Goal: Share content: Share content

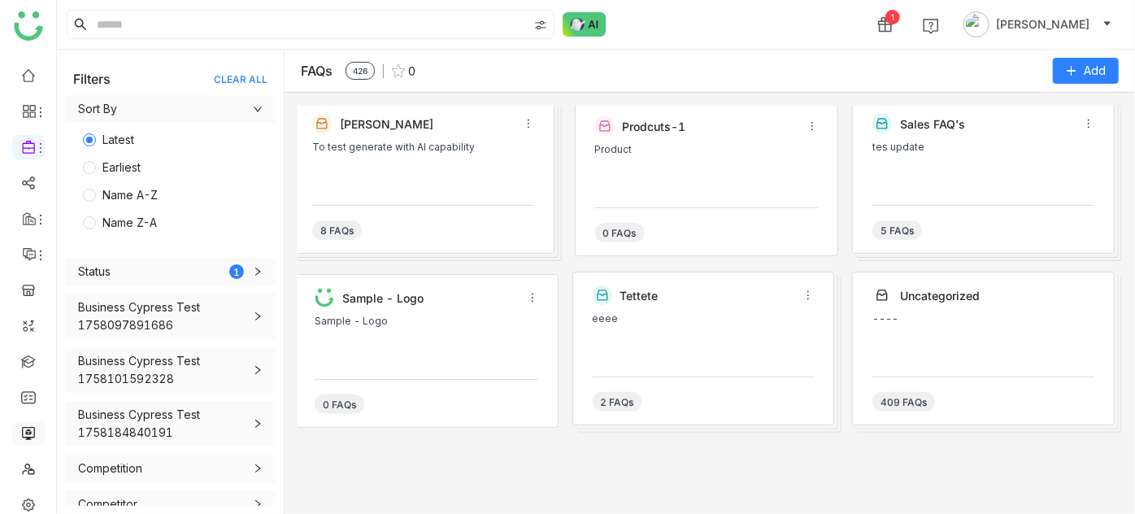
click at [29, 427] on link at bounding box center [28, 432] width 15 height 14
click at [30, 432] on link at bounding box center [28, 432] width 15 height 14
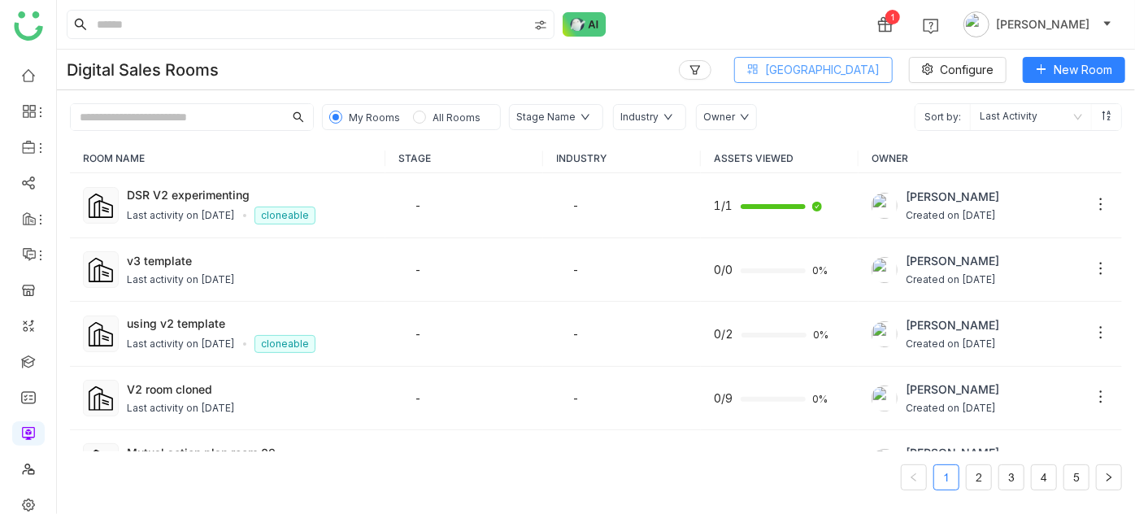
click at [850, 58] on button "Block Library" at bounding box center [813, 70] width 159 height 26
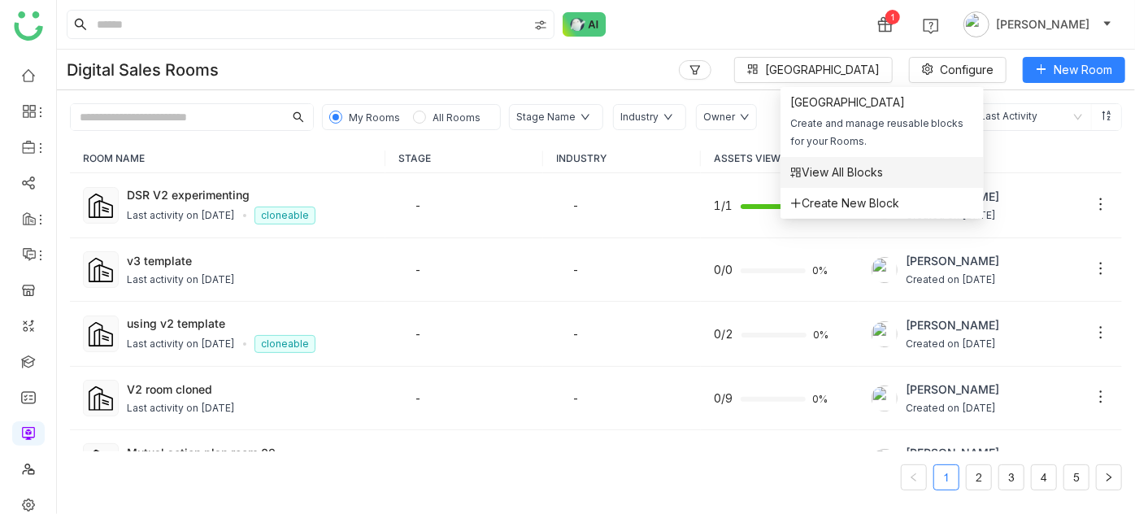
click at [837, 180] on span "View All Blocks" at bounding box center [836, 172] width 93 height 18
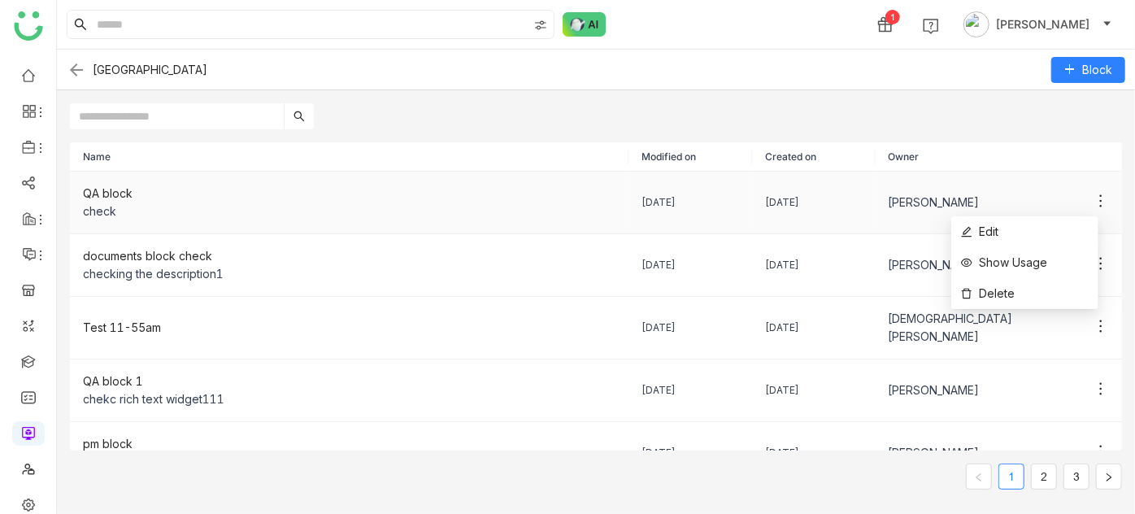
click at [1093, 196] on icon at bounding box center [1101, 201] width 16 height 16
click at [1067, 237] on li "Edit" at bounding box center [1024, 231] width 147 height 31
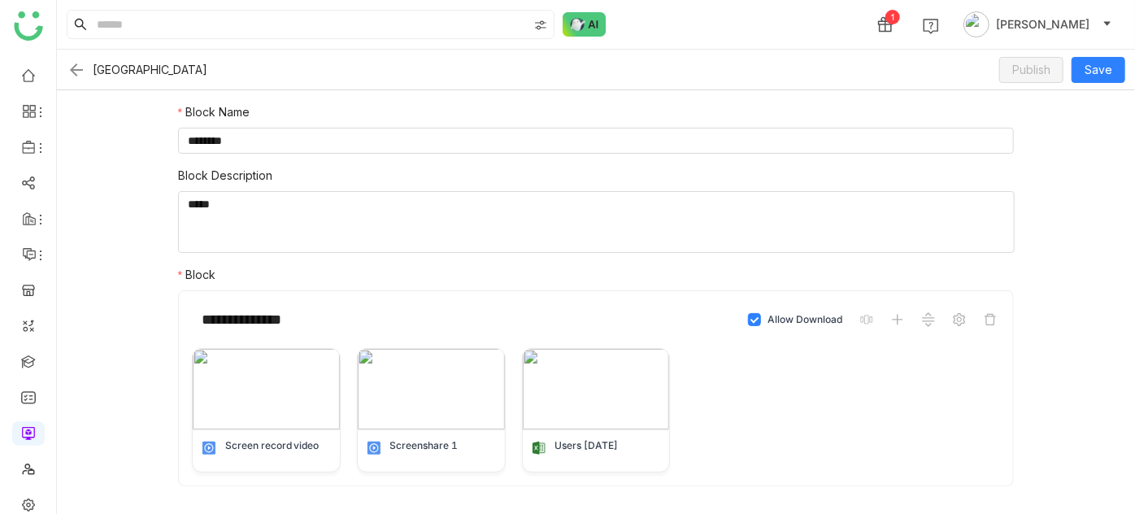
click at [72, 71] on img at bounding box center [77, 70] width 20 height 20
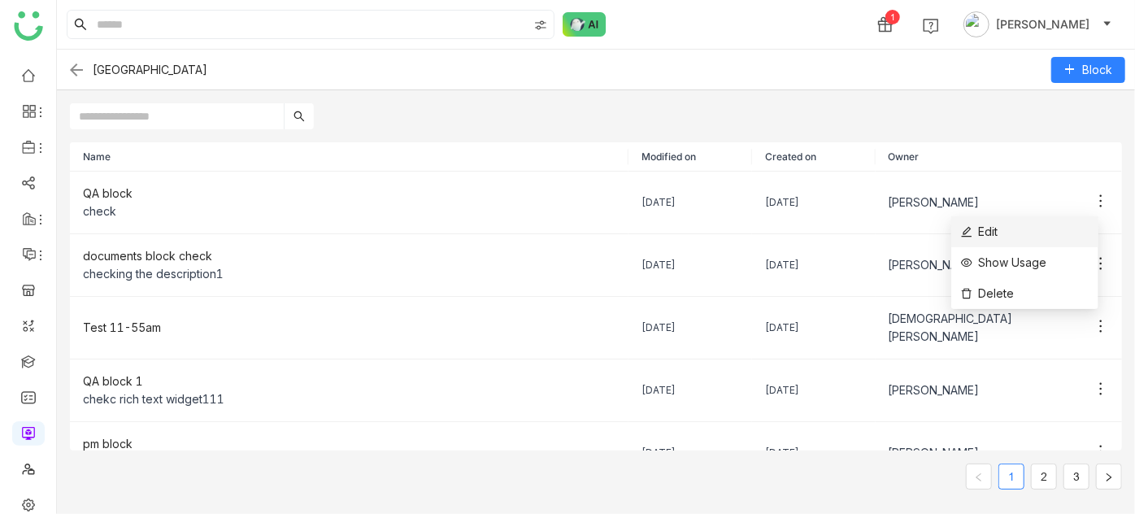
click at [1076, 232] on li "Edit" at bounding box center [1024, 231] width 147 height 31
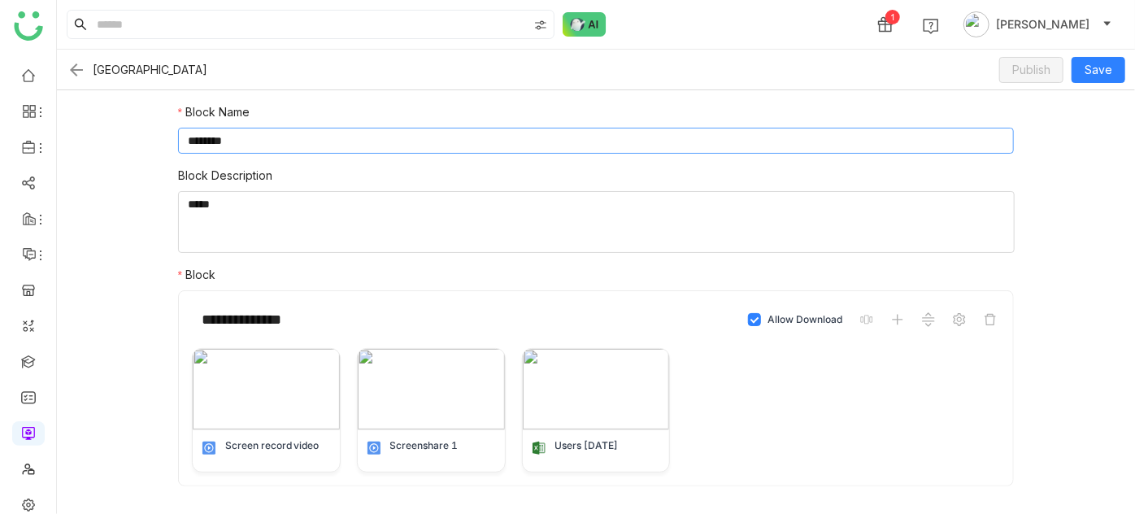
click at [593, 142] on input "********" at bounding box center [596, 141] width 837 height 26
type input "**********"
click at [1104, 72] on span "Save" at bounding box center [1098, 70] width 28 height 18
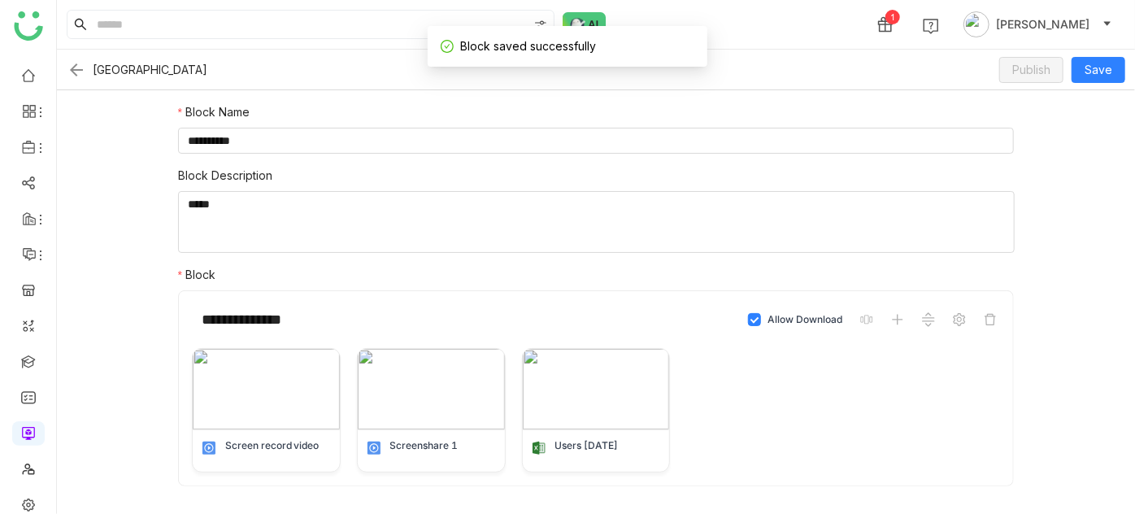
click at [72, 69] on img at bounding box center [77, 70] width 20 height 20
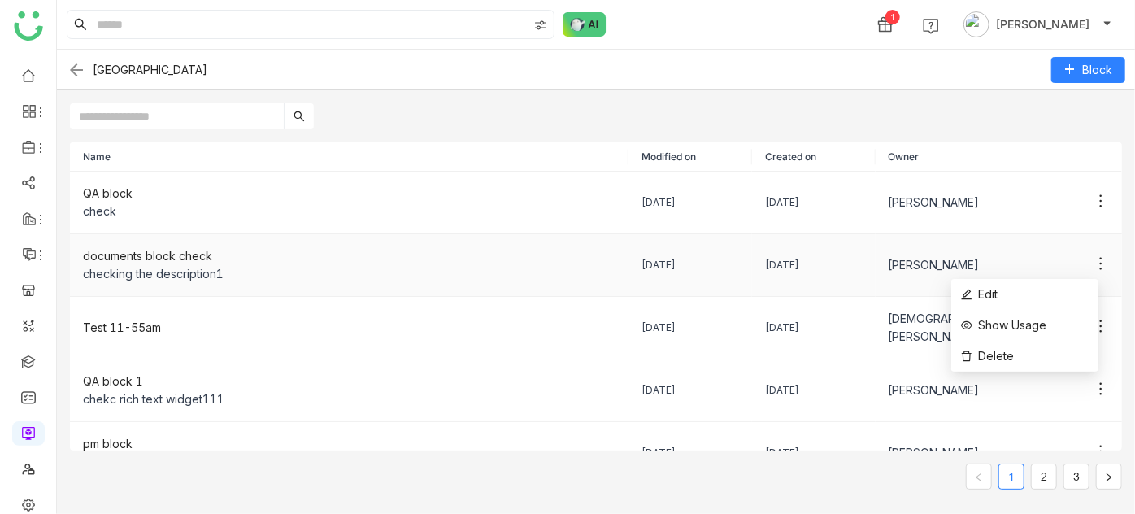
click at [1093, 263] on icon at bounding box center [1101, 263] width 16 height 16
click at [1068, 290] on li "Edit" at bounding box center [1024, 294] width 147 height 31
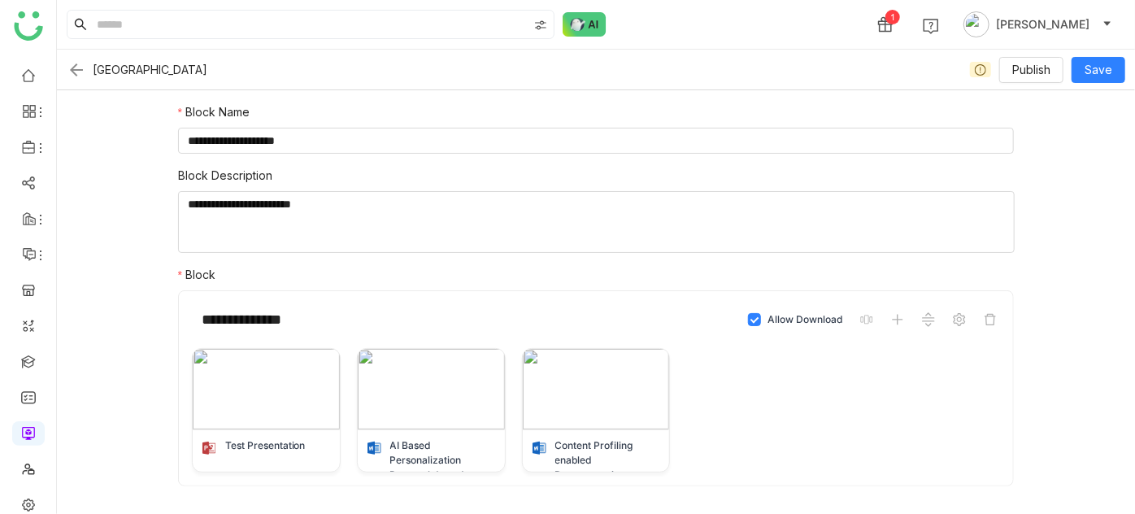
click at [72, 69] on img at bounding box center [77, 70] width 20 height 20
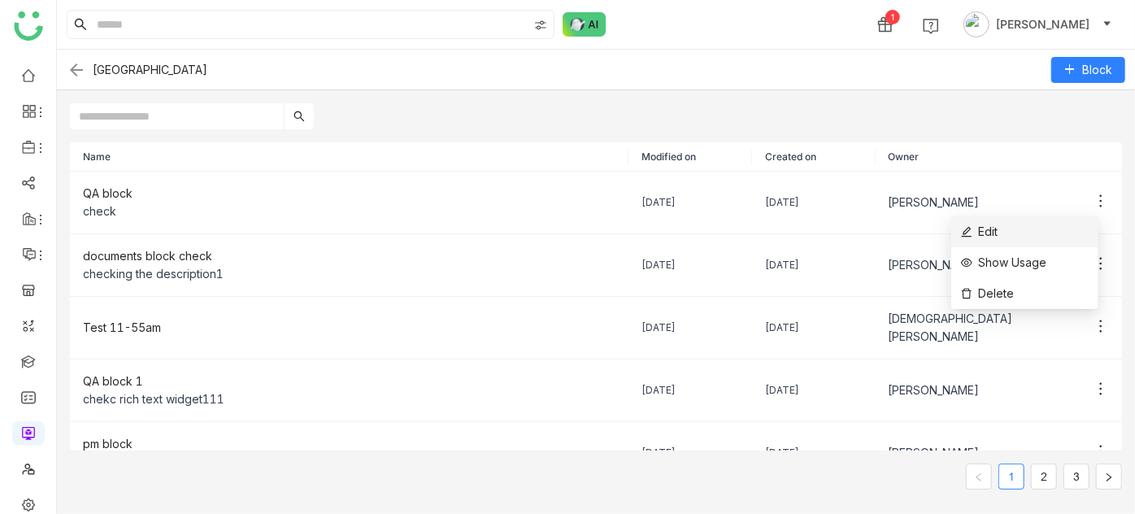
click at [1076, 231] on li "Edit" at bounding box center [1024, 231] width 147 height 31
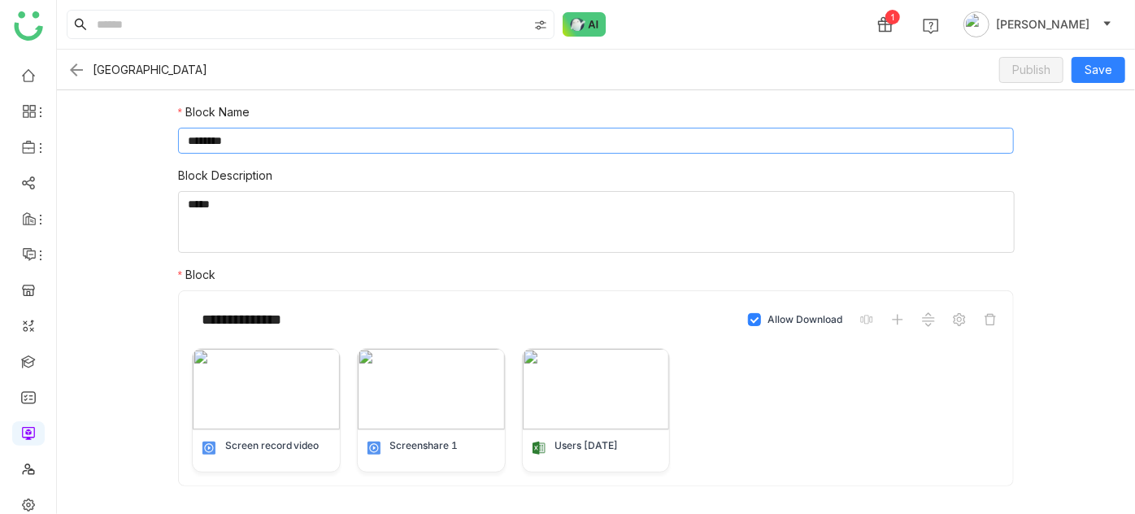
click at [684, 145] on input "********" at bounding box center [596, 141] width 837 height 26
type input "**********"
click at [1093, 70] on span "Save" at bounding box center [1098, 70] width 28 height 18
click at [77, 68] on img at bounding box center [77, 70] width 20 height 20
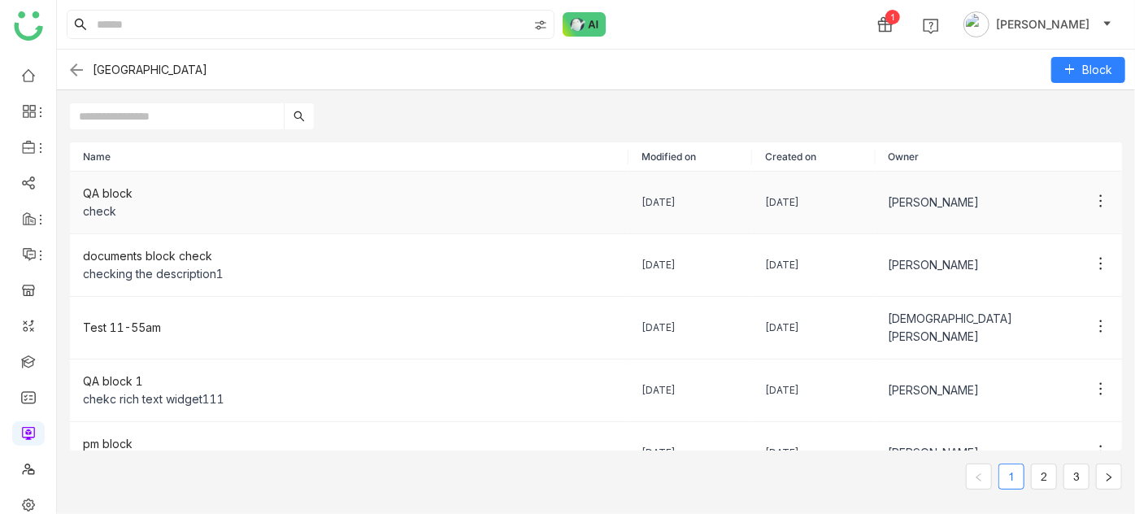
click at [206, 210] on div "check" at bounding box center [349, 211] width 532 height 18
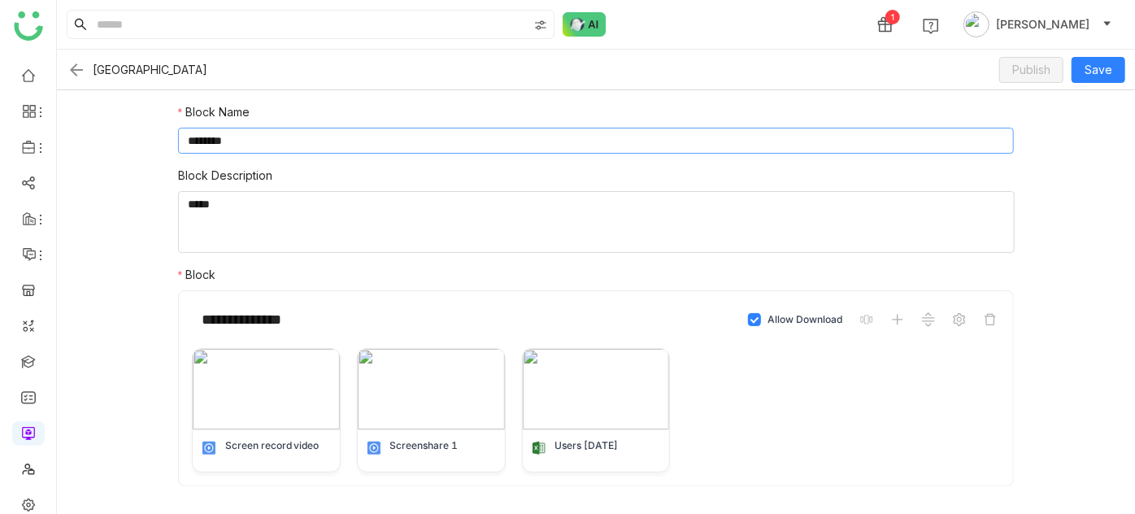
click at [780, 146] on input "********" at bounding box center [596, 141] width 837 height 26
type input "**********"
click at [1103, 62] on span "Save" at bounding box center [1098, 70] width 28 height 18
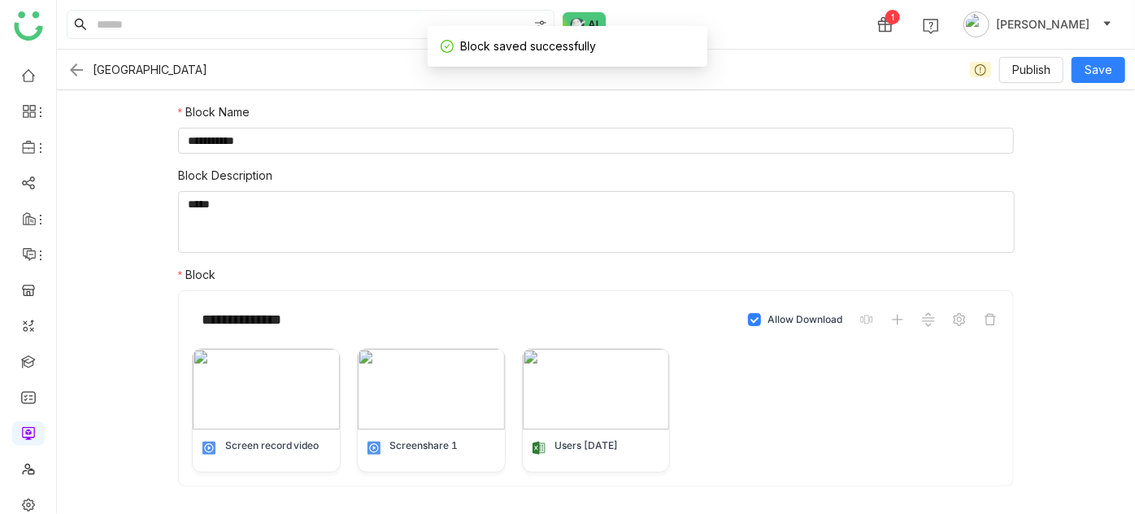
click at [78, 65] on img at bounding box center [77, 70] width 20 height 20
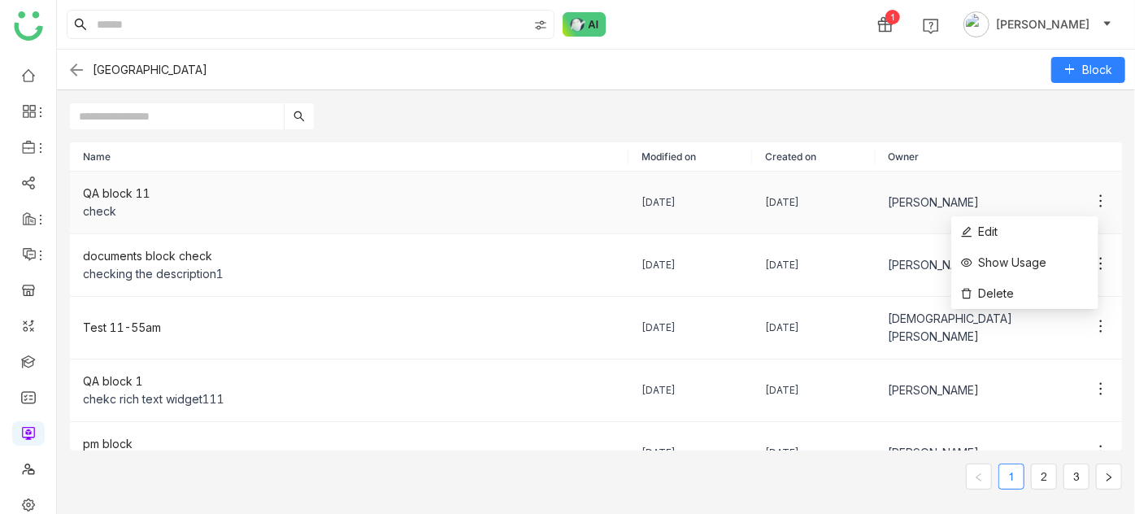
click at [1093, 196] on icon at bounding box center [1101, 201] width 16 height 16
click at [1067, 224] on li "Edit" at bounding box center [1024, 231] width 147 height 31
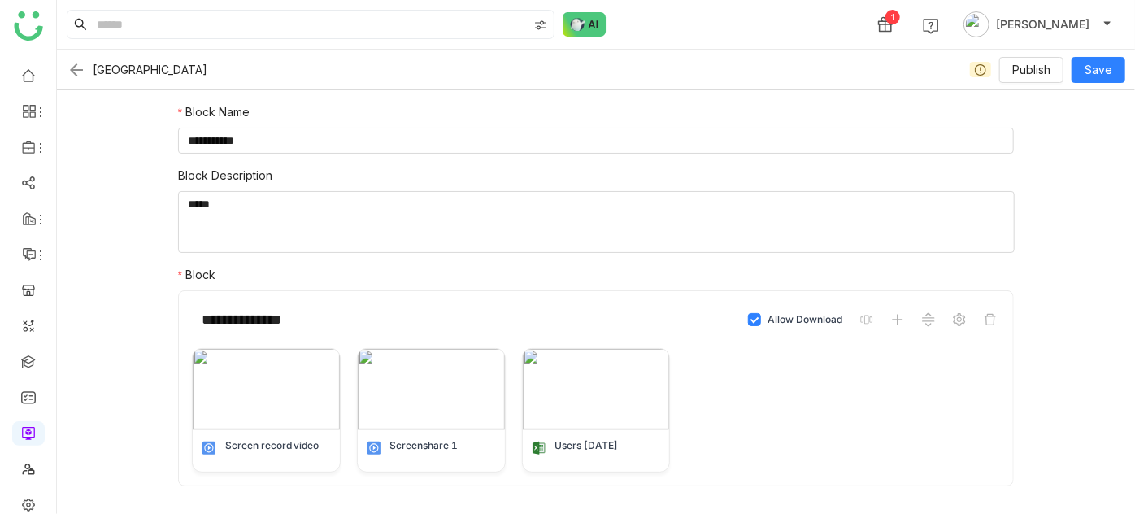
click at [75, 66] on img at bounding box center [77, 70] width 20 height 20
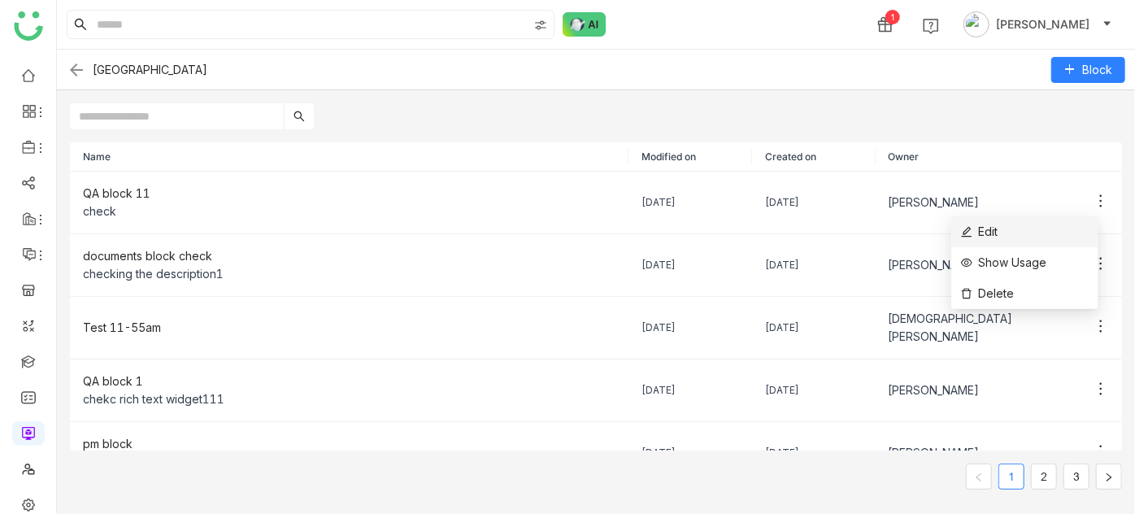
click at [1067, 227] on li "Edit" at bounding box center [1024, 231] width 147 height 31
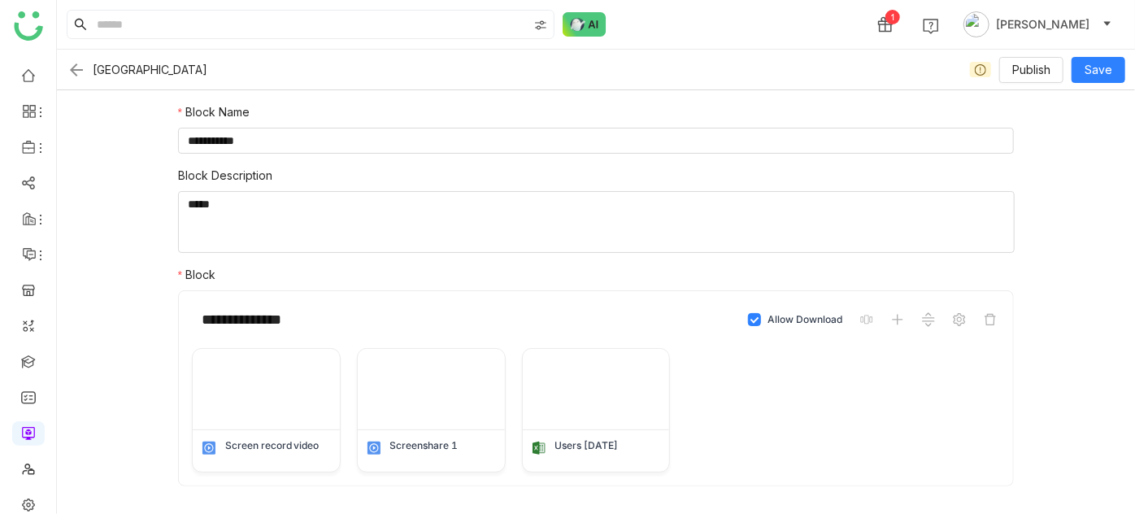
click at [69, 73] on img at bounding box center [77, 70] width 20 height 20
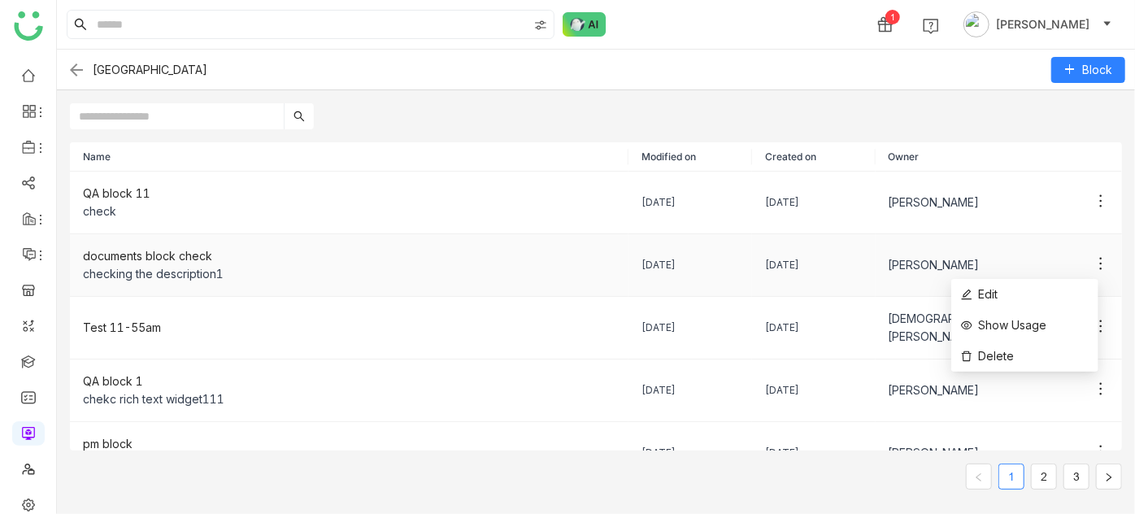
click at [1093, 261] on icon at bounding box center [1101, 263] width 16 height 16
click at [1076, 296] on li "Edit" at bounding box center [1024, 294] width 147 height 31
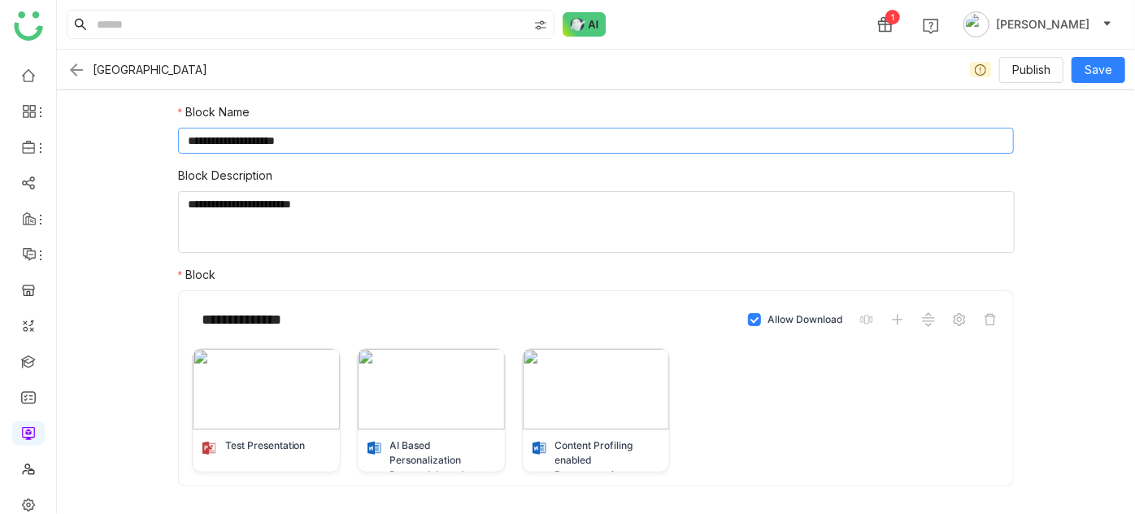
click at [449, 132] on input "**********" at bounding box center [596, 141] width 837 height 26
type input "**********"
click at [1107, 80] on button "Save" at bounding box center [1098, 70] width 54 height 26
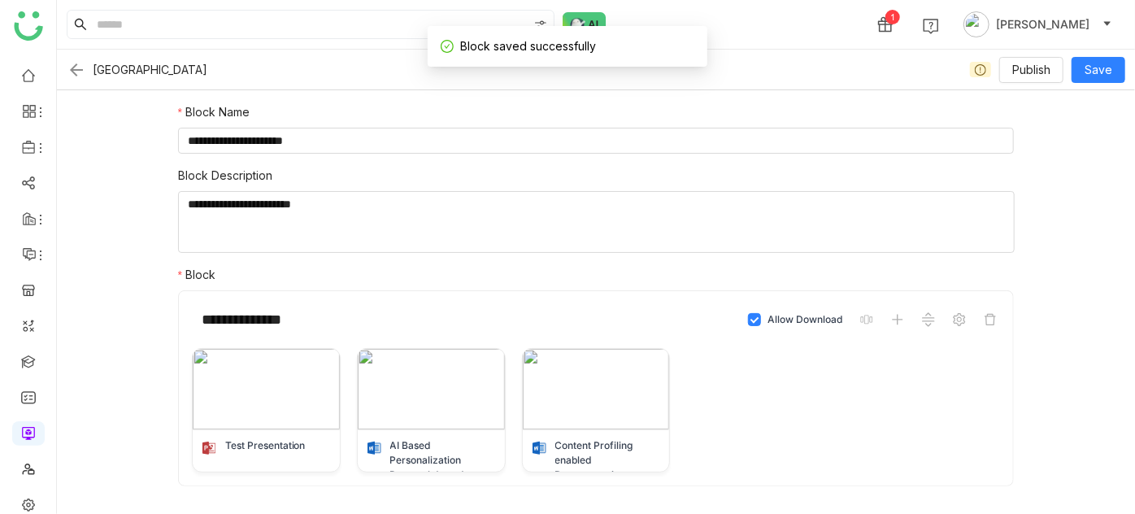
click at [75, 65] on img at bounding box center [77, 70] width 20 height 20
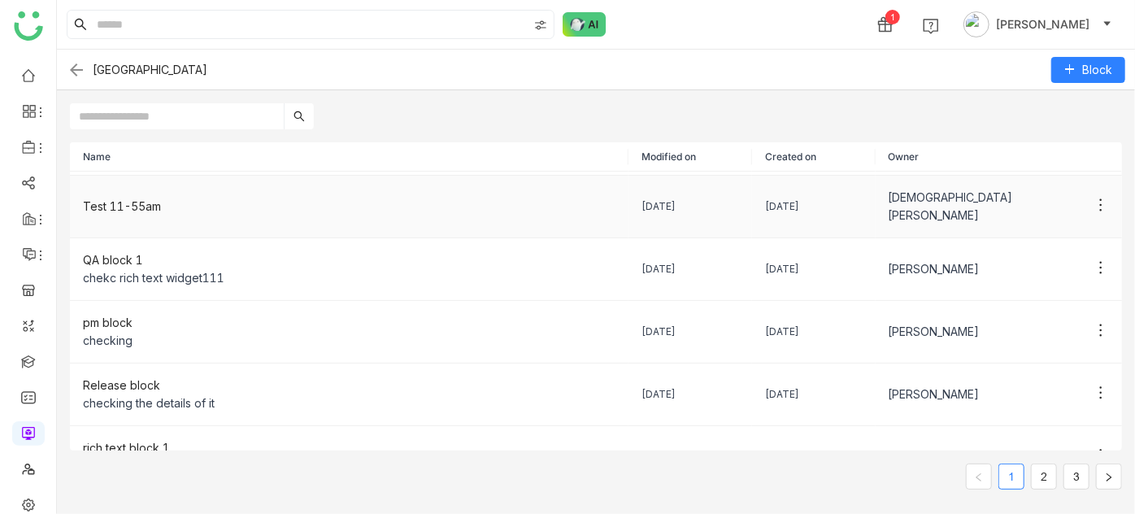
scroll to position [127, 0]
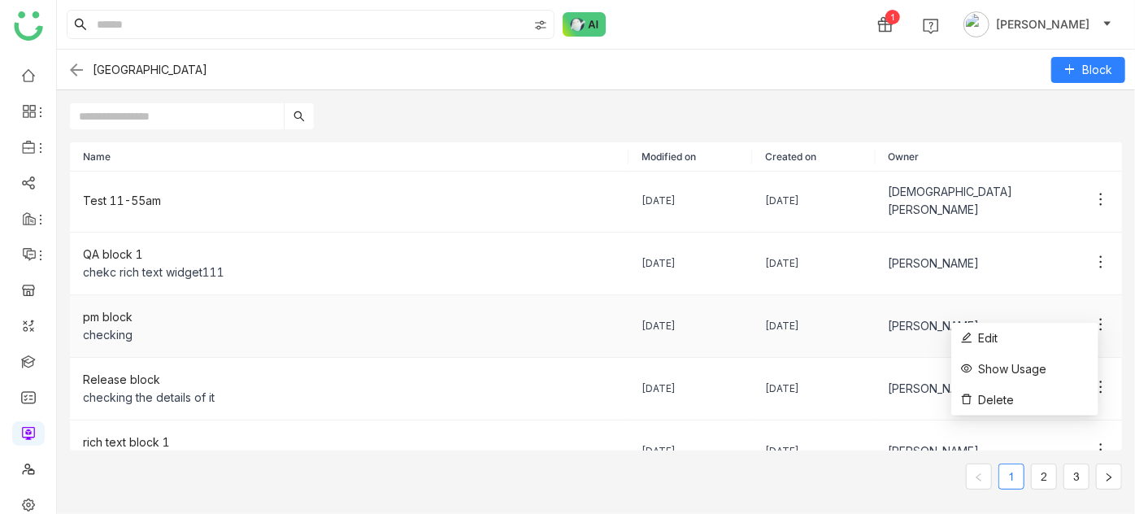
click at [1100, 319] on icon at bounding box center [1101, 325] width 2 height 12
click at [1077, 328] on li "Edit" at bounding box center [1024, 338] width 147 height 31
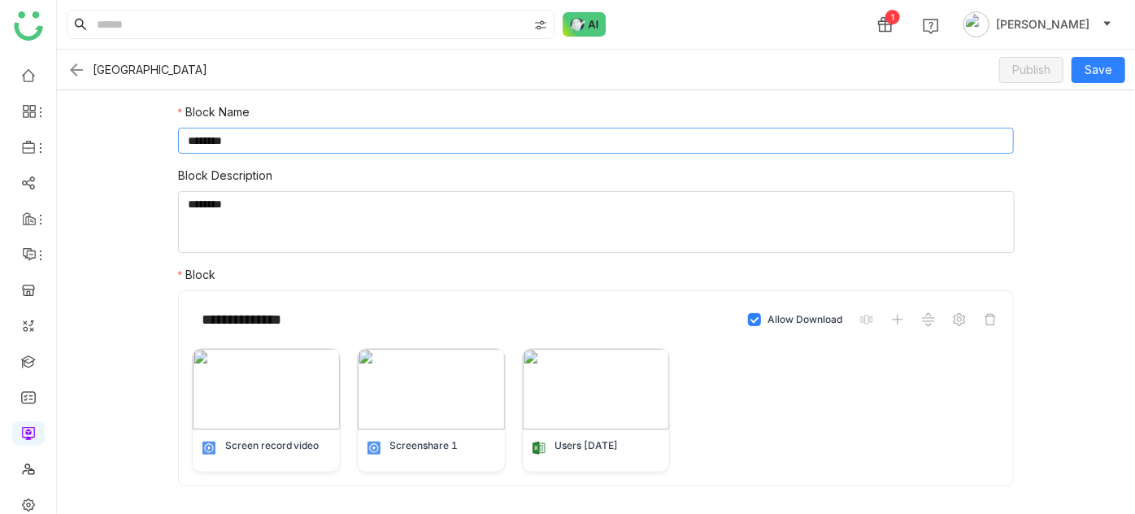
click at [657, 147] on input "********" at bounding box center [596, 141] width 837 height 26
type input "**********"
click at [1107, 76] on span "Save" at bounding box center [1098, 70] width 28 height 18
click at [72, 66] on img at bounding box center [77, 70] width 20 height 20
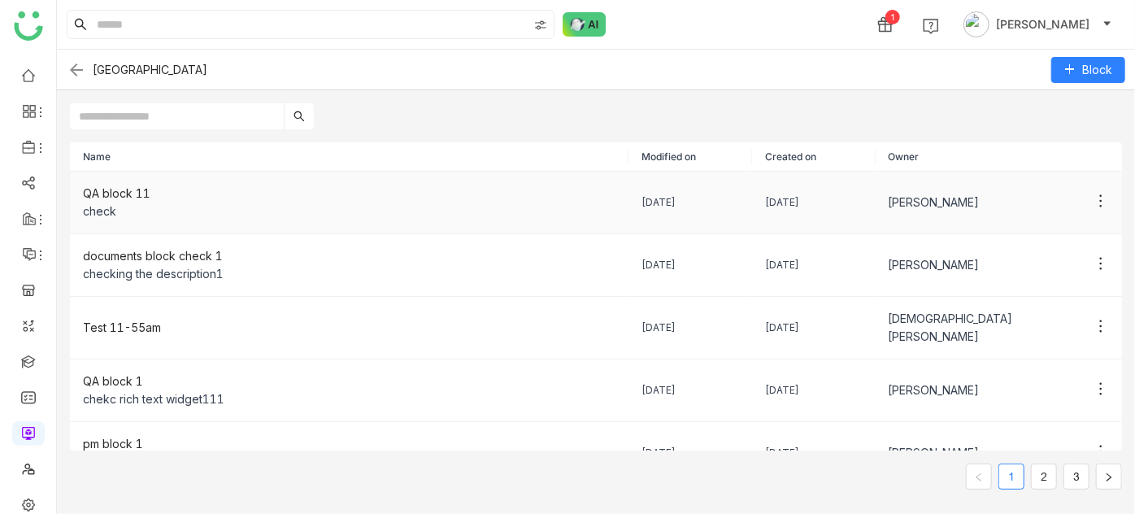
click at [453, 210] on div "check" at bounding box center [349, 211] width 532 height 18
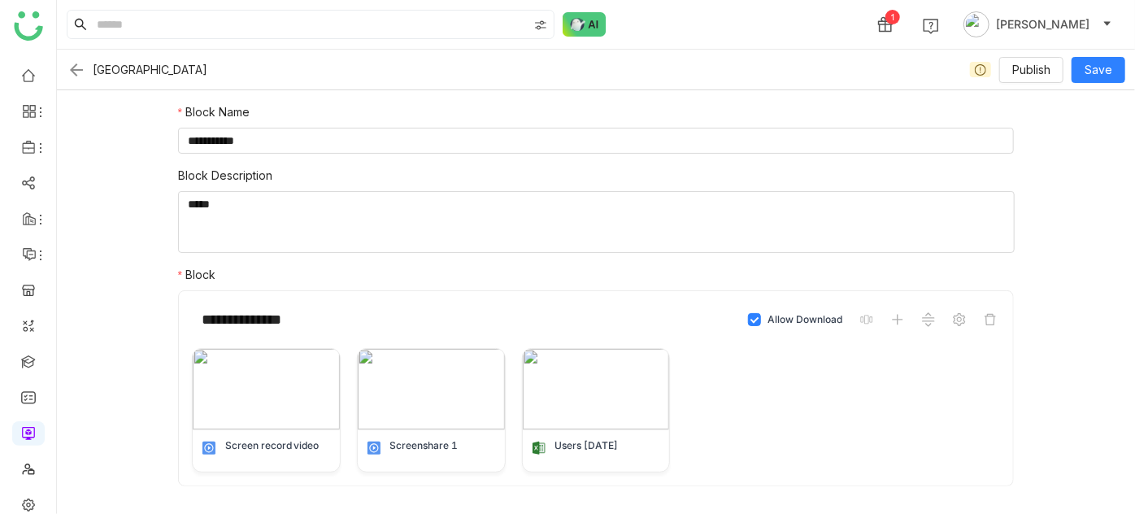
click at [75, 74] on img at bounding box center [77, 70] width 20 height 20
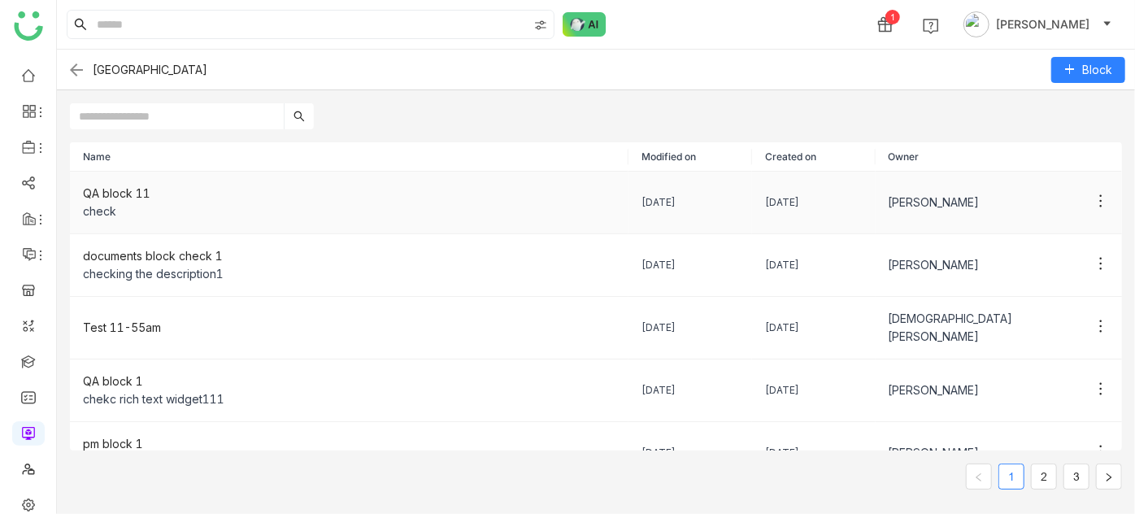
click at [589, 185] on div "QA block 11" at bounding box center [349, 194] width 532 height 18
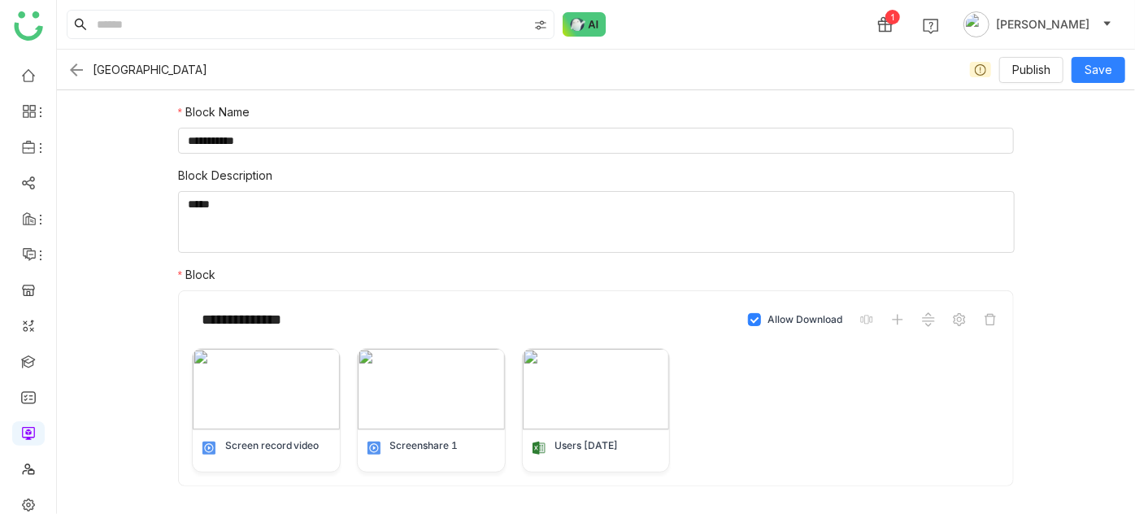
click at [74, 80] on div "Block Library Publish Save" at bounding box center [596, 70] width 1078 height 41
click at [40, 151] on icon at bounding box center [41, 148] width 2 height 10
click at [95, 237] on link "Library" at bounding box center [113, 240] width 106 height 11
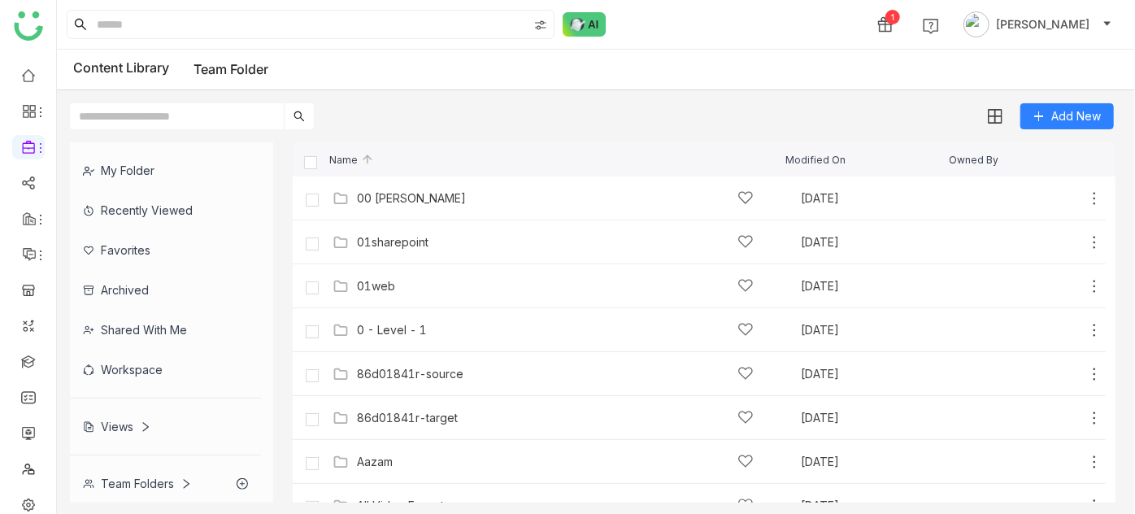
scroll to position [2, 0]
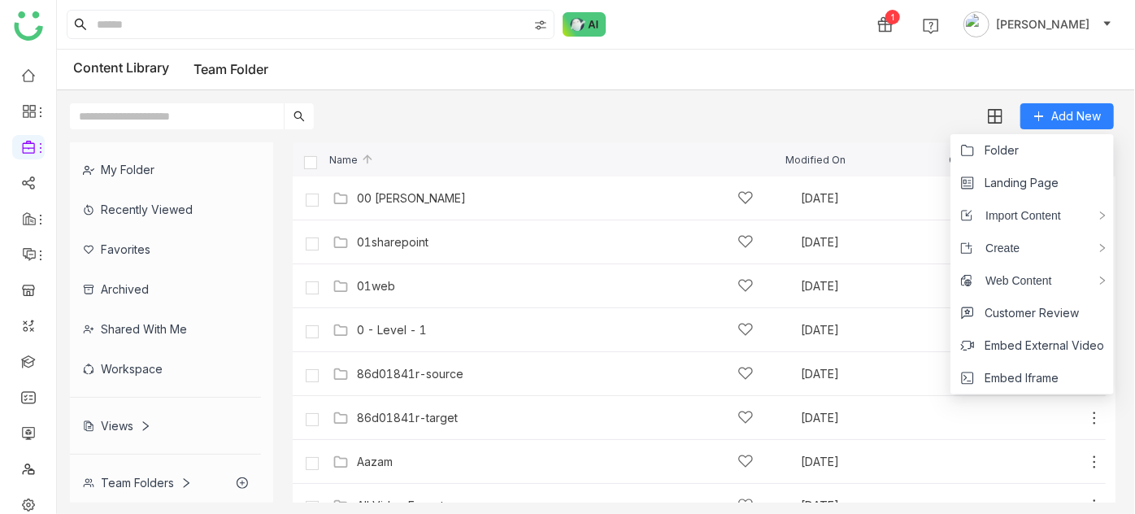
click at [749, 60] on div "Content Library Team Folder" at bounding box center [596, 70] width 1078 height 41
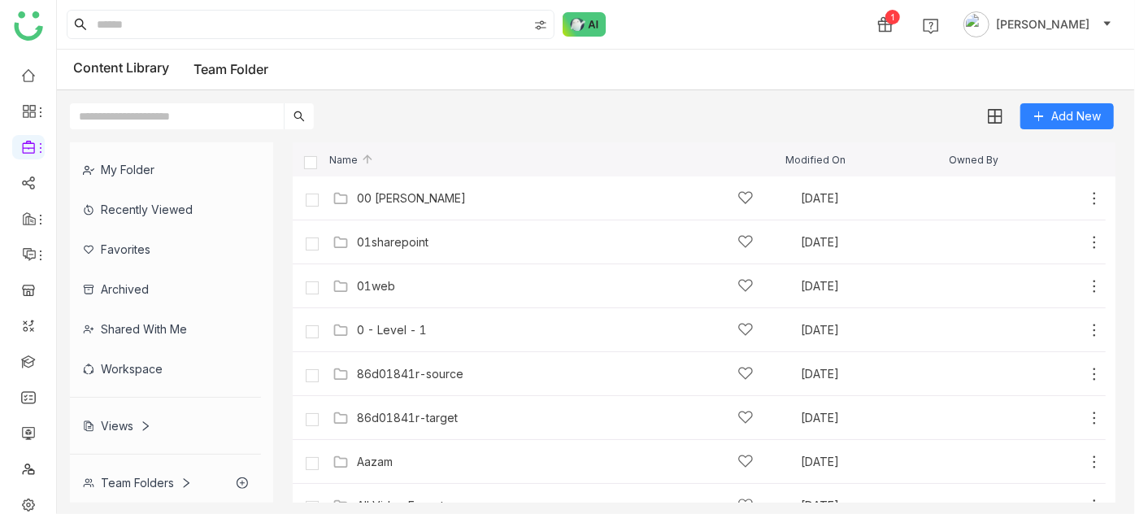
click at [722, 33] on div "1 Arif uddin" at bounding box center [596, 24] width 1078 height 49
click at [401, 192] on div "00 [PERSON_NAME]" at bounding box center [411, 198] width 109 height 13
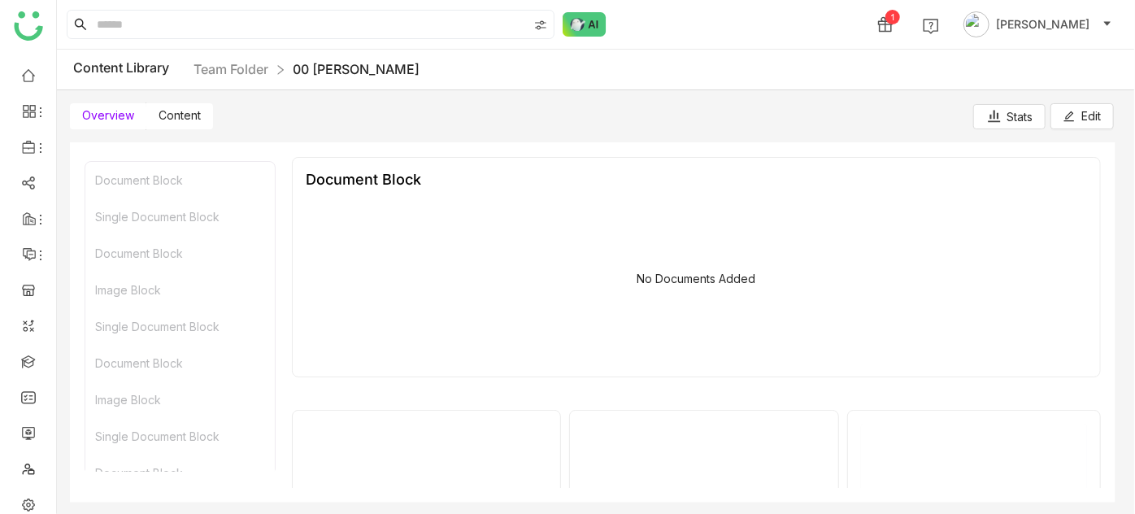
click at [184, 101] on div "Overview Content Stats Edit" at bounding box center [592, 109] width 1070 height 39
click at [192, 125] on label "Content" at bounding box center [179, 116] width 67 height 26
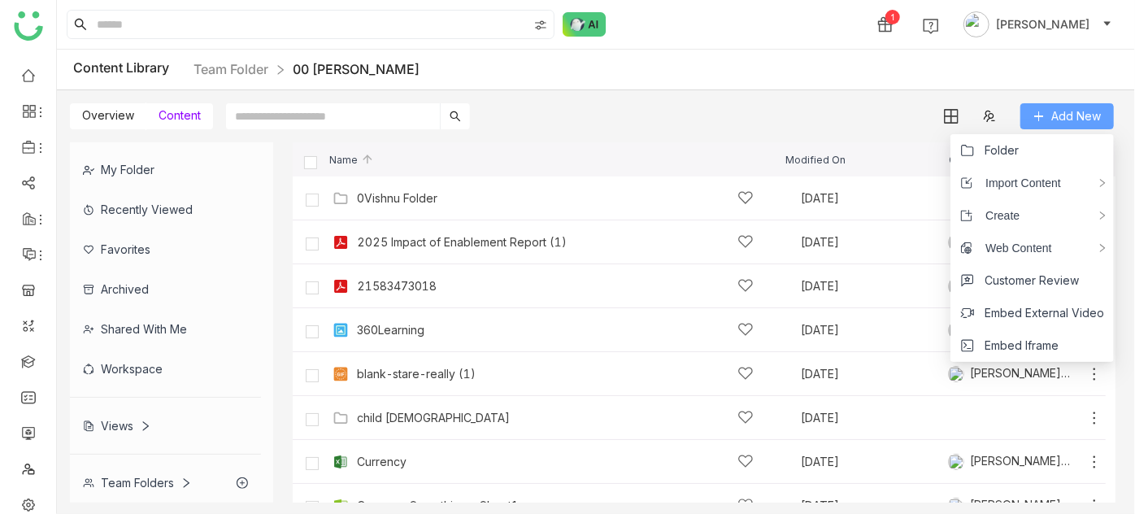
click at [1067, 115] on span "Add New" at bounding box center [1076, 116] width 50 height 18
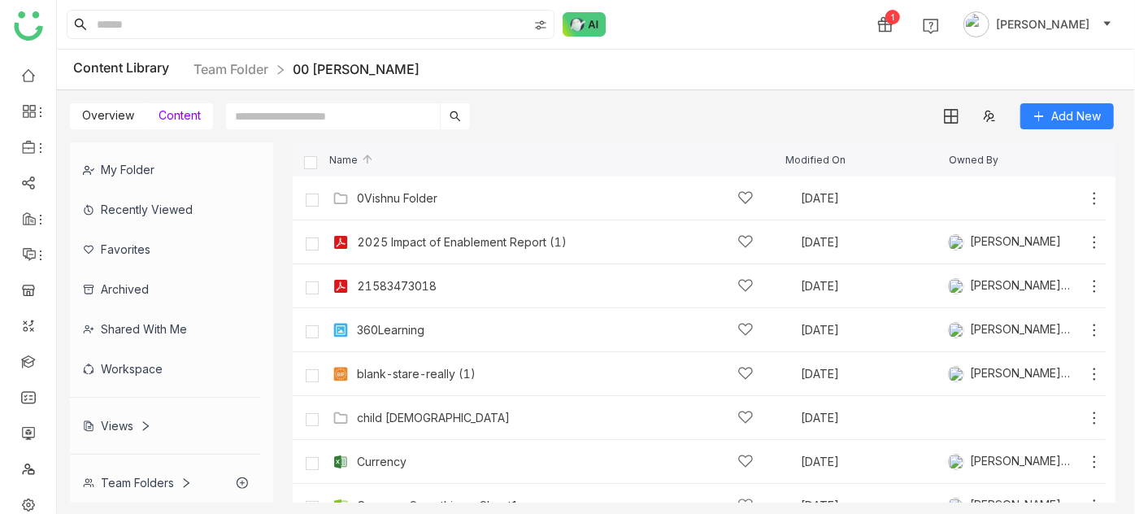
click at [759, 93] on div "Overview Content Add New" at bounding box center [592, 109] width 1070 height 39
click at [241, 73] on link "Team Folder" at bounding box center [230, 69] width 75 height 16
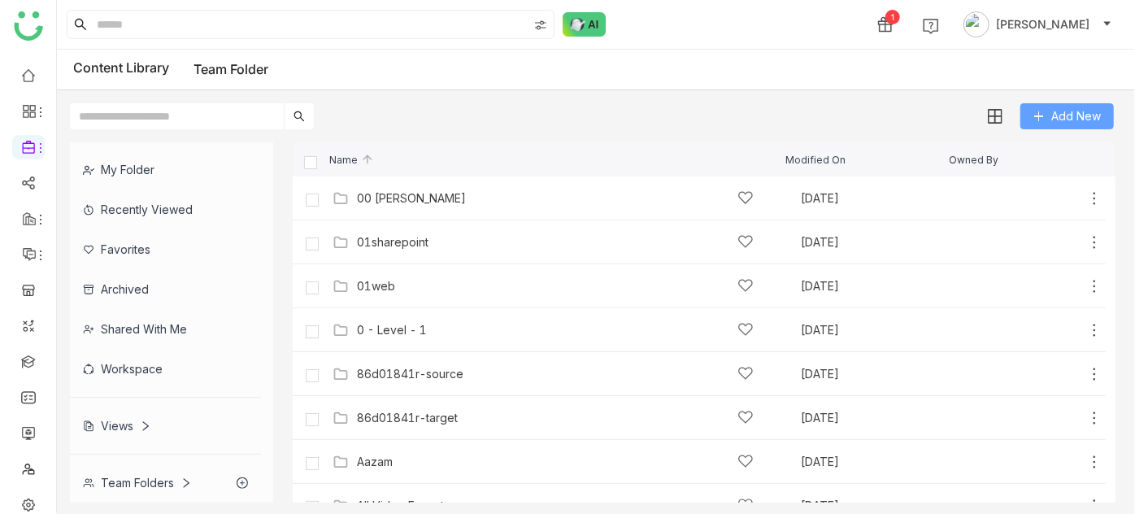
drag, startPoint x: 1066, startPoint y: 145, endPoint x: 1061, endPoint y: 107, distance: 37.7
click at [1066, 143] on div "Name Modified On Owned By" at bounding box center [704, 159] width 823 height 34
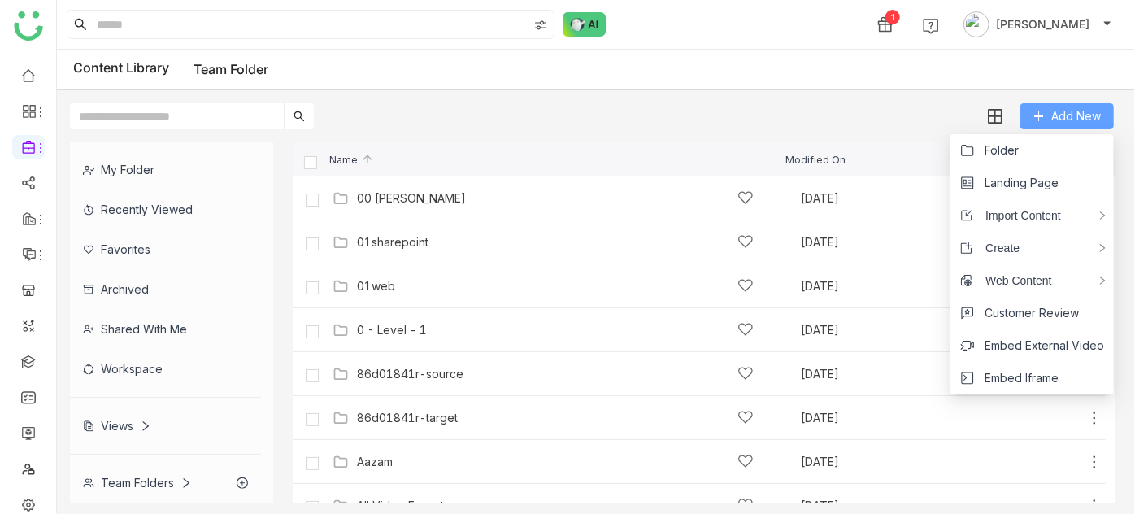
click at [1061, 106] on button "Add New" at bounding box center [1066, 116] width 93 height 26
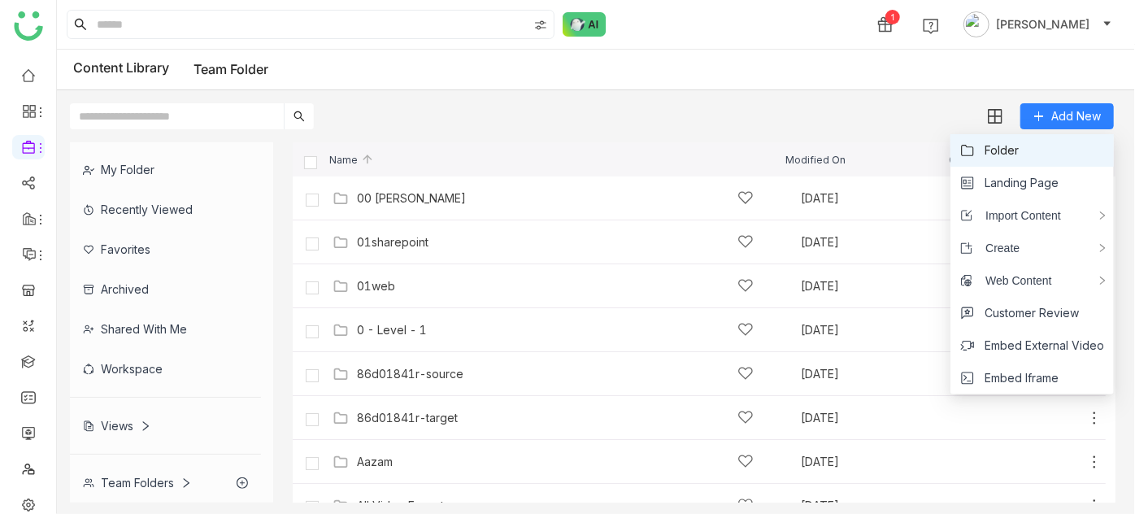
click at [1034, 149] on li "Folder" at bounding box center [1031, 150] width 163 height 33
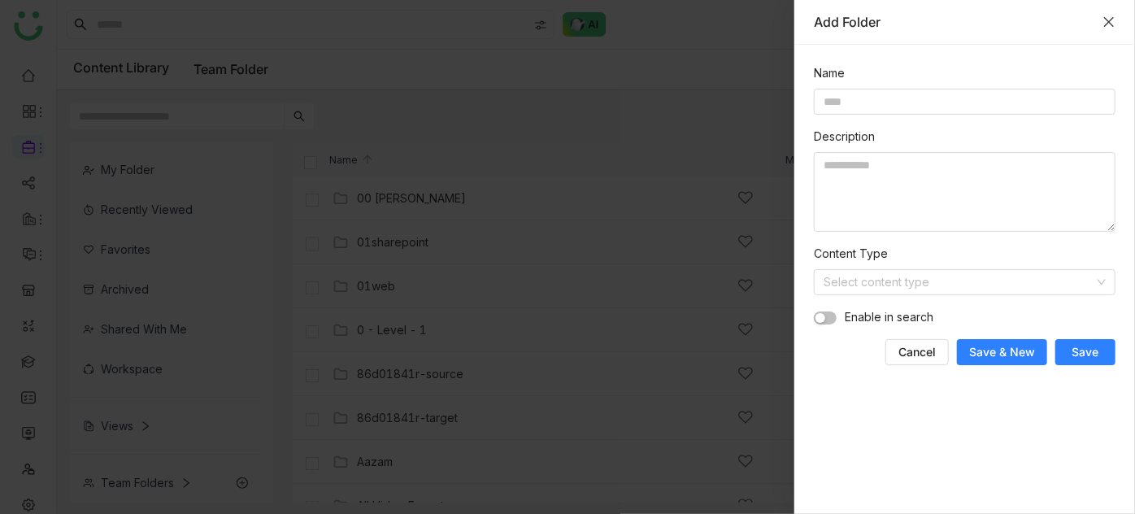
click at [1115, 23] on icon "Close" at bounding box center [1108, 21] width 13 height 13
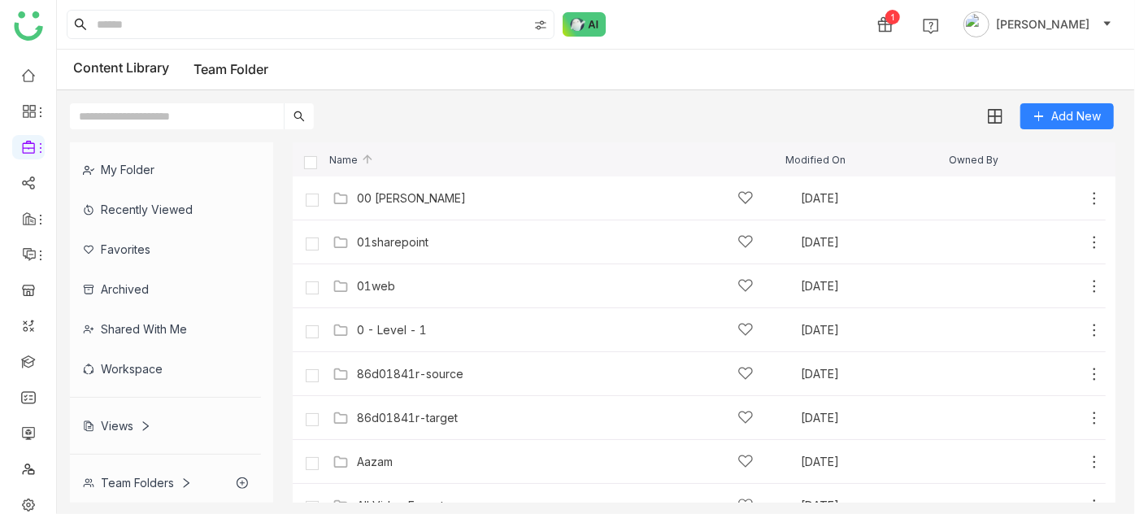
click at [143, 485] on div "Team Folders" at bounding box center [137, 483] width 109 height 14
click at [410, 213] on div "00 [PERSON_NAME] [DATE] Add" at bounding box center [699, 198] width 813 height 44
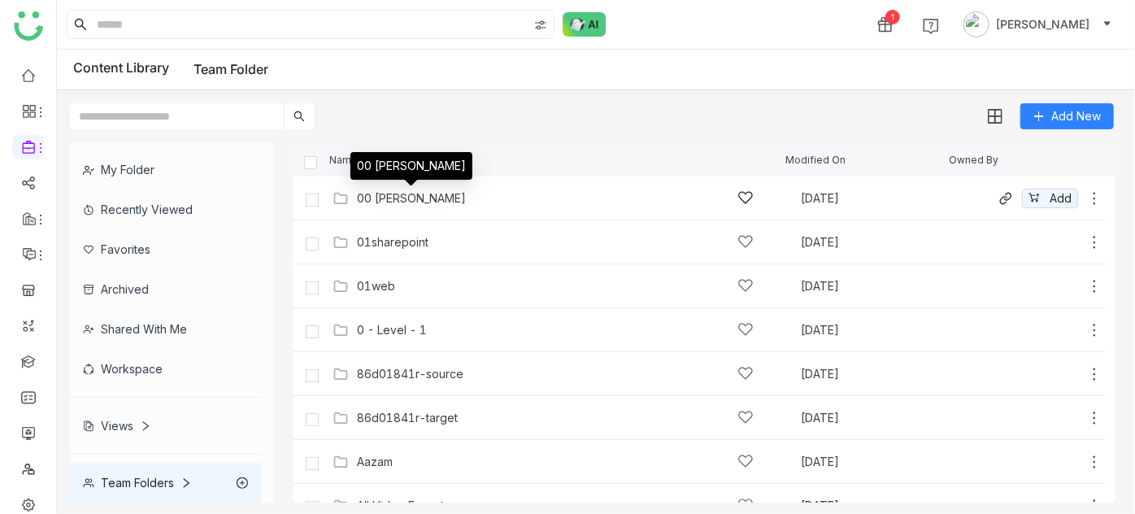
click at [389, 198] on div "00 [PERSON_NAME]" at bounding box center [411, 198] width 109 height 13
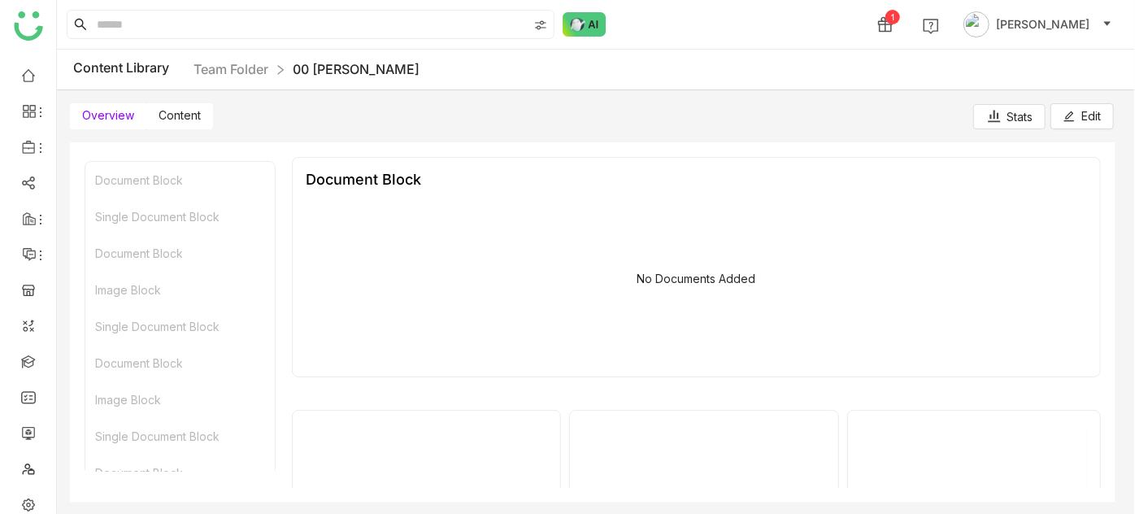
click at [183, 116] on span "Content" at bounding box center [180, 115] width 42 height 14
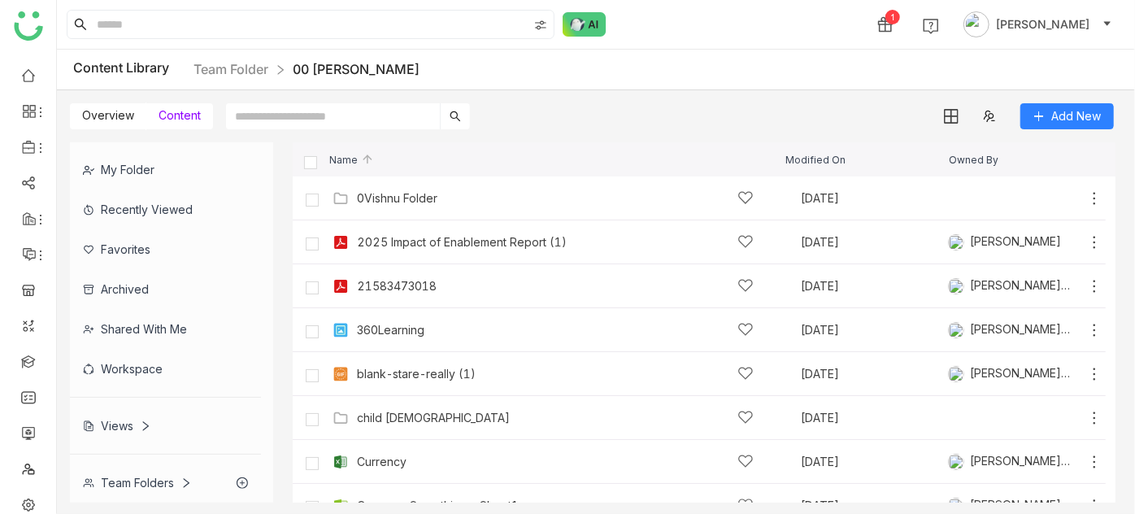
click at [437, 200] on div "0Vishnu Folder" at bounding box center [397, 198] width 80 height 13
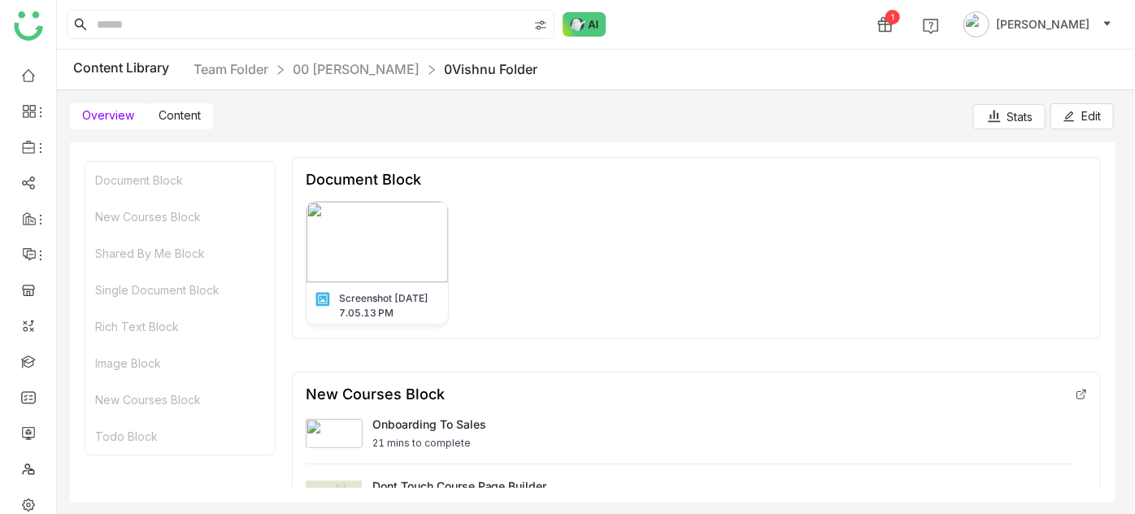
drag, startPoint x: 176, startPoint y: 94, endPoint x: 192, endPoint y: 125, distance: 34.9
click at [189, 120] on div "Overview Content Stats Edit" at bounding box center [592, 109] width 1070 height 39
click at [196, 132] on div "My Folder Recently Viewed Favorites Archived Shared with me Workspace Views Tea…" at bounding box center [596, 322] width 1078 height 386
click at [197, 124] on label "Content" at bounding box center [179, 116] width 67 height 26
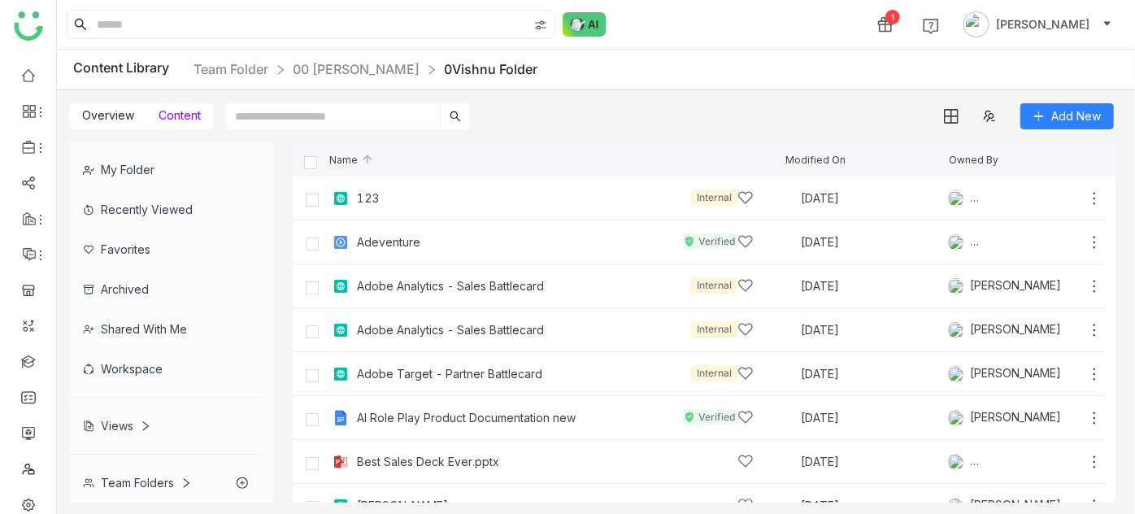
click at [612, 139] on div "My Folder Recently Viewed Favorites Archived Shared with me Workspace Views Tea…" at bounding box center [596, 322] width 1078 height 386
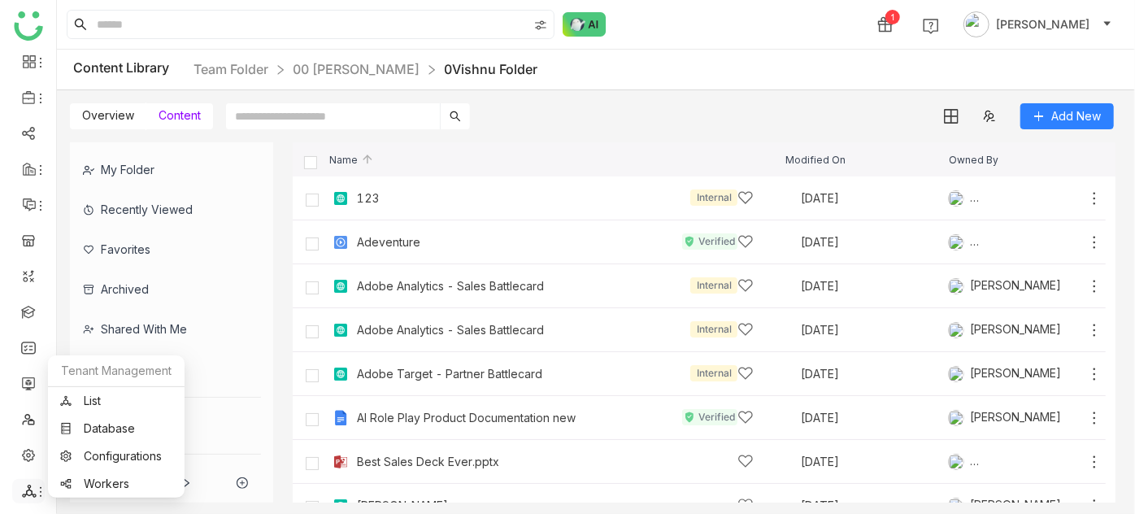
click at [24, 494] on icon at bounding box center [29, 491] width 15 height 15
click at [128, 396] on link "List" at bounding box center [116, 400] width 112 height 11
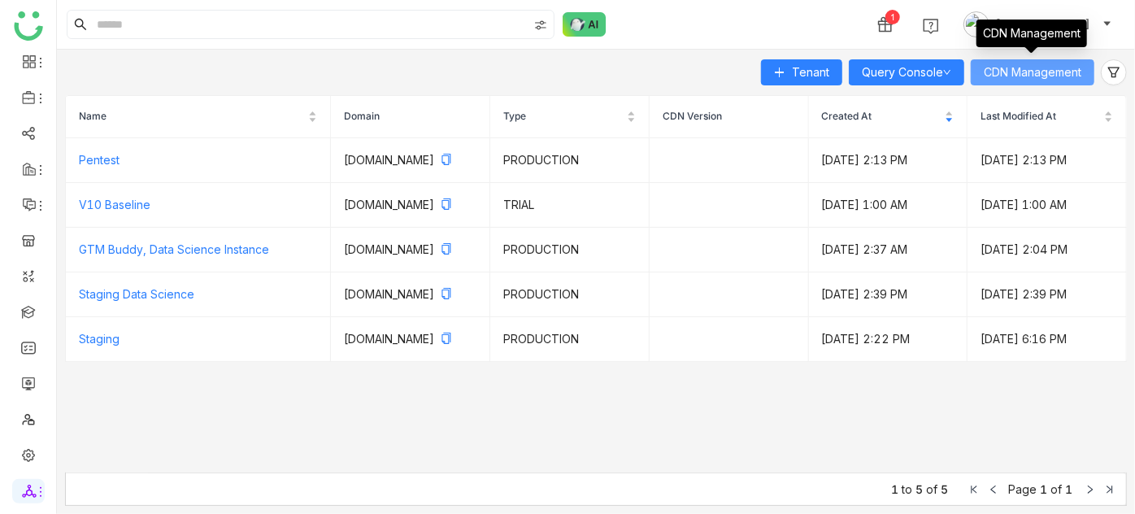
click at [1046, 79] on span "CDN Management" at bounding box center [1033, 72] width 98 height 18
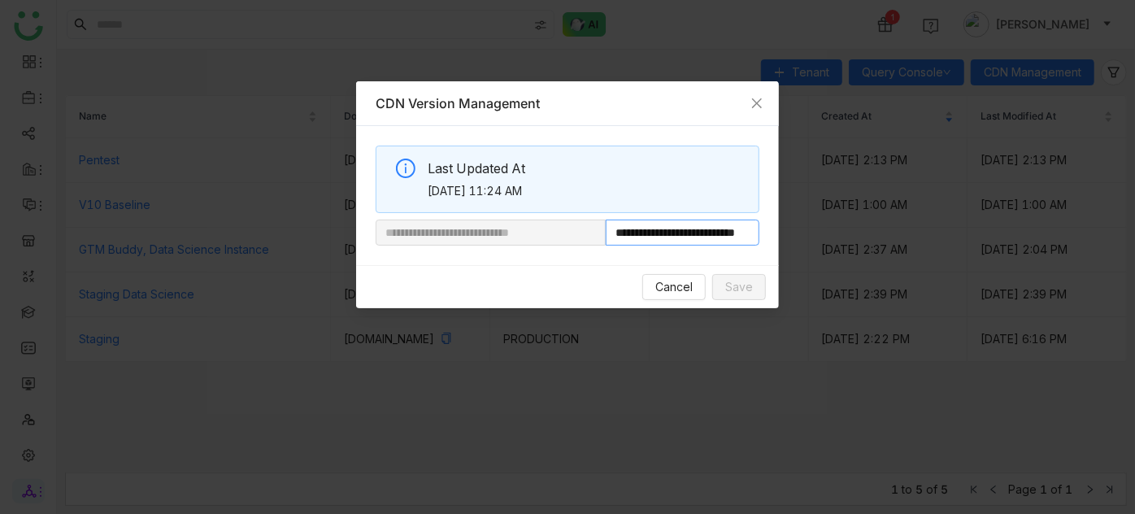
scroll to position [0, 61]
drag, startPoint x: 660, startPoint y: 237, endPoint x: 789, endPoint y: 224, distance: 129.0
click at [789, 224] on nz-modal-container "**********" at bounding box center [567, 257] width 1135 height 514
paste input "********"
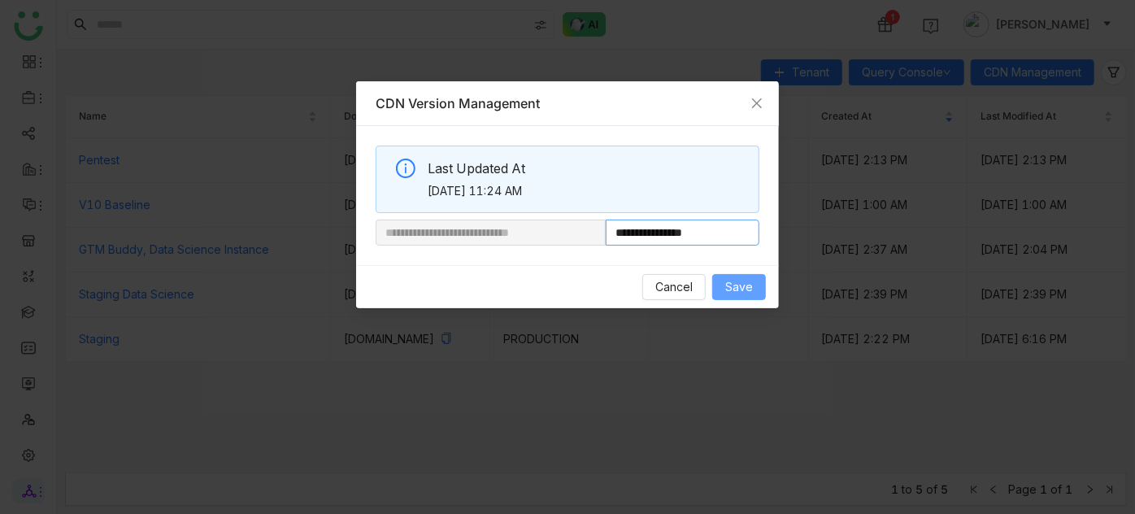
type input "**********"
click at [734, 288] on span "Save" at bounding box center [739, 287] width 28 height 18
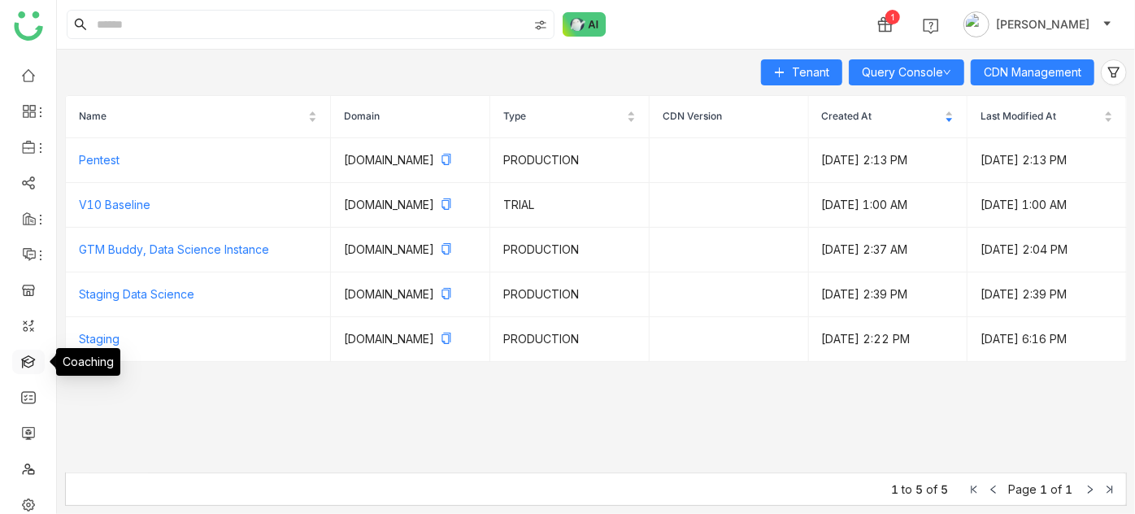
click at [36, 354] on link at bounding box center [28, 361] width 15 height 14
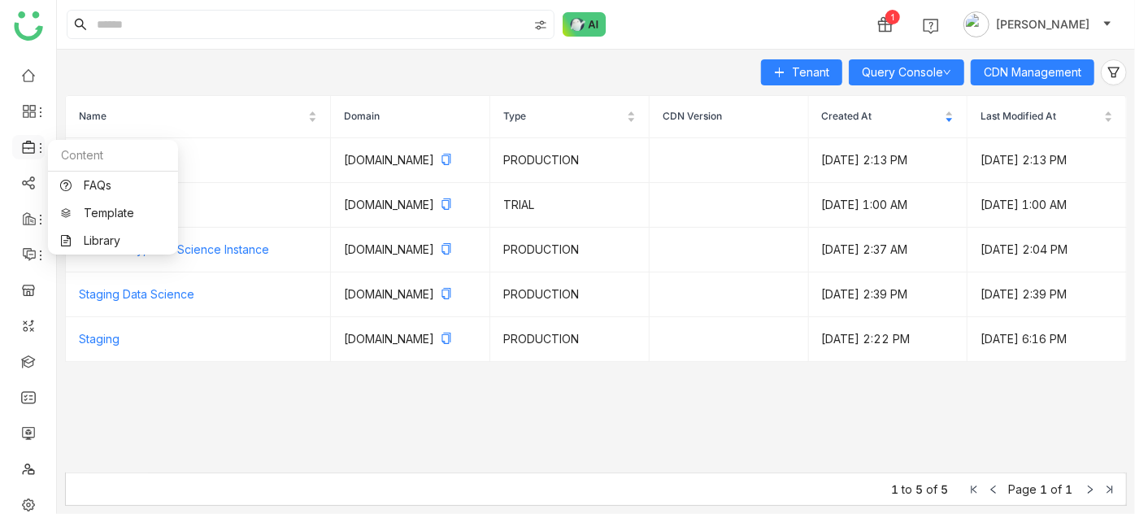
click at [33, 153] on icon at bounding box center [29, 147] width 15 height 15
click at [91, 244] on link "Library" at bounding box center [113, 240] width 106 height 11
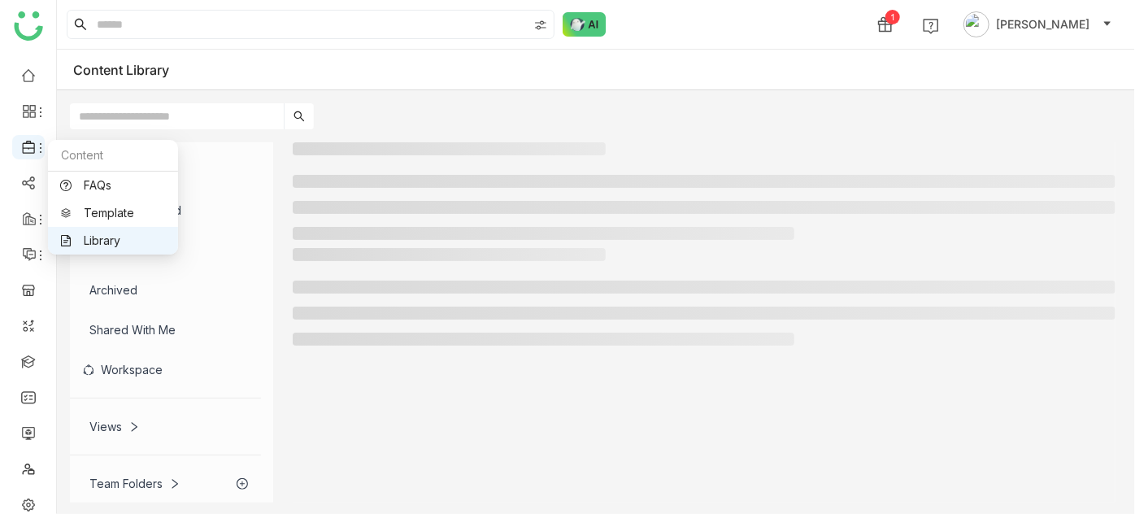
click at [37, 148] on icon at bounding box center [40, 147] width 13 height 13
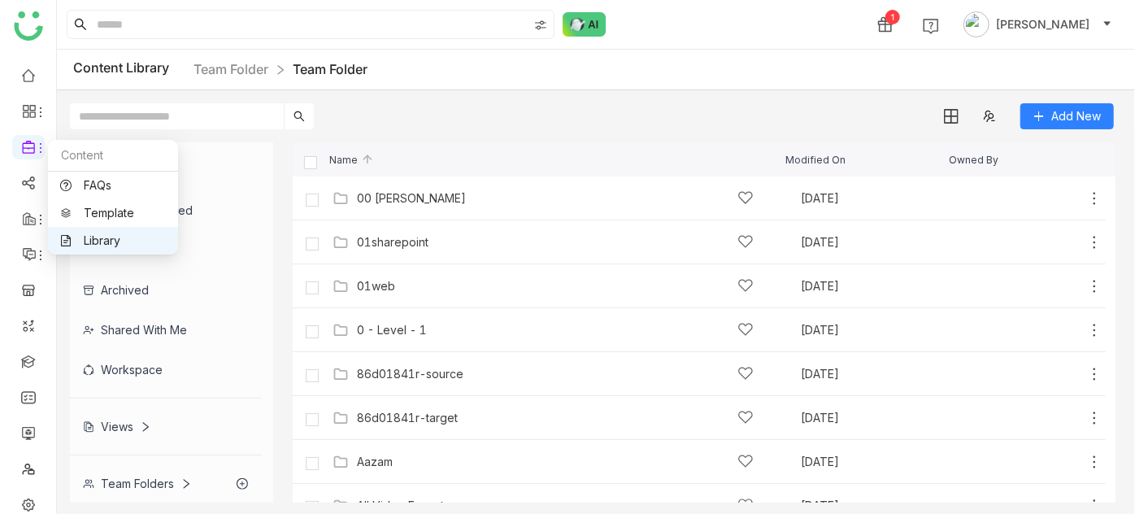
click at [104, 235] on link "Library" at bounding box center [113, 240] width 106 height 11
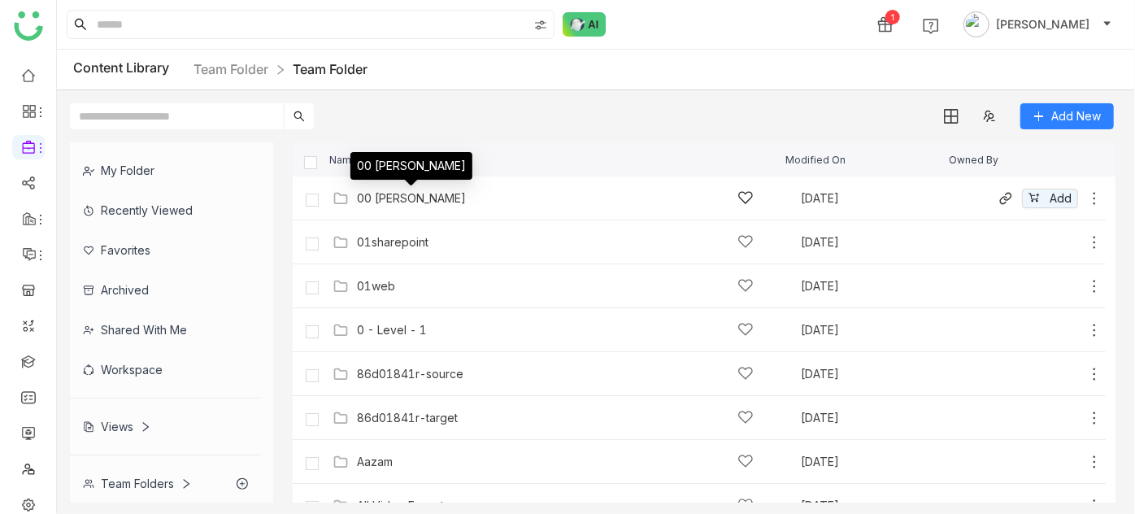
click at [428, 198] on div "00 [PERSON_NAME]" at bounding box center [411, 198] width 109 height 13
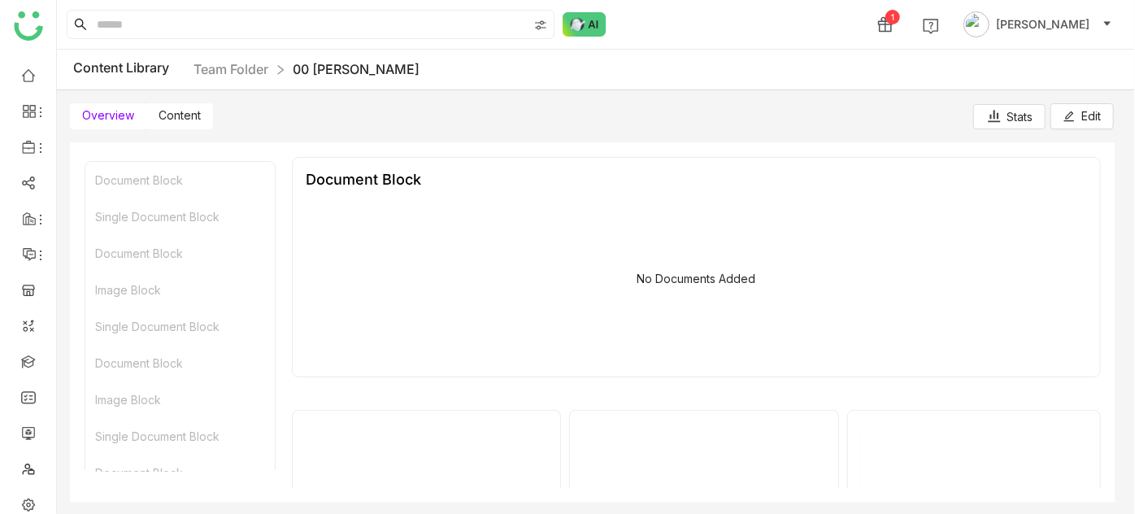
drag, startPoint x: 164, startPoint y: 115, endPoint x: 247, endPoint y: 136, distance: 85.6
click at [164, 114] on span "Content" at bounding box center [180, 115] width 42 height 14
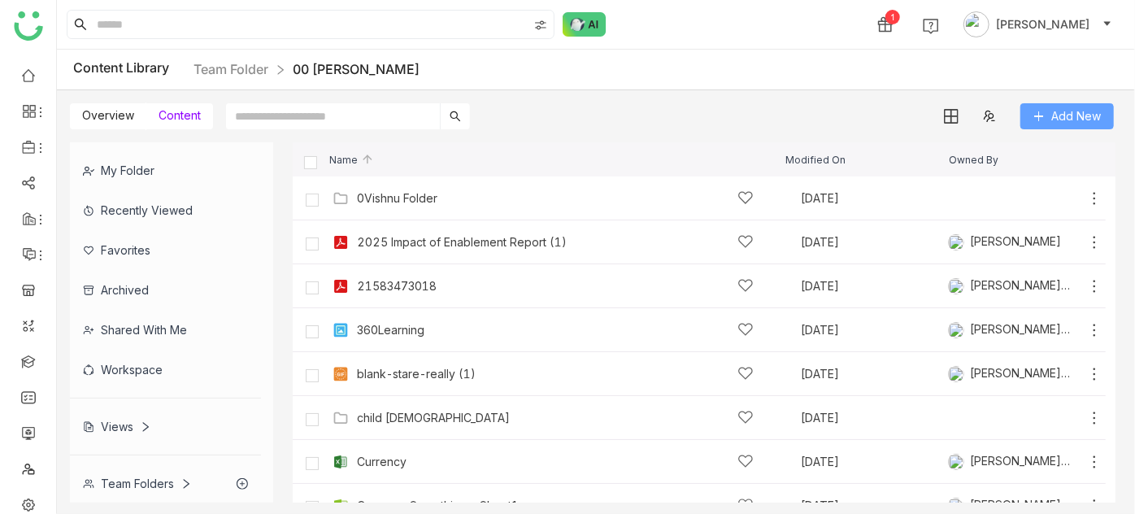
click at [1054, 127] on button "Add New" at bounding box center [1066, 116] width 93 height 26
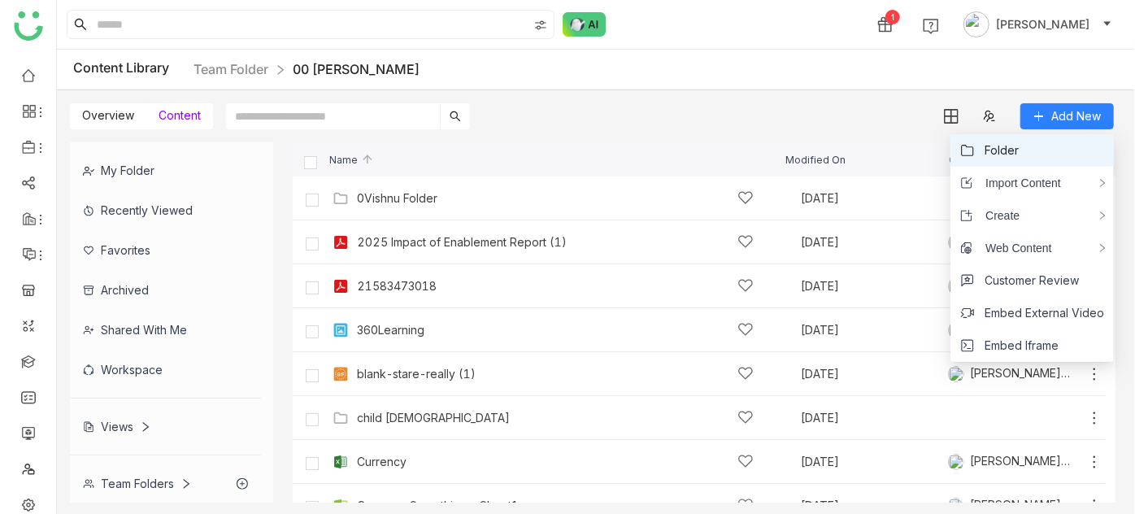
click at [1045, 159] on li "Folder" at bounding box center [1031, 150] width 163 height 33
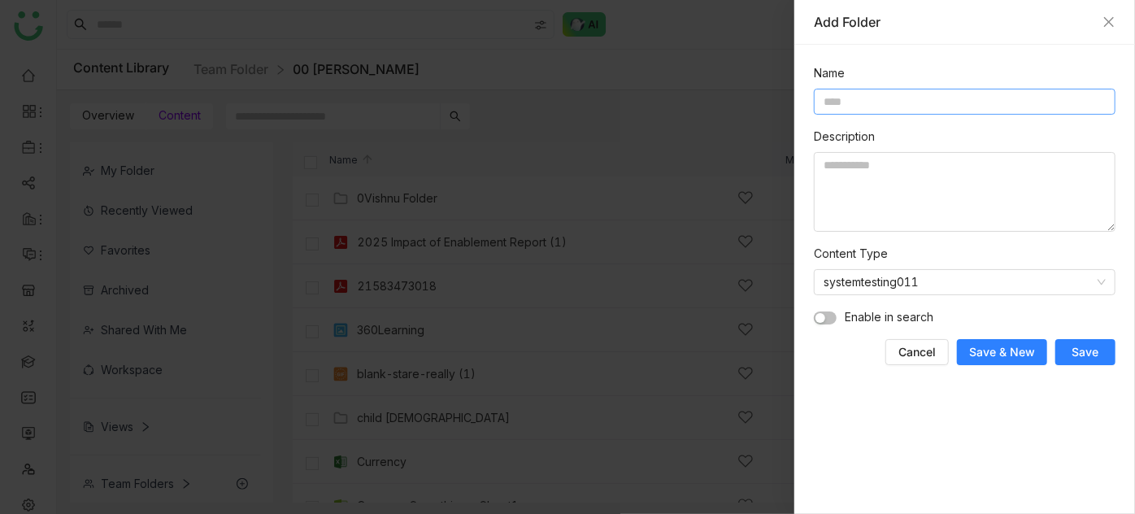
click at [824, 97] on input at bounding box center [965, 102] width 302 height 26
drag, startPoint x: 894, startPoint y: 93, endPoint x: 860, endPoint y: 97, distance: 34.3
click at [860, 97] on input "*********" at bounding box center [965, 102] width 302 height 26
type input "*"
type input "**********"
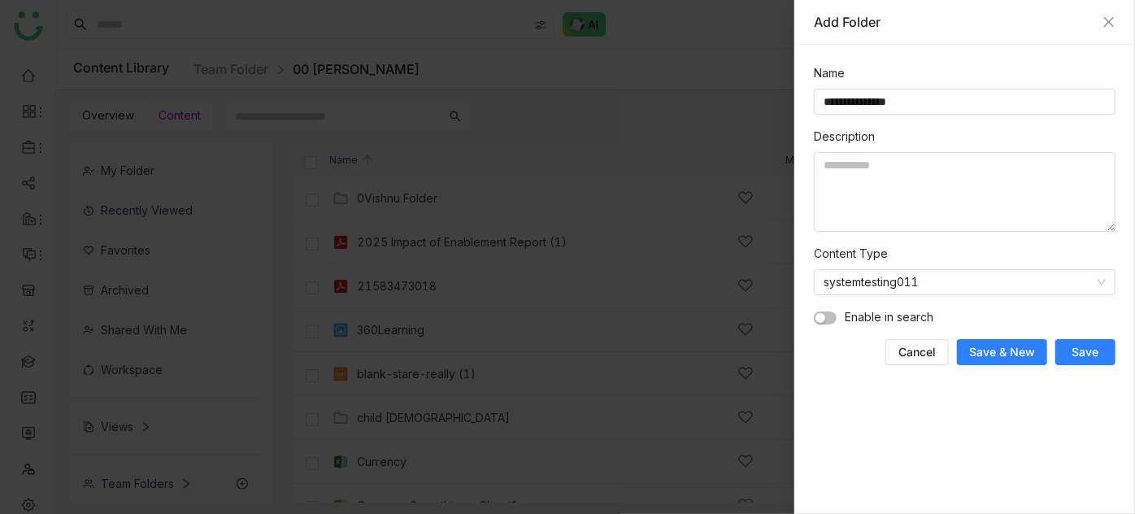
click at [1108, 348] on button "Save" at bounding box center [1085, 352] width 60 height 26
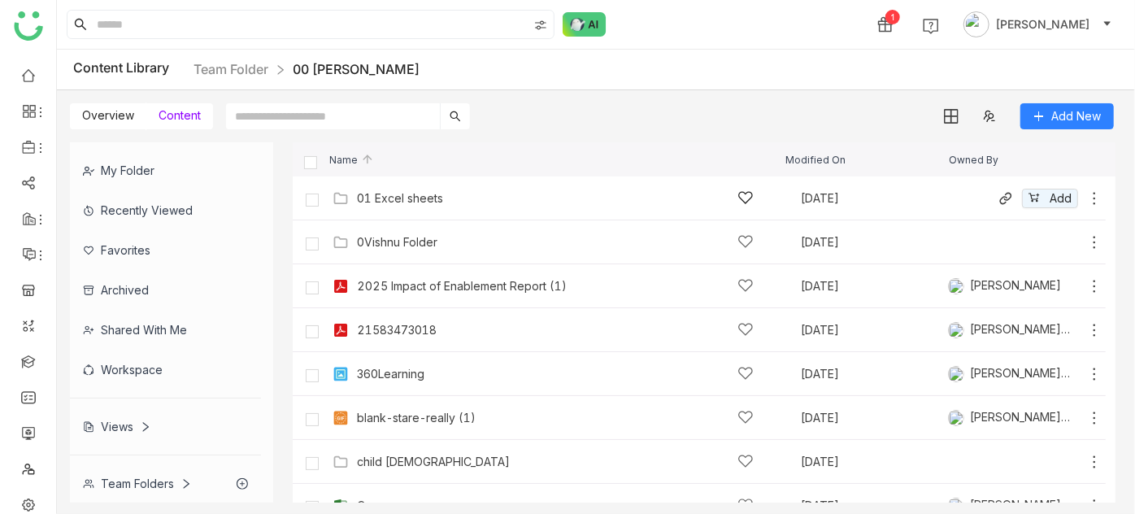
click at [395, 200] on div "01 Excel sheets" at bounding box center [400, 198] width 86 height 13
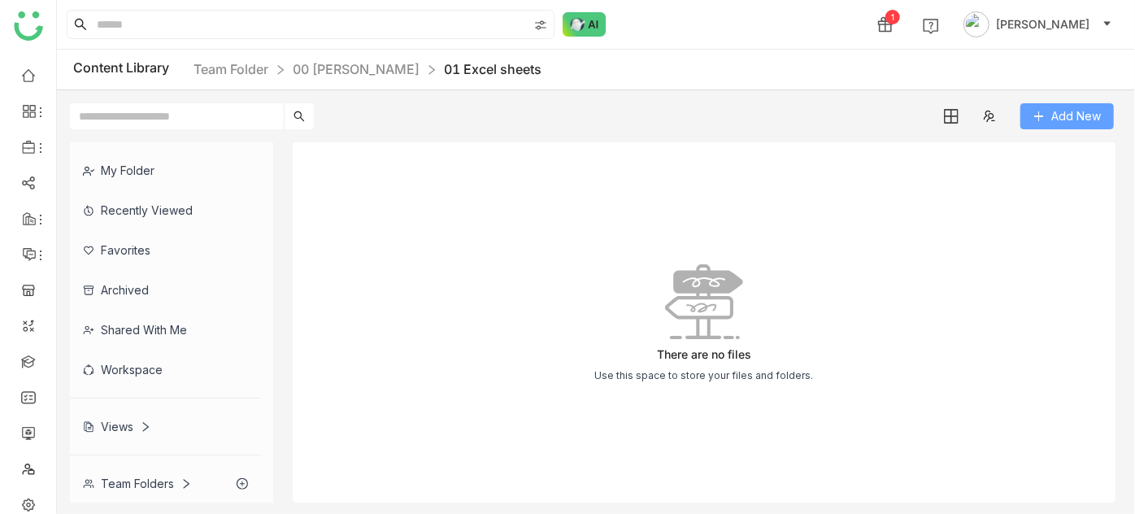
click at [1067, 115] on span "Add New" at bounding box center [1076, 116] width 50 height 18
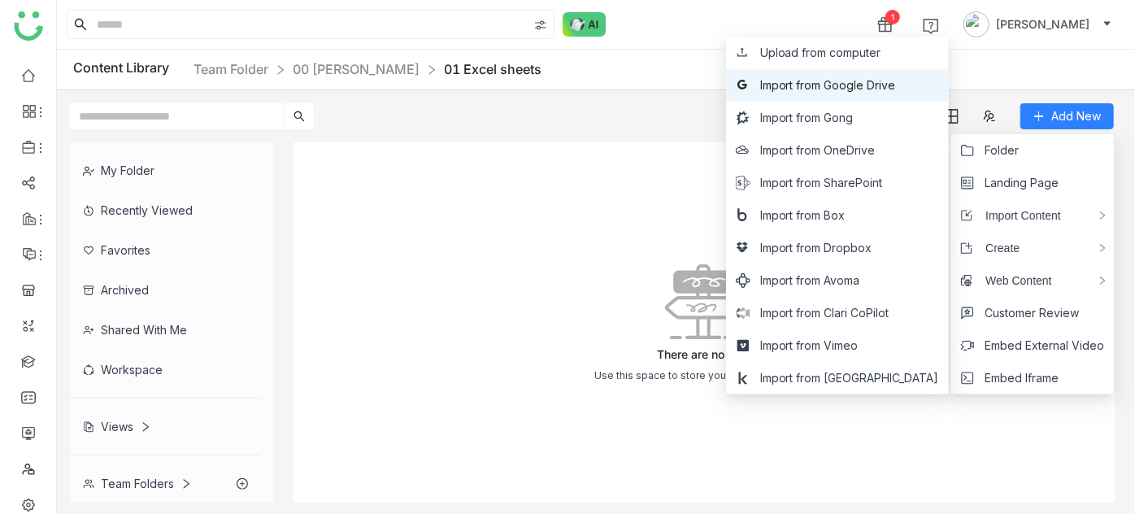
click at [896, 81] on span "Import from Google Drive" at bounding box center [828, 85] width 136 height 18
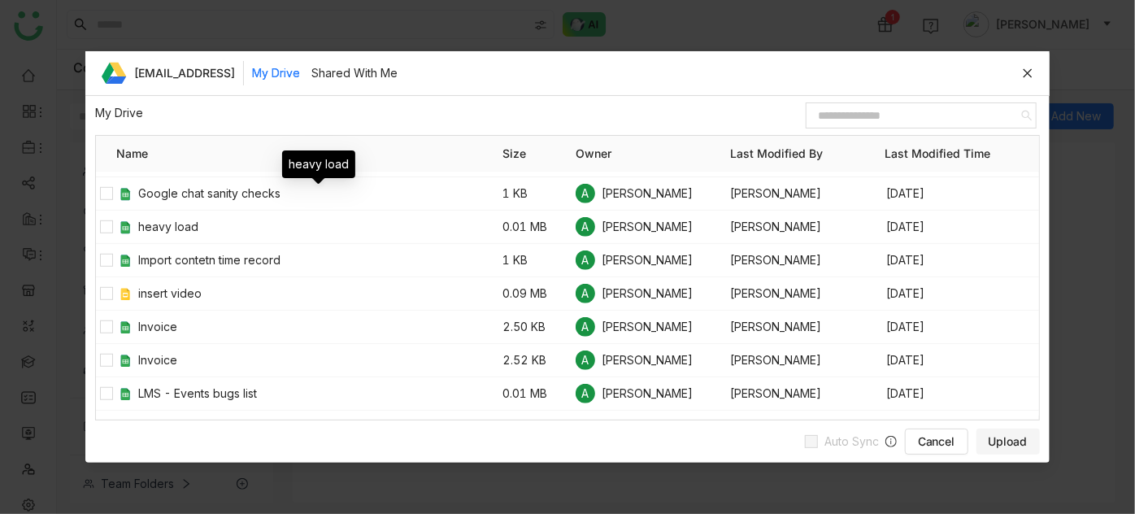
scroll to position [605, 0]
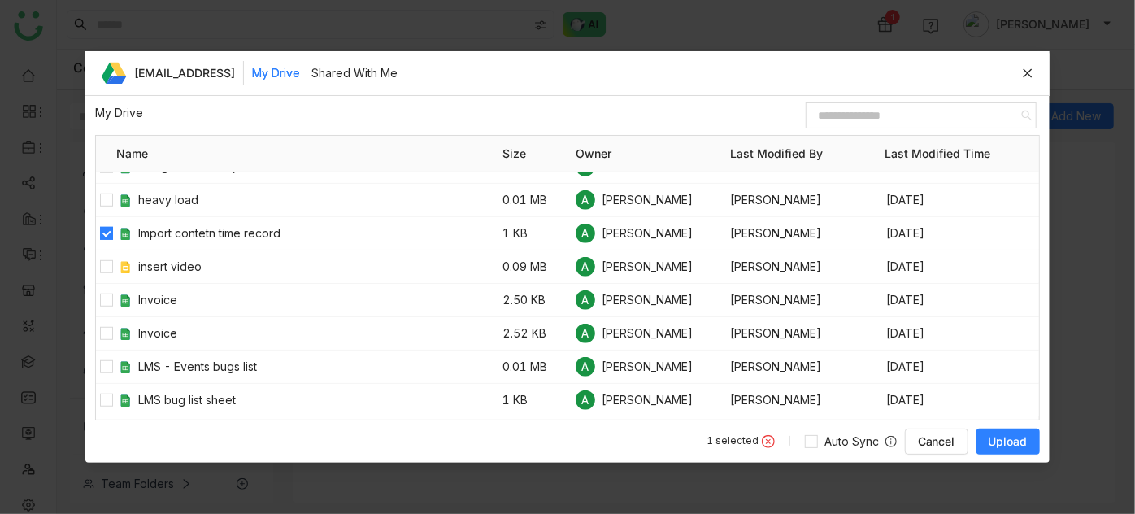
click at [986, 433] on button "Upload" at bounding box center [1007, 441] width 63 height 26
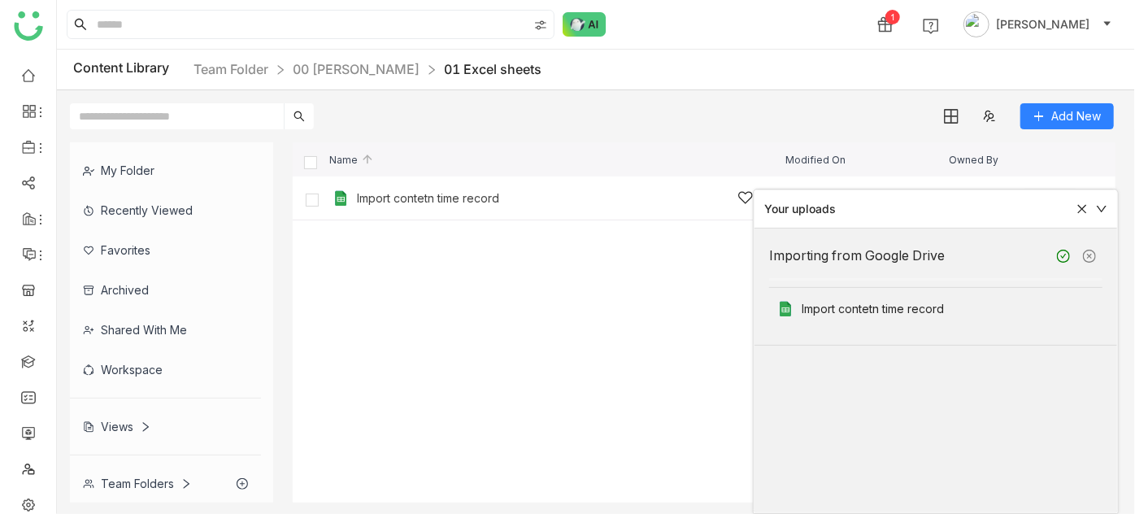
click at [445, 194] on div "Import contetn time record" at bounding box center [428, 198] width 142 height 13
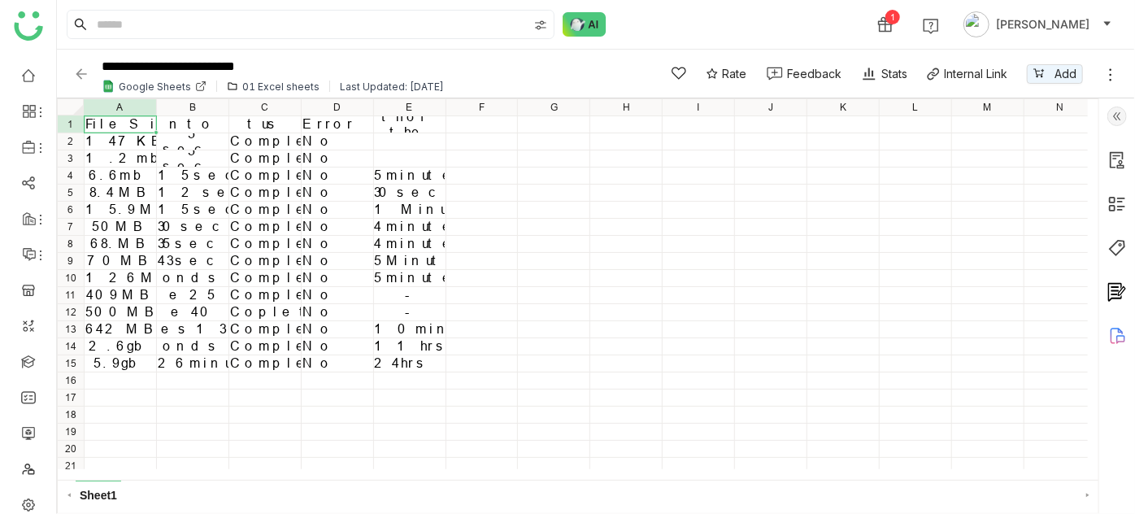
click at [205, 158] on div "under 5 seconds" at bounding box center [193, 159] width 70 height 62
click at [194, 324] on div "2 Minutes 13 seconds" at bounding box center [193, 329] width 70 height 77
click at [198, 310] on div "1 Minute 40 seconds" at bounding box center [193, 312] width 70 height 77
click at [211, 271] on div "20 seconds" at bounding box center [193, 262] width 70 height 46
click at [206, 292] on div "1 minute 25 seconds" at bounding box center [193, 295] width 70 height 77
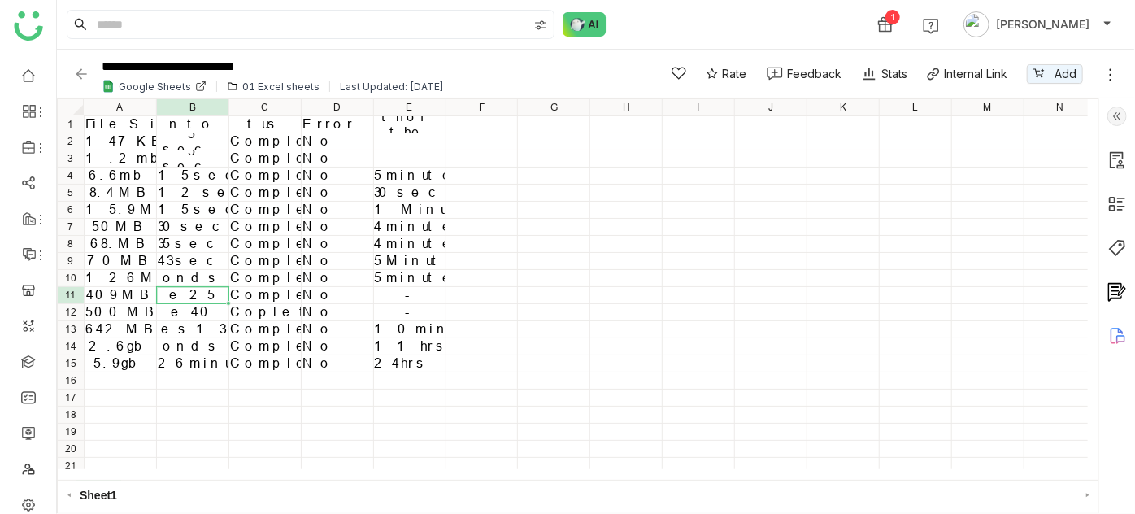
click at [205, 292] on div "1 minute 25 seconds" at bounding box center [193, 295] width 70 height 77
click at [1105, 78] on icon at bounding box center [1110, 75] width 16 height 16
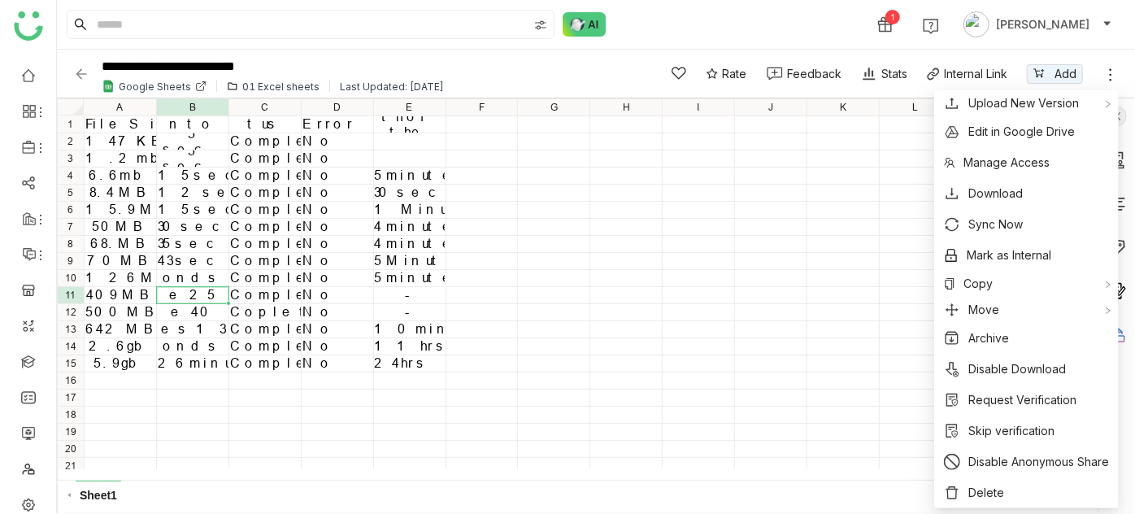
click at [632, 181] on div "File Size Time Taken to upload Upload Status Error Length of the video 147 KB u…" at bounding box center [573, 284] width 1030 height 370
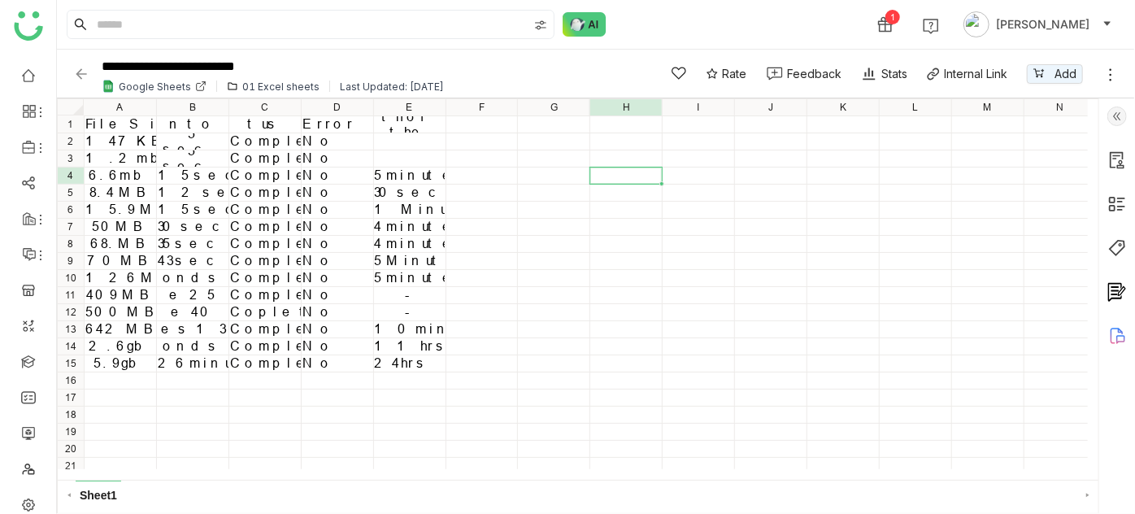
click at [85, 72] on img at bounding box center [81, 74] width 16 height 16
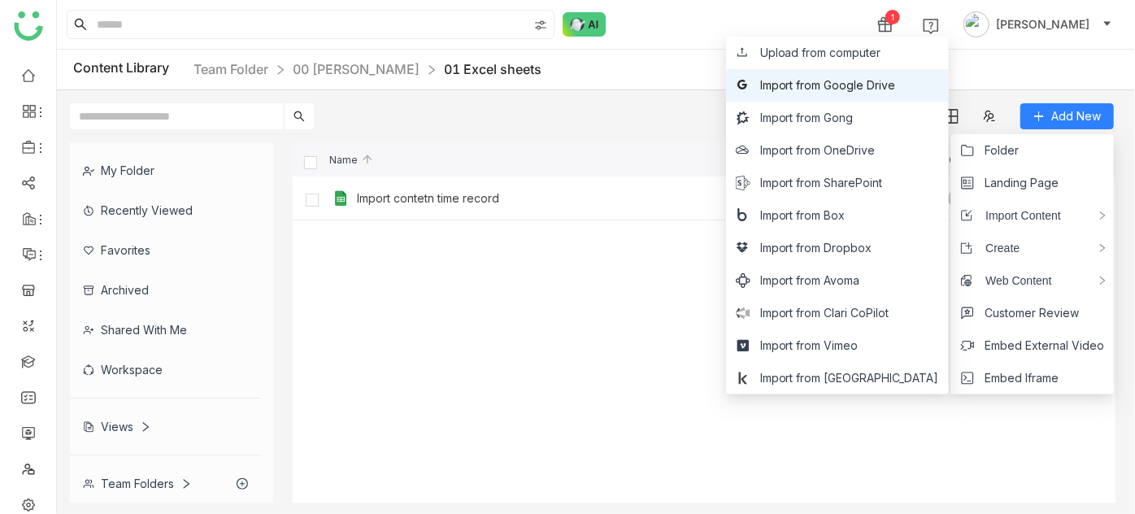
click at [896, 90] on span "Import from Google Drive" at bounding box center [828, 85] width 136 height 18
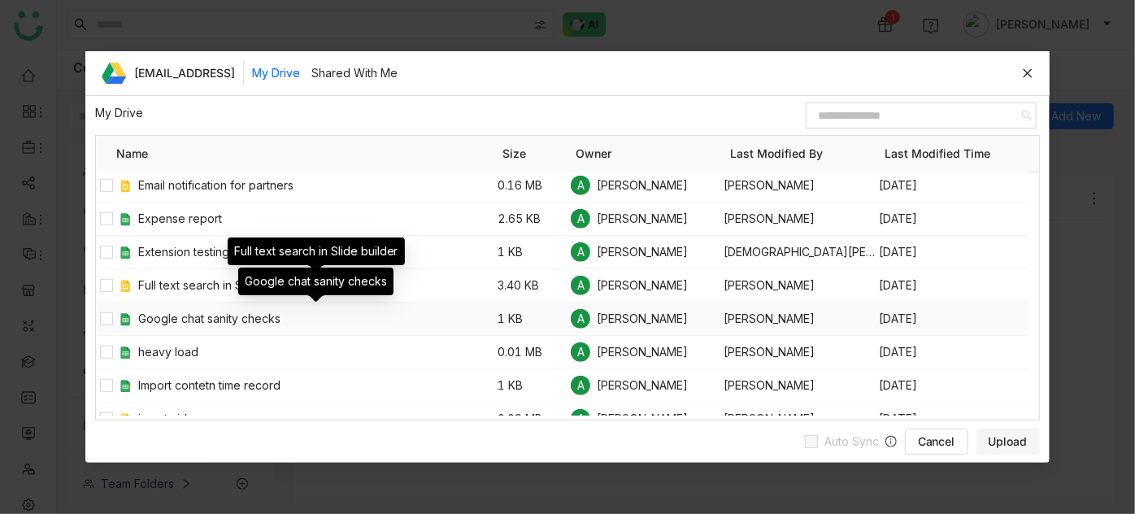
scroll to position [476, 0]
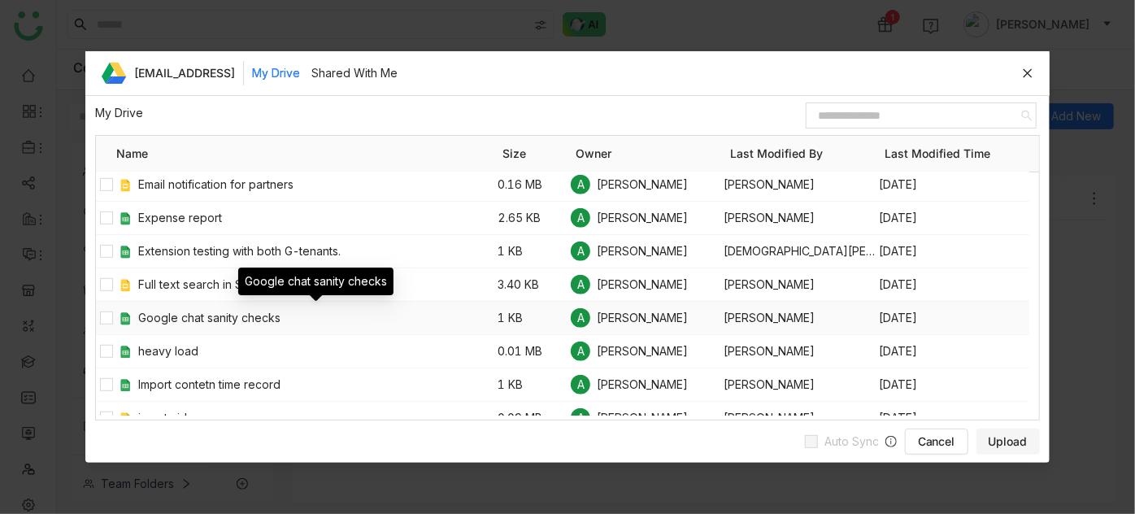
click at [165, 312] on span "Google chat sanity checks" at bounding box center [317, 318] width 359 height 18
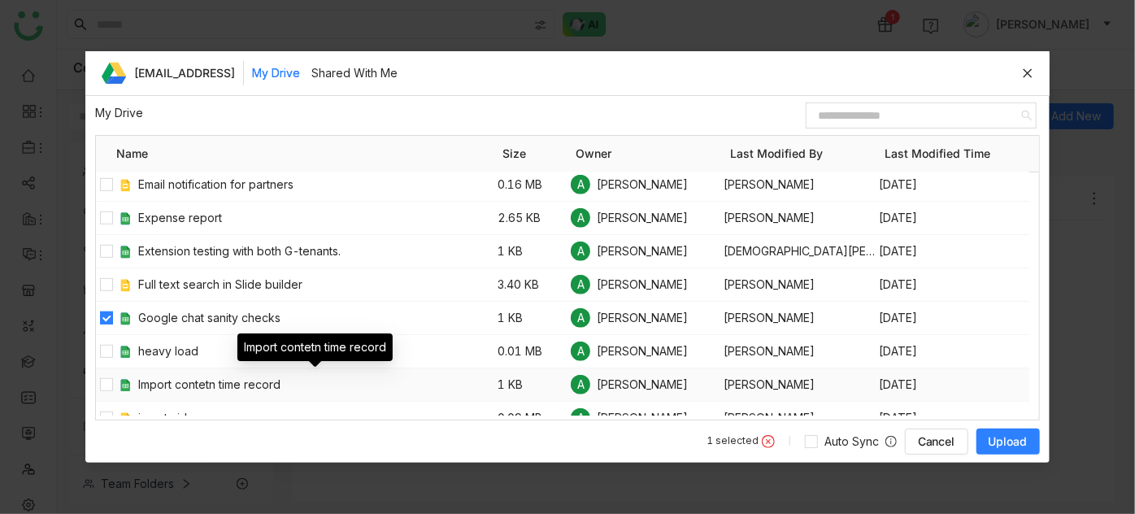
click at [167, 376] on span "Import contetn time record" at bounding box center [317, 385] width 359 height 18
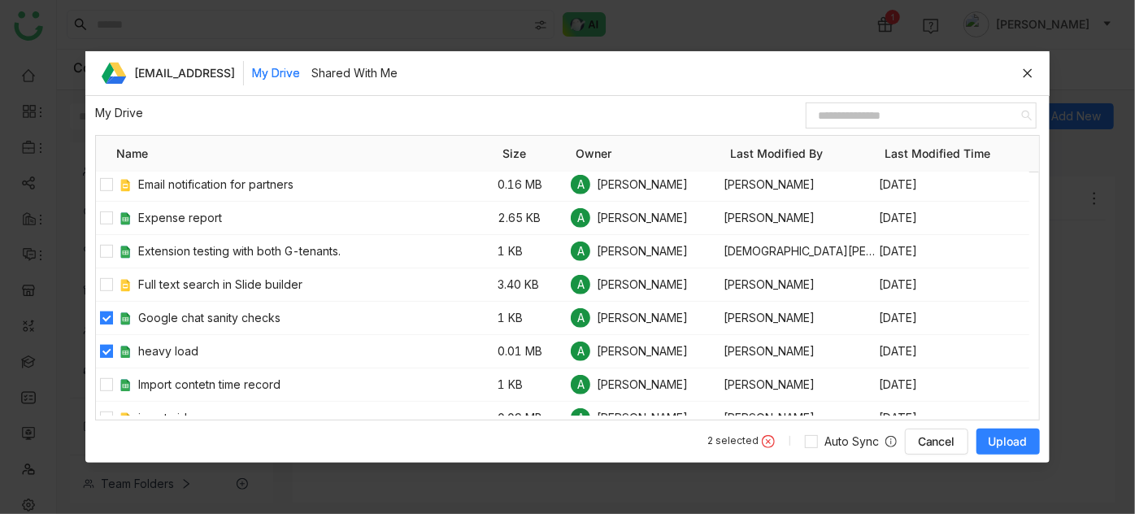
click at [1007, 439] on span "Upload" at bounding box center [1008, 441] width 39 height 16
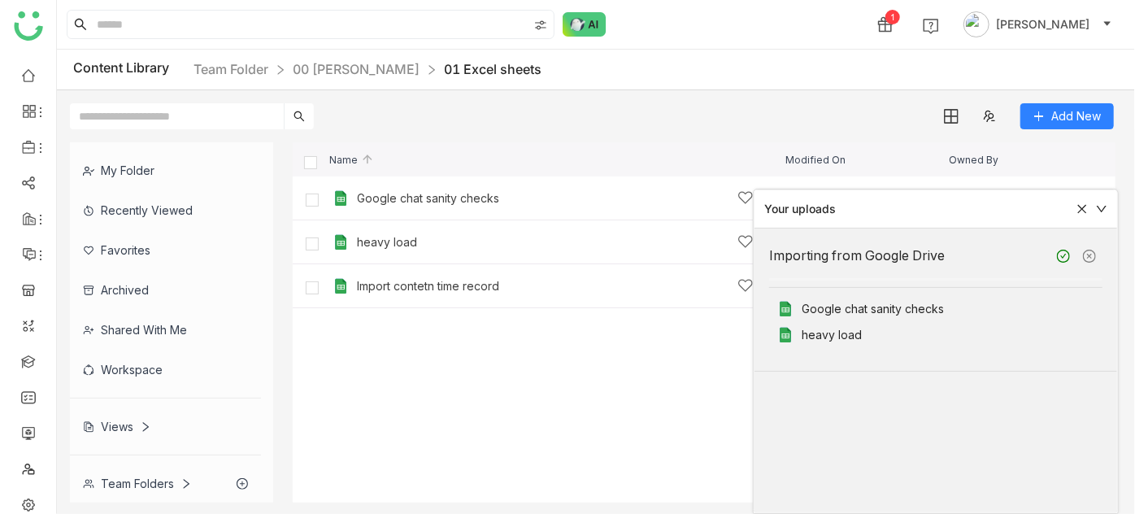
click at [1109, 203] on div "Your uploads" at bounding box center [935, 209] width 363 height 38
click at [1104, 203] on icon at bounding box center [1101, 208] width 11 height 11
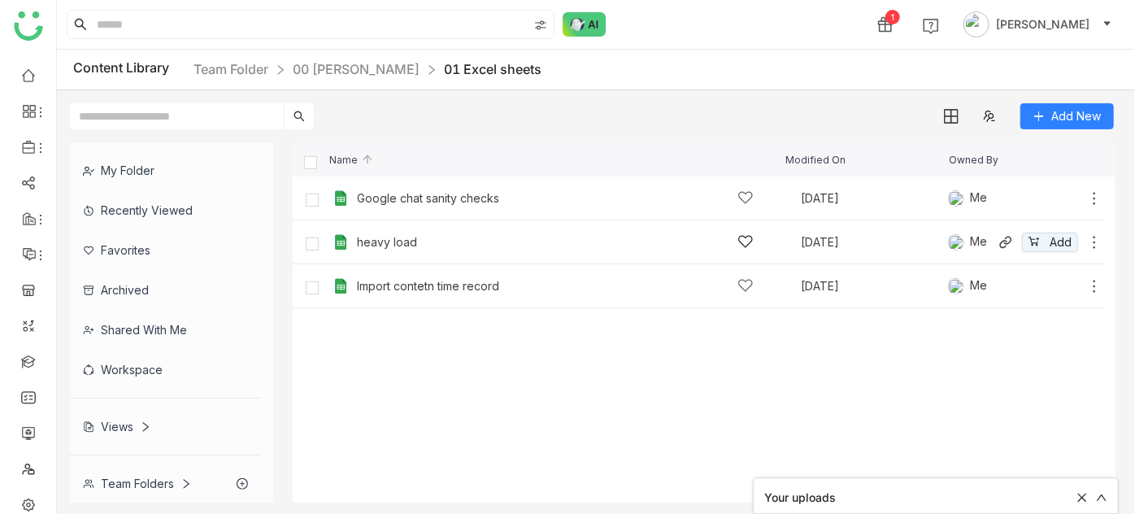
click at [395, 231] on div "heavy load Jun 25, 2025 Me Add" at bounding box center [715, 241] width 774 height 25
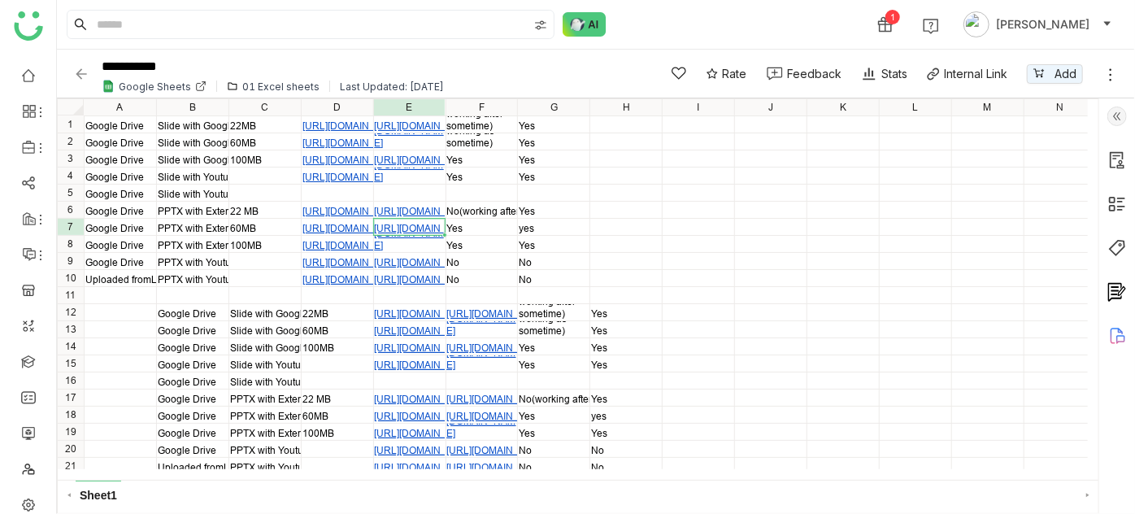
click at [395, 231] on link "https://gdemo.gtmdev.xyz/shares/view/id/681df154fb6a195b1b280ef4" at bounding box center [426, 228] width 103 height 12
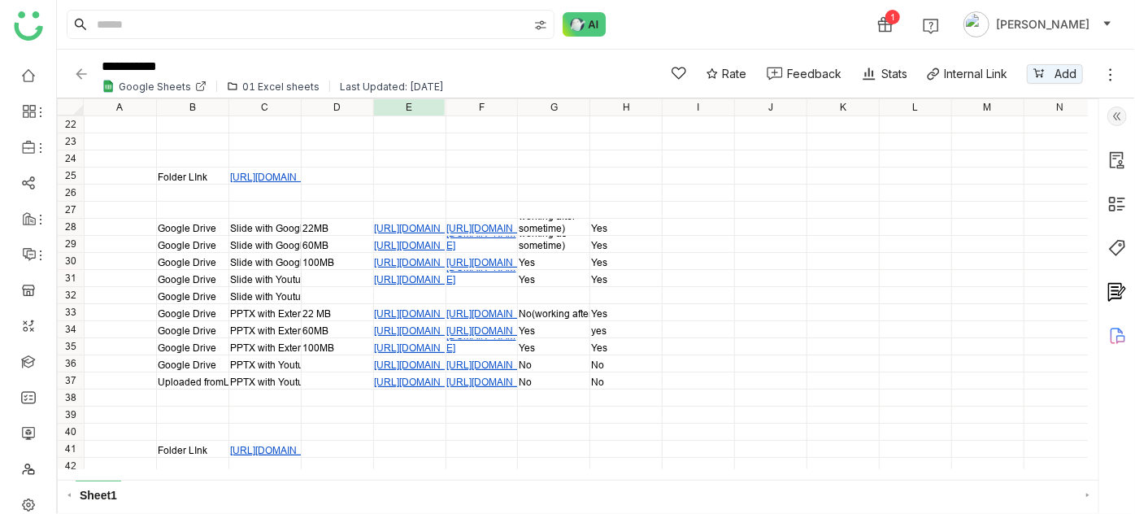
scroll to position [358, 0]
click at [85, 72] on img at bounding box center [81, 74] width 16 height 16
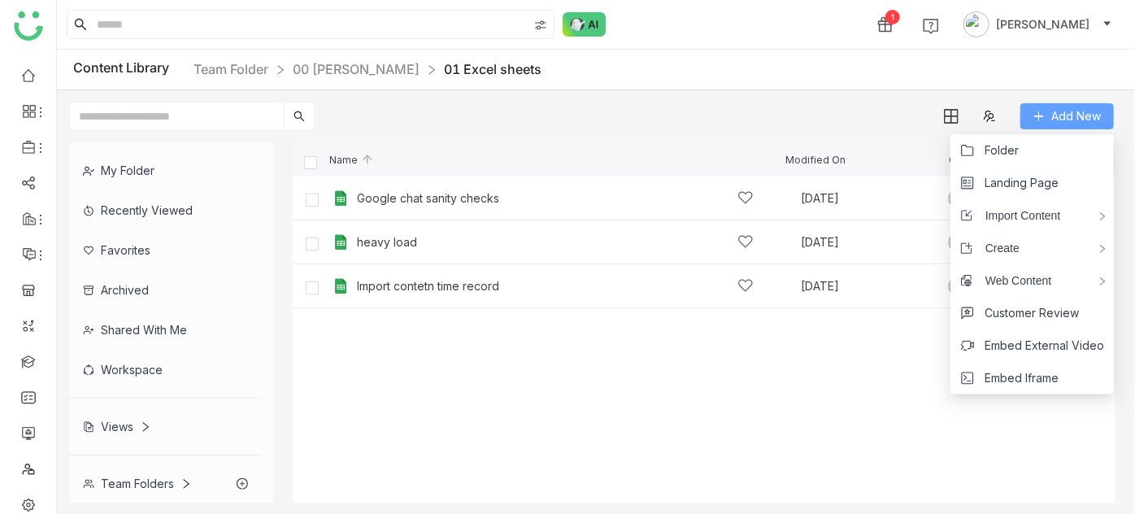
click at [1085, 111] on span "Add New" at bounding box center [1076, 116] width 50 height 18
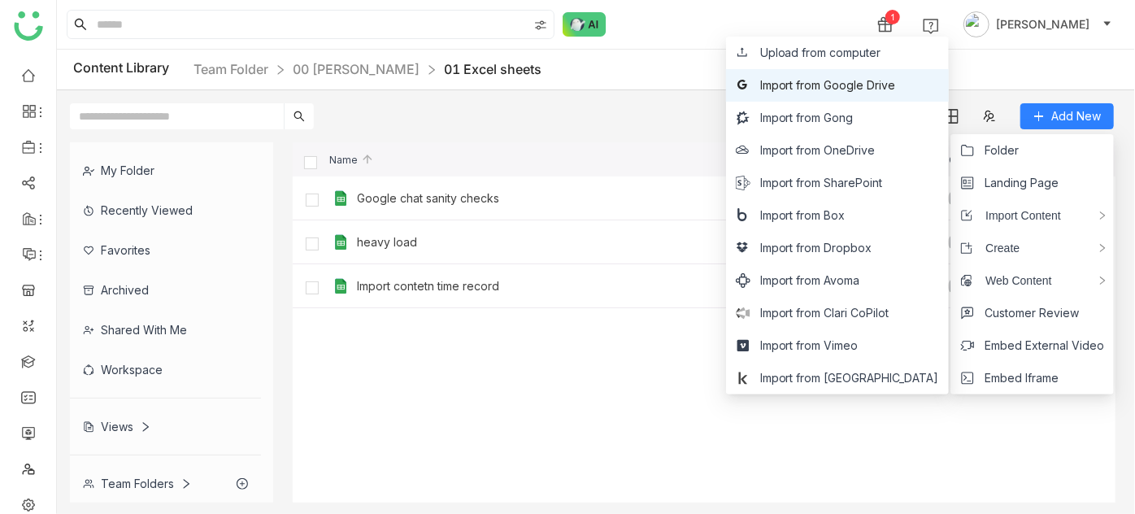
click at [896, 91] on span "Import from Google Drive" at bounding box center [828, 85] width 136 height 18
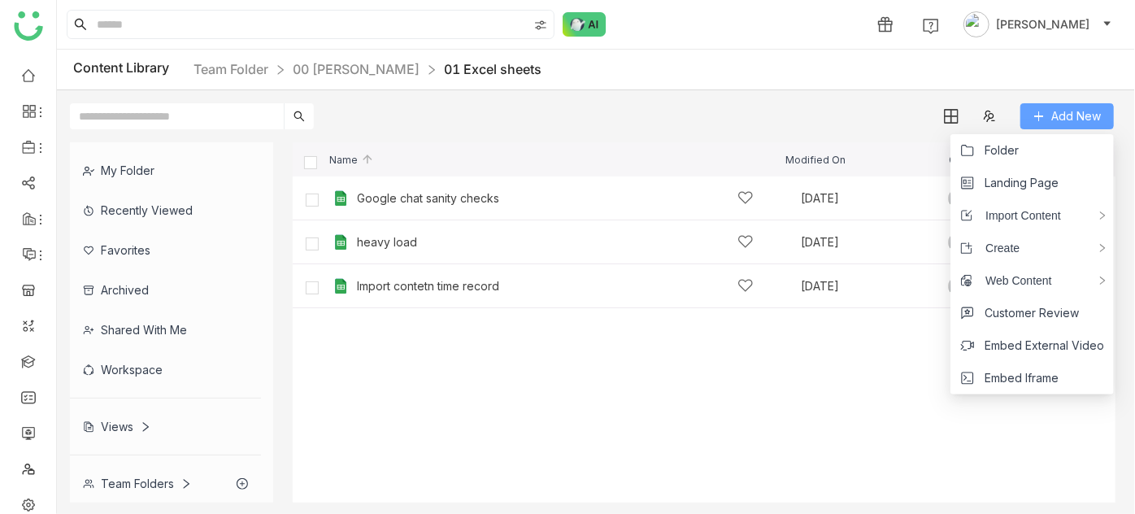
click at [1066, 123] on span "Add New" at bounding box center [1076, 116] width 50 height 18
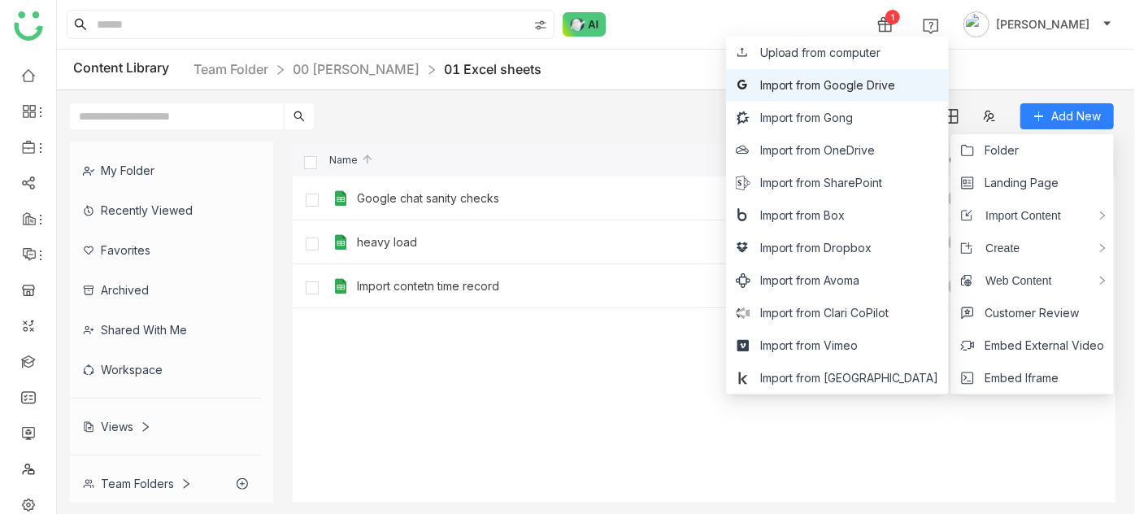
click at [896, 88] on span "Import from Google Drive" at bounding box center [828, 85] width 136 height 18
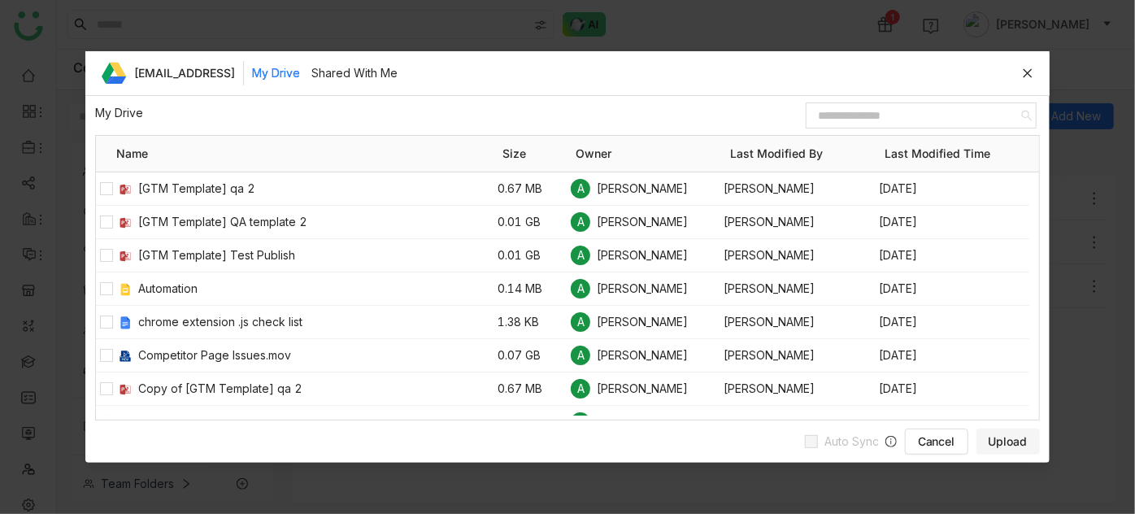
click at [901, 119] on gtmb-unified-file-items-table "arifu@gtmbuddy.ai My Drive Shared With Me My Drive / Name Size Owner Last Modif…" at bounding box center [567, 235] width 965 height 369
click at [898, 116] on input at bounding box center [916, 115] width 212 height 21
paste input "**********"
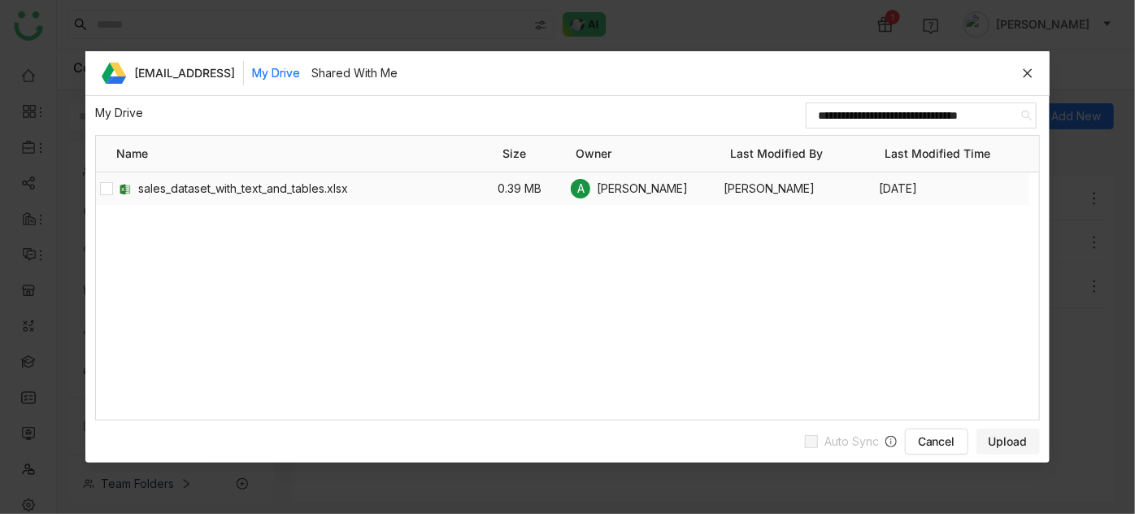
type input "**********"
click at [109, 193] on div at bounding box center [106, 188] width 20 height 33
click at [1019, 441] on span "Upload" at bounding box center [1008, 441] width 39 height 16
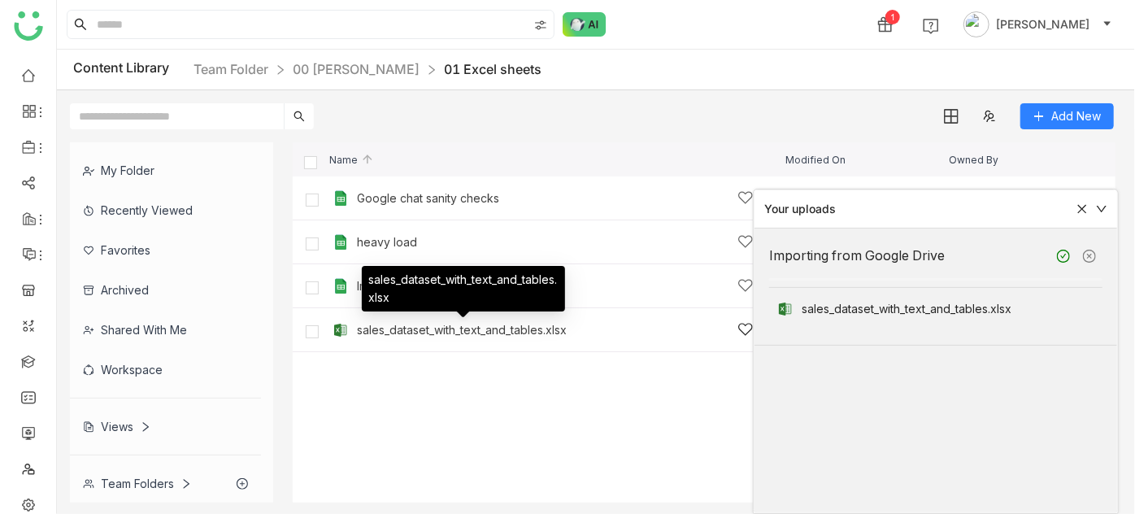
click at [553, 324] on div "sales_dataset_with_text_and_tables.xlsx" at bounding box center [462, 330] width 210 height 13
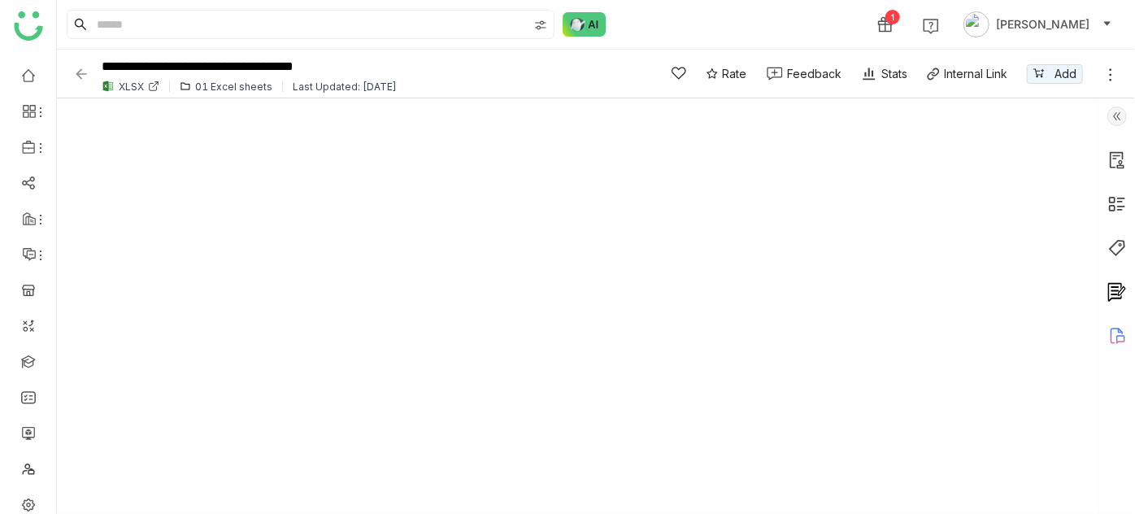
click at [1134, 513] on div at bounding box center [1117, 305] width 36 height 415
click at [80, 69] on img at bounding box center [81, 74] width 16 height 16
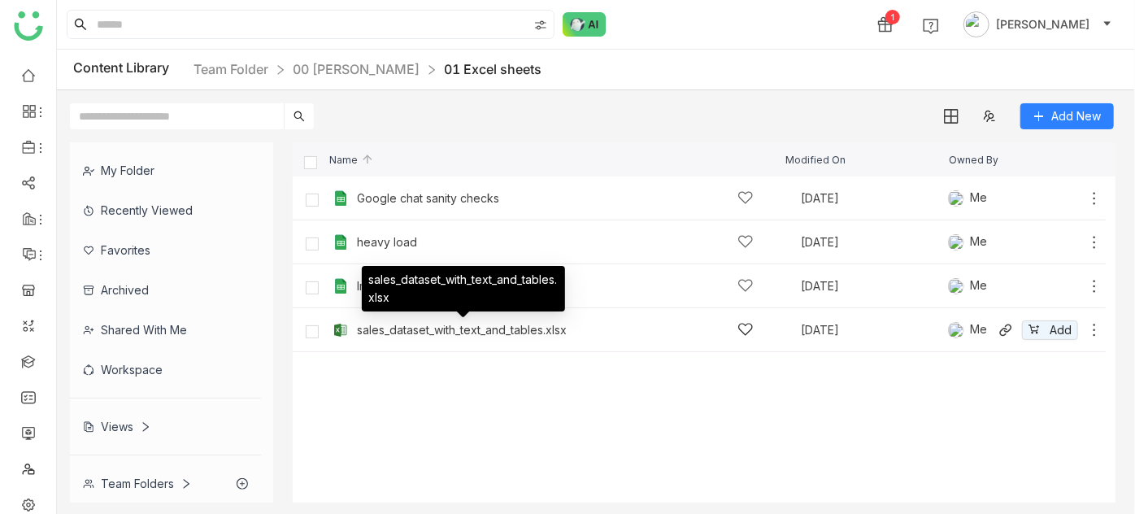
click at [437, 332] on div "sales_dataset_with_text_and_tables.xlsx" at bounding box center [462, 330] width 210 height 13
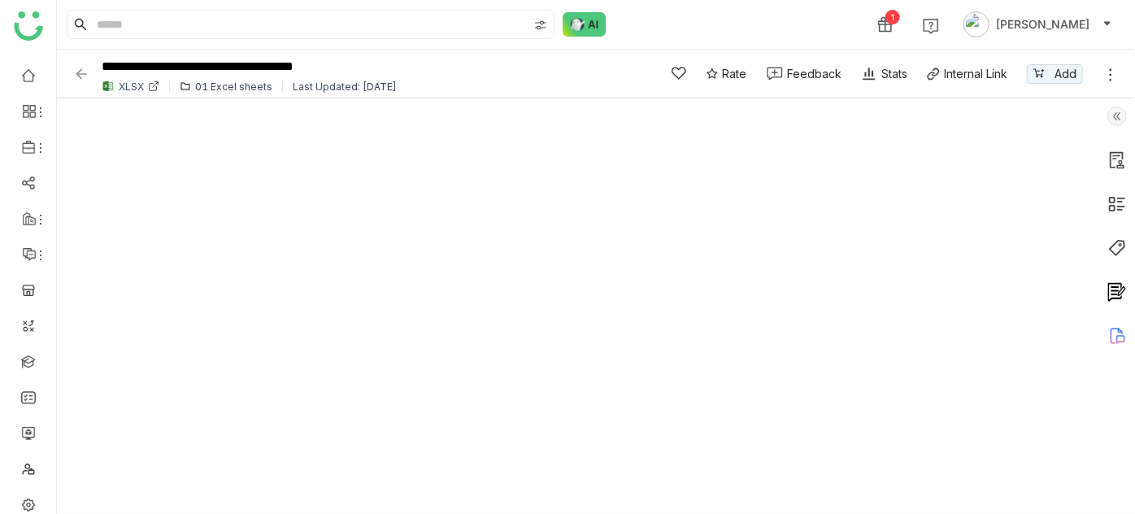
click at [85, 72] on img at bounding box center [81, 74] width 16 height 16
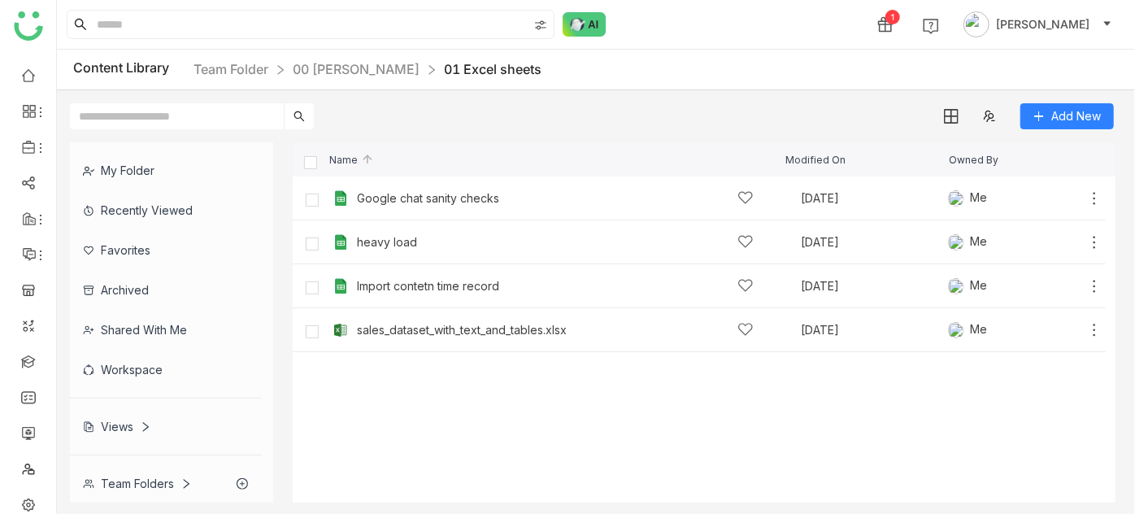
scroll to position [50, 0]
click at [39, 493] on icon at bounding box center [40, 491] width 13 height 13
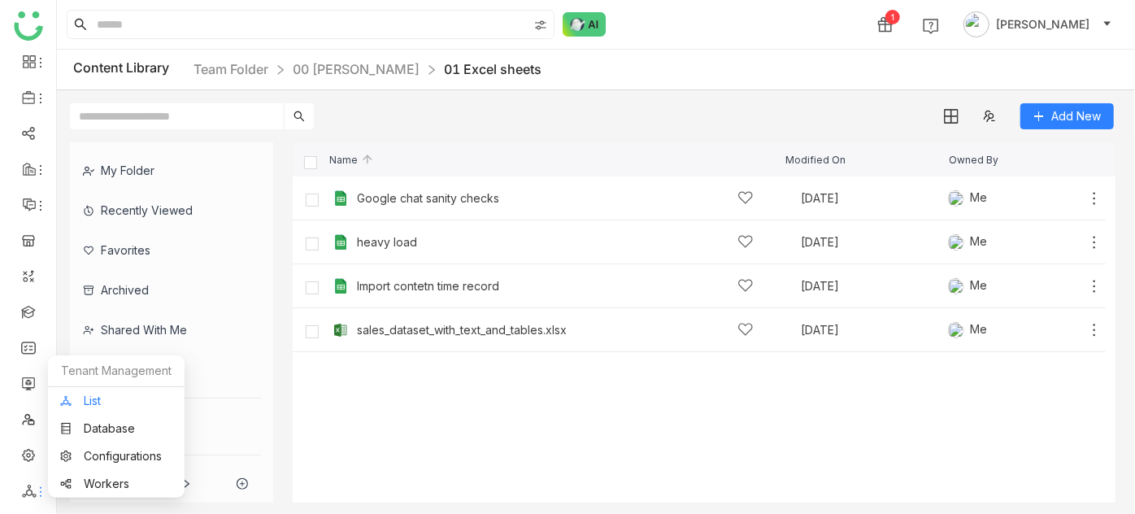
click at [110, 402] on link "List" at bounding box center [116, 400] width 112 height 11
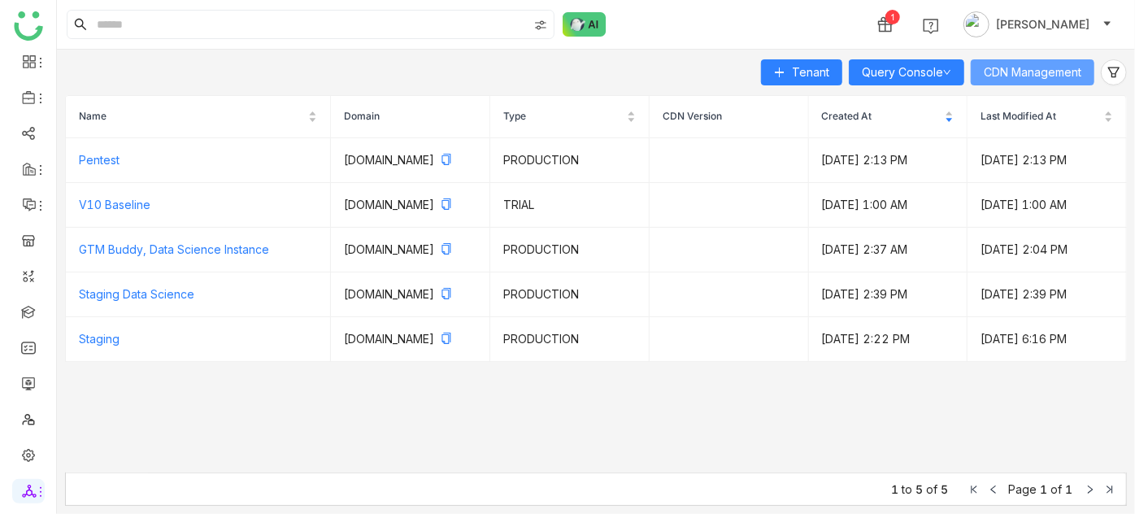
click at [1073, 77] on span "CDN Management" at bounding box center [1033, 72] width 98 height 18
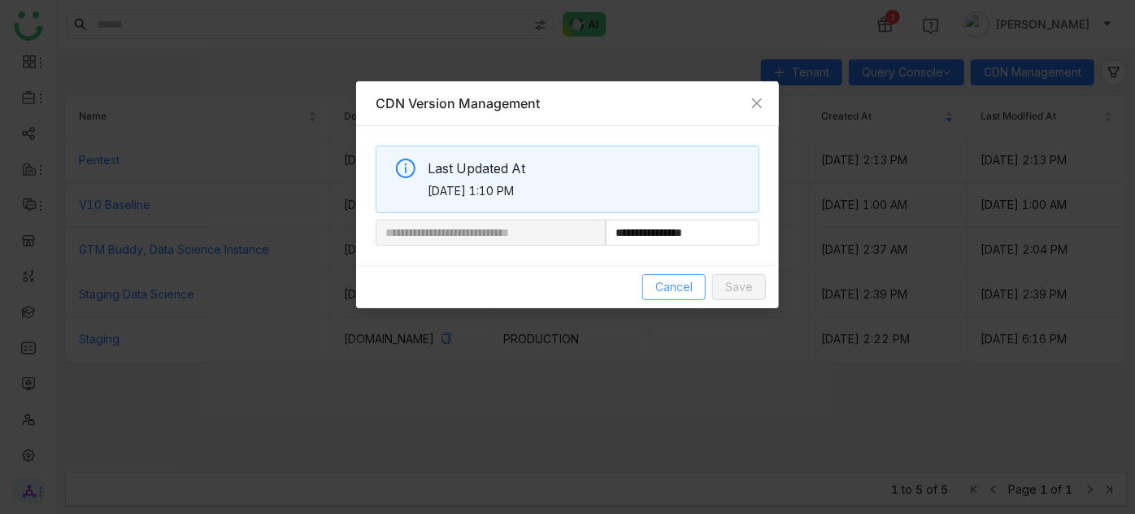
click at [693, 284] on span "Cancel" at bounding box center [673, 287] width 37 height 18
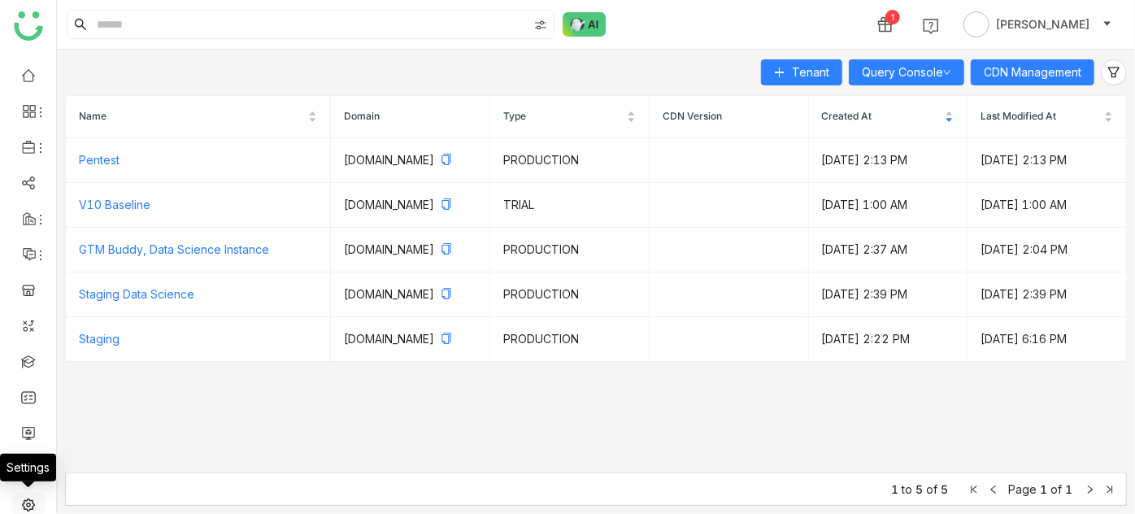
scroll to position [50, 0]
click at [33, 490] on div "Settings" at bounding box center [28, 473] width 56 height 39
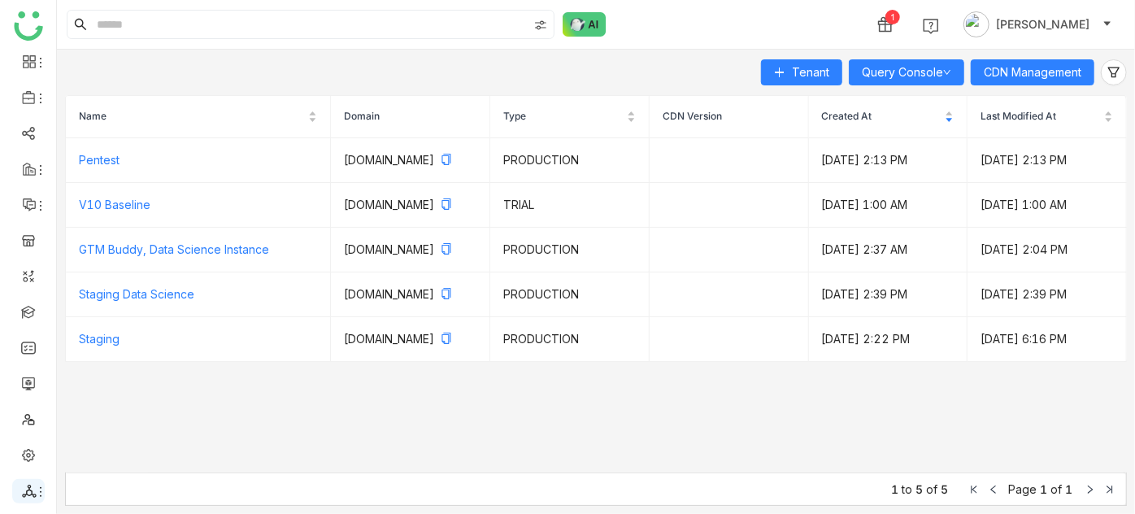
click at [38, 482] on li at bounding box center [28, 491] width 33 height 24
click at [31, 490] on icon at bounding box center [29, 491] width 14 height 13
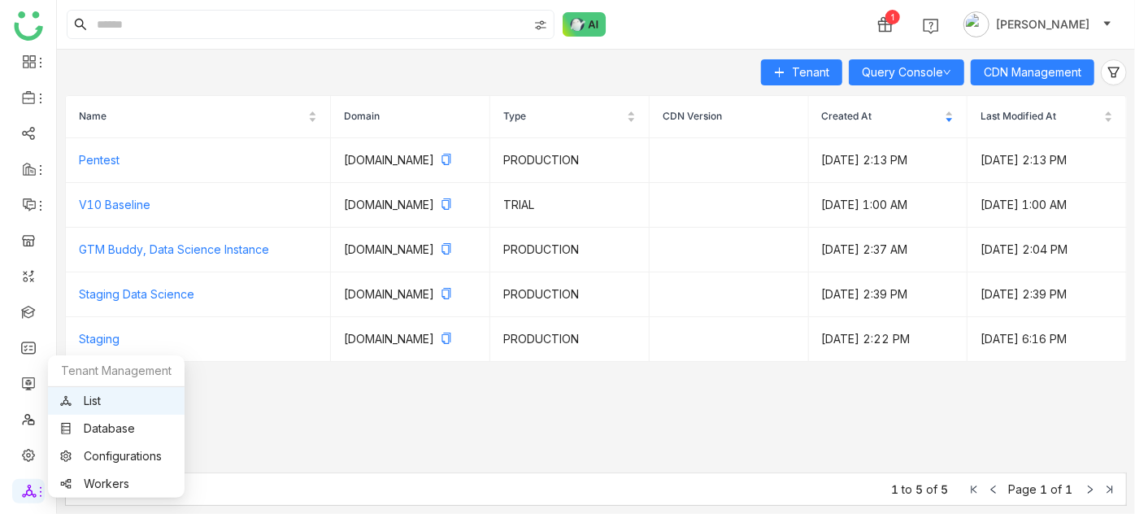
click at [84, 403] on link "List" at bounding box center [116, 400] width 112 height 11
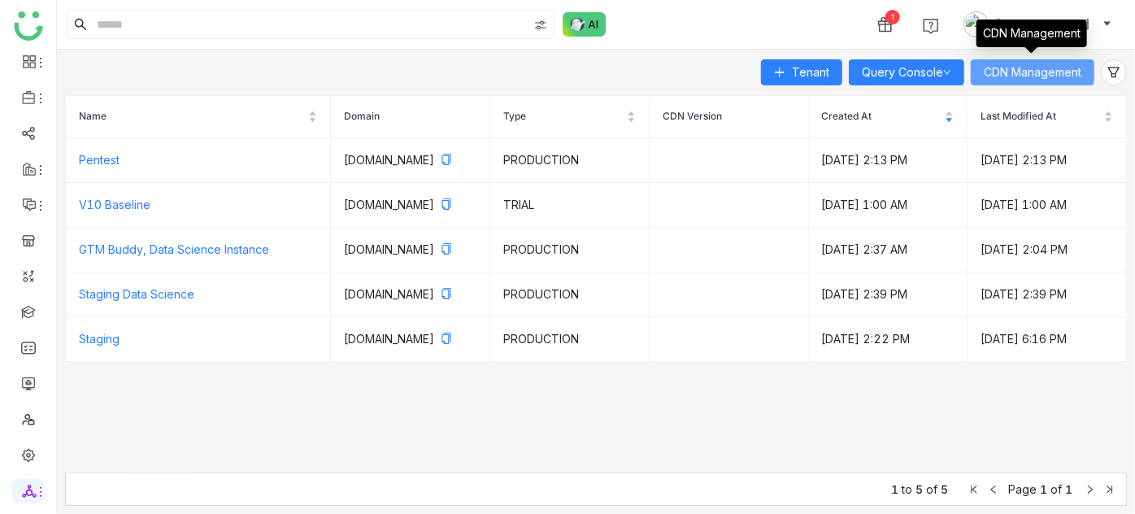
click at [1007, 67] on span "CDN Management" at bounding box center [1033, 72] width 98 height 18
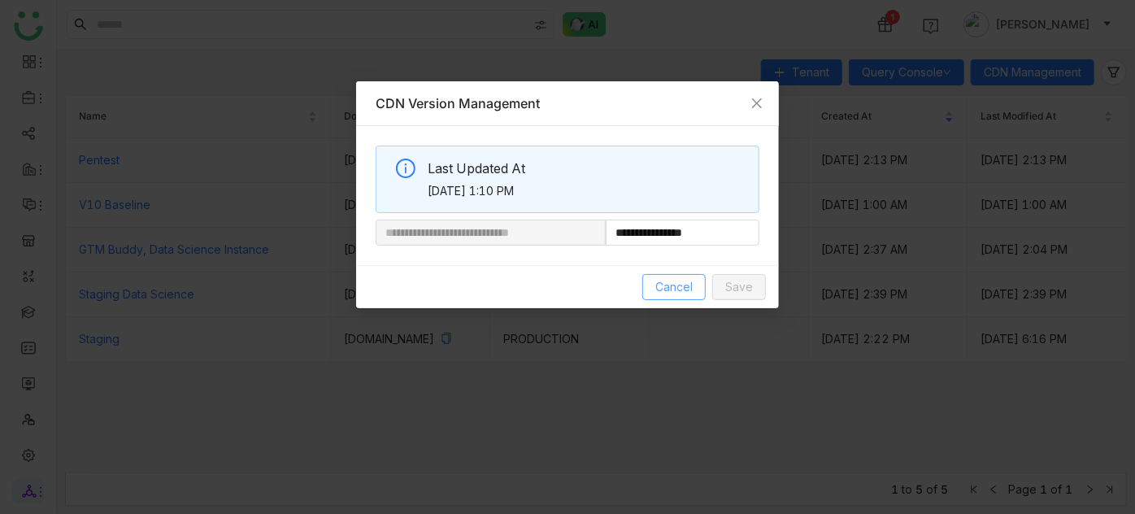
click at [666, 282] on span "Cancel" at bounding box center [673, 287] width 37 height 18
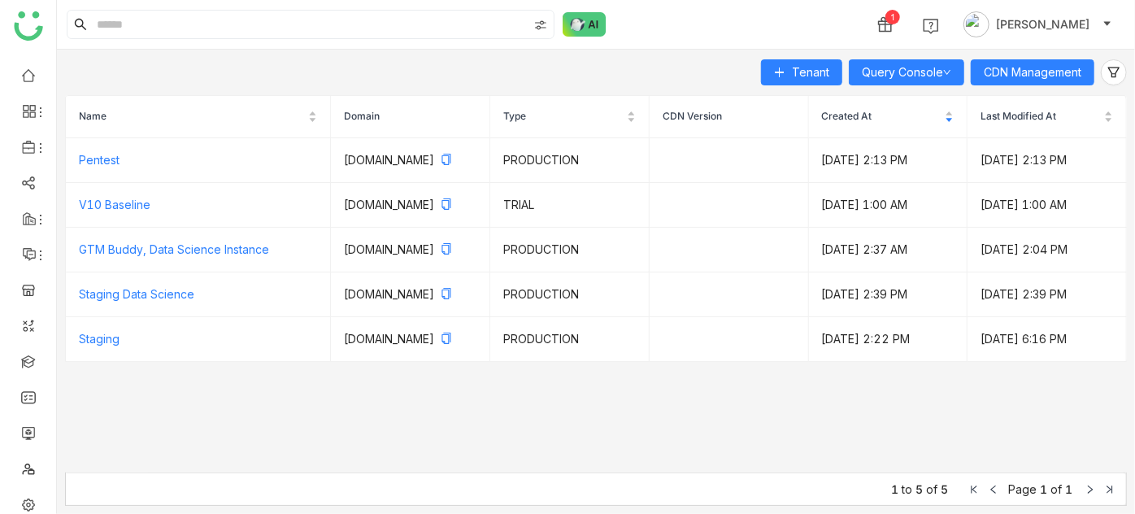
click at [13, 89] on ul at bounding box center [28, 308] width 56 height 512
click at [34, 67] on link at bounding box center [28, 74] width 15 height 14
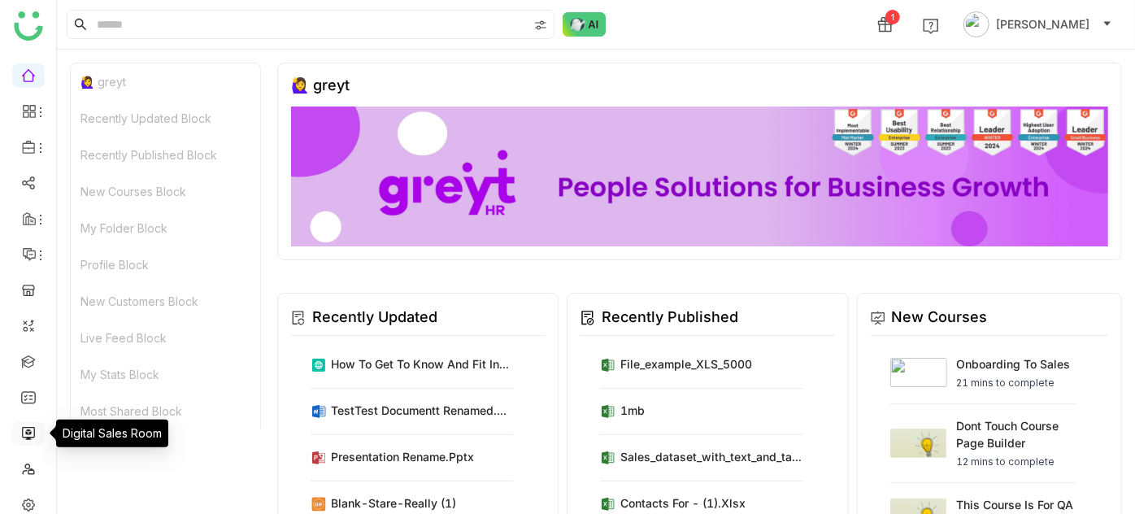
click at [36, 426] on link at bounding box center [28, 432] width 15 height 14
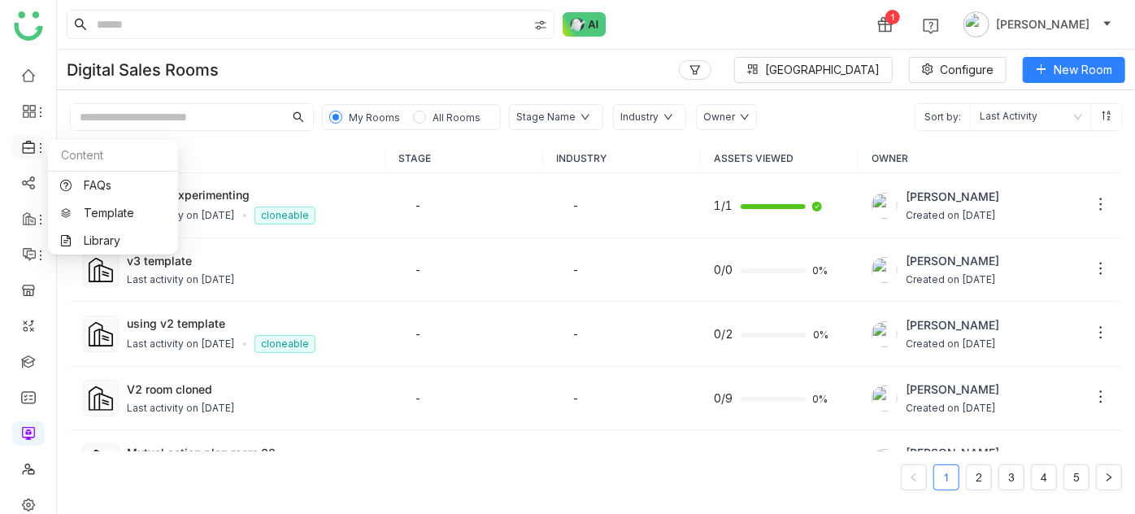
click at [35, 143] on icon at bounding box center [40, 147] width 13 height 13
click at [128, 246] on link "Library" at bounding box center [113, 240] width 106 height 11
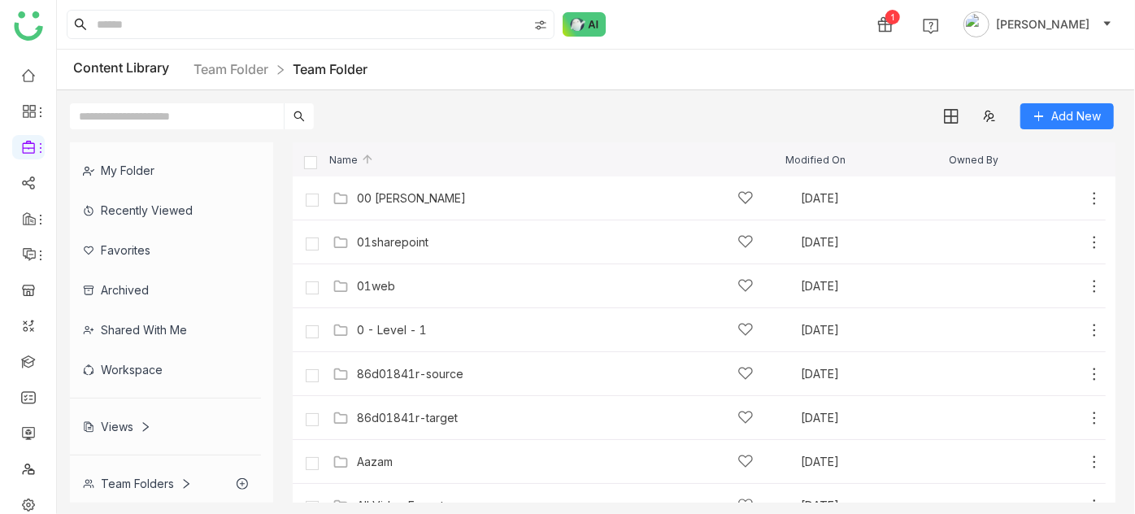
click at [409, 207] on div "00 [PERSON_NAME] [DATE] Add" at bounding box center [715, 197] width 774 height 25
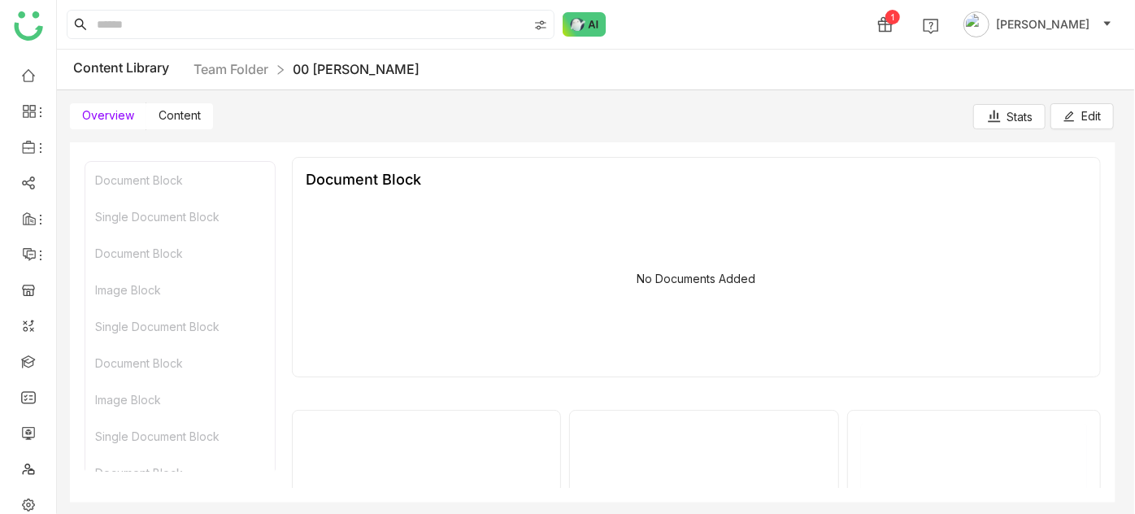
click at [184, 108] on span "Content" at bounding box center [180, 115] width 42 height 14
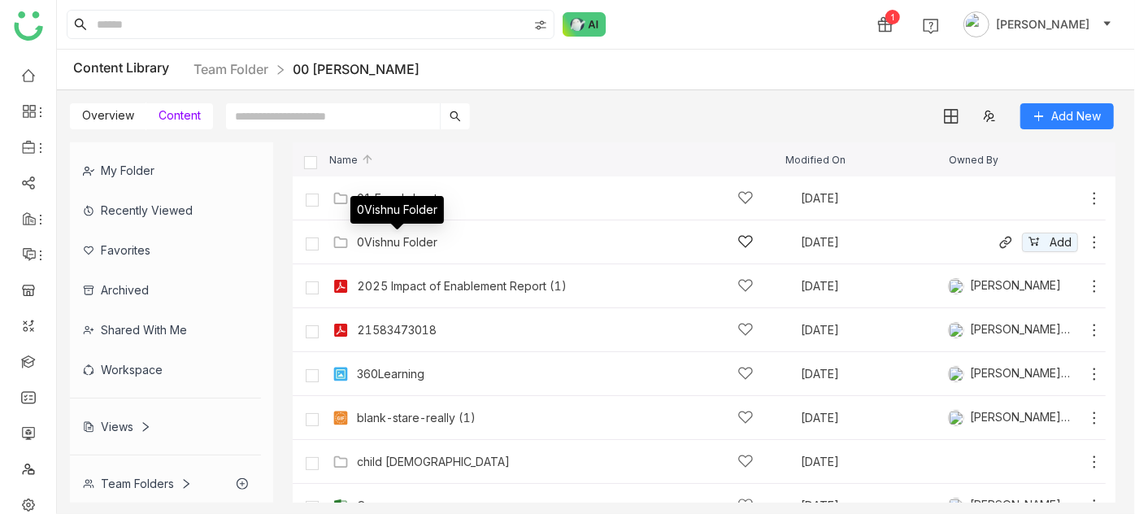
click at [425, 235] on body "1 [PERSON_NAME] Content Library Team Folder 00 [PERSON_NAME] Overview Content A…" at bounding box center [567, 257] width 1135 height 514
click at [416, 186] on div "01 Excel sheets [DATE] Add" at bounding box center [715, 197] width 774 height 25
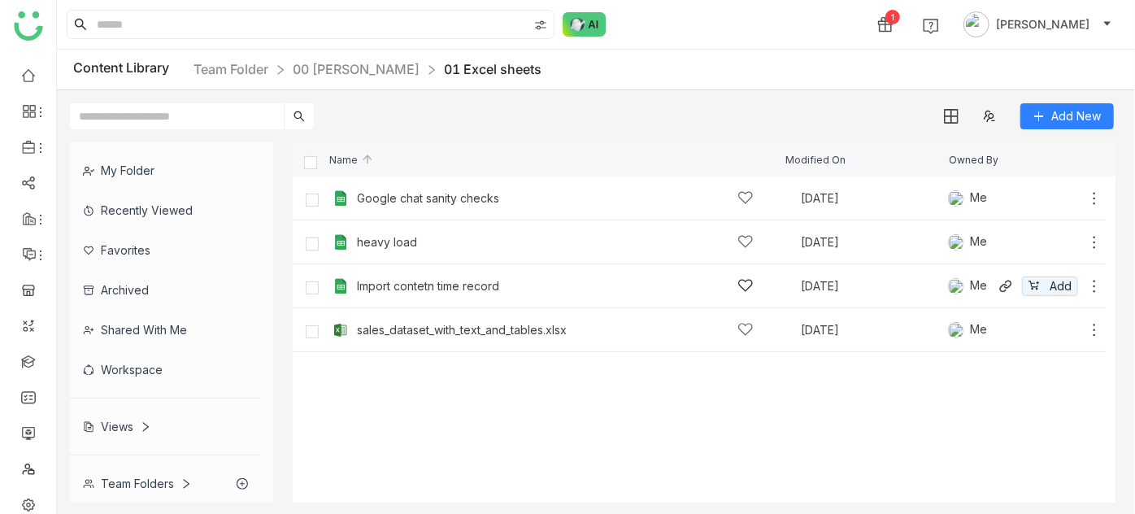
click at [357, 285] on div "Import contetn time record" at bounding box center [428, 286] width 142 height 13
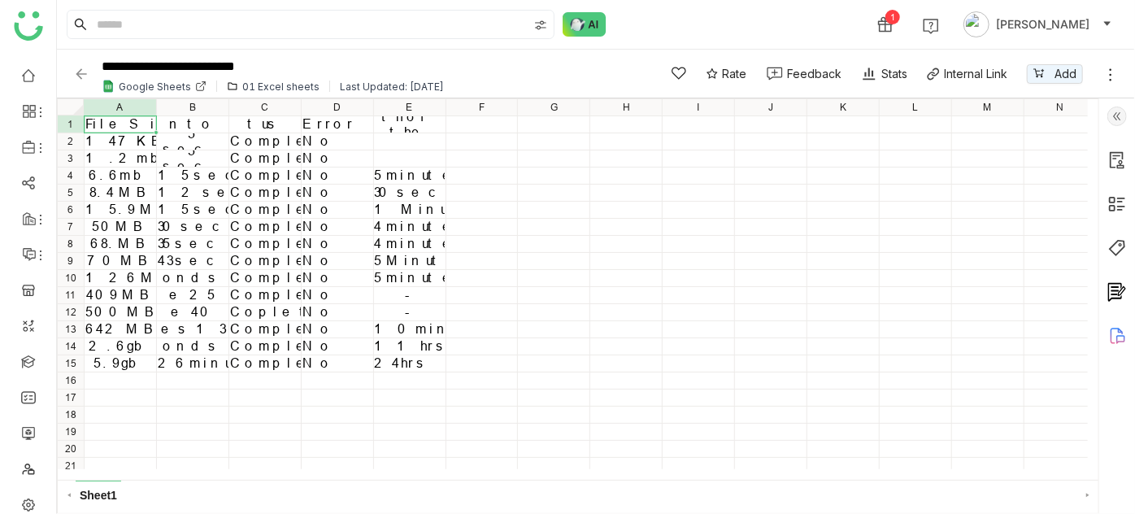
click at [80, 73] on img at bounding box center [81, 74] width 16 height 16
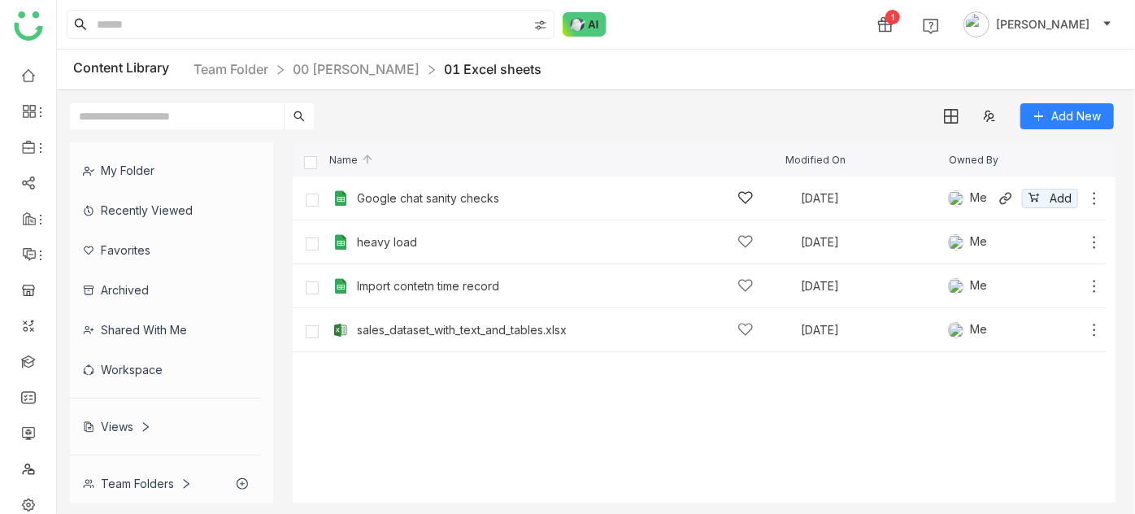
click at [363, 194] on div "Google chat sanity checks" at bounding box center [428, 198] width 142 height 13
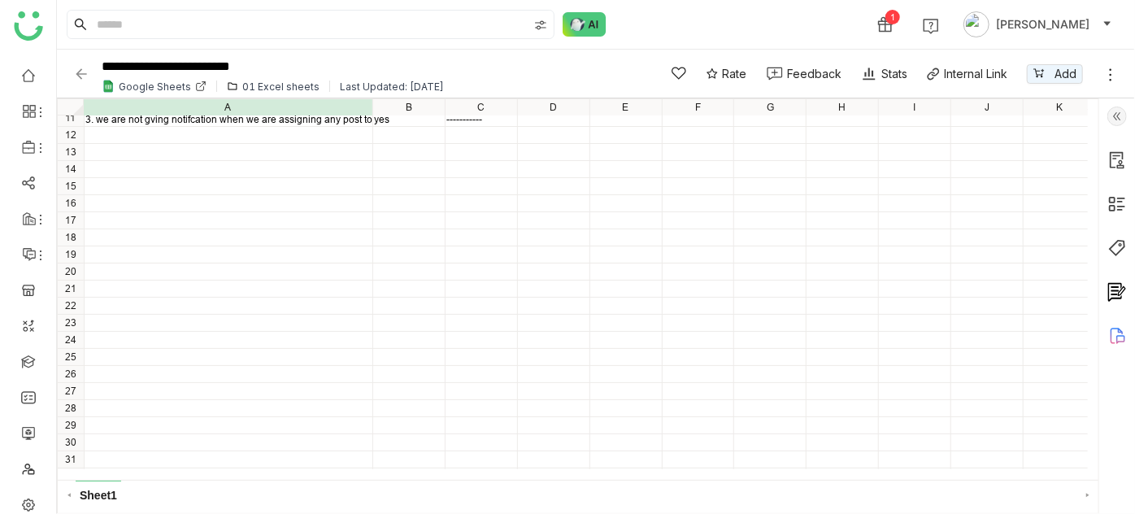
scroll to position [197, 0]
click at [77, 66] on img at bounding box center [81, 74] width 16 height 16
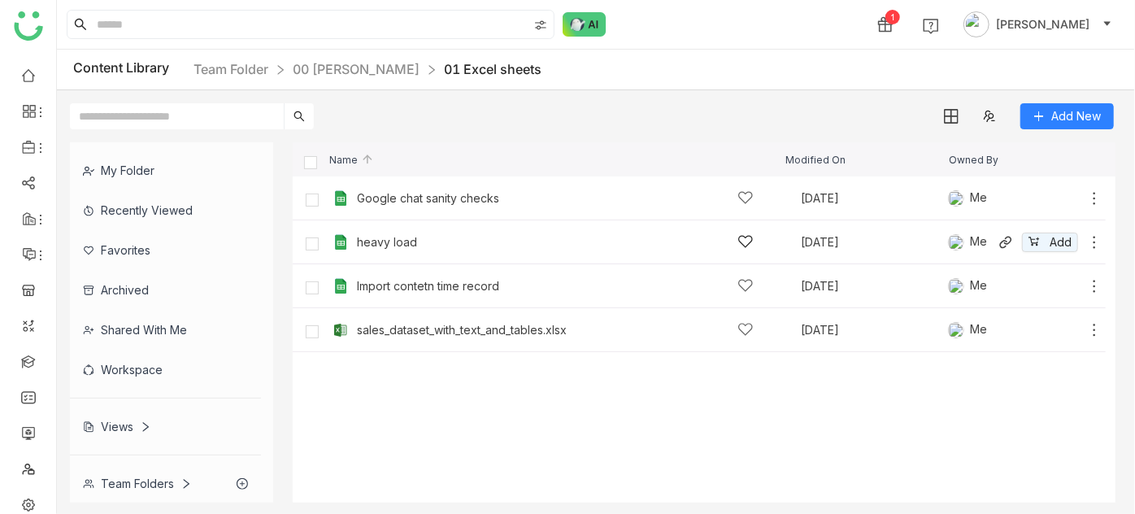
click at [385, 231] on div "heavy load [DATE] Me Add" at bounding box center [715, 241] width 774 height 25
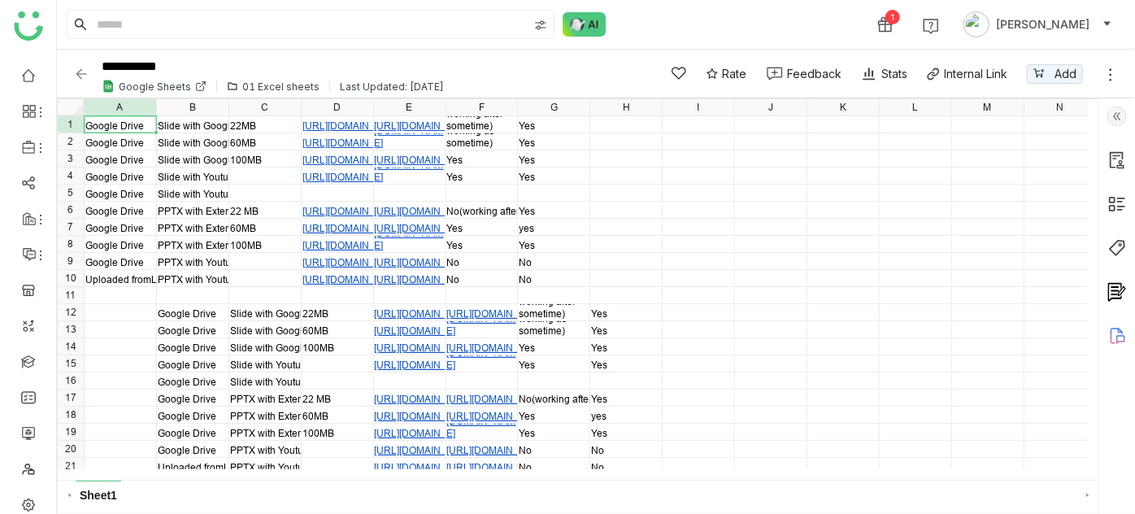
click at [78, 67] on img at bounding box center [81, 74] width 16 height 16
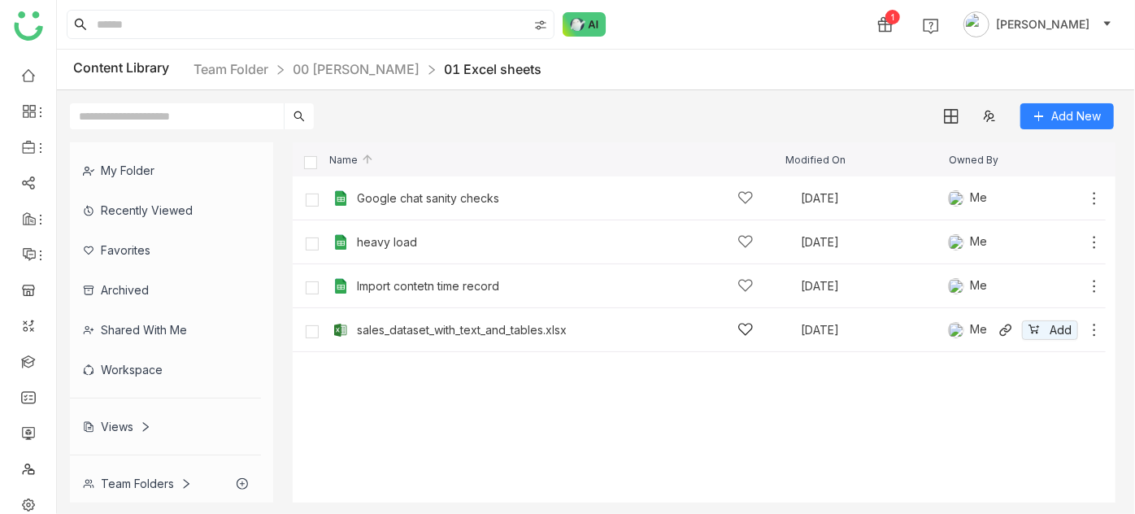
click at [462, 328] on div "sales_dataset_with_text_and_tables.xlsx" at bounding box center [462, 330] width 210 height 13
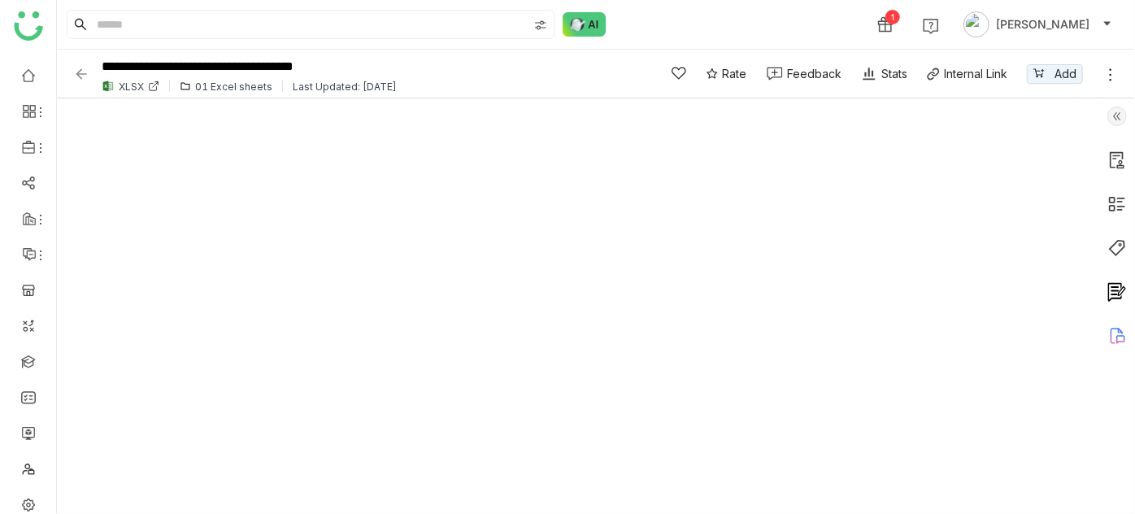
click at [80, 71] on img at bounding box center [81, 74] width 16 height 16
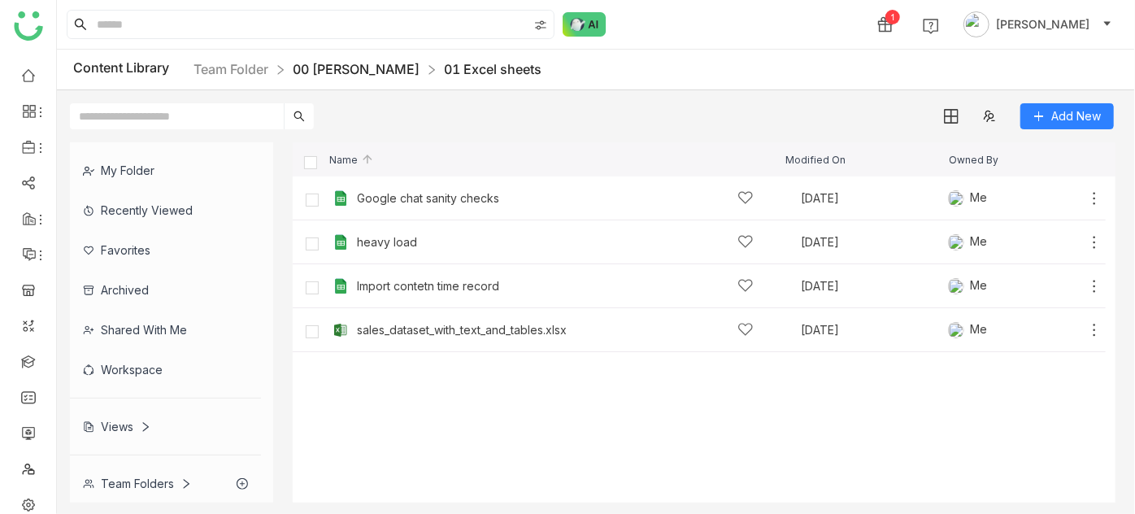
click at [358, 64] on link "00 [PERSON_NAME]" at bounding box center [356, 69] width 127 height 16
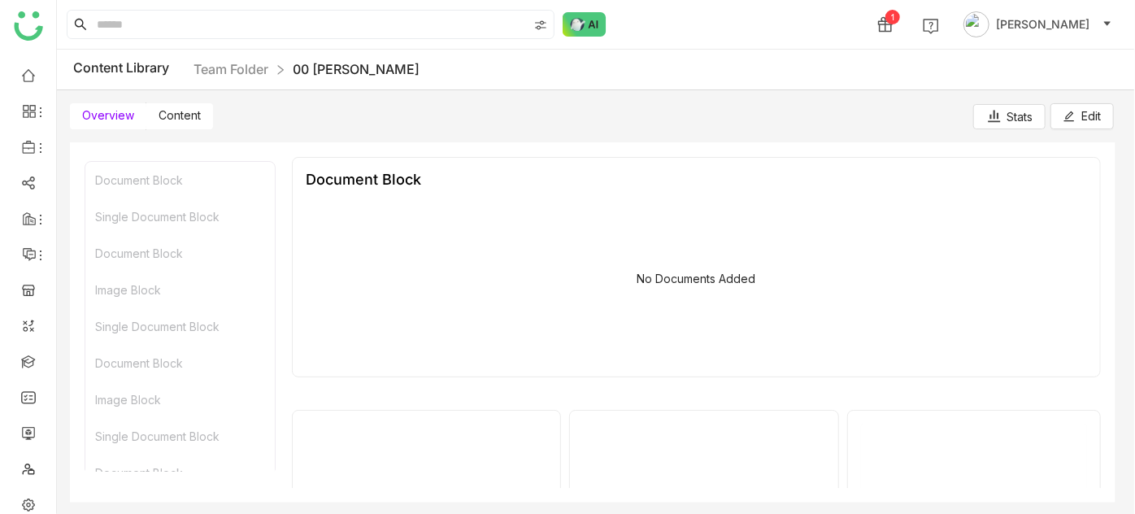
click at [169, 111] on span "Content" at bounding box center [180, 115] width 42 height 14
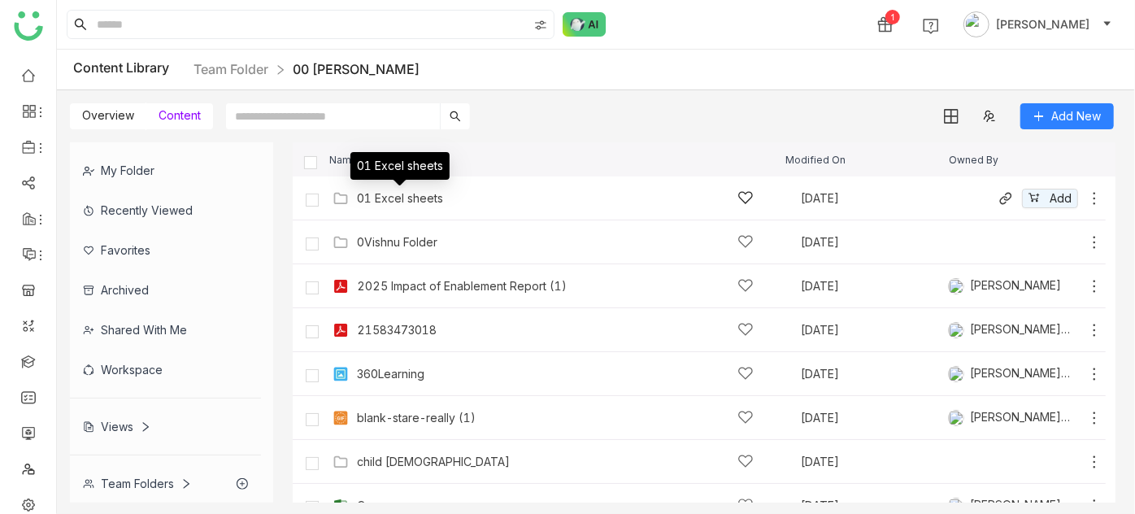
click at [401, 192] on div "01 Excel sheets" at bounding box center [400, 198] width 86 height 13
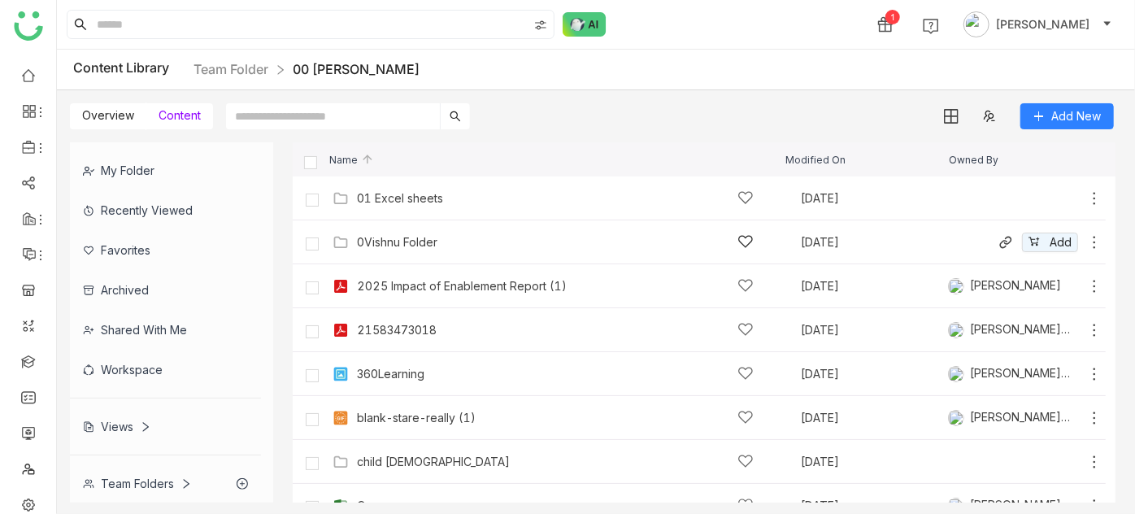
click at [406, 229] on div "0Vishnu Folder [DATE] Add" at bounding box center [715, 241] width 774 height 25
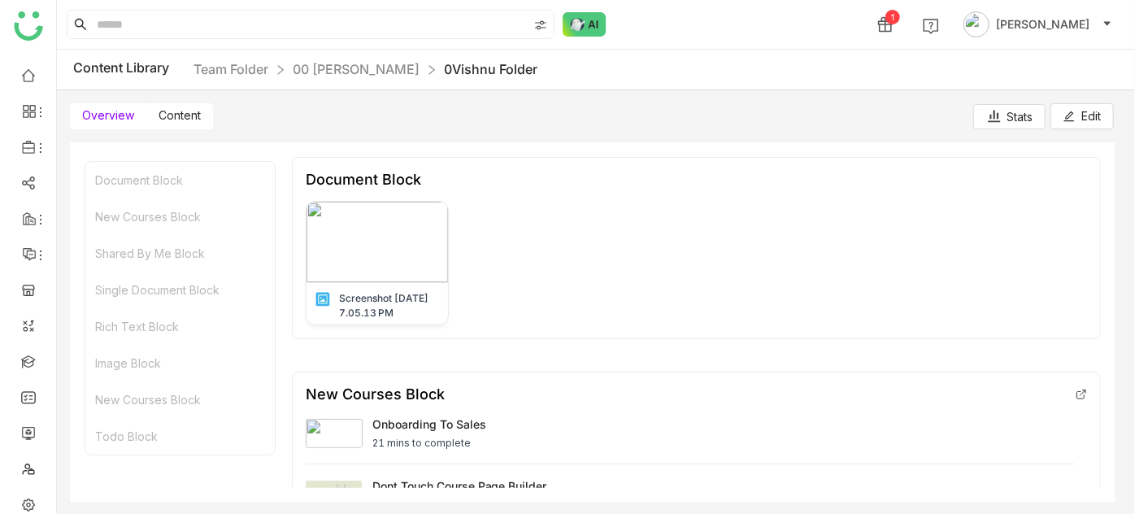
click at [189, 105] on label "Content" at bounding box center [179, 116] width 67 height 26
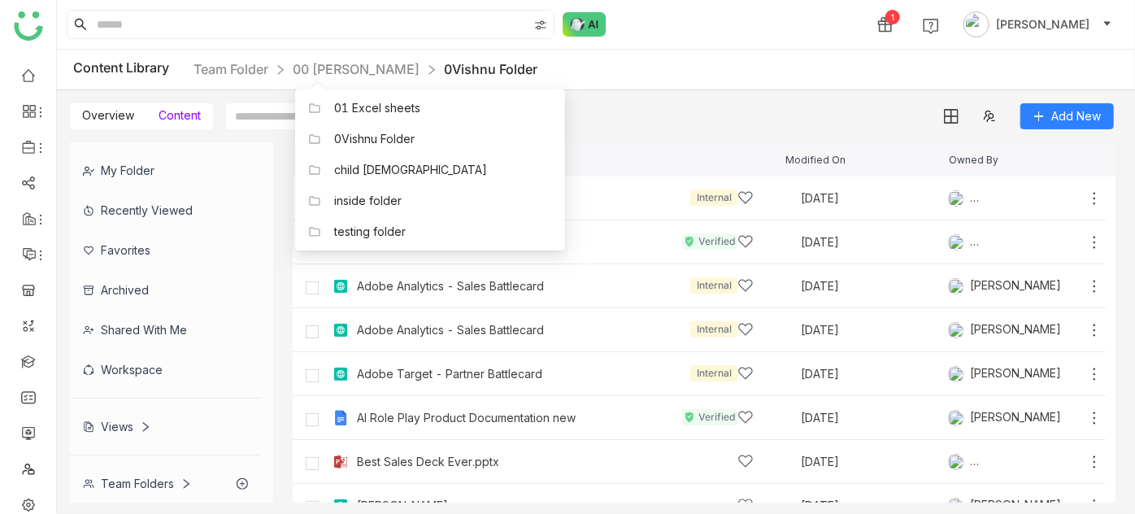
click at [368, 76] on link "00 [PERSON_NAME]" at bounding box center [356, 69] width 127 height 16
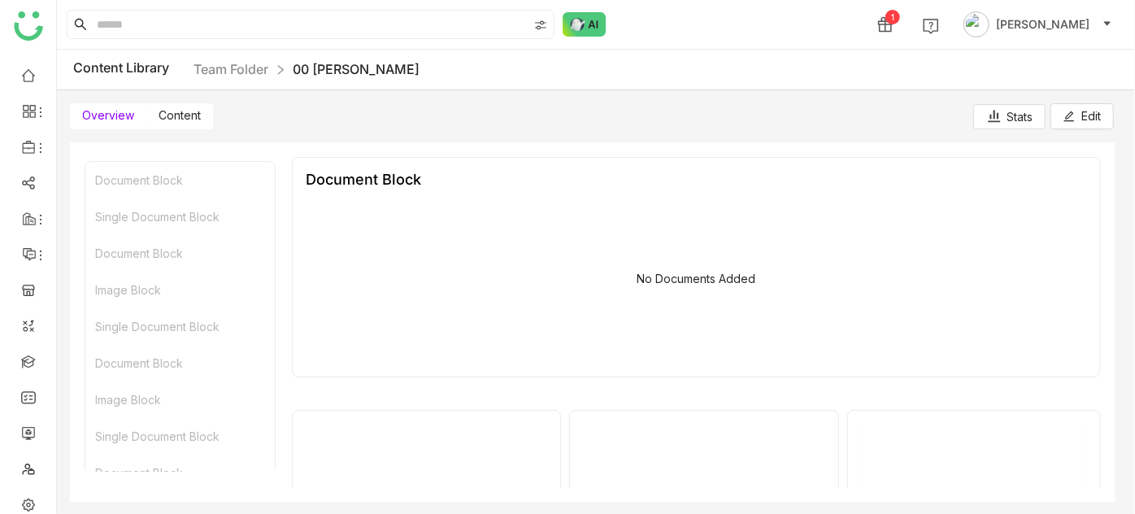
click at [186, 120] on span "Content" at bounding box center [180, 115] width 42 height 14
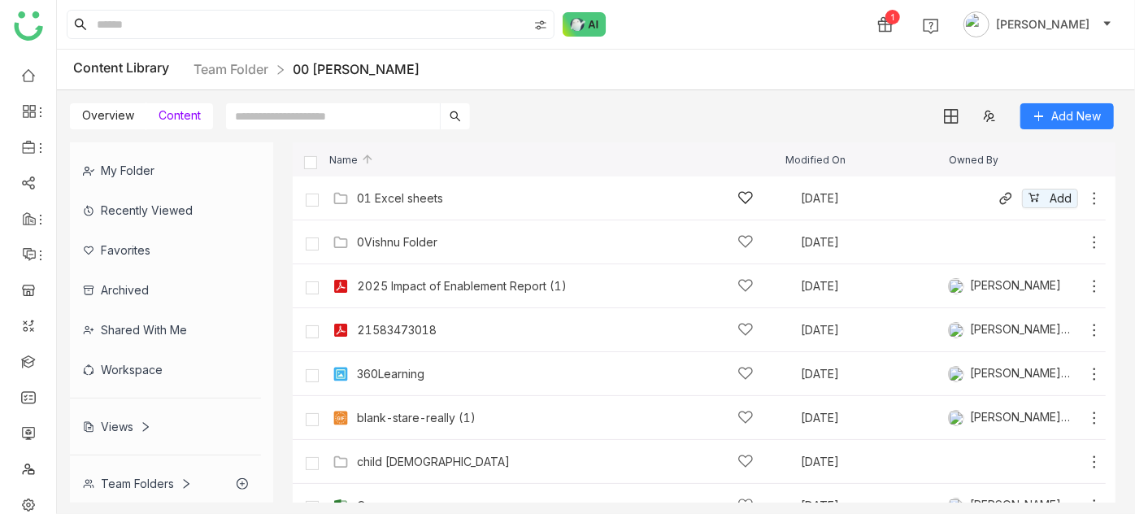
click at [445, 204] on div "01 Excel sheets" at bounding box center [555, 197] width 397 height 17
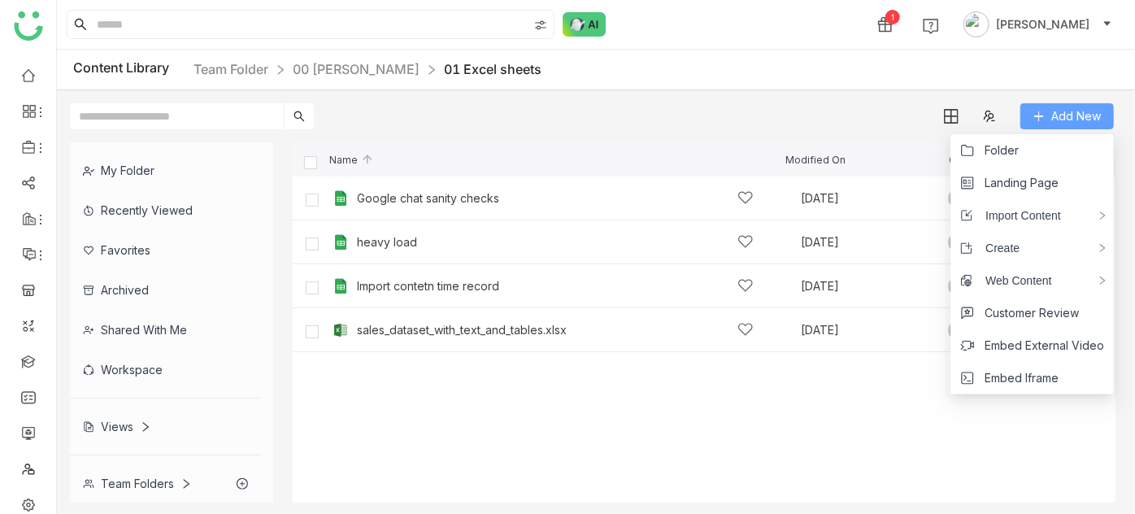
click at [1056, 114] on span "Add New" at bounding box center [1076, 116] width 50 height 18
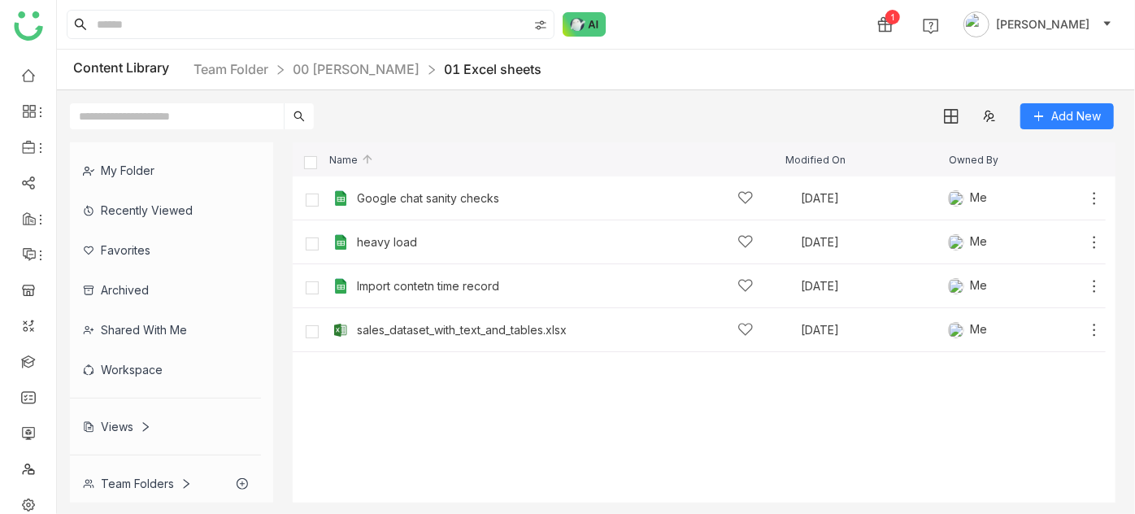
click at [470, 137] on div "My Folder Recently Viewed Favorites Archived Shared with me Workspace Views Tea…" at bounding box center [596, 322] width 1078 height 386
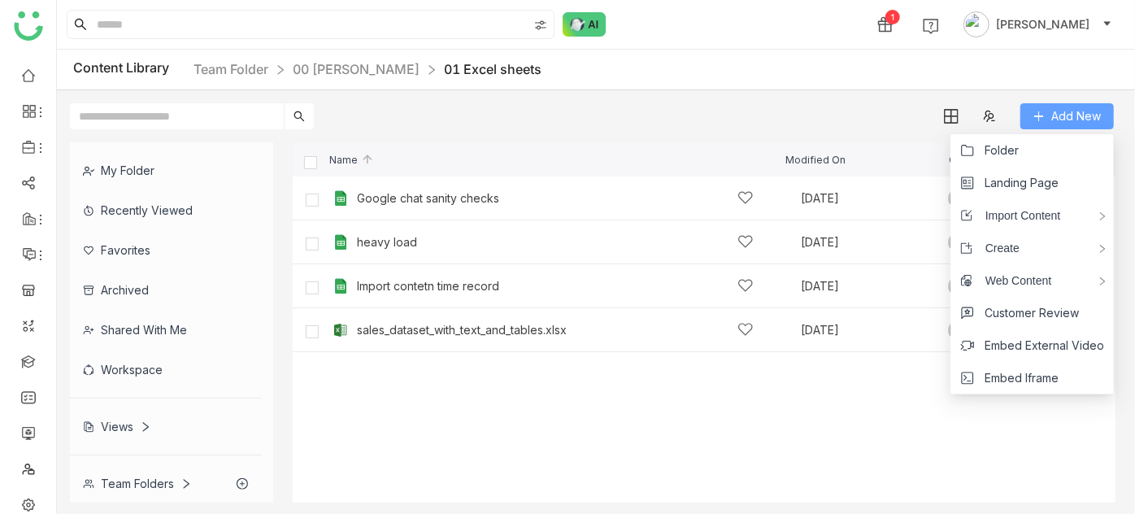
click at [1073, 119] on span "Add New" at bounding box center [1076, 116] width 50 height 18
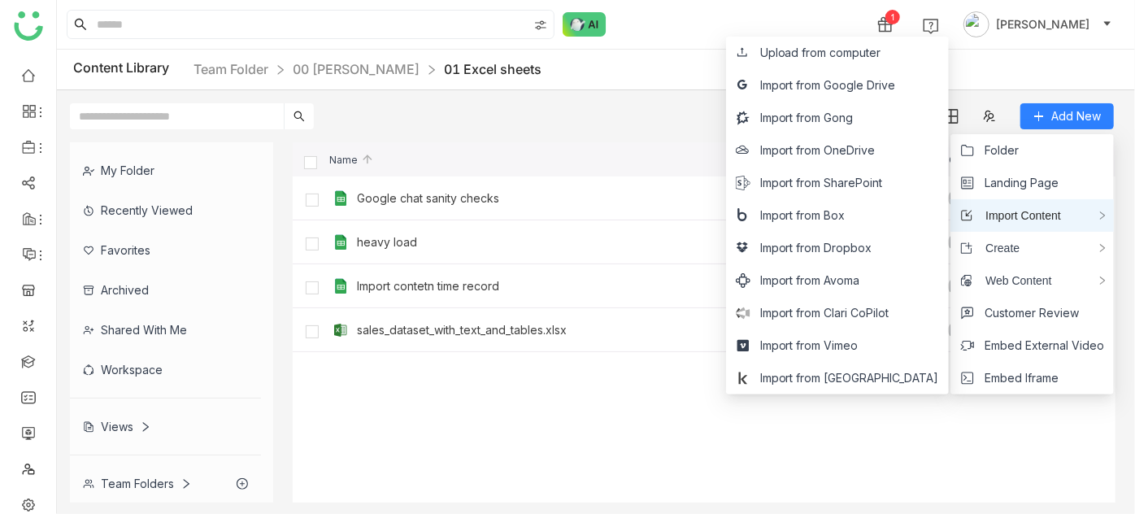
click at [1081, 212] on div "Import Content" at bounding box center [1031, 215] width 163 height 33
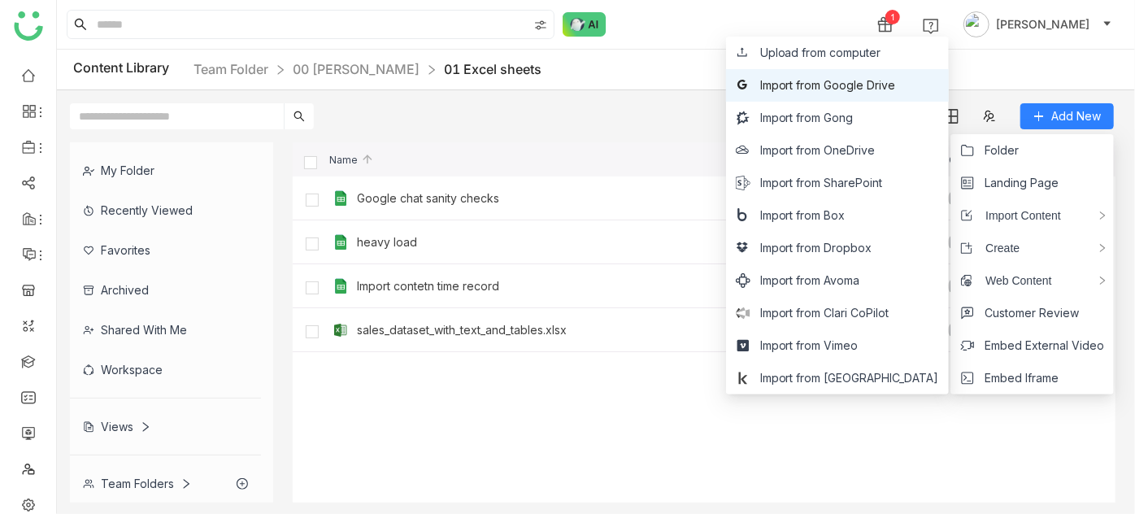
click at [896, 80] on span "Import from Google Drive" at bounding box center [828, 85] width 136 height 18
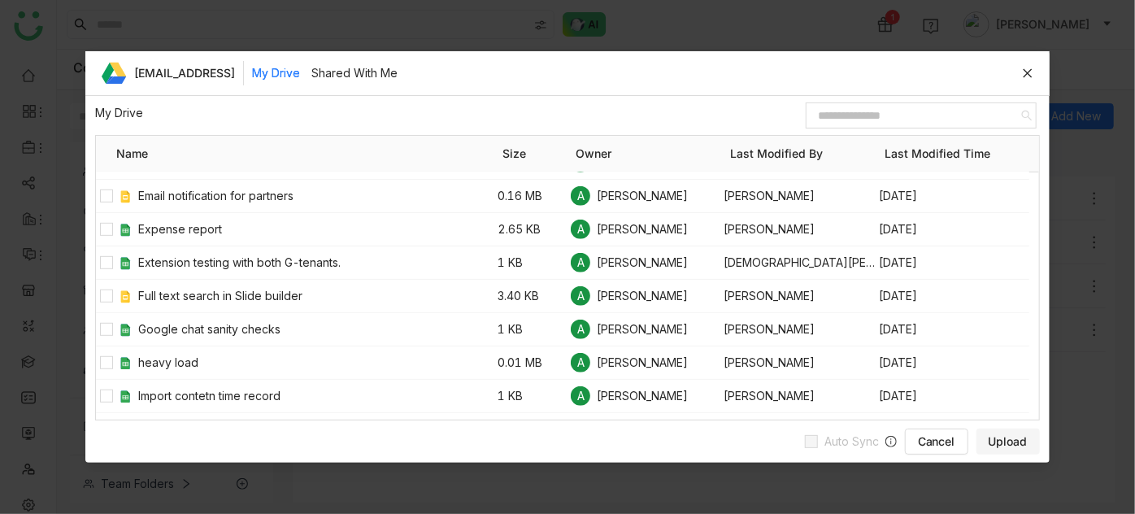
scroll to position [424, 0]
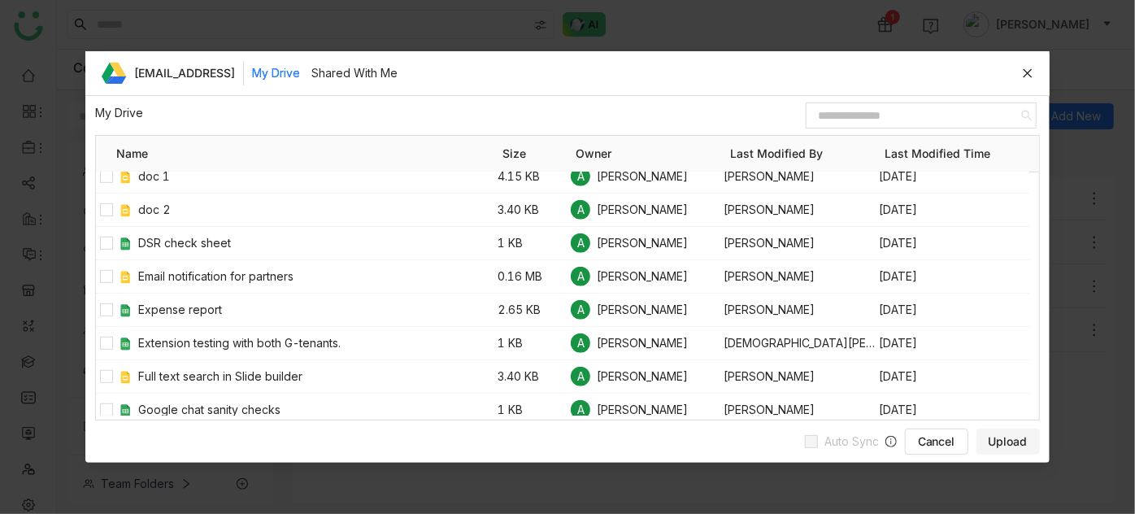
click at [906, 116] on input at bounding box center [916, 115] width 212 height 21
paste input "**********"
type input "**********"
click at [967, 120] on input at bounding box center [915, 116] width 212 height 22
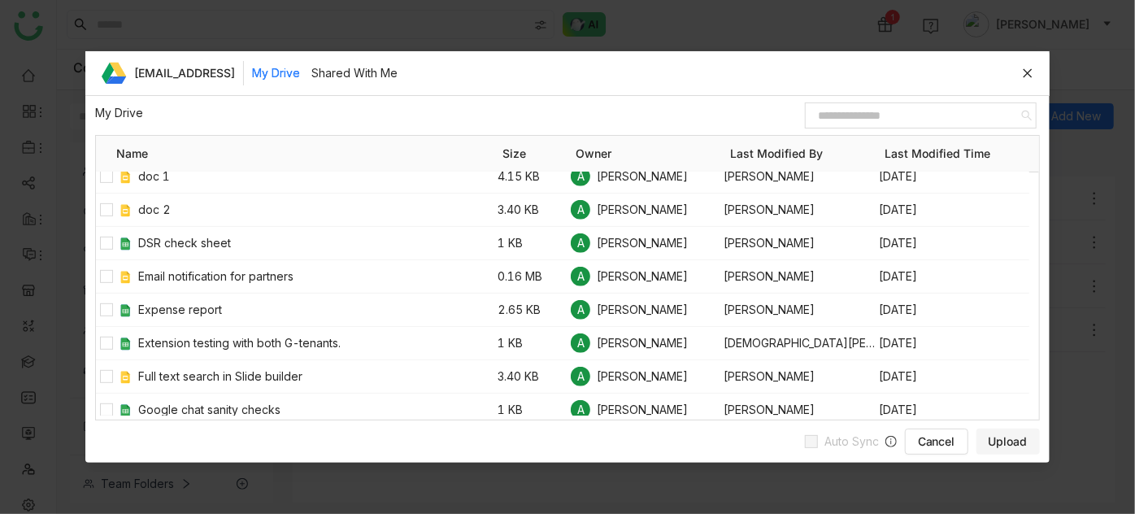
paste input "**********"
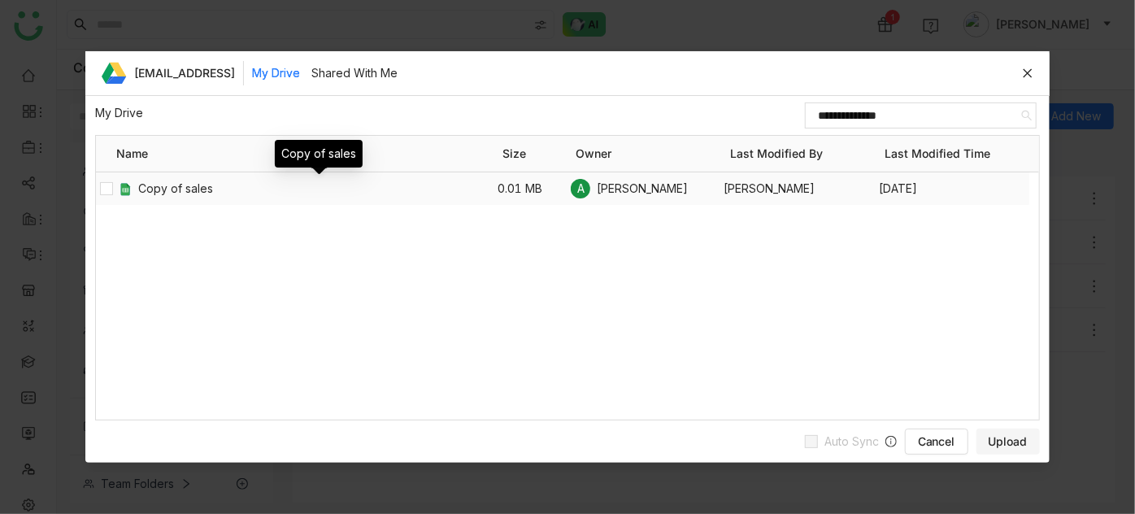
type input "**********"
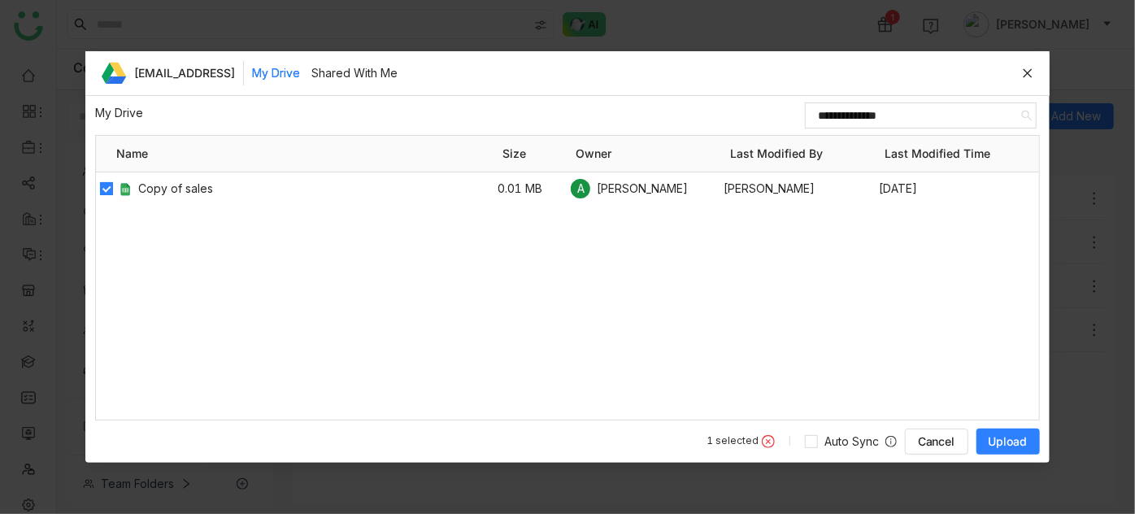
click at [1017, 437] on span "Upload" at bounding box center [1008, 441] width 39 height 16
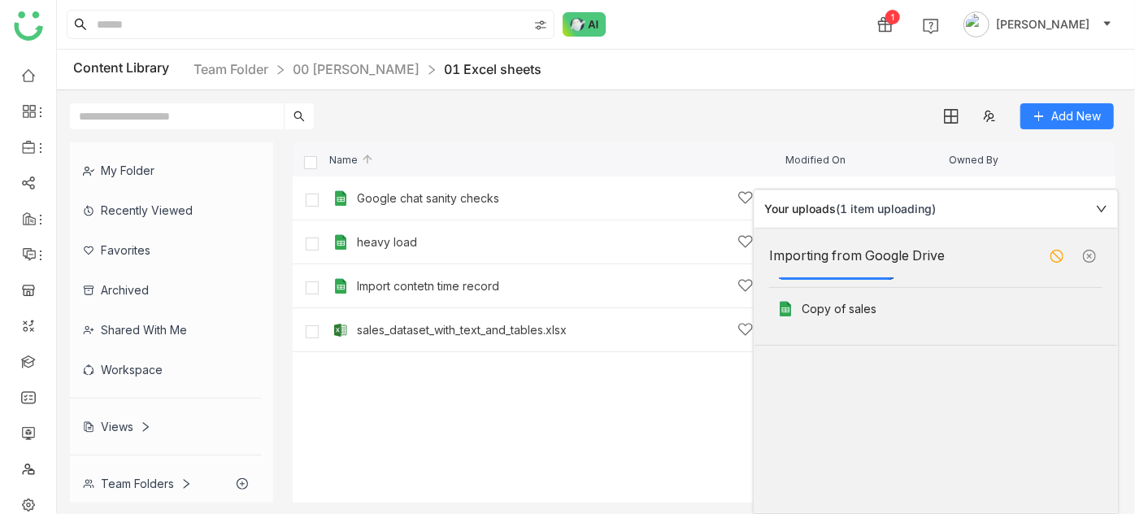
click at [1097, 207] on icon at bounding box center [1101, 208] width 11 height 11
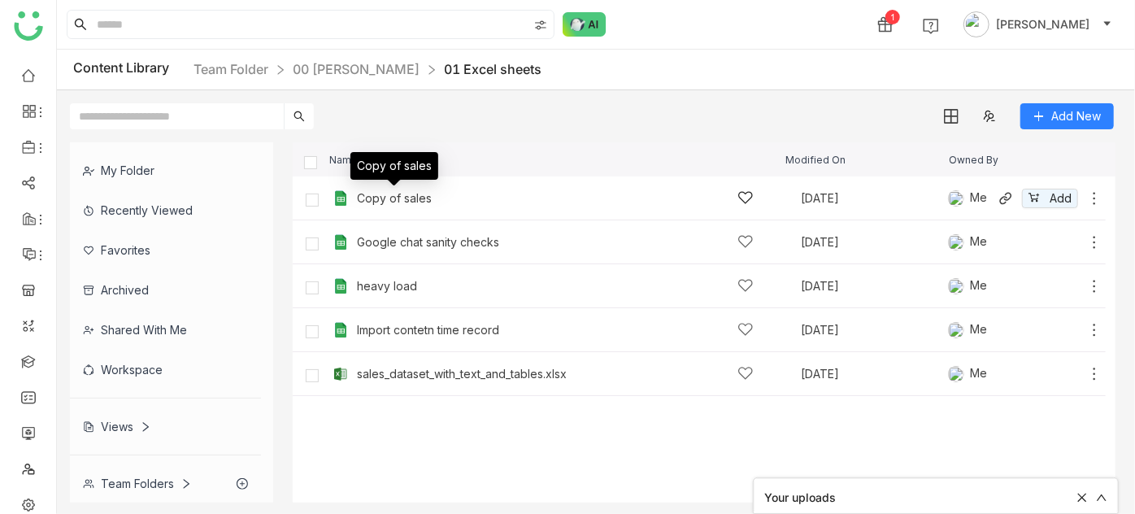
click at [381, 192] on div "Copy of sales" at bounding box center [394, 198] width 75 height 13
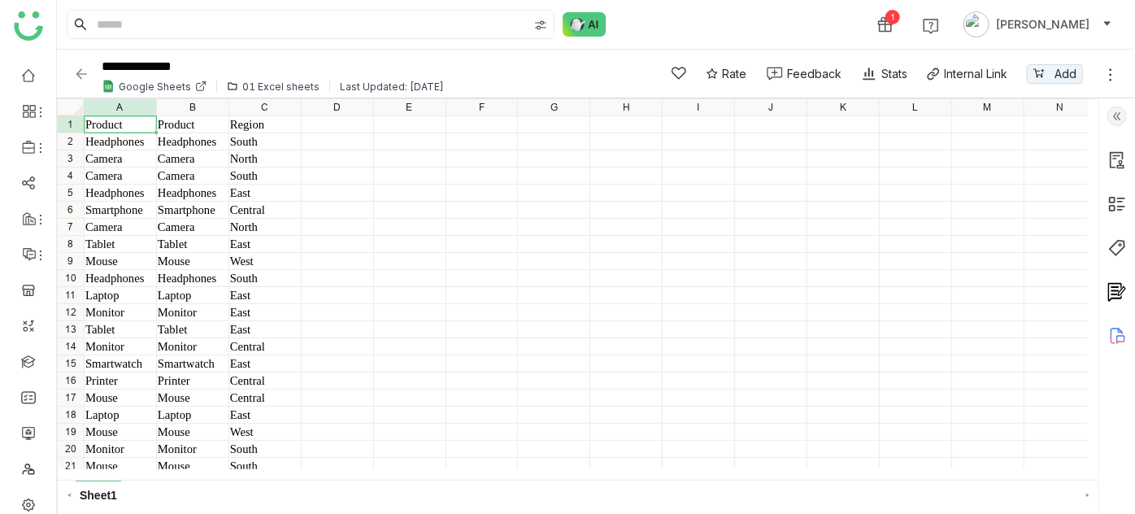
click at [80, 77] on img at bounding box center [81, 74] width 16 height 16
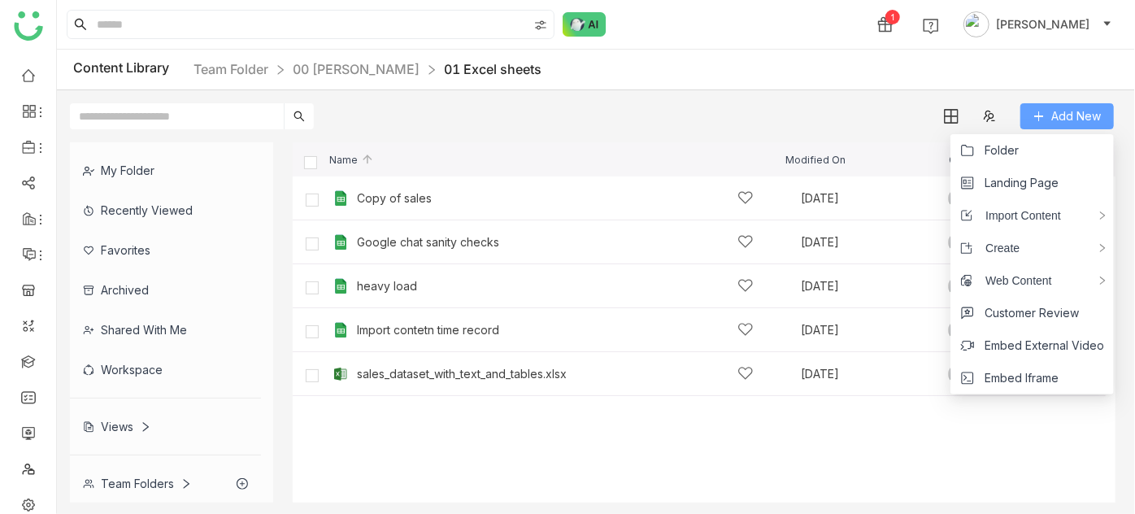
click at [1084, 103] on button "Add New" at bounding box center [1066, 116] width 93 height 26
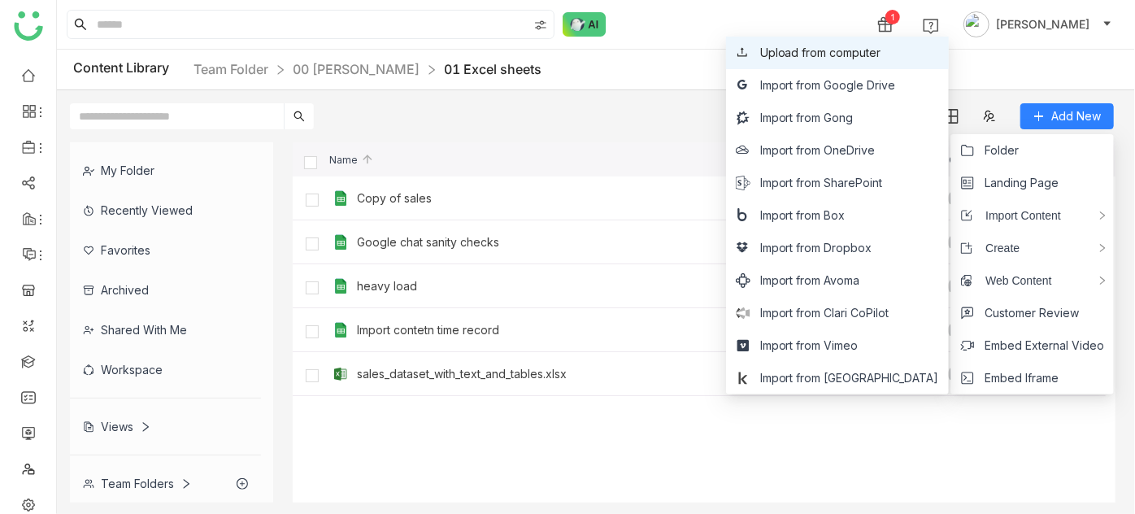
click at [881, 54] on span "Upload from computer" at bounding box center [820, 53] width 121 height 18
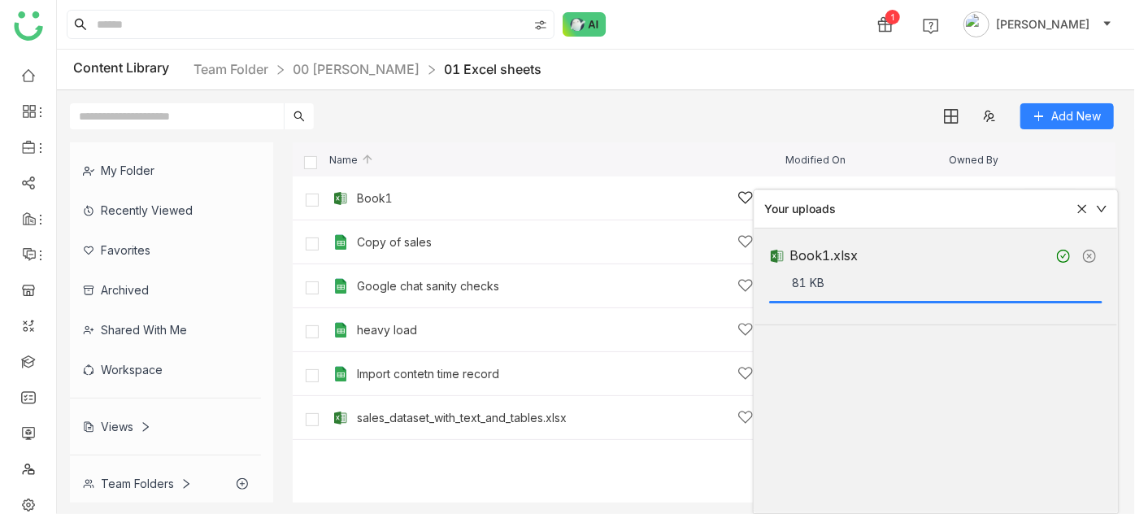
click at [358, 198] on div "Book1" at bounding box center [375, 198] width 36 height 13
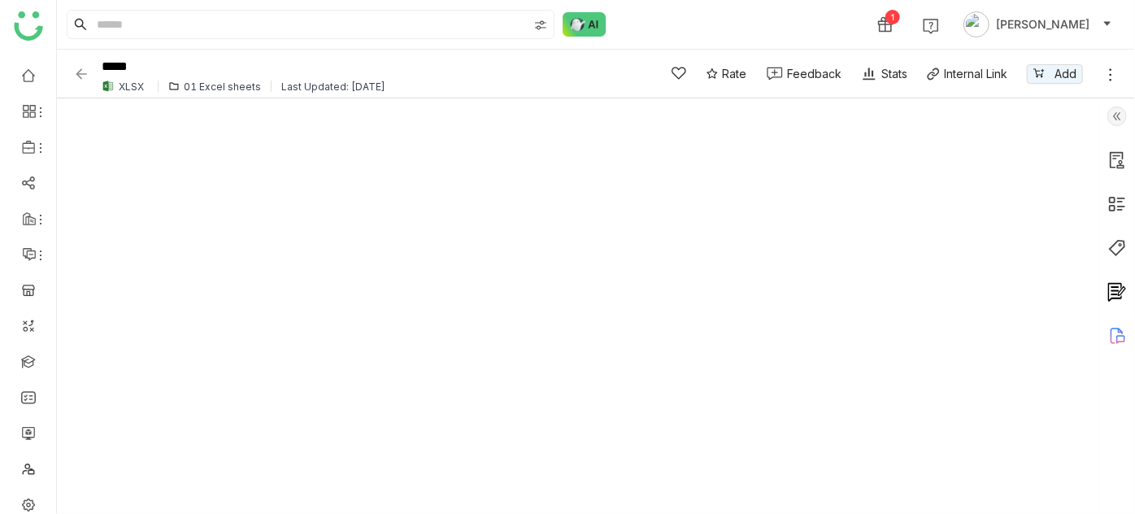
click at [84, 74] on img at bounding box center [81, 74] width 16 height 16
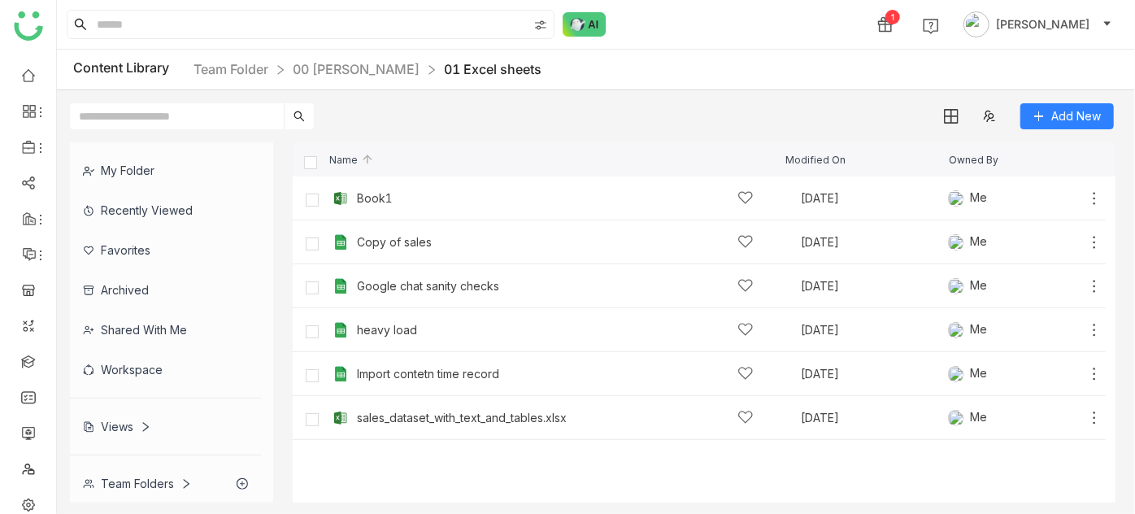
click at [707, 91] on div "Add New" at bounding box center [592, 109] width 1070 height 39
click at [637, 157] on div "Name" at bounding box center [540, 159] width 489 height 11
click at [420, 110] on div "Add New" at bounding box center [592, 109] width 1070 height 39
click at [376, 249] on div "Copy of sales" at bounding box center [555, 241] width 397 height 17
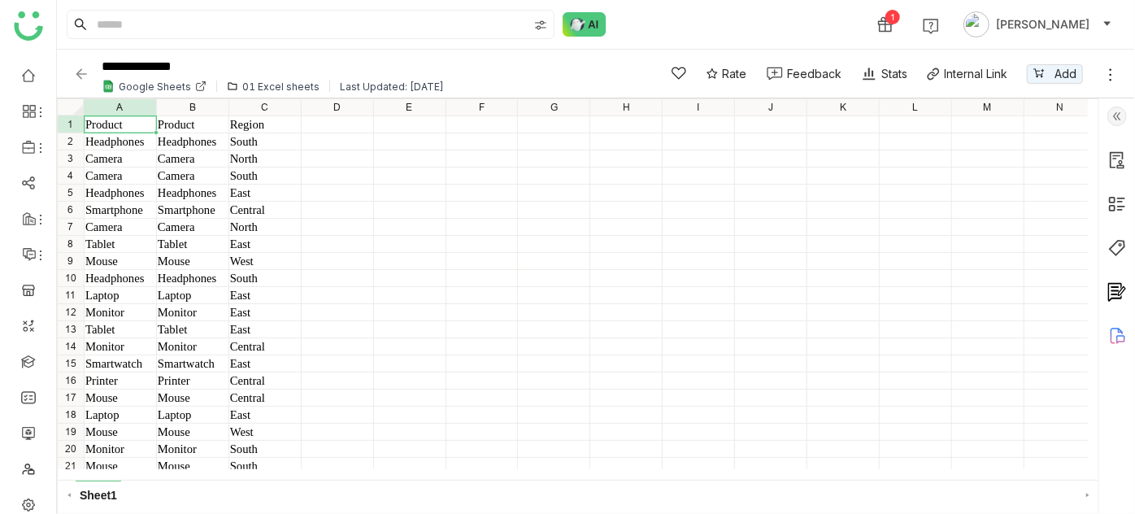
click at [80, 77] on img at bounding box center [81, 74] width 16 height 16
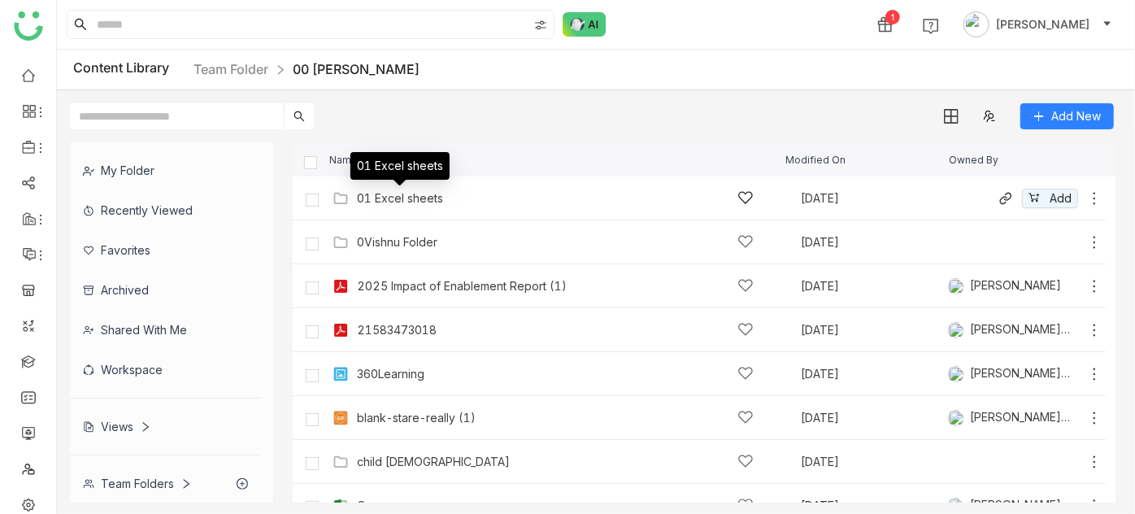
click at [388, 202] on div "01 Excel sheets" at bounding box center [400, 198] width 86 height 13
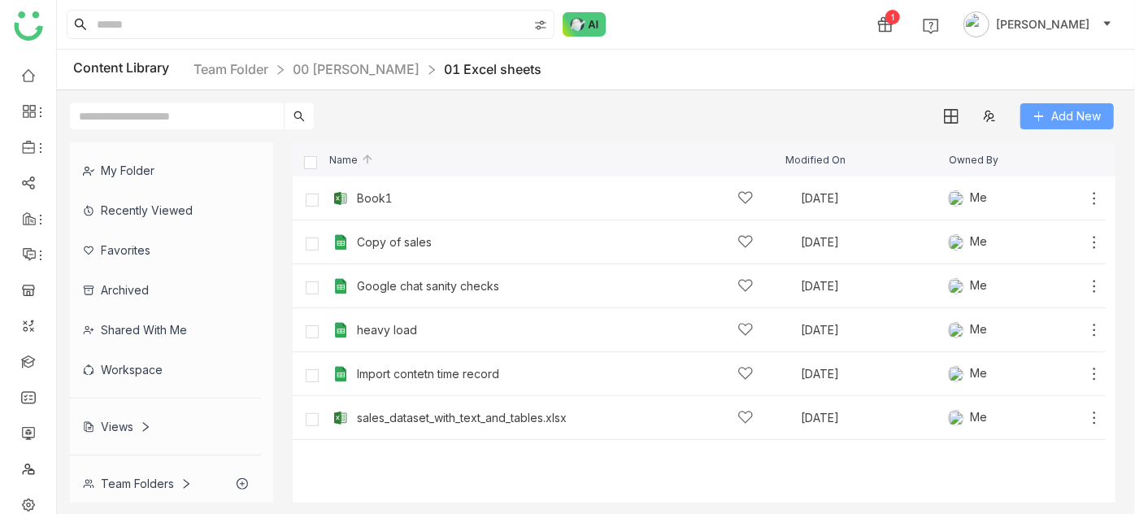
click at [1075, 108] on span "Add New" at bounding box center [1076, 116] width 50 height 18
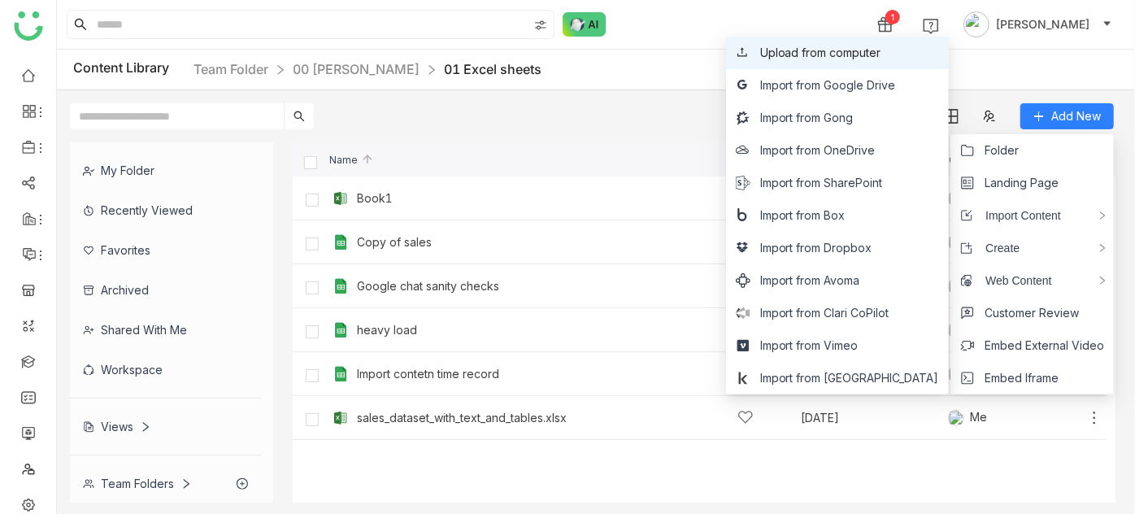
click at [881, 54] on span "Upload from computer" at bounding box center [820, 53] width 121 height 18
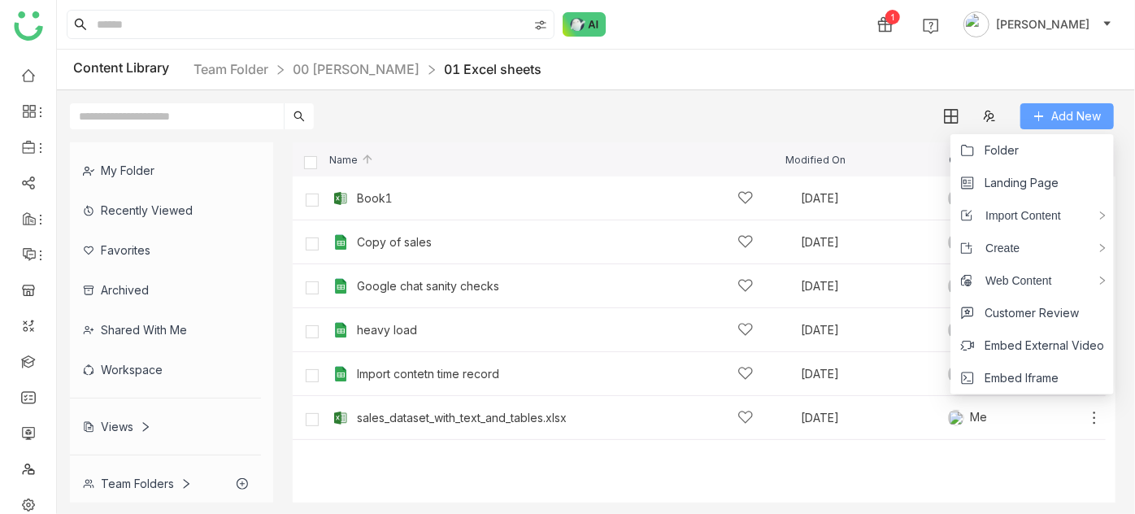
click at [1080, 110] on span "Add New" at bounding box center [1076, 116] width 50 height 18
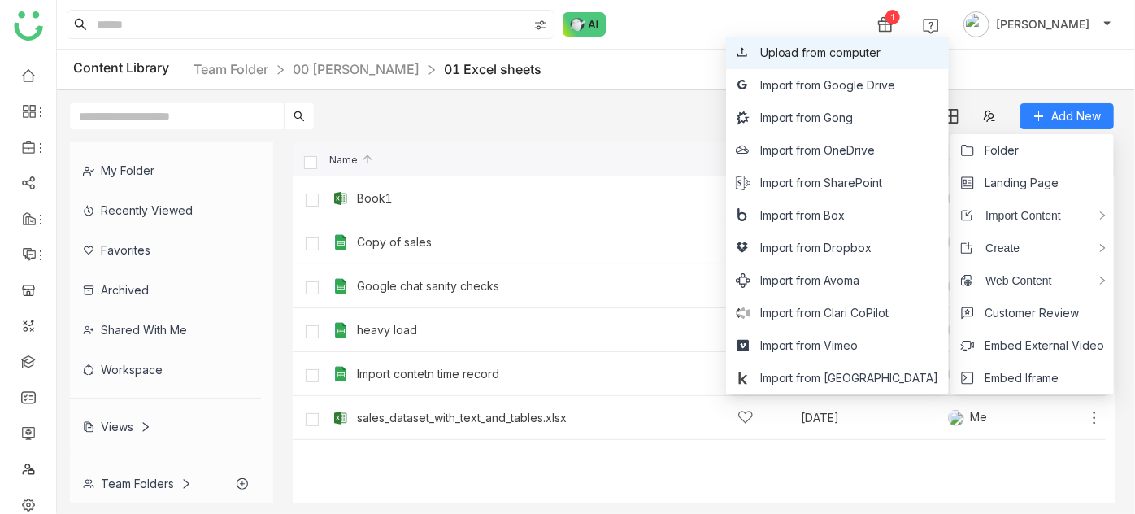
click at [889, 64] on li "Upload from computer" at bounding box center [837, 53] width 223 height 33
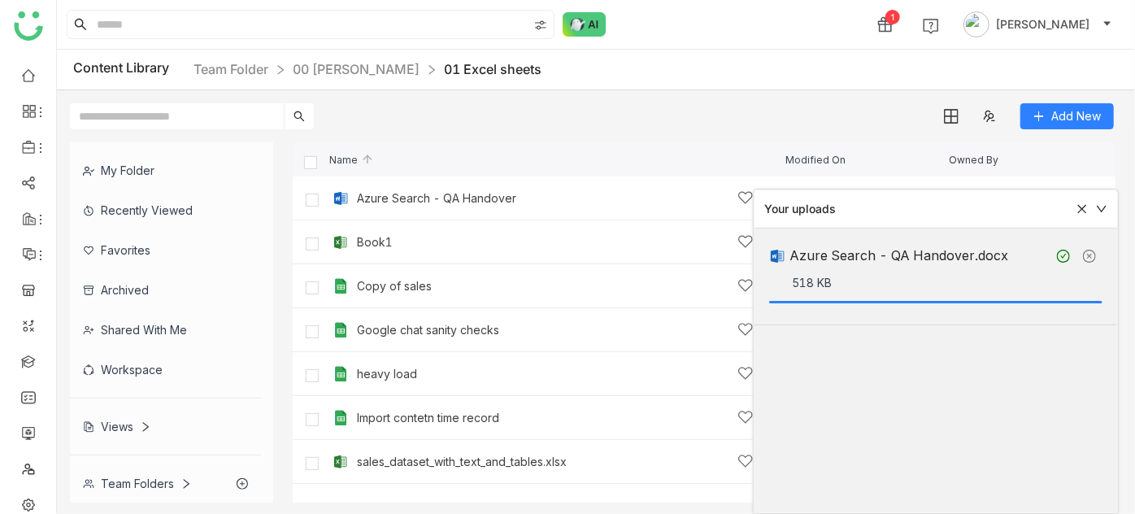
click at [1084, 210] on icon at bounding box center [1082, 209] width 9 height 9
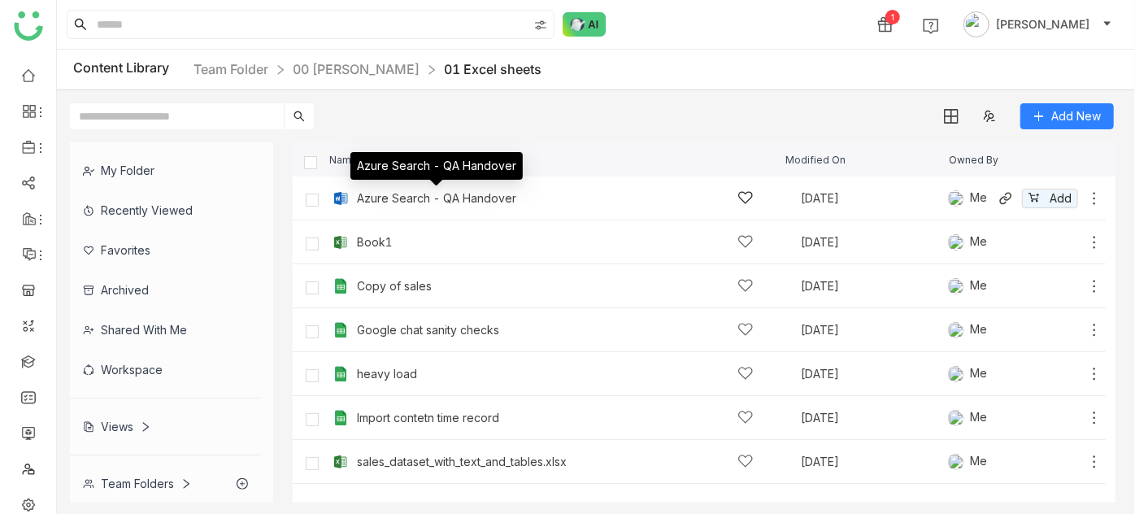
click at [456, 202] on div "Azure Search - QA Handover" at bounding box center [436, 198] width 159 height 13
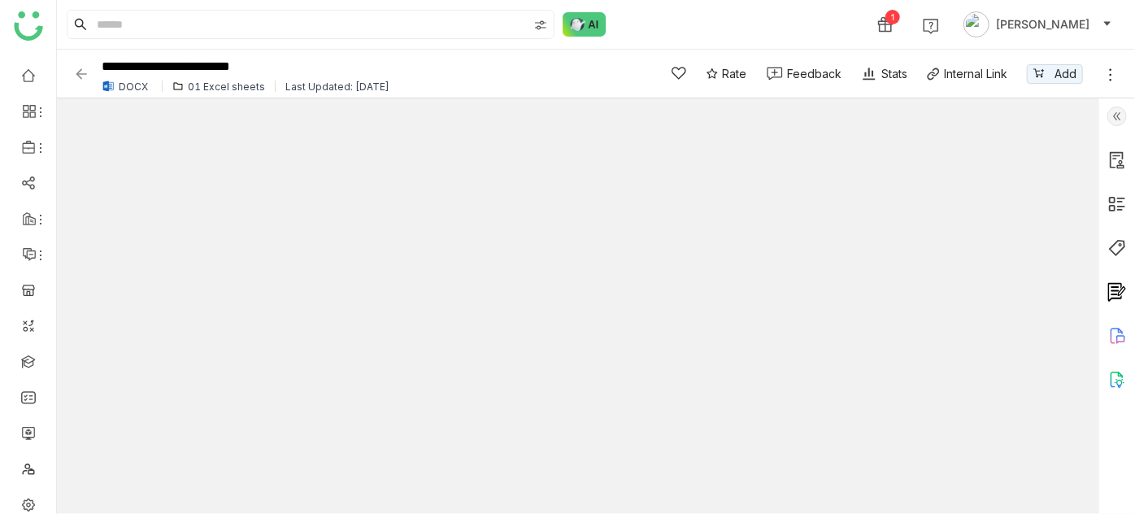
type input "*"
click at [85, 70] on img at bounding box center [81, 74] width 16 height 16
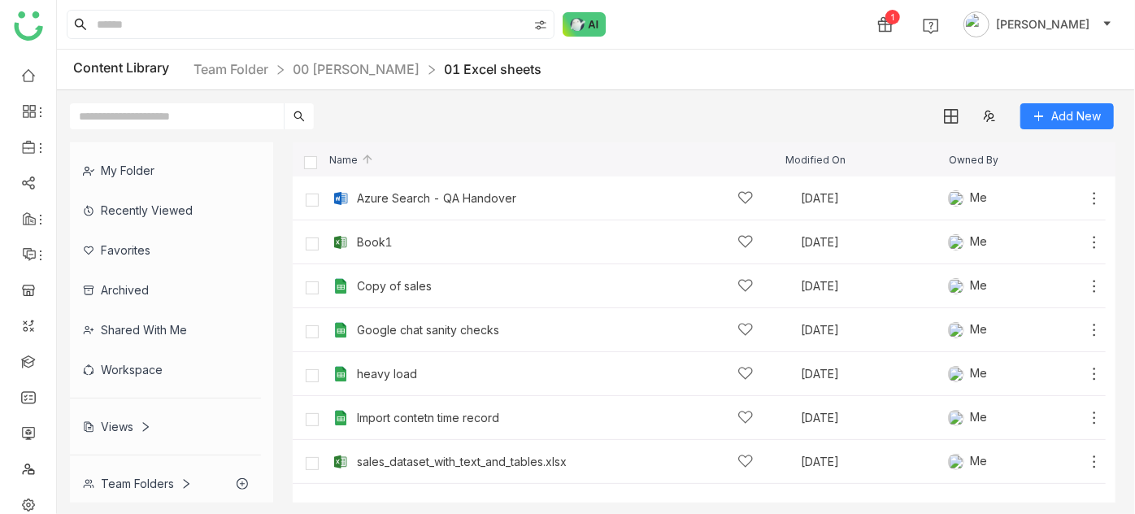
click at [372, 80] on div "Content Library Team Folder 00 [PERSON_NAME] 01 Excel sheets" at bounding box center [596, 70] width 1078 height 41
click at [371, 69] on link "00 [PERSON_NAME]" at bounding box center [356, 69] width 127 height 16
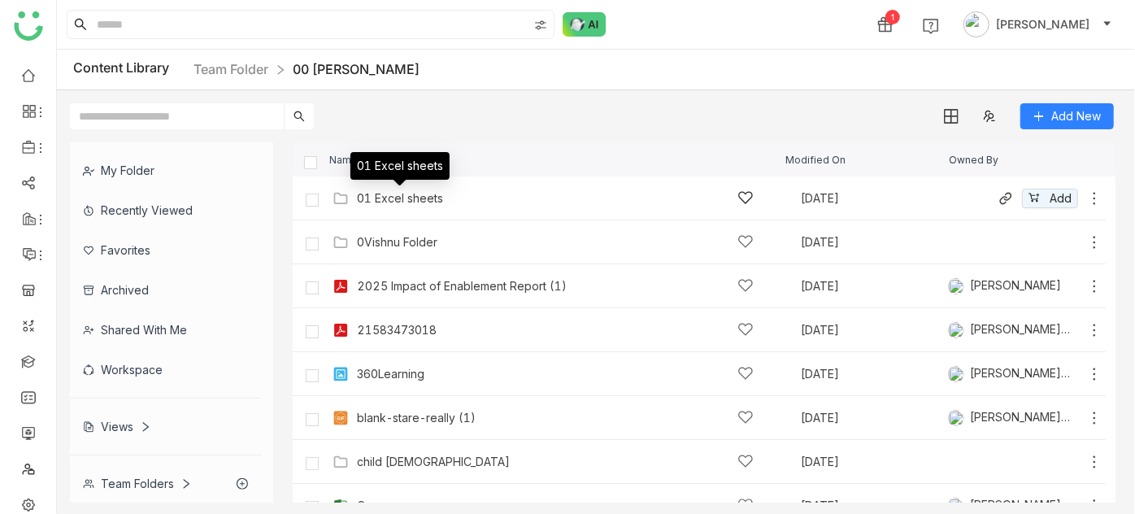
click at [374, 192] on div "01 Excel sheets" at bounding box center [400, 198] width 86 height 13
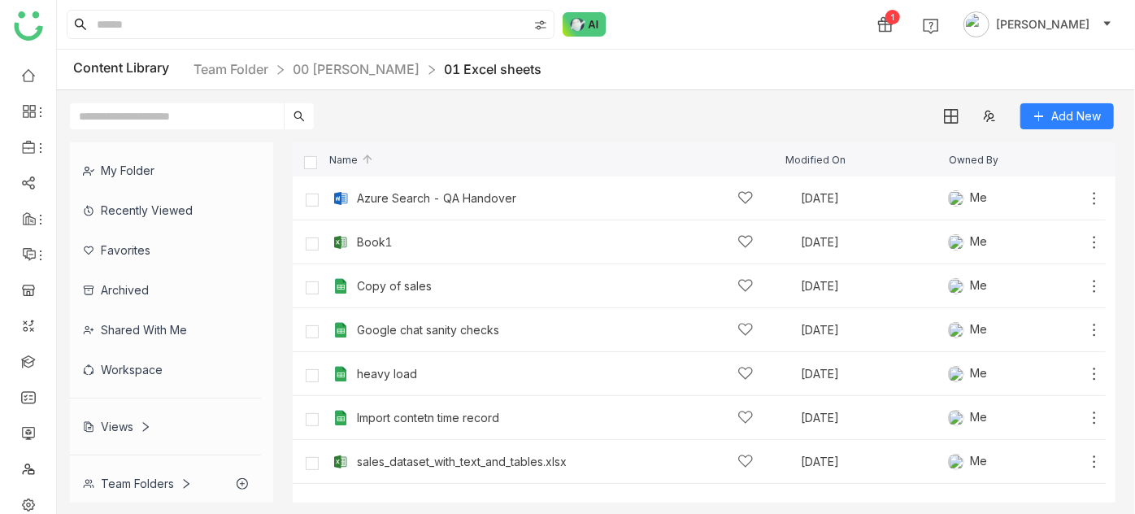
click at [592, 122] on div "Add New" at bounding box center [592, 109] width 1070 height 39
click at [338, 72] on link "00 [PERSON_NAME]" at bounding box center [356, 69] width 127 height 16
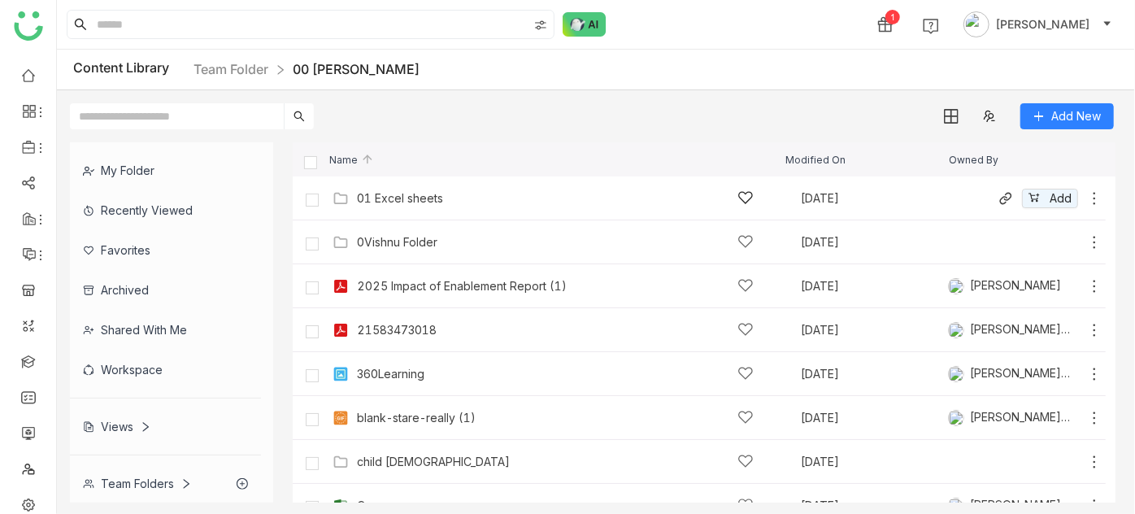
click at [411, 196] on div "01 Excel sheets" at bounding box center [400, 198] width 86 height 13
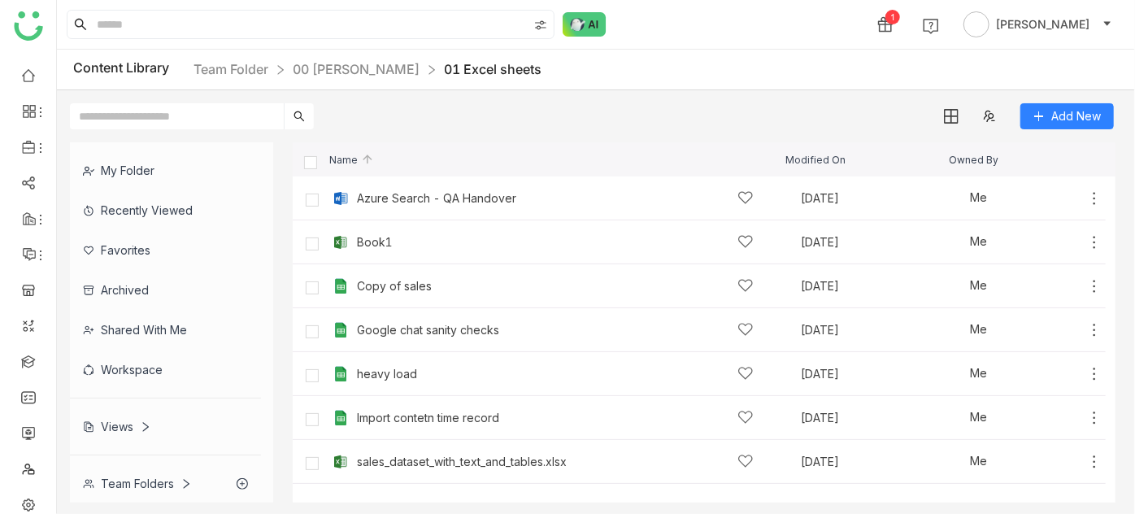
scroll to position [50, 0]
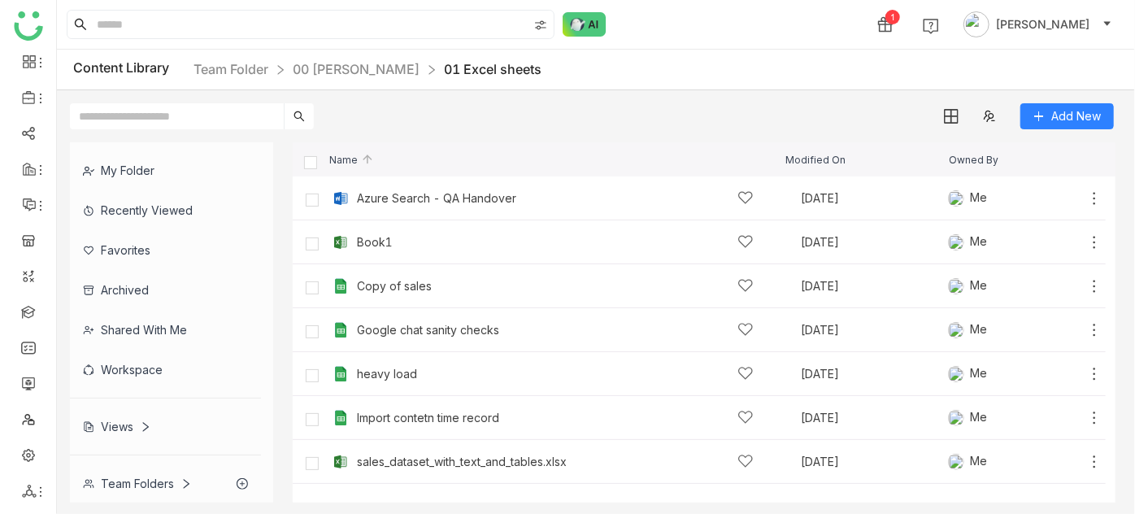
click at [45, 495] on ul at bounding box center [28, 258] width 56 height 512
click at [28, 491] on icon at bounding box center [29, 491] width 15 height 15
click at [141, 398] on link "List" at bounding box center [116, 400] width 112 height 11
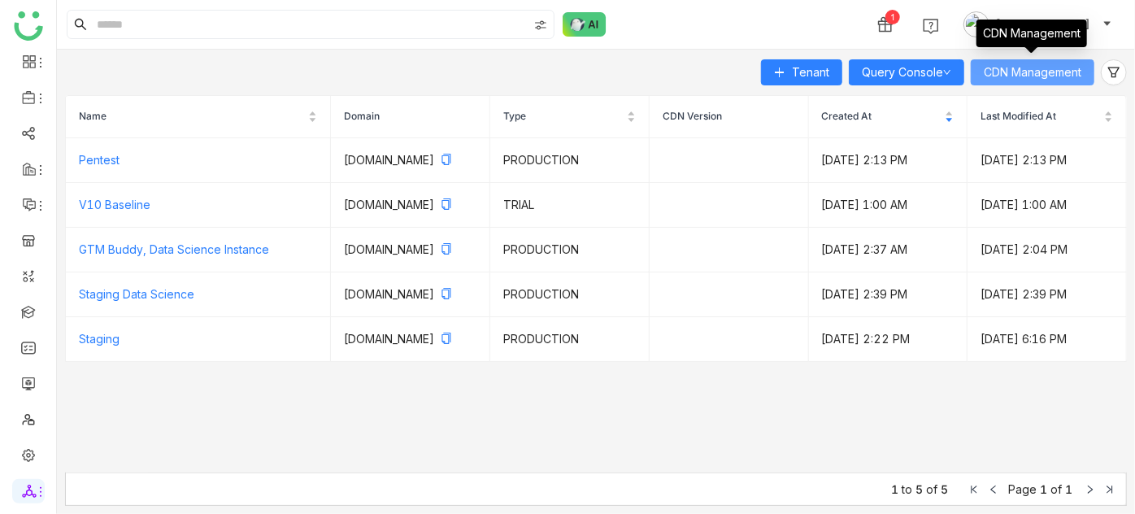
click at [1081, 67] on button "CDN Management" at bounding box center [1033, 72] width 124 height 26
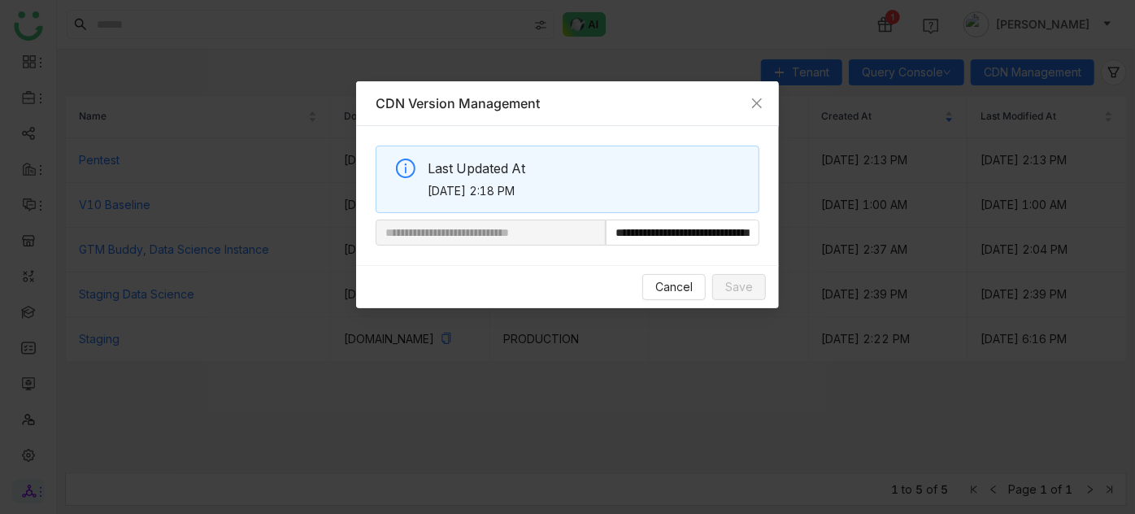
click at [591, 51] on nz-modal-container "**********" at bounding box center [567, 257] width 1135 height 514
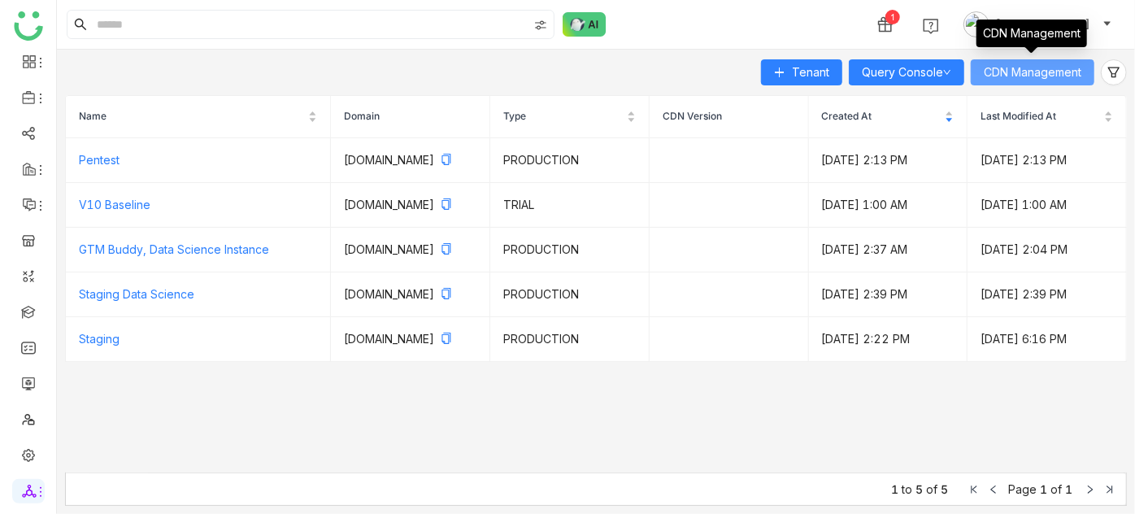
click at [1023, 81] on button "CDN Management" at bounding box center [1033, 72] width 124 height 26
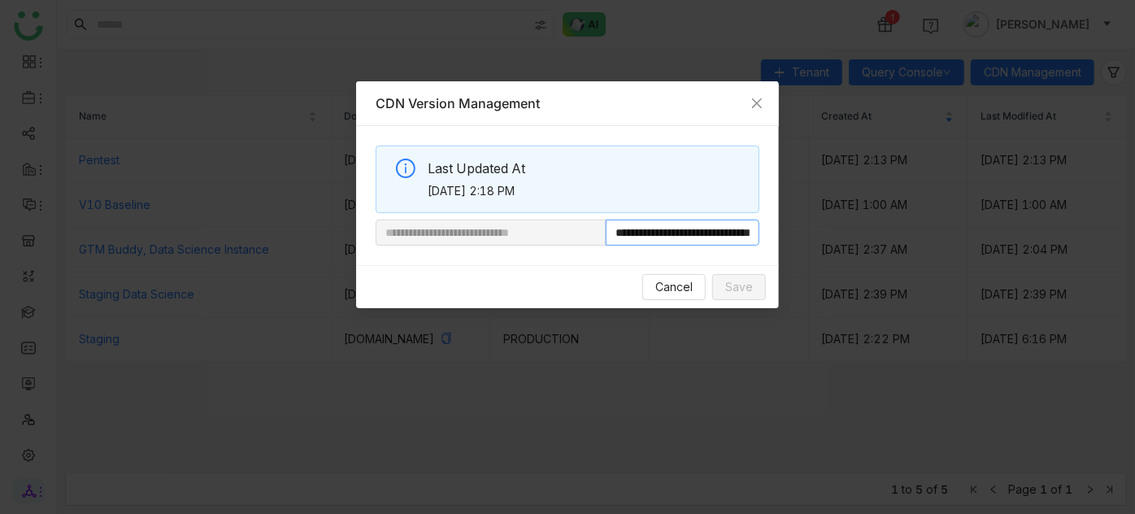
click at [695, 237] on input "**********" at bounding box center [683, 232] width 154 height 26
click at [693, 274] on button "Cancel" at bounding box center [673, 287] width 63 height 26
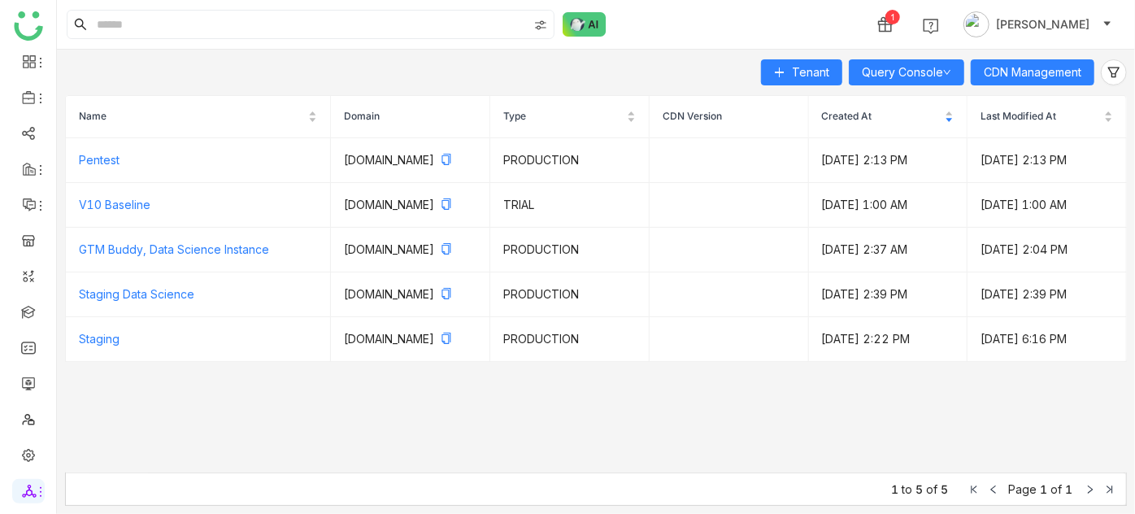
click at [729, 10] on div "1 [PERSON_NAME]" at bounding box center [596, 24] width 1078 height 49
click at [22, 489] on icon at bounding box center [29, 491] width 15 height 15
click at [124, 395] on link "List" at bounding box center [116, 400] width 112 height 11
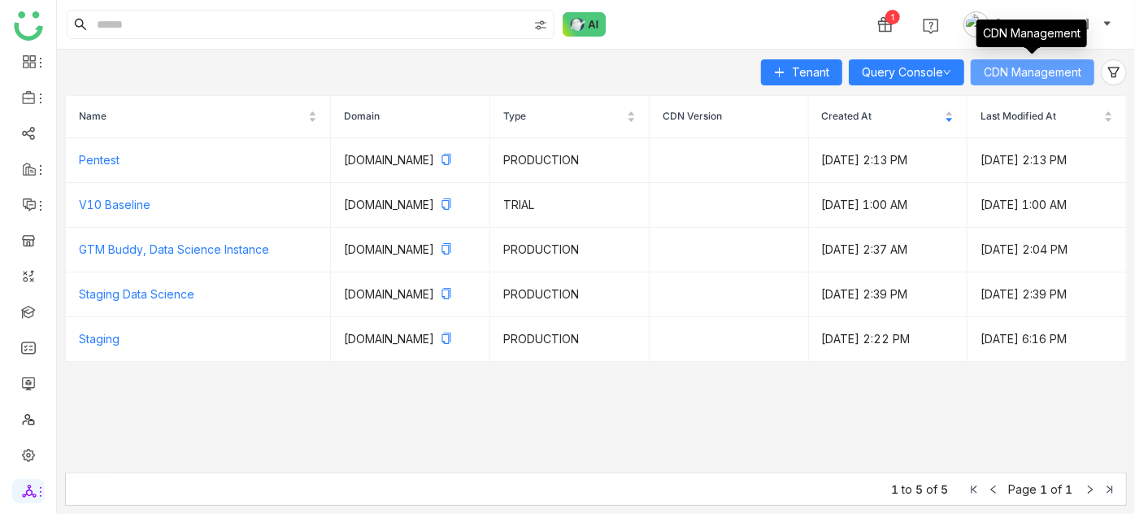
click at [1049, 82] on button "CDN Management" at bounding box center [1033, 72] width 124 height 26
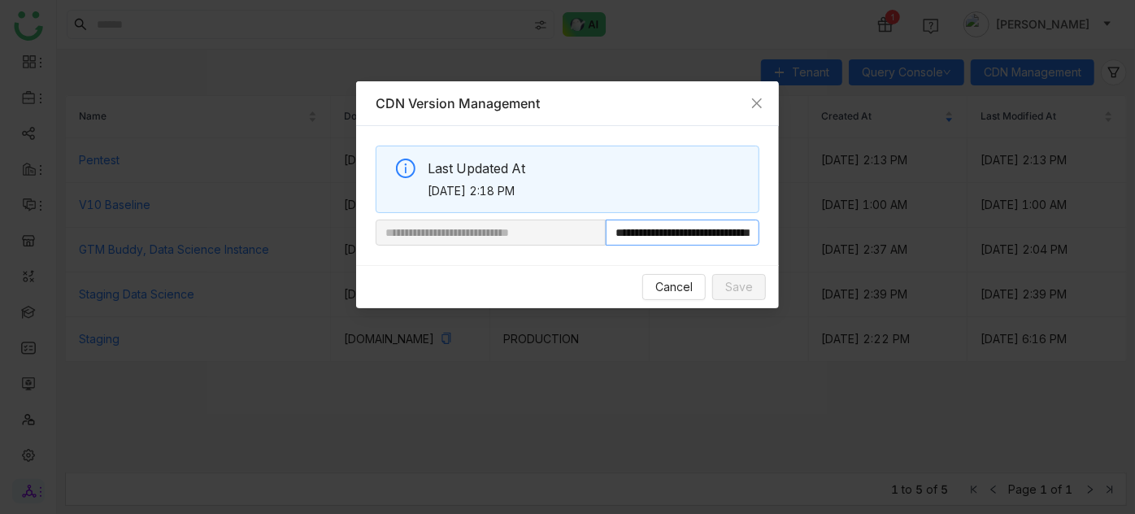
click at [690, 228] on input "**********" at bounding box center [683, 232] width 154 height 26
click at [697, 289] on button "Cancel" at bounding box center [673, 287] width 63 height 26
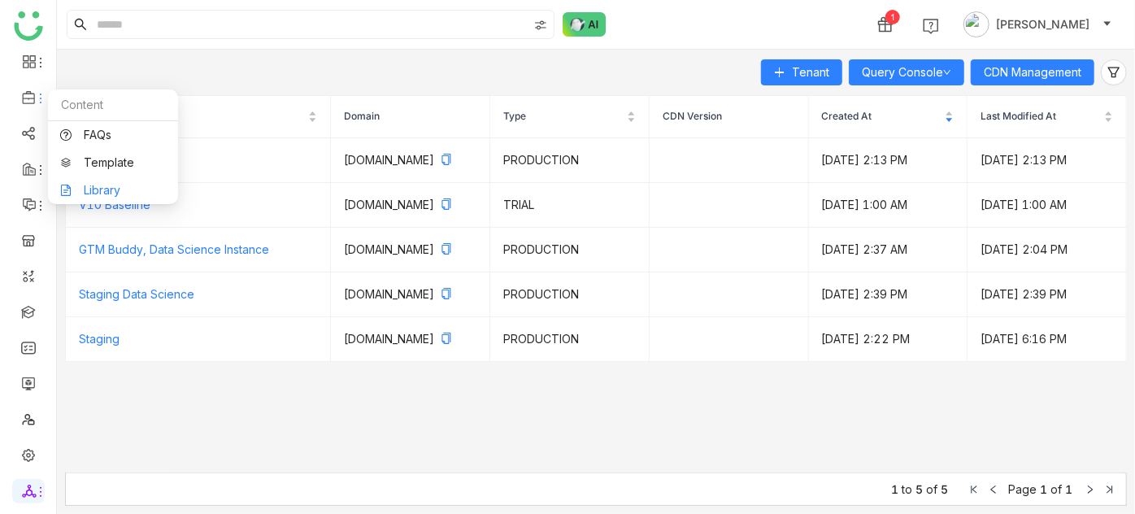
click at [90, 190] on link "Library" at bounding box center [113, 190] width 106 height 11
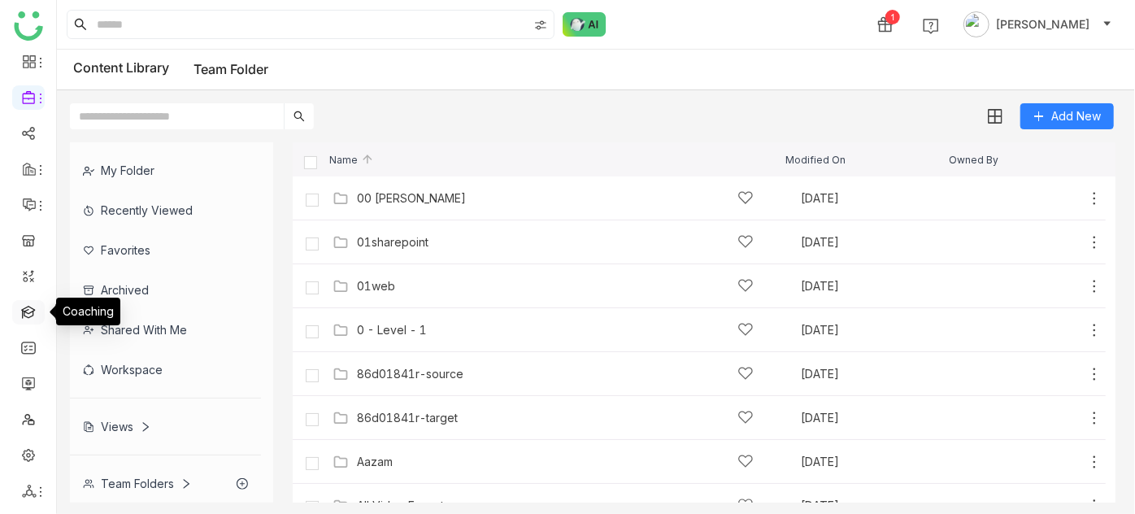
click at [24, 308] on link at bounding box center [28, 311] width 15 height 14
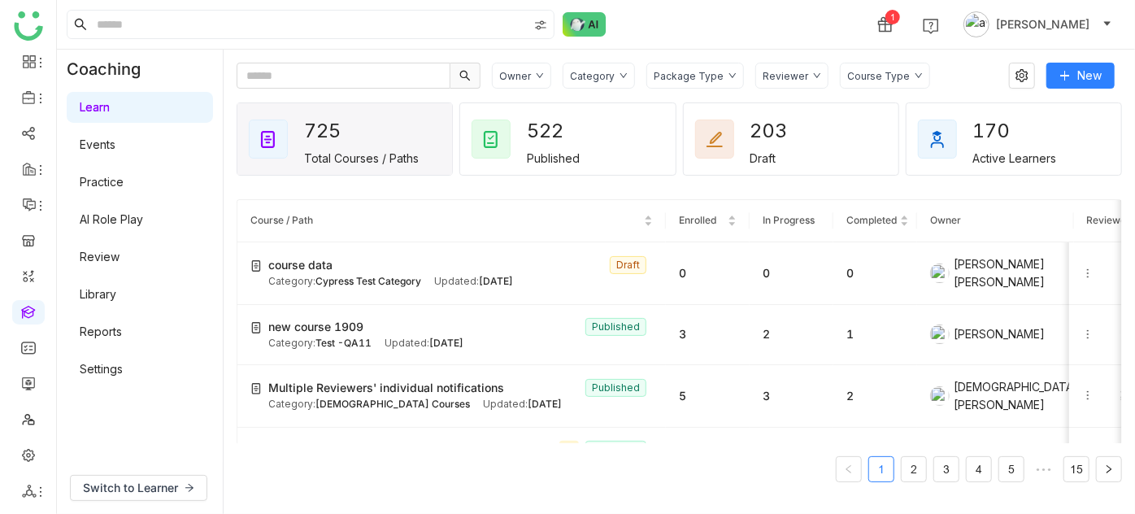
click at [1089, 16] on button "[PERSON_NAME]" at bounding box center [1037, 24] width 155 height 26
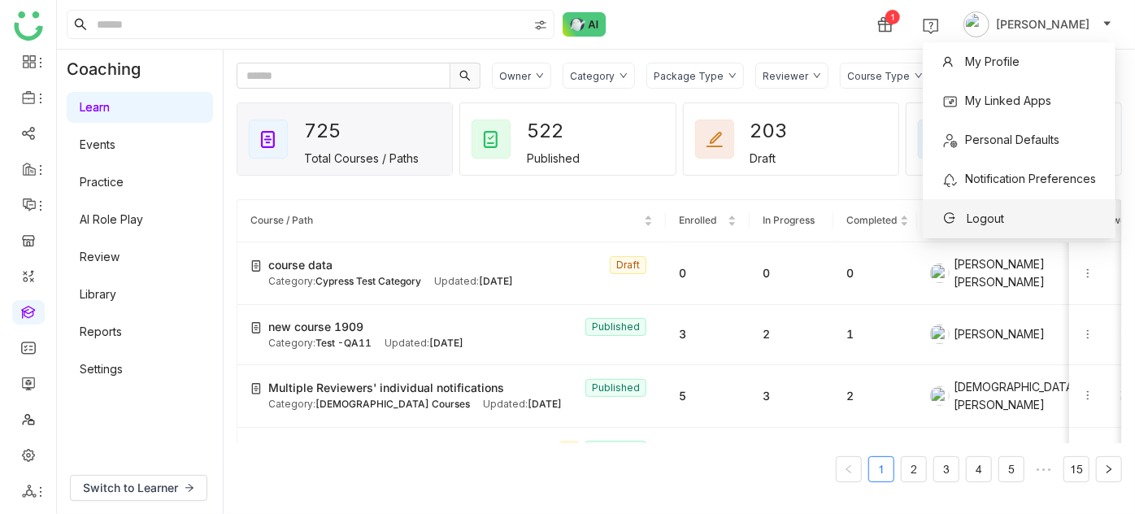
click at [1037, 207] on li "Logout" at bounding box center [1019, 218] width 193 height 39
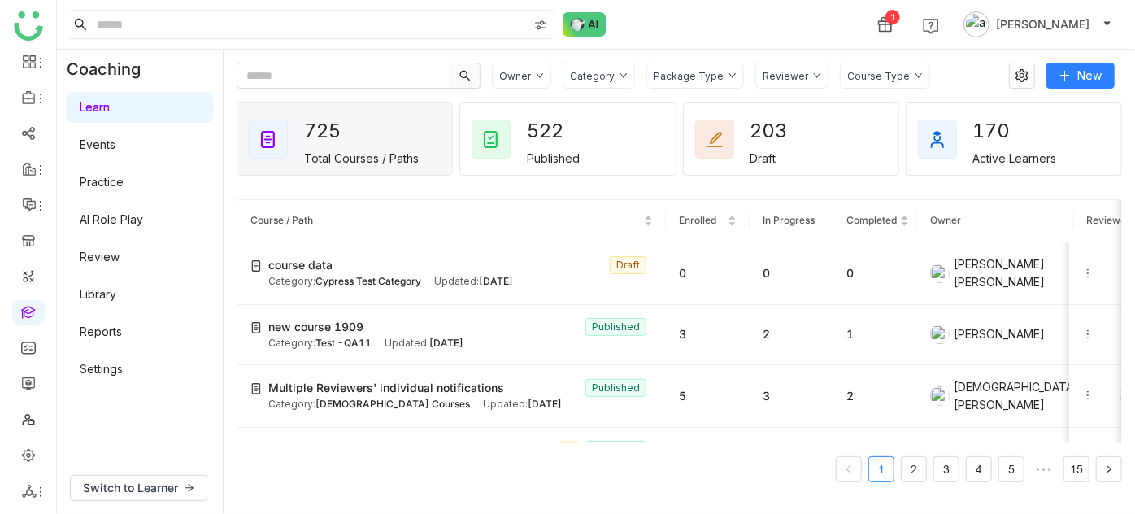
click at [1081, 15] on button "[PERSON_NAME]" at bounding box center [1037, 24] width 155 height 26
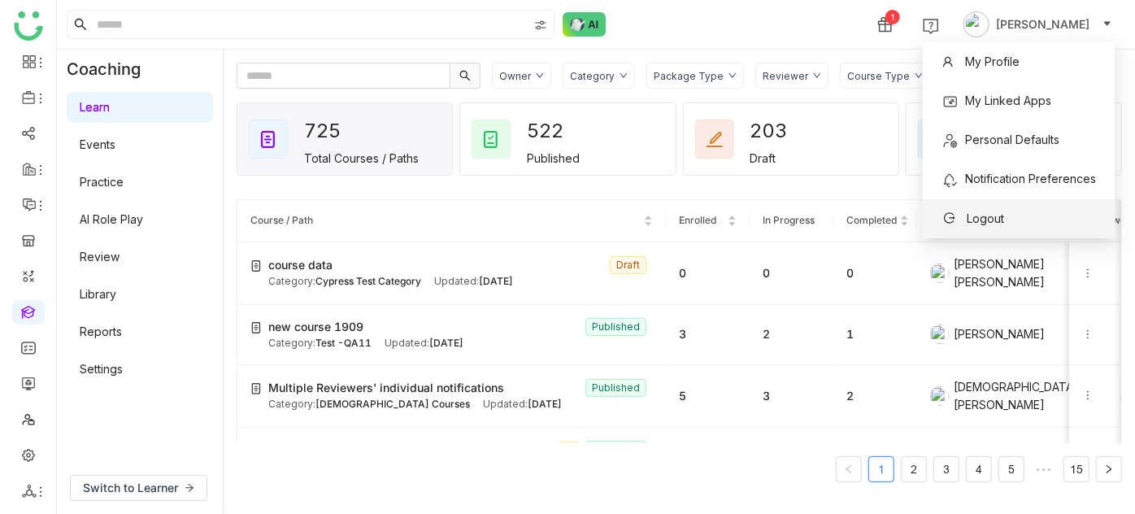
click at [996, 223] on span "Logout" at bounding box center [985, 218] width 37 height 14
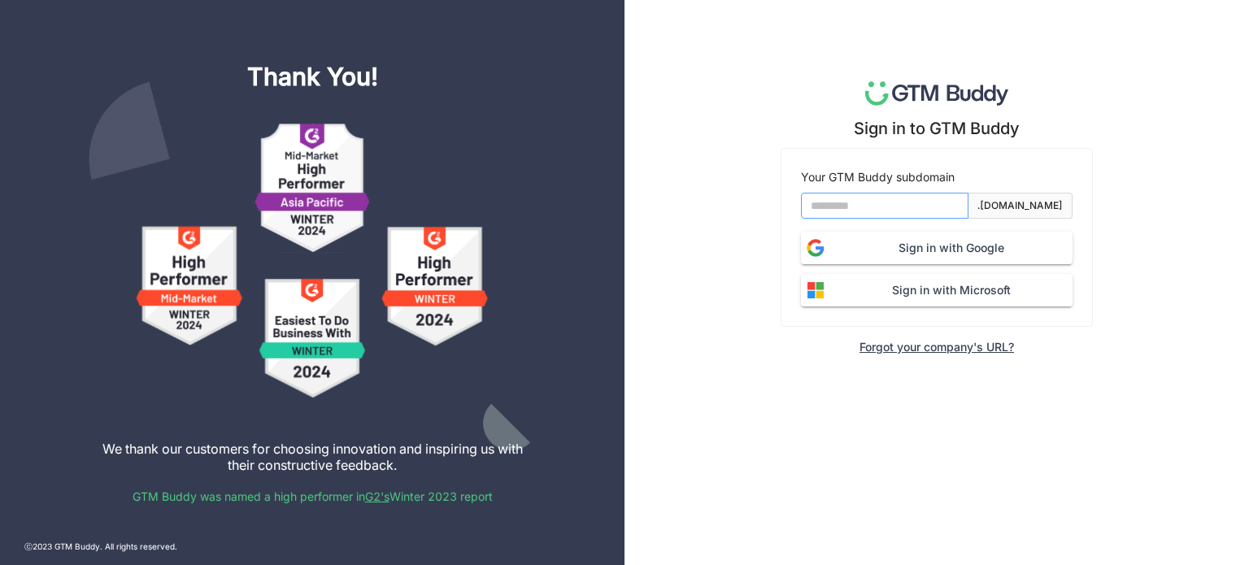
click at [955, 214] on input at bounding box center [884, 206] width 167 height 26
type input "*******"
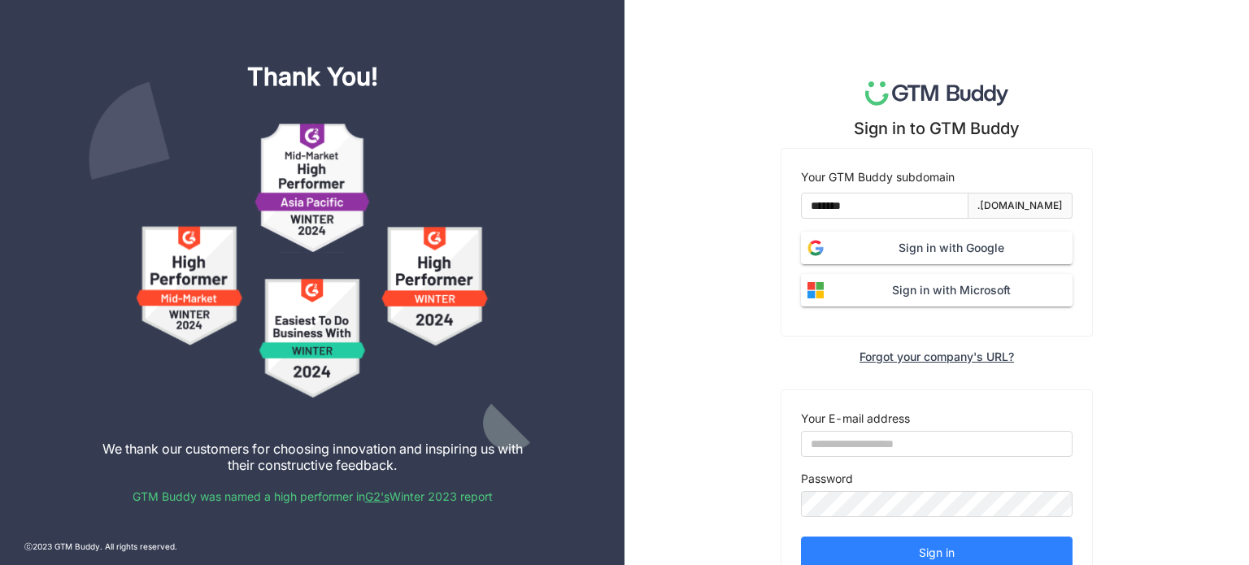
click at [919, 237] on button "Sign in with Google" at bounding box center [937, 248] width 272 height 33
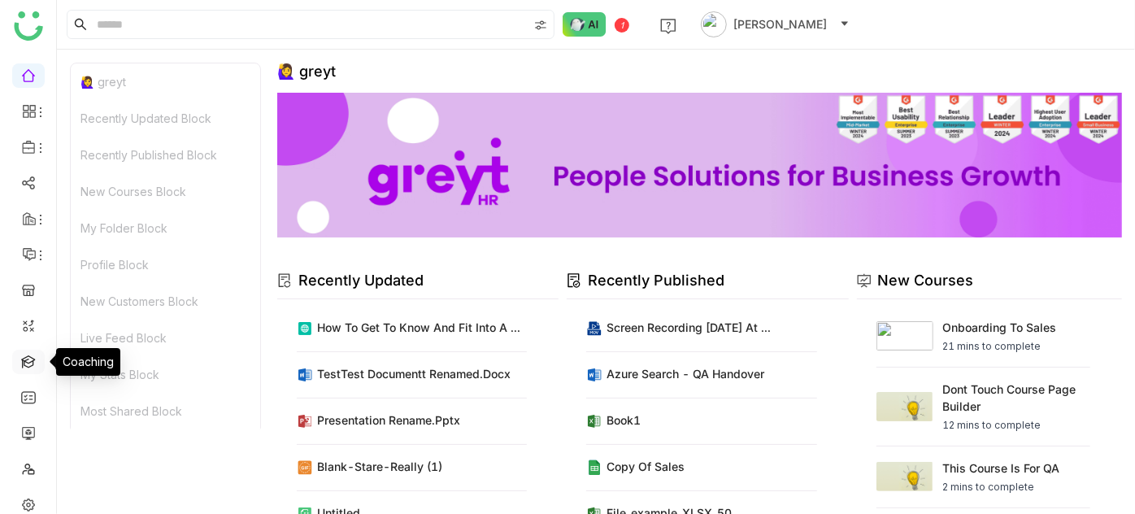
click at [30, 354] on link at bounding box center [28, 361] width 15 height 14
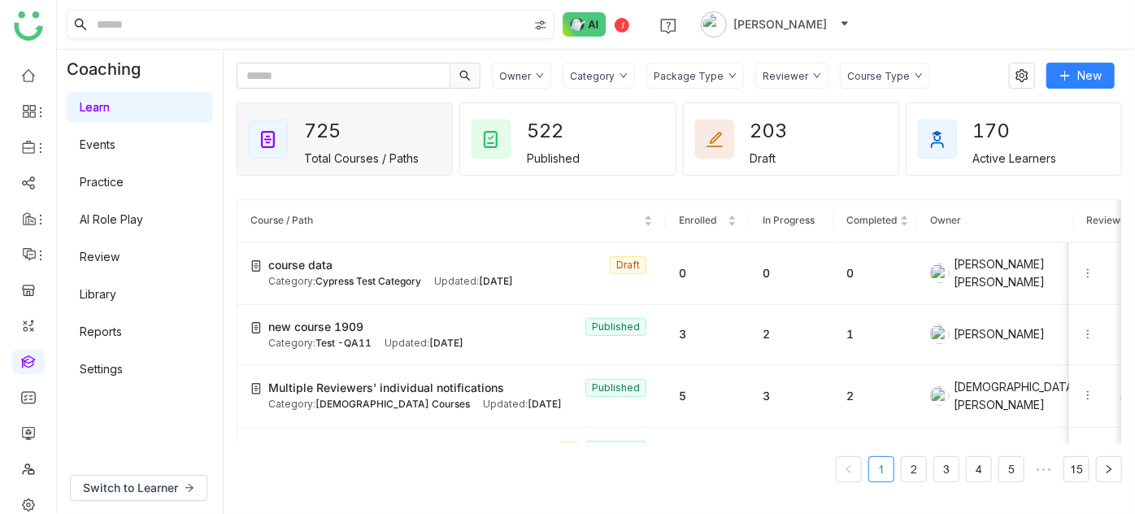
click at [225, 19] on input at bounding box center [310, 25] width 434 height 28
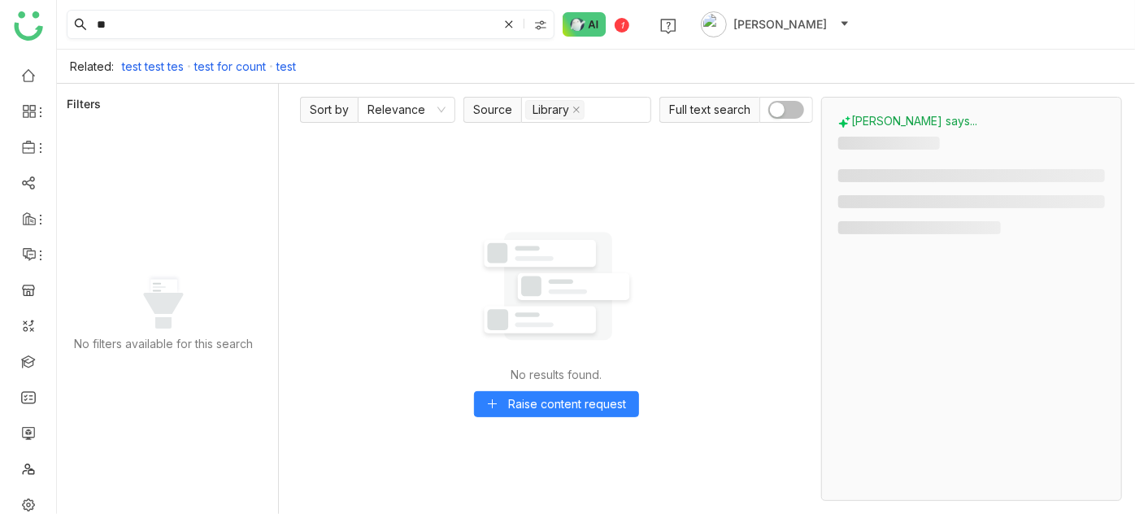
type input "*"
click at [225, 19] on input at bounding box center [310, 25] width 434 height 28
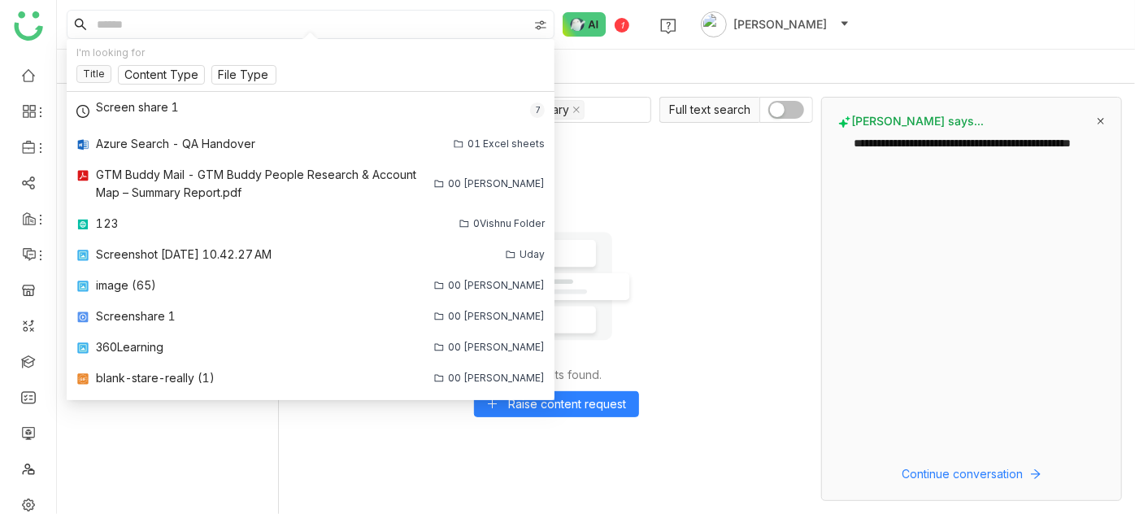
click at [225, 19] on input at bounding box center [310, 25] width 434 height 28
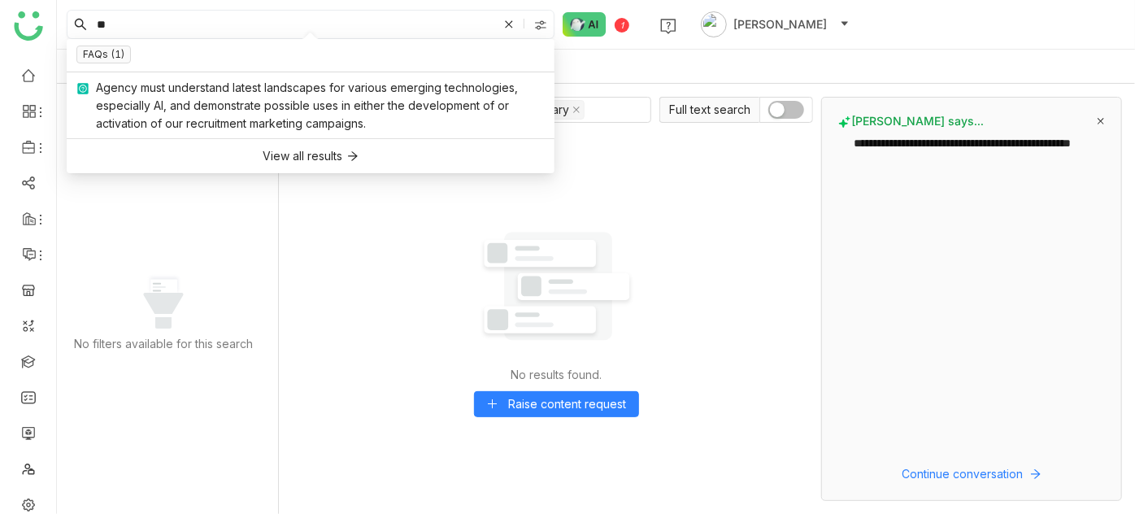
type input "*"
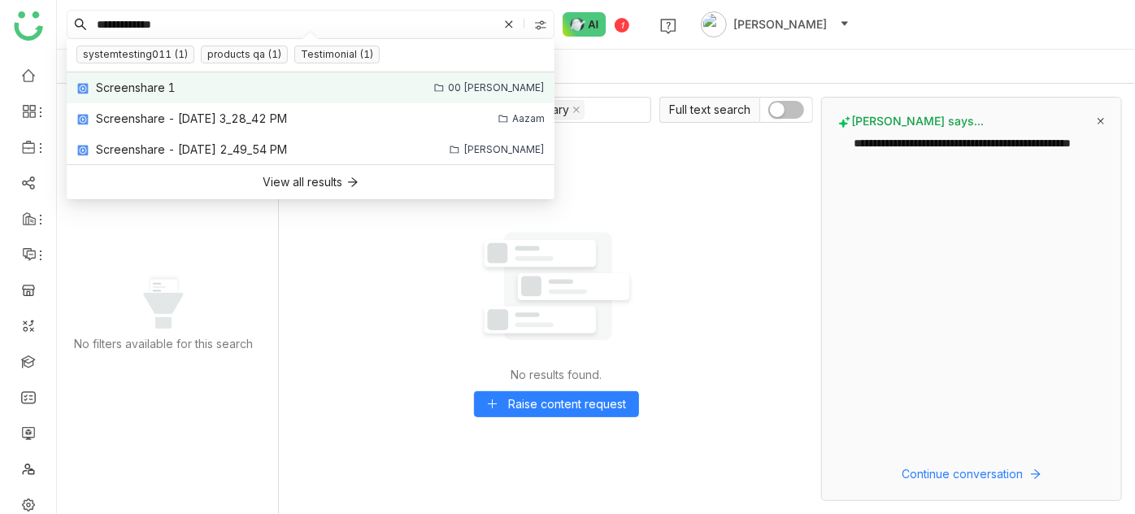
type input "**********"
click at [225, 85] on link "Screenshare 1 00 Arif Folder" at bounding box center [311, 87] width 488 height 31
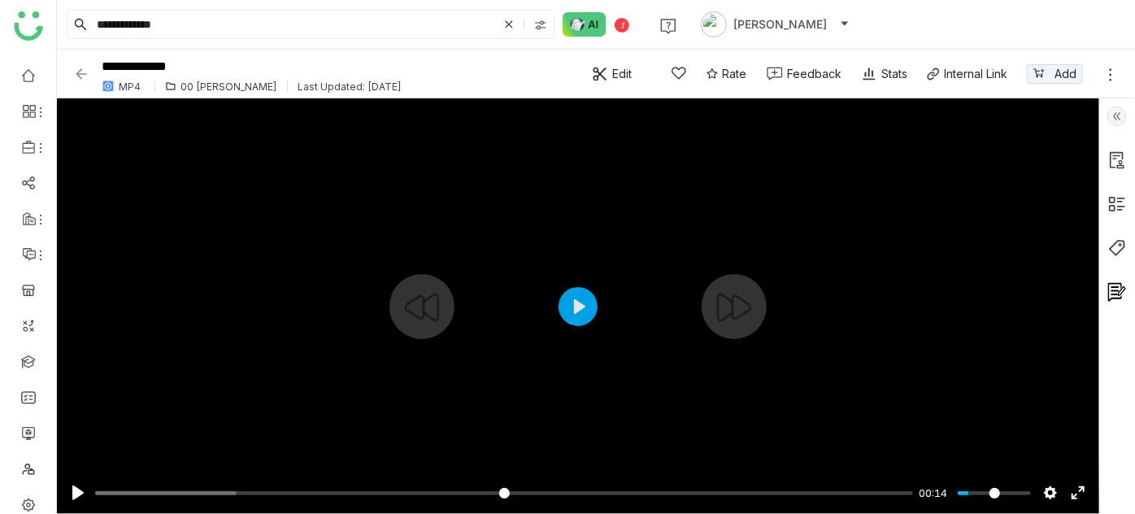
click at [568, 281] on div at bounding box center [578, 305] width 1042 height 415
click at [576, 311] on div at bounding box center [578, 305] width 1042 height 415
type input "****"
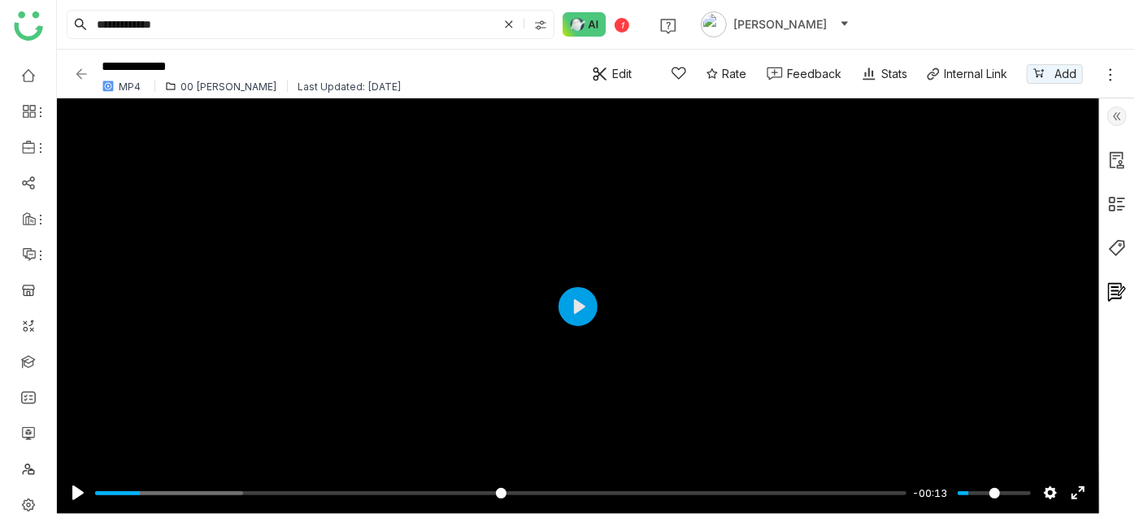
click at [85, 71] on img at bounding box center [81, 74] width 16 height 16
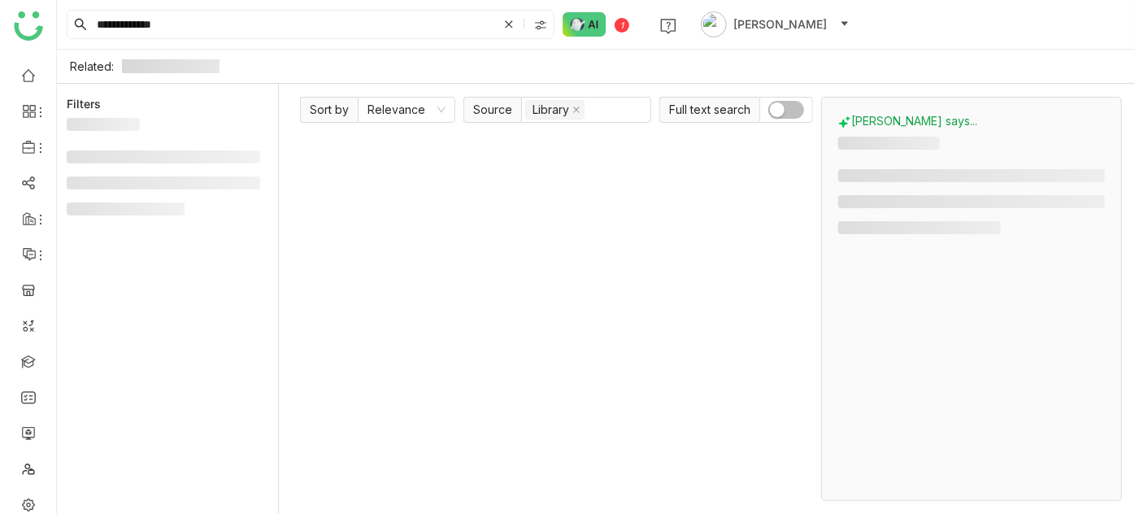
type input "***"
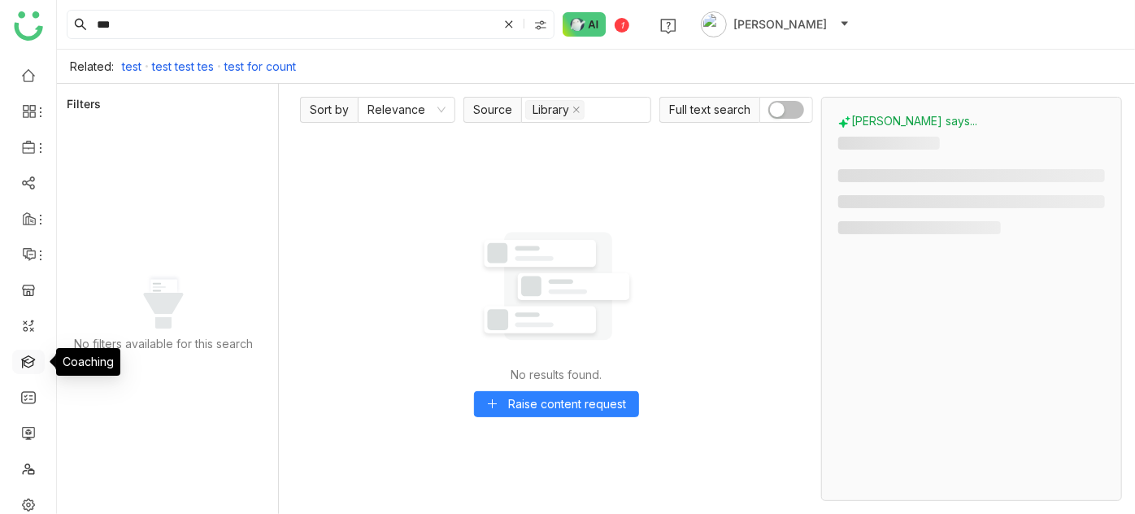
click at [31, 363] on link at bounding box center [28, 361] width 15 height 14
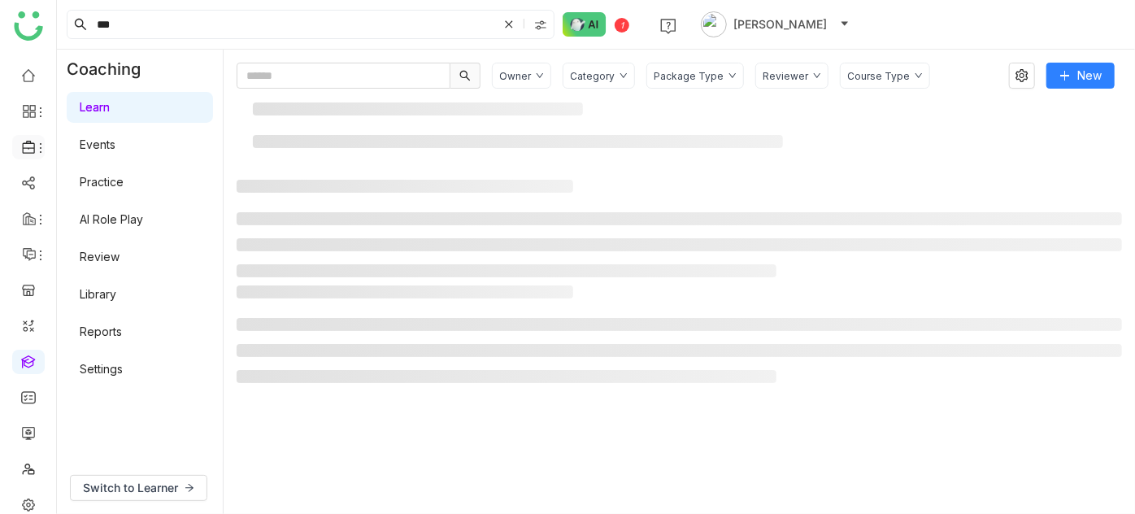
click at [39, 153] on icon at bounding box center [40, 147] width 13 height 13
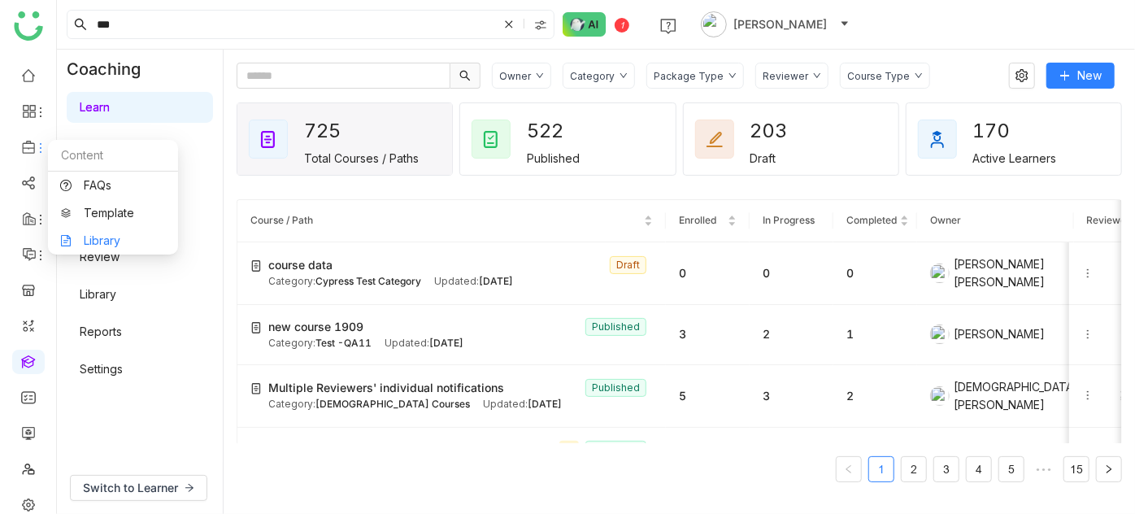
click at [80, 238] on link "Library" at bounding box center [113, 240] width 106 height 11
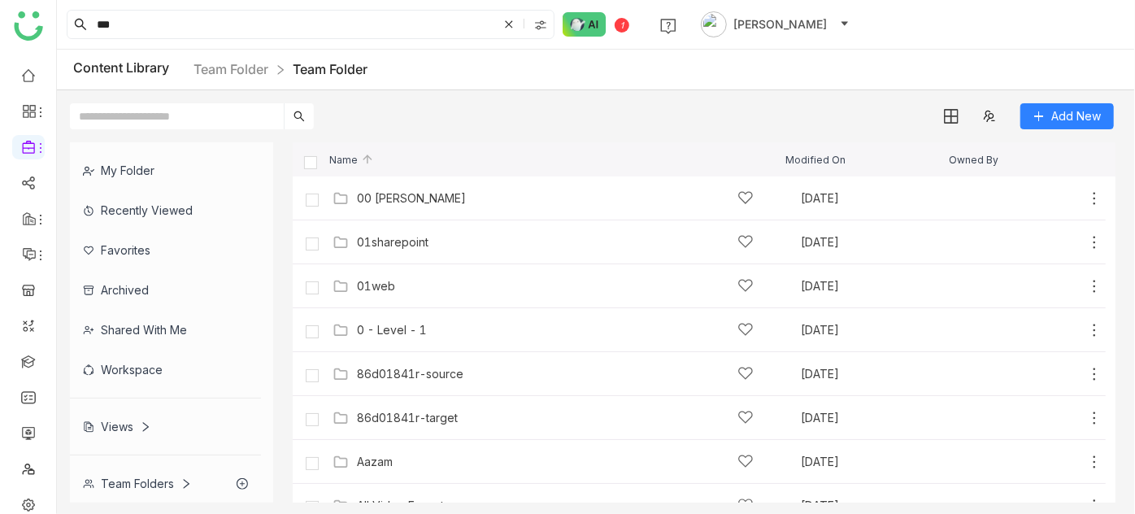
click at [362, 189] on div "00 [PERSON_NAME]" at bounding box center [555, 197] width 397 height 17
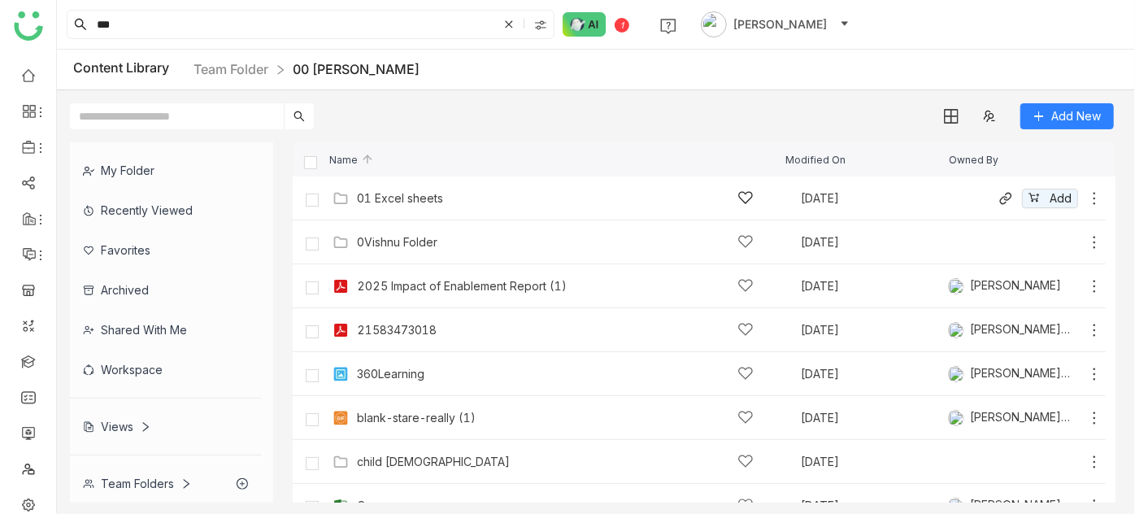
click at [414, 209] on div "01 Excel sheets Sep 22, 2025 Add" at bounding box center [715, 197] width 774 height 25
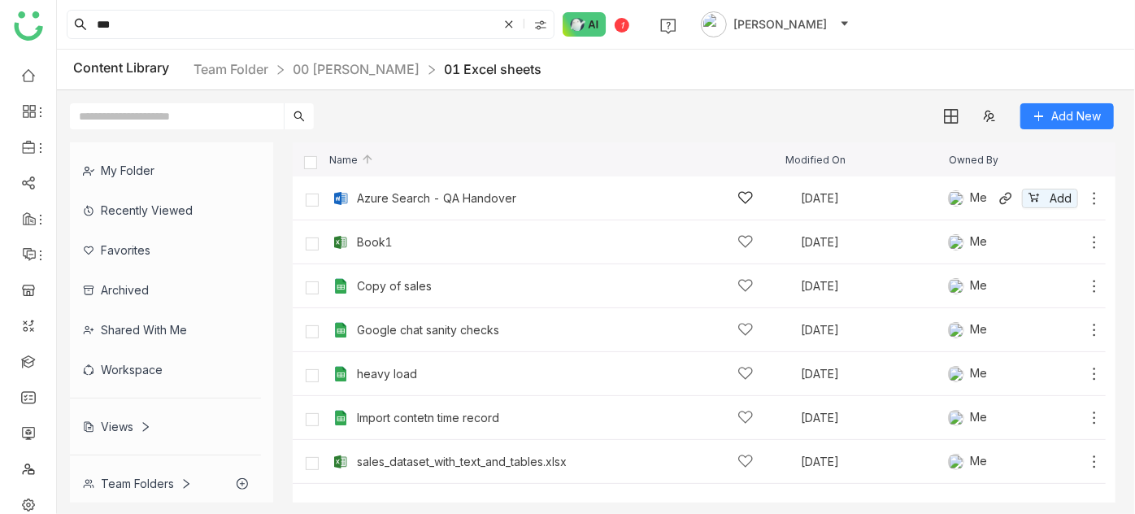
click at [501, 201] on div "Azure Search - QA Handover" at bounding box center [436, 198] width 159 height 13
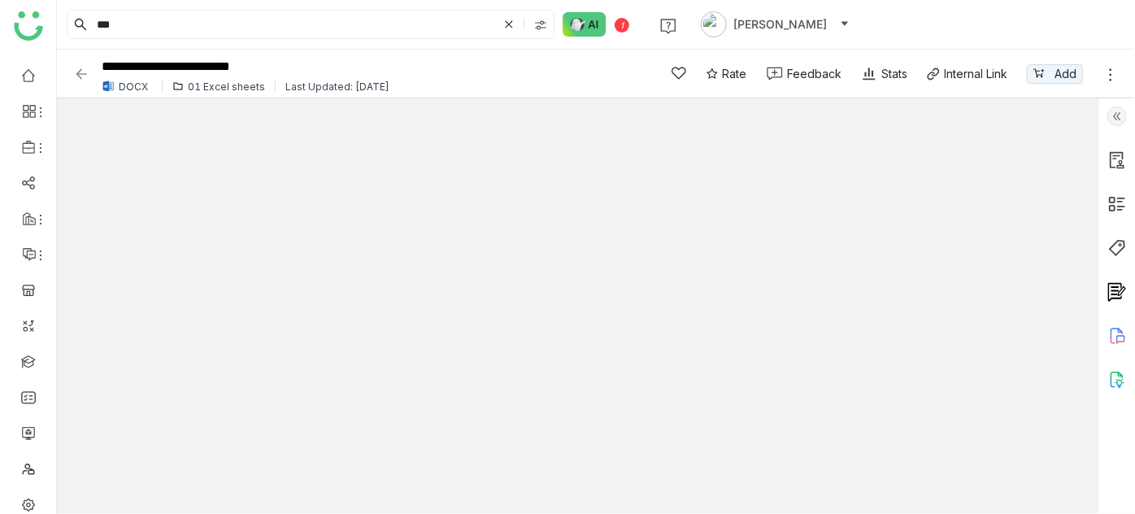
click at [1111, 373] on img at bounding box center [1117, 380] width 20 height 20
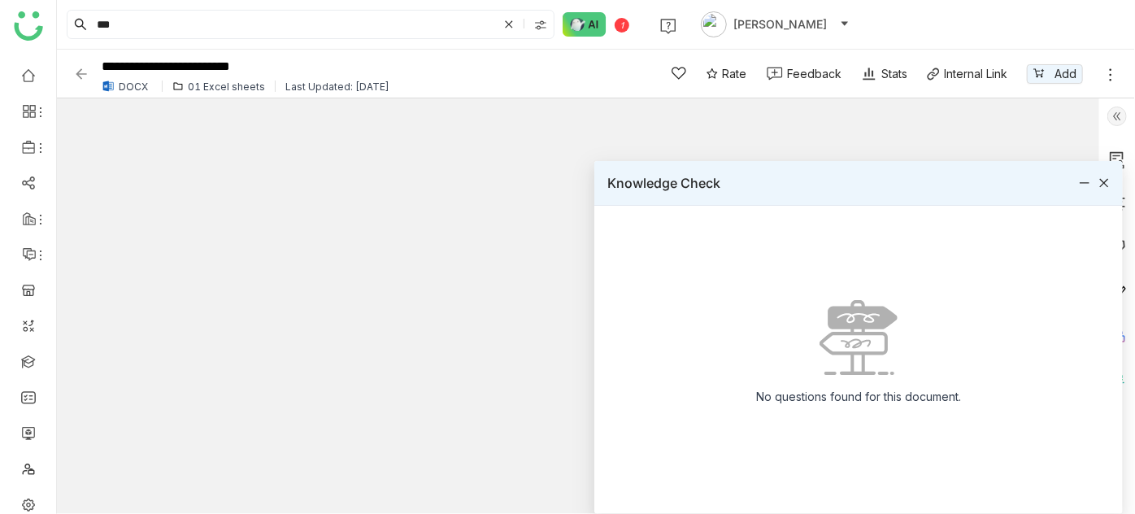
click at [1104, 180] on icon at bounding box center [1103, 182] width 11 height 11
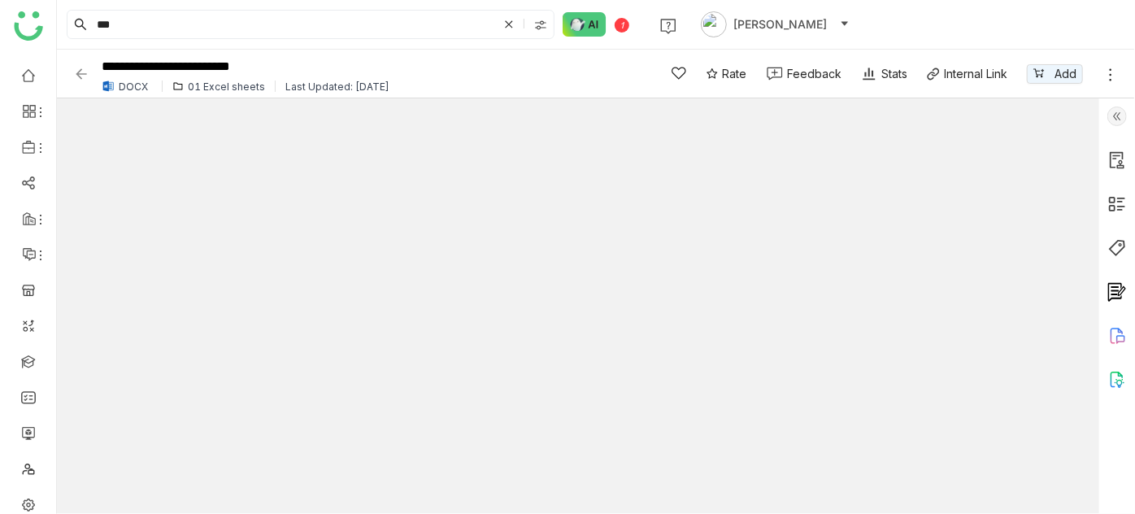
click at [1120, 118] on img at bounding box center [1117, 116] width 20 height 20
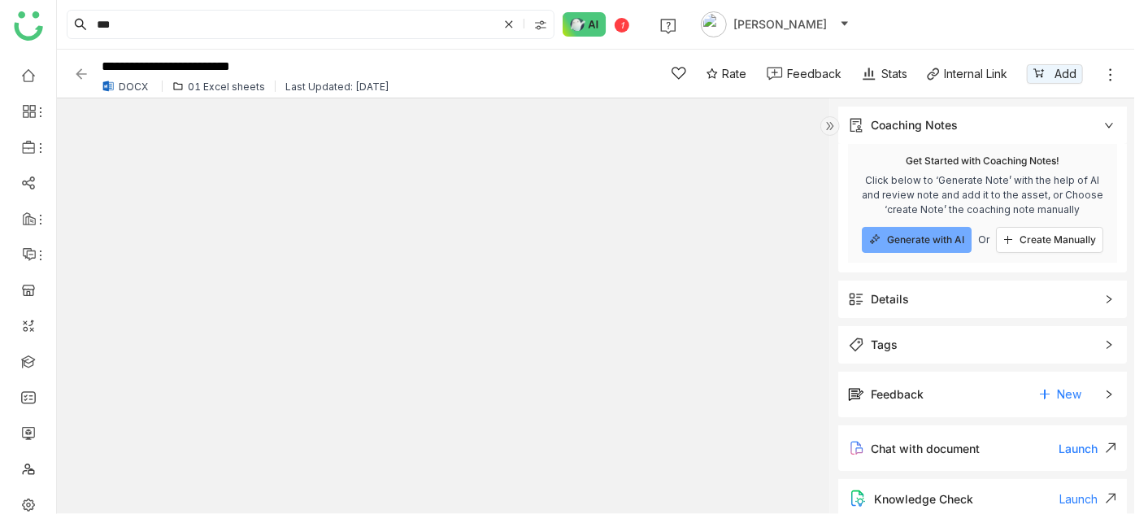
scroll to position [11, 0]
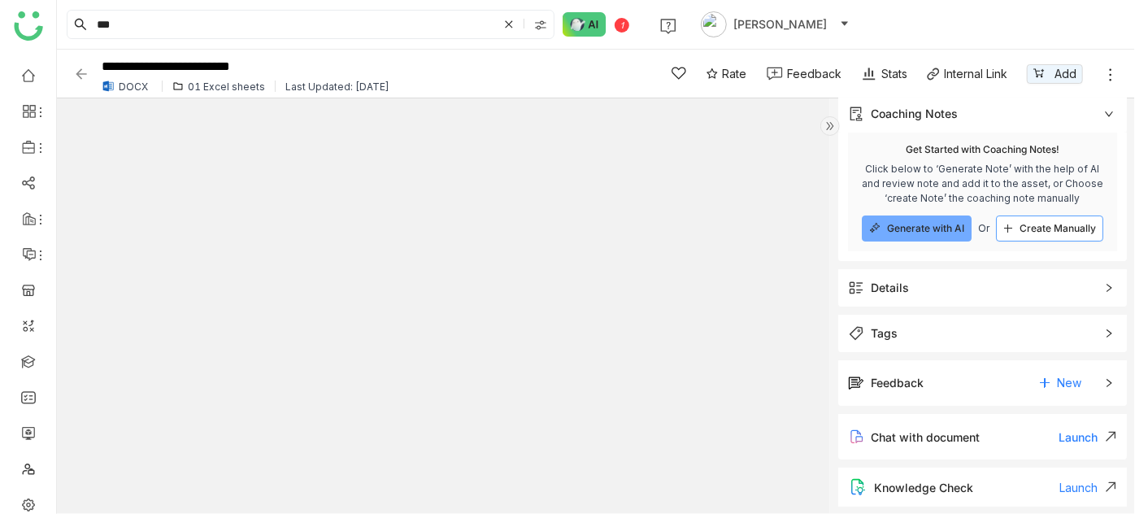
click at [1042, 235] on button "Create Manually" at bounding box center [1049, 228] width 107 height 26
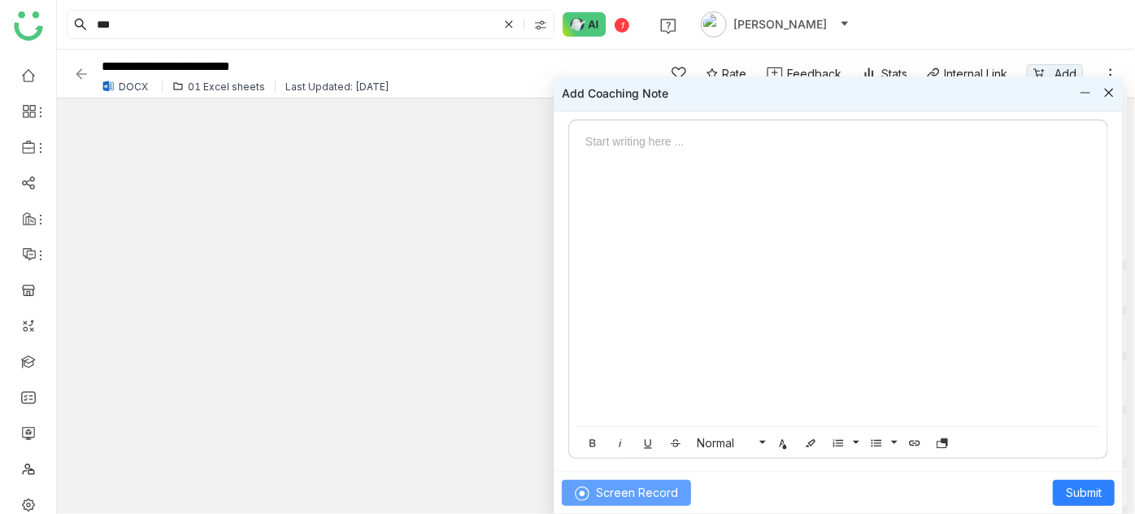
click at [661, 497] on span "Screen Record" at bounding box center [637, 493] width 82 height 18
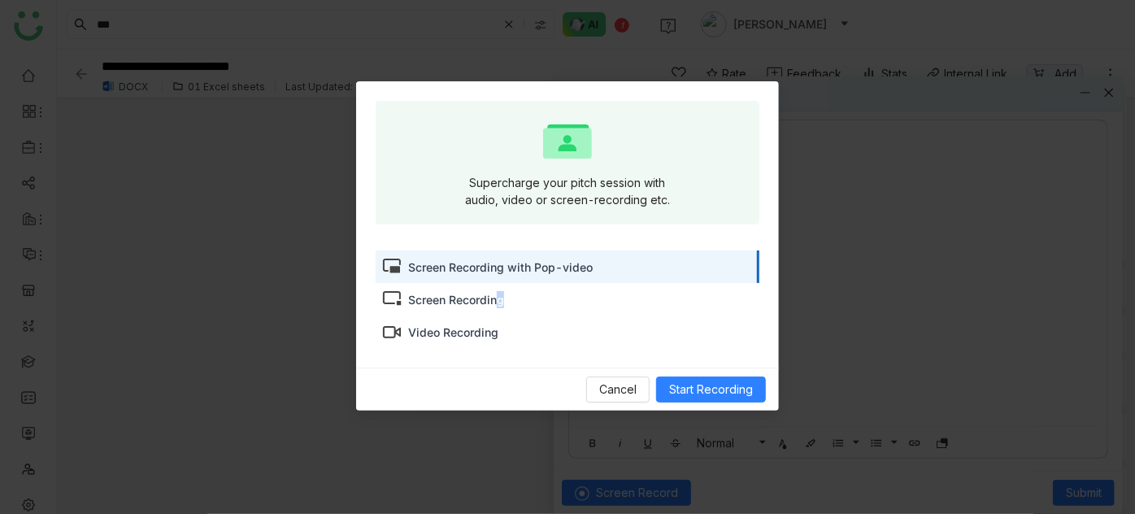
click at [501, 295] on div "Screen Recording" at bounding box center [456, 299] width 96 height 17
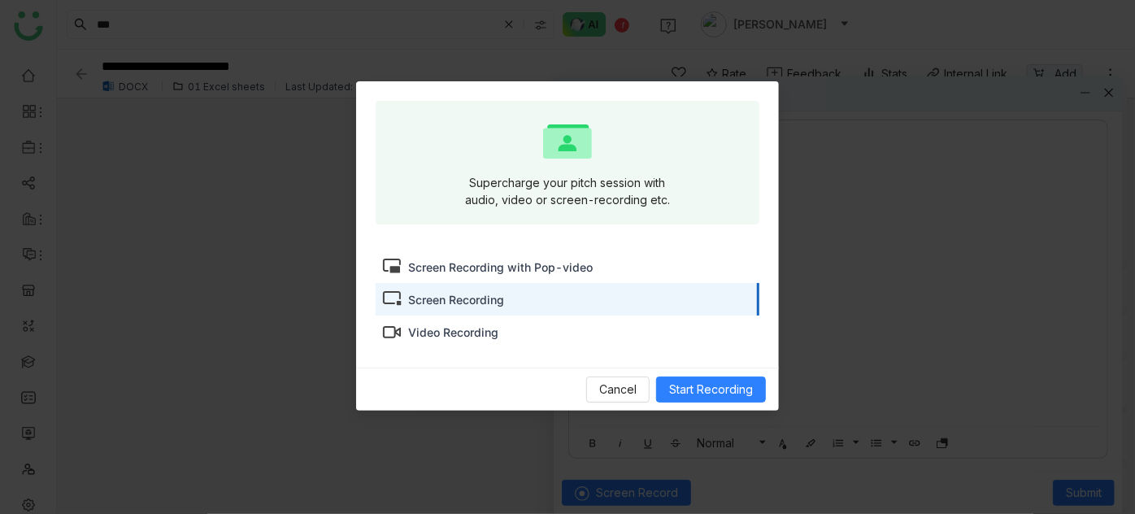
click at [474, 302] on div "Screen Recording" at bounding box center [456, 299] width 96 height 17
click at [696, 390] on span "Start Recording" at bounding box center [711, 389] width 84 height 18
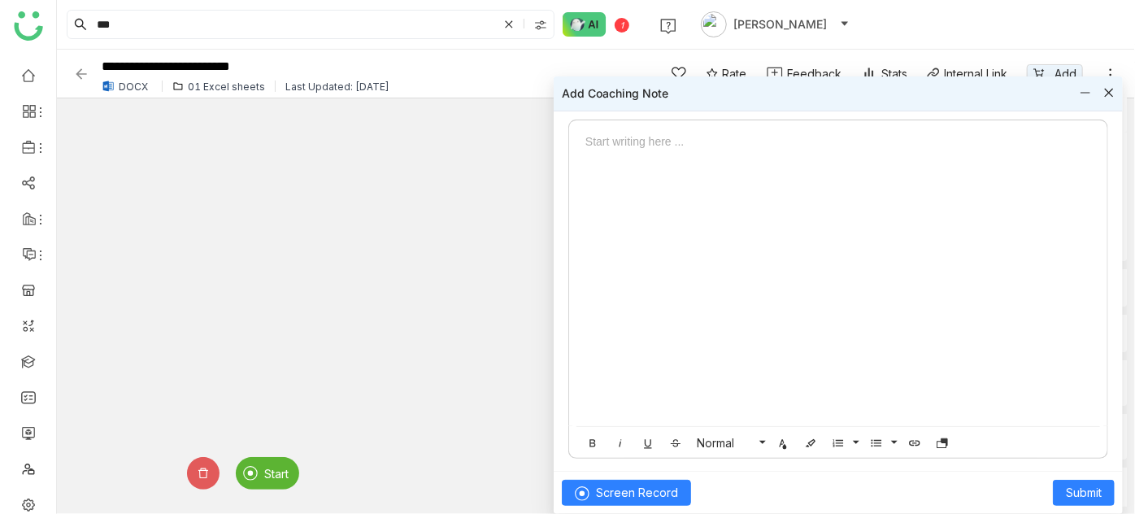
click at [280, 467] on span "Start" at bounding box center [276, 474] width 24 height 14
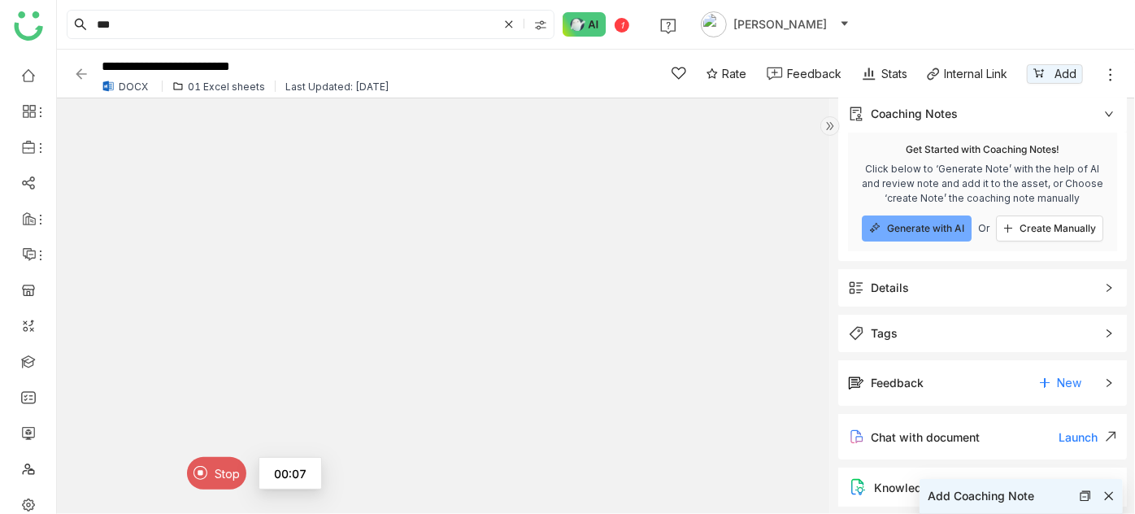
click at [219, 473] on span "Stop" at bounding box center [227, 474] width 25 height 14
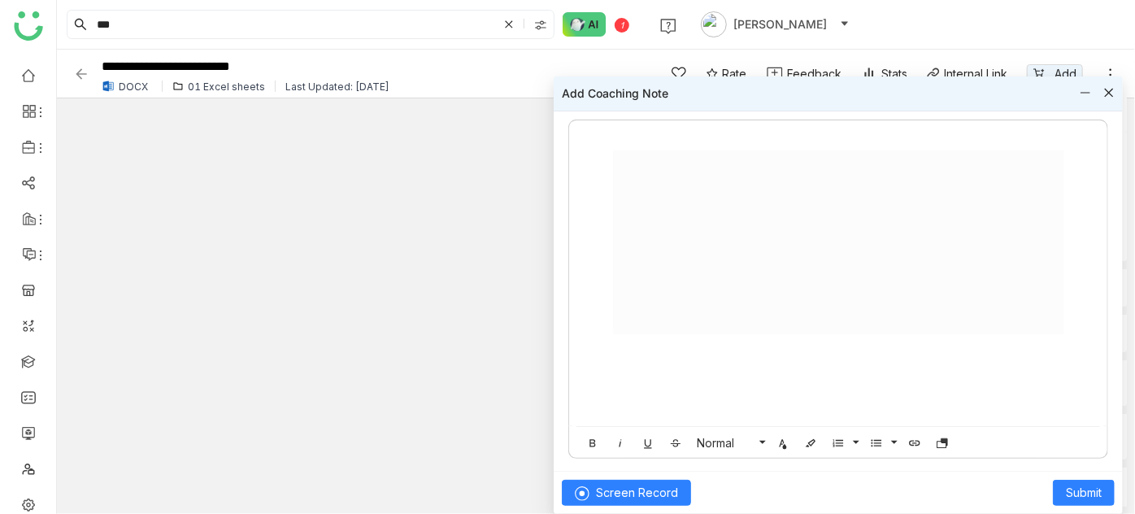
scroll to position [0, 0]
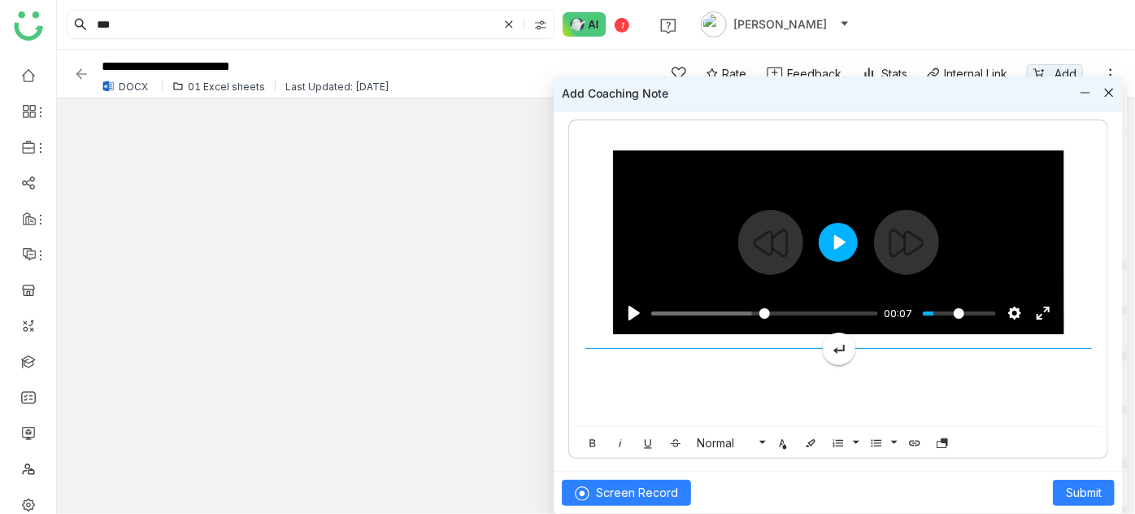
click at [833, 226] on button "Play" at bounding box center [837, 241] width 39 height 39
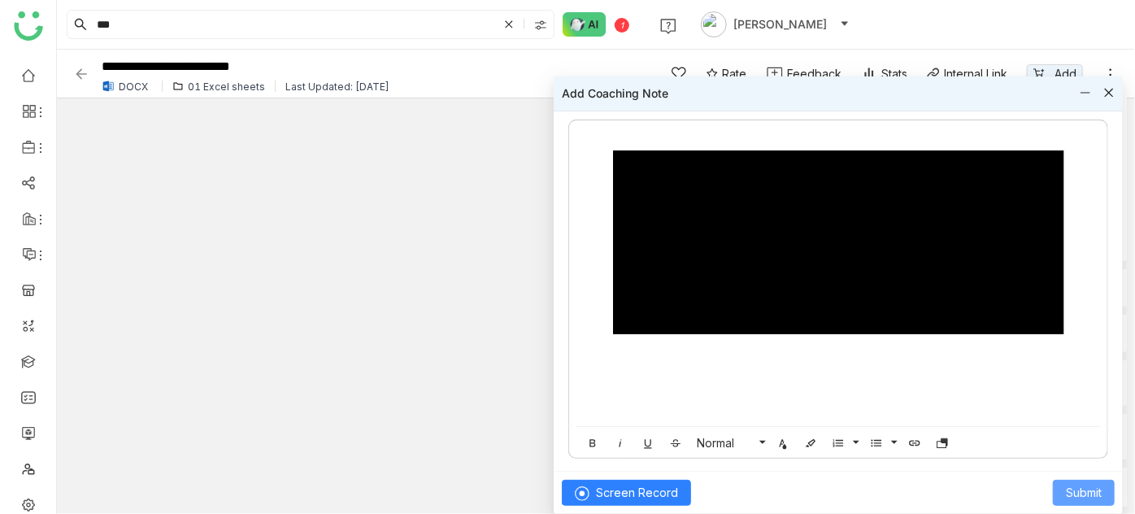
type input "*****"
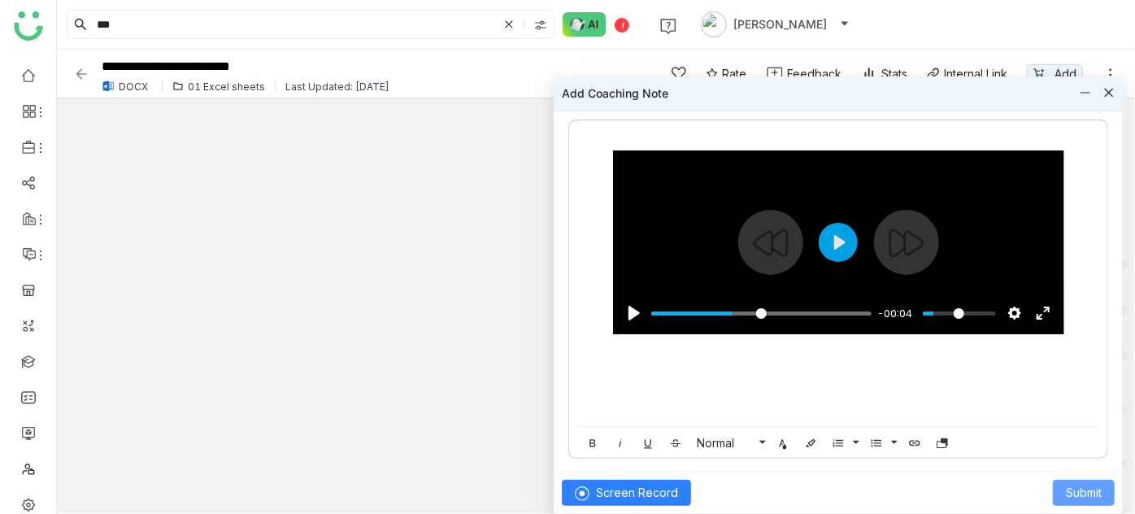
click at [1081, 488] on span "Submit" at bounding box center [1084, 493] width 36 height 18
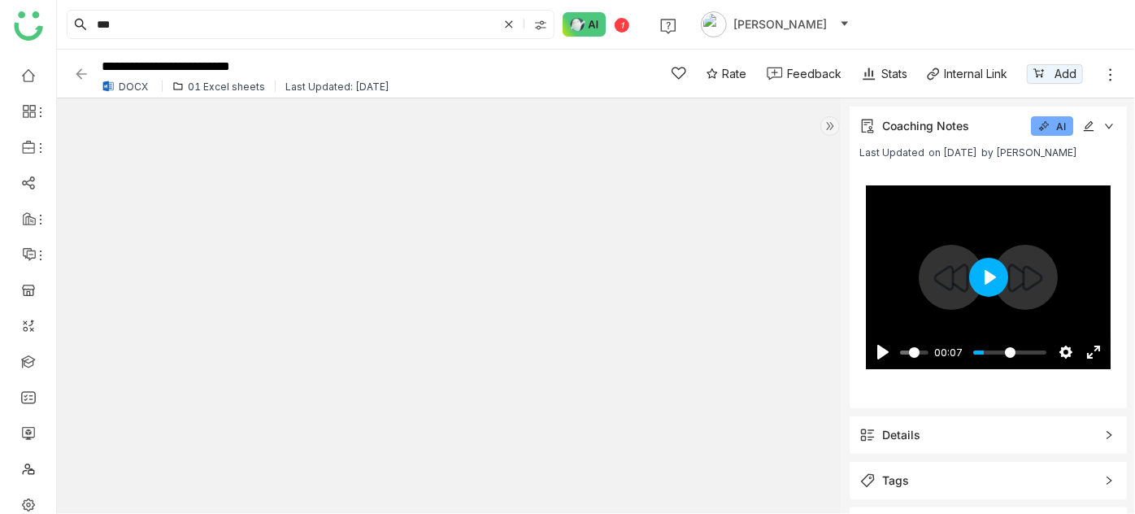
click at [989, 259] on button "Play" at bounding box center [987, 276] width 39 height 39
type input "*****"
type input "****"
click at [1006, 354] on input "Volume" at bounding box center [1008, 351] width 73 height 15
type input "*****"
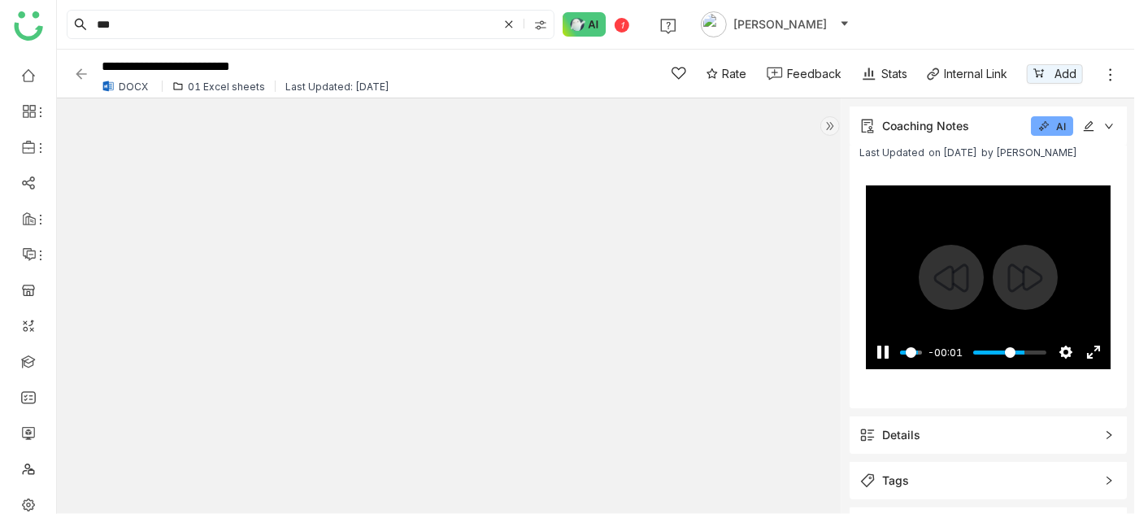
type input "***"
click at [1020, 350] on input "Volume" at bounding box center [1008, 351] width 73 height 15
type input "*****"
type input "****"
type input "*****"
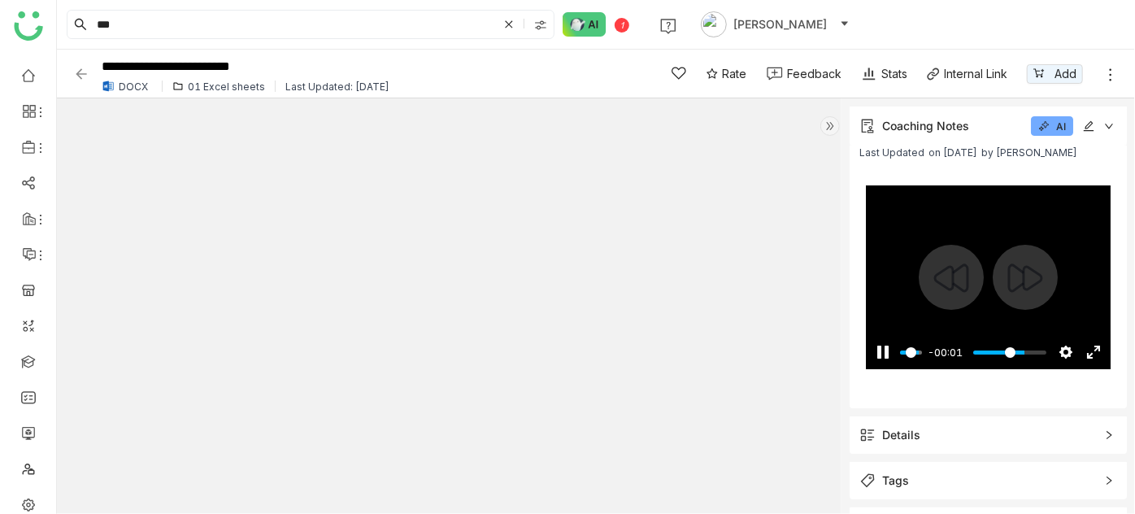
type input "***"
click at [1032, 350] on input "Volume" at bounding box center [1008, 351] width 73 height 15
click at [1033, 350] on input "Volume" at bounding box center [1008, 351] width 73 height 15
type input "****"
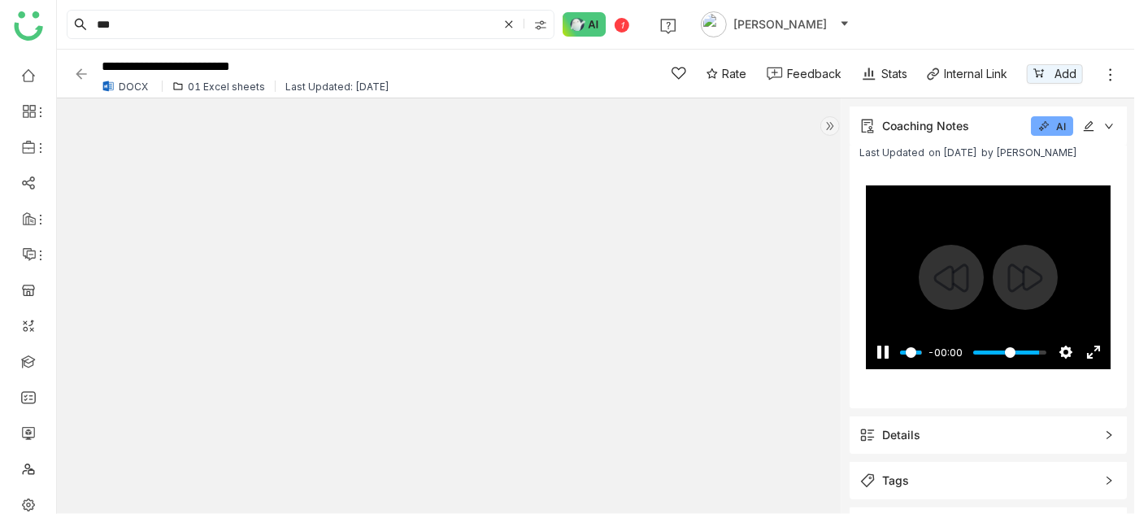
type input "***"
drag, startPoint x: 1037, startPoint y: 350, endPoint x: 974, endPoint y: 359, distance: 63.2
type input "*"
click at [974, 359] on input "Volume" at bounding box center [1008, 351] width 73 height 15
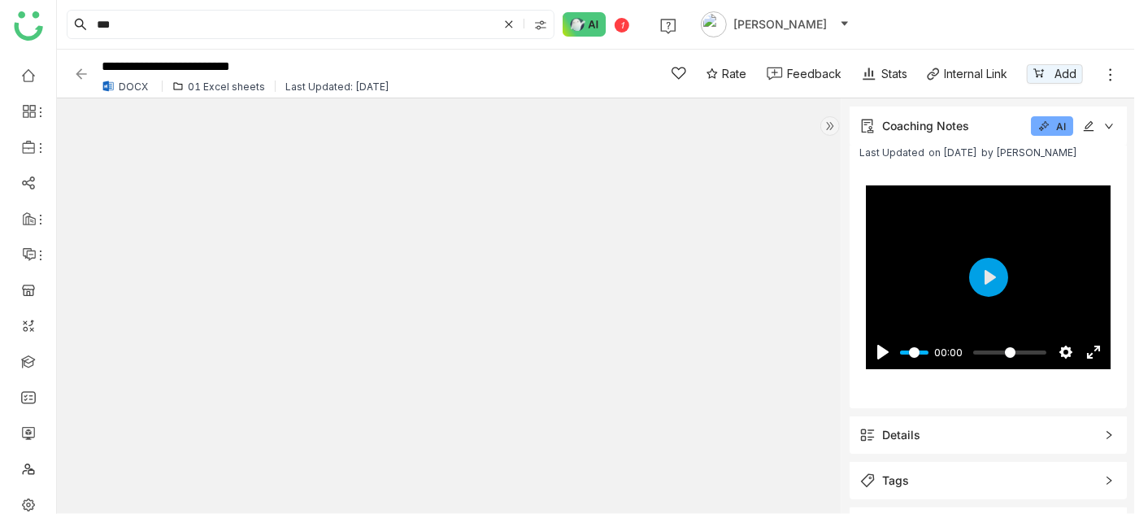
click at [828, 127] on img at bounding box center [830, 126] width 20 height 20
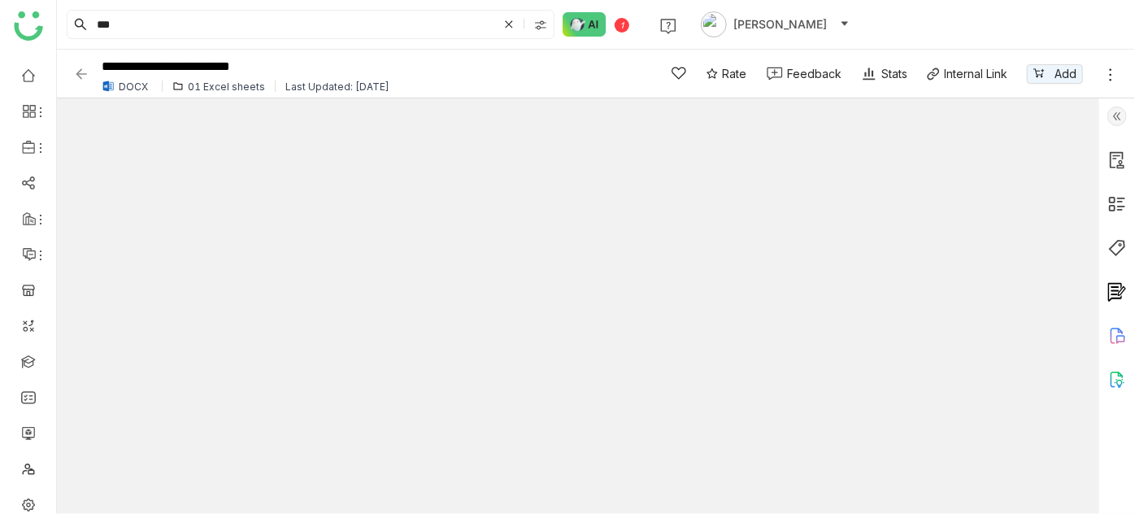
click at [1128, 125] on div at bounding box center [1117, 305] width 36 height 415
click at [1114, 110] on img at bounding box center [1117, 116] width 20 height 20
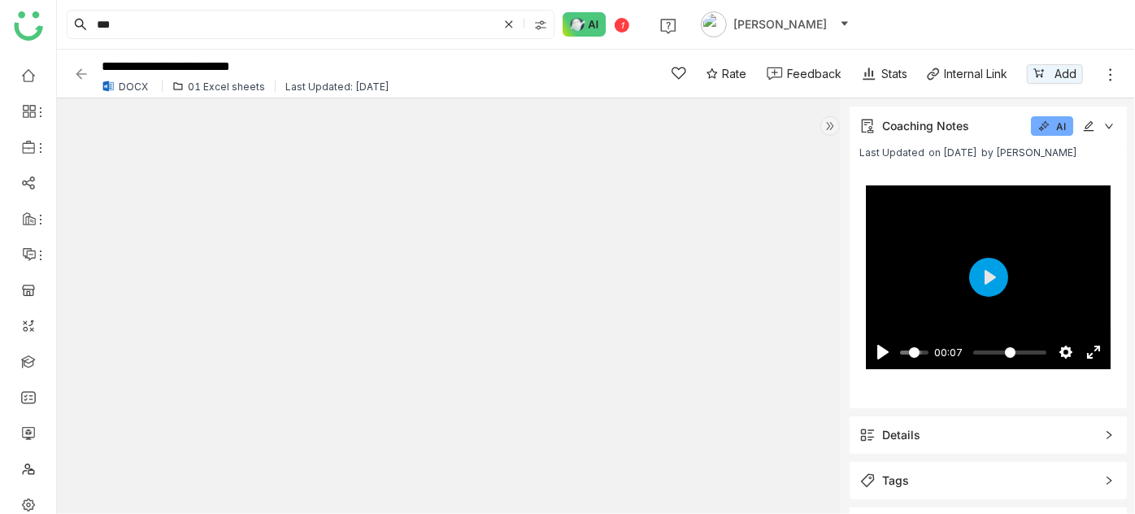
click at [825, 130] on img at bounding box center [830, 126] width 20 height 20
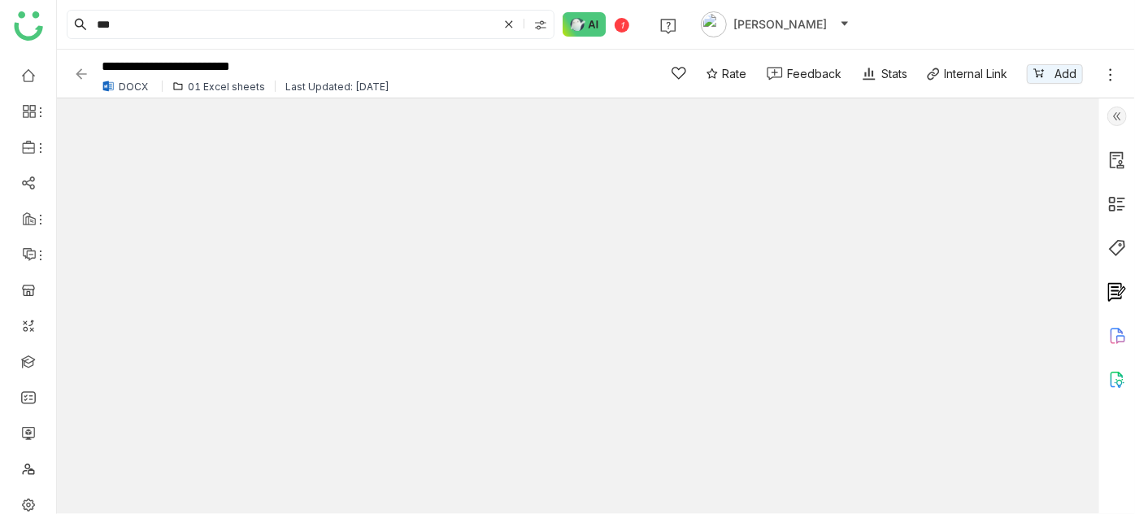
click at [83, 71] on img at bounding box center [81, 74] width 16 height 16
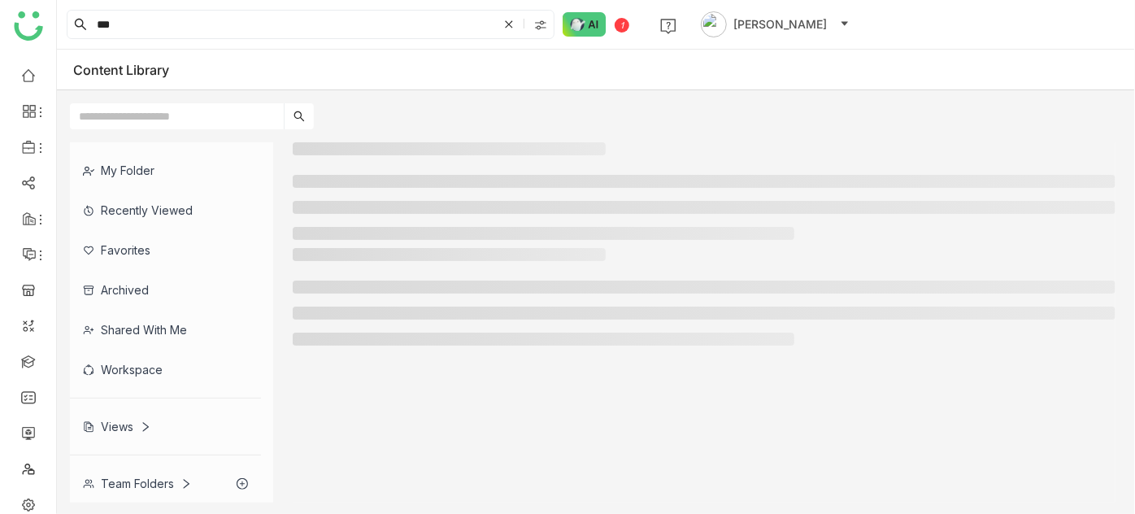
click at [299, 203] on li at bounding box center [704, 207] width 823 height 13
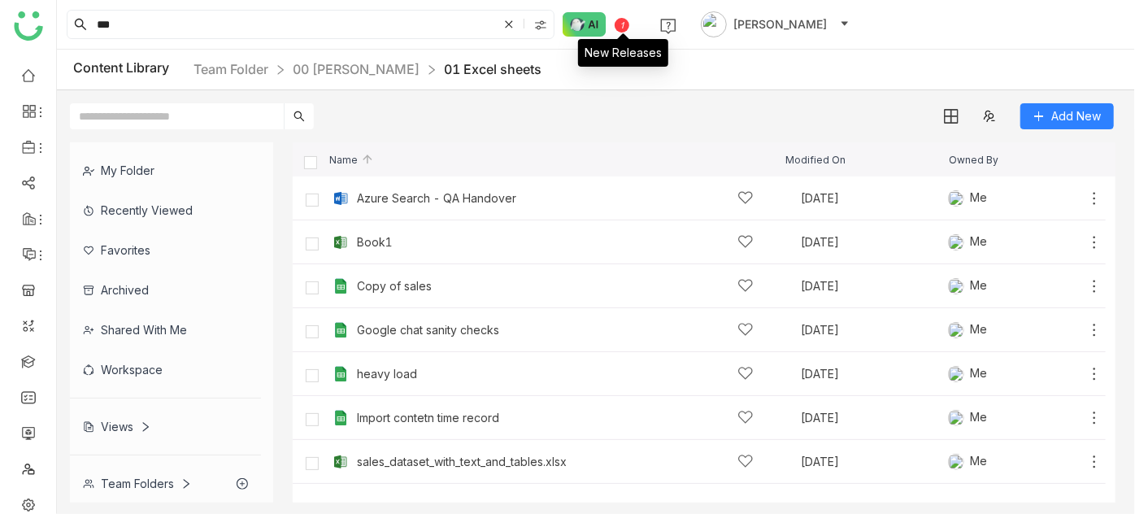
click at [623, 28] on div "New Releases" at bounding box center [623, 47] width 90 height 39
click at [784, 29] on span "[PERSON_NAME]" at bounding box center [779, 24] width 93 height 18
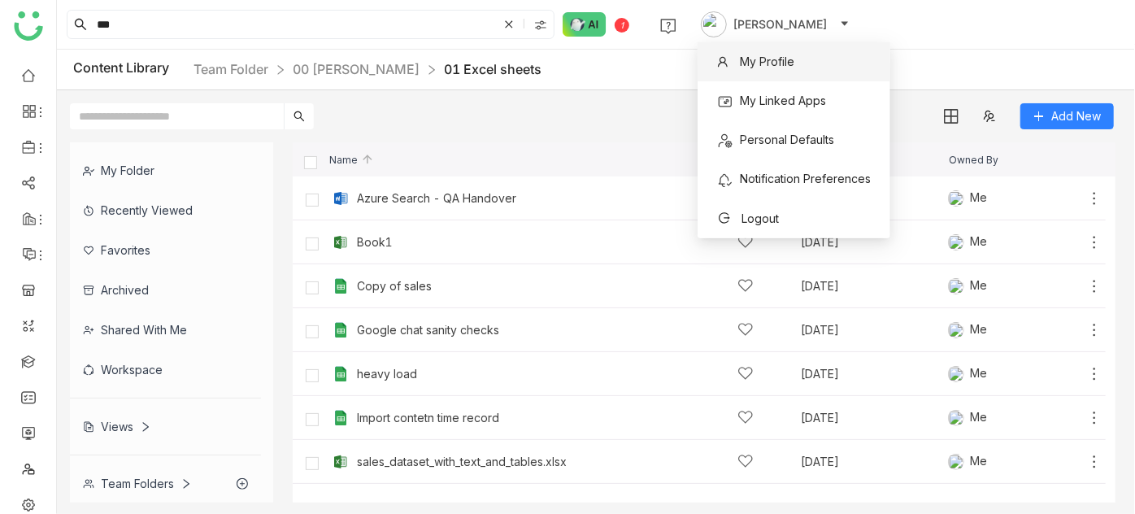
click at [782, 64] on span "My Profile" at bounding box center [767, 61] width 54 height 14
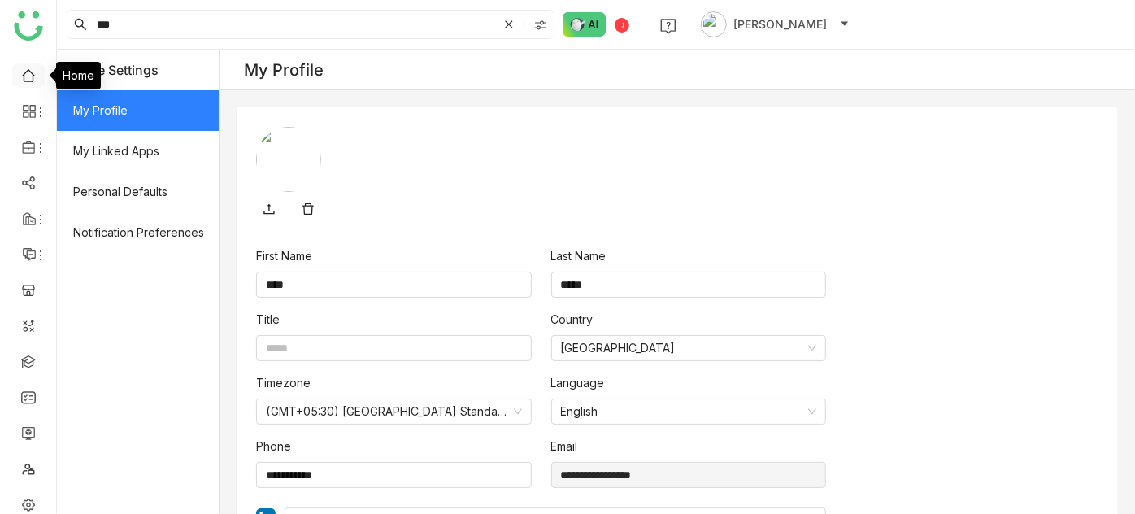
click at [34, 81] on link at bounding box center [28, 74] width 15 height 14
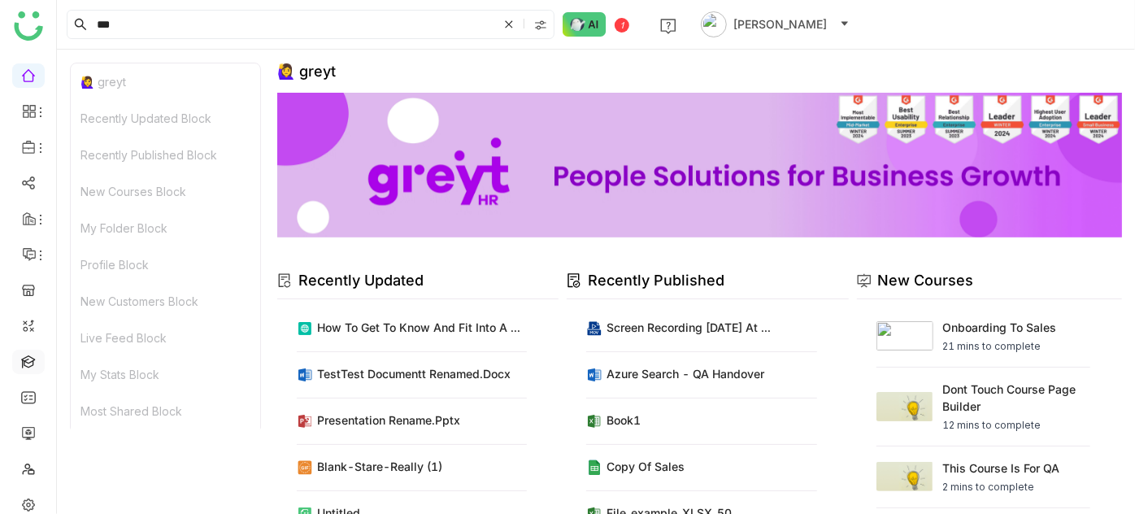
click at [34, 363] on link at bounding box center [28, 361] width 15 height 14
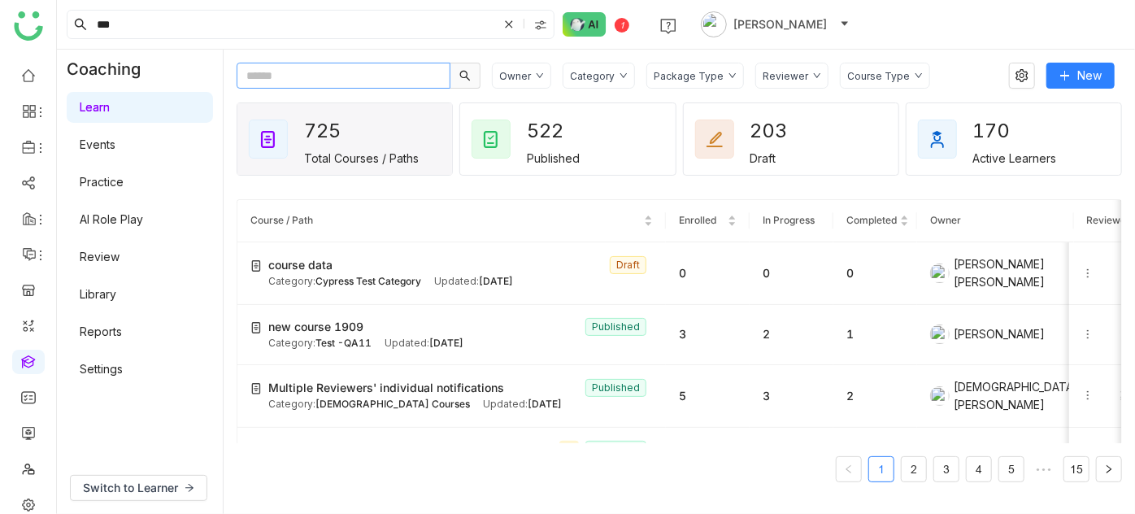
click at [419, 78] on input "text" at bounding box center [344, 76] width 214 height 26
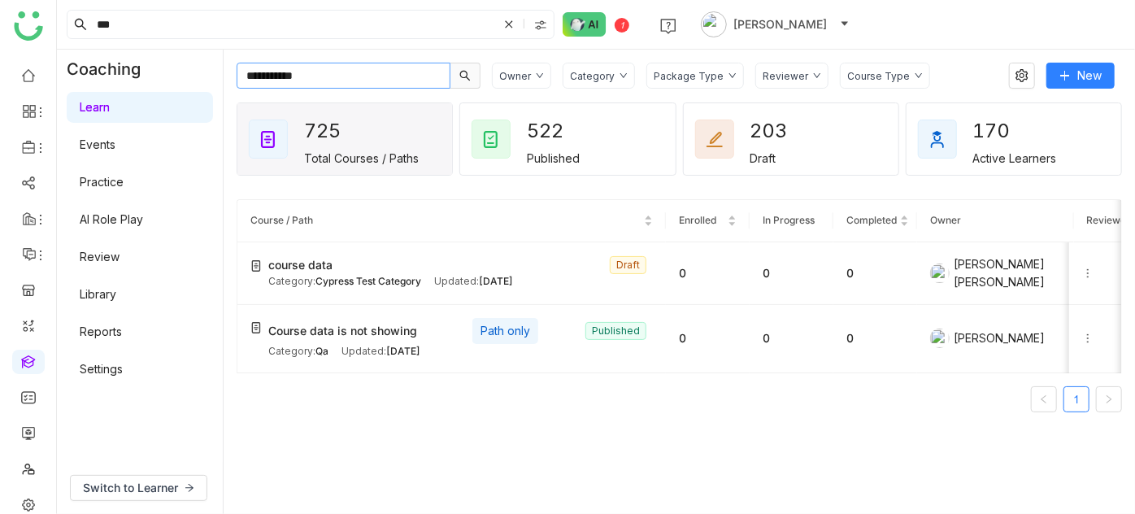
type input "**********"
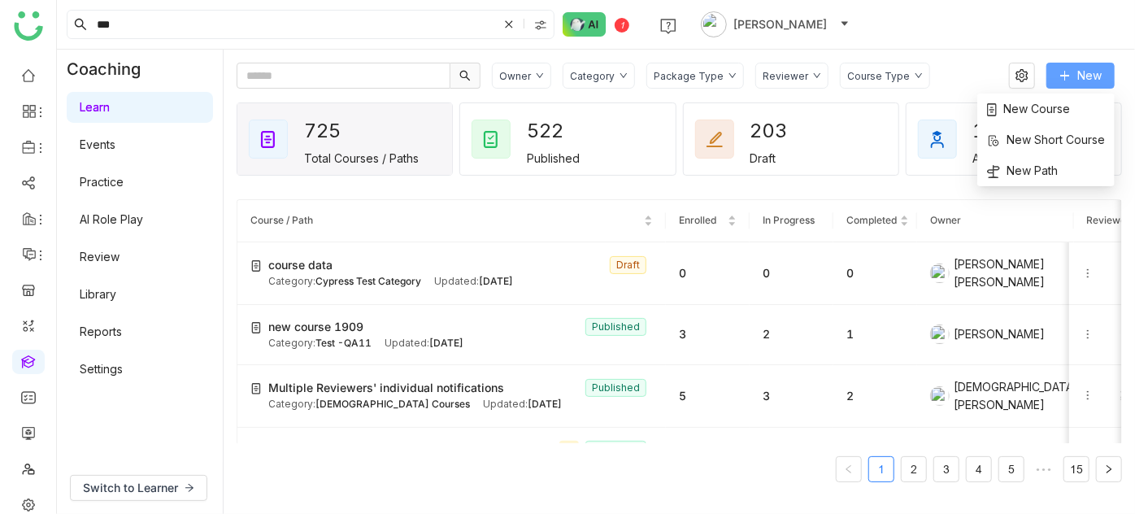
click at [1073, 72] on button "New" at bounding box center [1080, 76] width 68 height 26
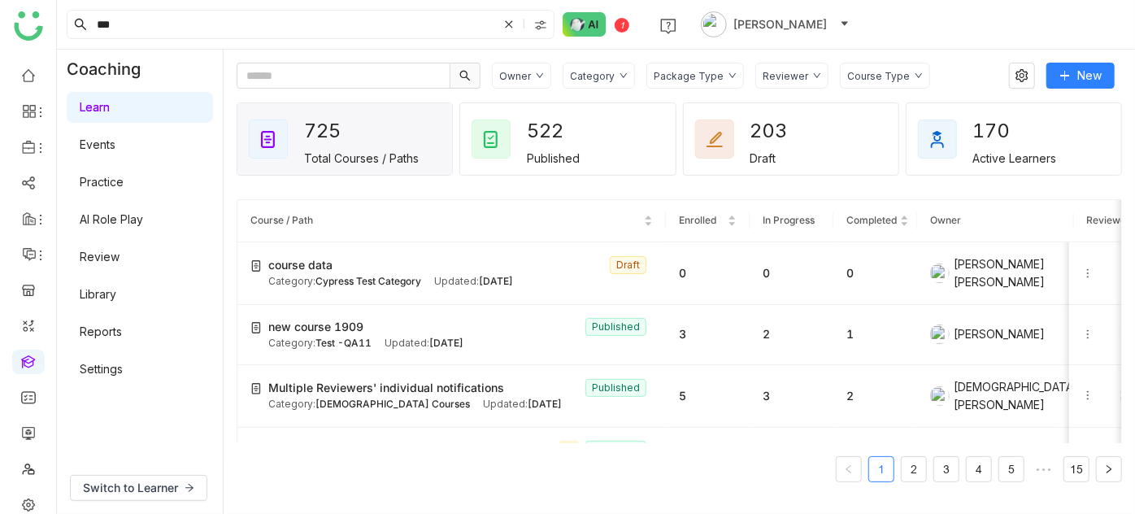
click at [809, 51] on div "Owner Category Package Type Reviewer Course Type New 725 Total Courses / Paths …" at bounding box center [679, 282] width 911 height 464
click at [33, 402] on link at bounding box center [28, 396] width 15 height 14
click at [34, 432] on link at bounding box center [28, 432] width 15 height 14
click at [24, 427] on link at bounding box center [28, 432] width 15 height 14
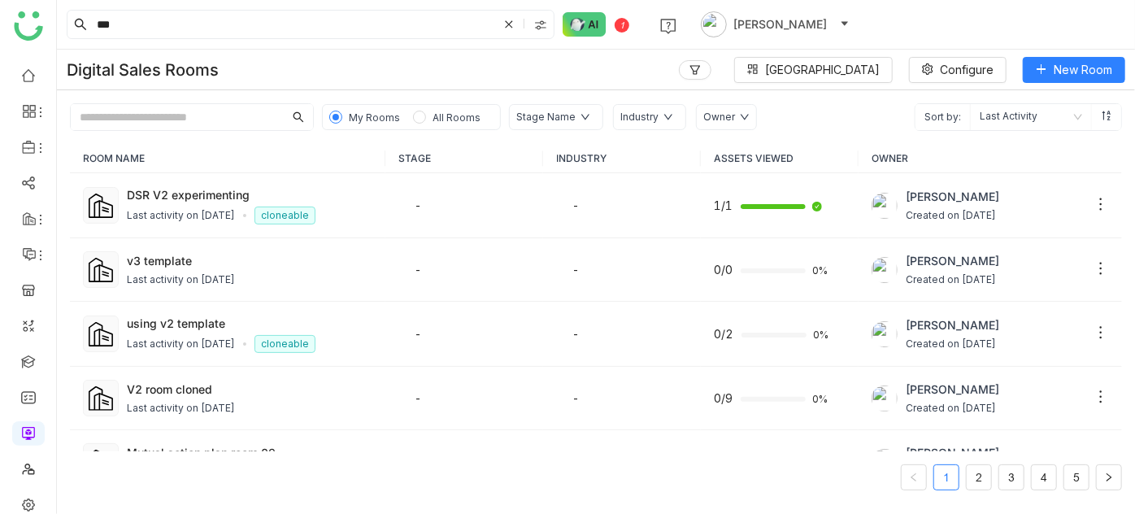
click at [203, 116] on input "text" at bounding box center [177, 117] width 213 height 26
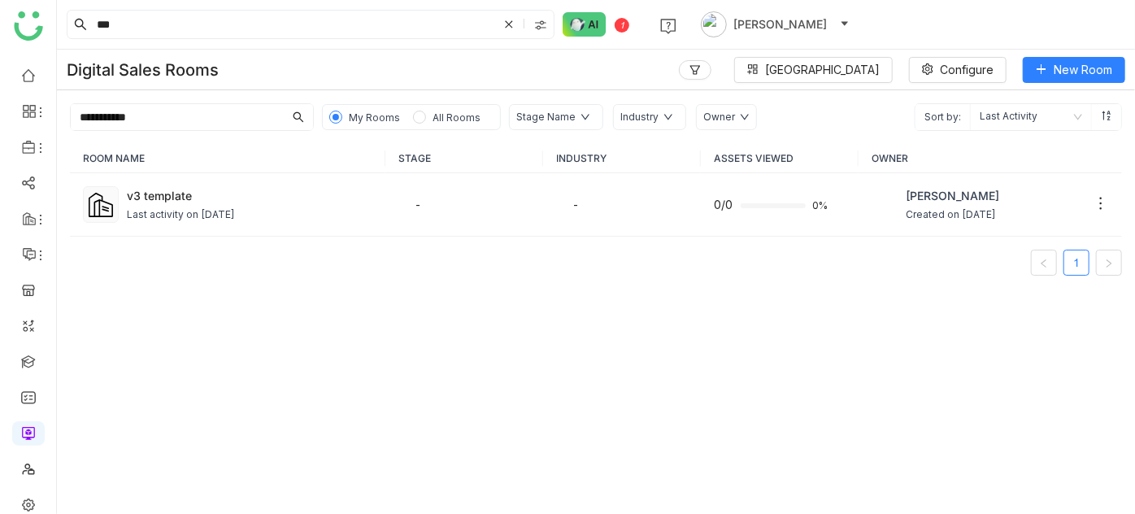
type input "**********"
click at [215, 198] on div "v3 template" at bounding box center [250, 195] width 246 height 17
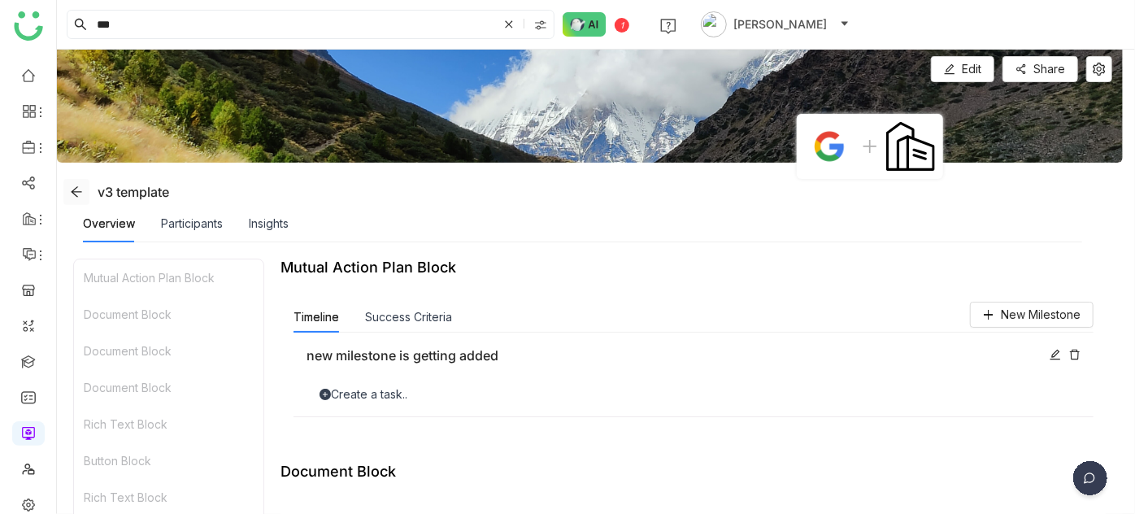
click at [67, 192] on span at bounding box center [76, 191] width 24 height 13
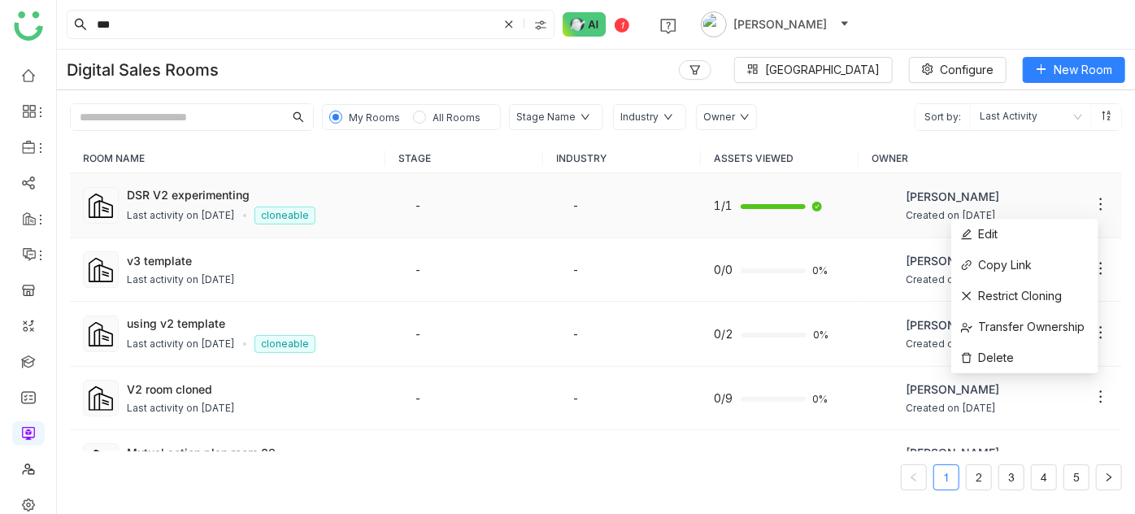
click at [1093, 201] on icon at bounding box center [1101, 204] width 16 height 16
click at [1029, 237] on li "Edit" at bounding box center [1024, 234] width 147 height 31
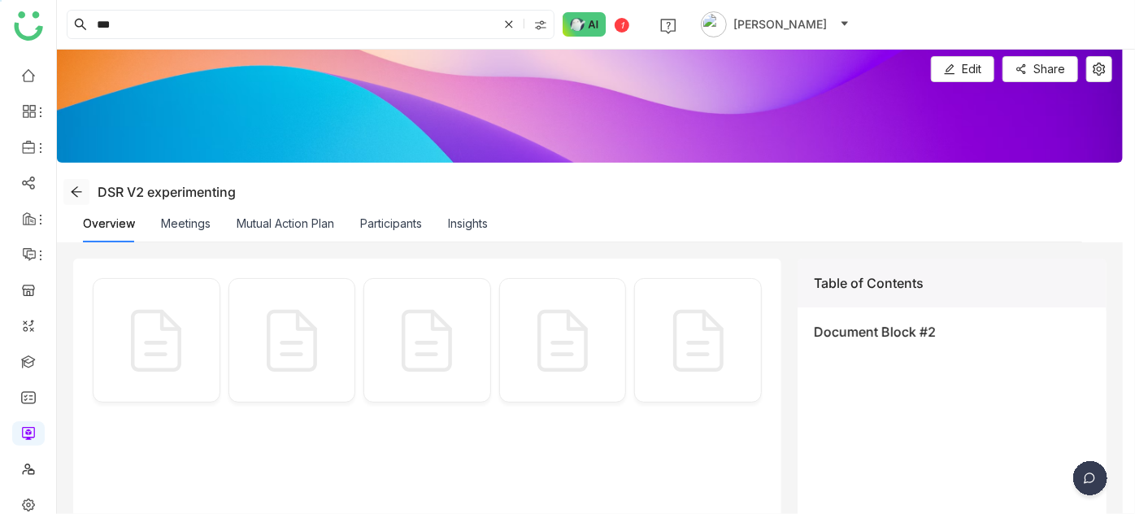
click at [79, 185] on icon at bounding box center [76, 191] width 13 height 13
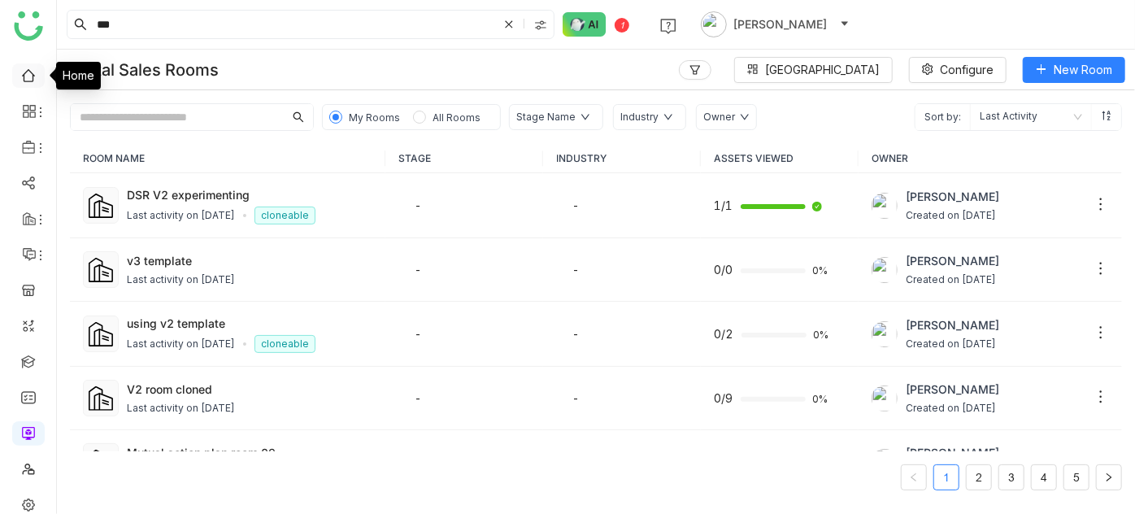
click at [30, 76] on link at bounding box center [28, 74] width 15 height 14
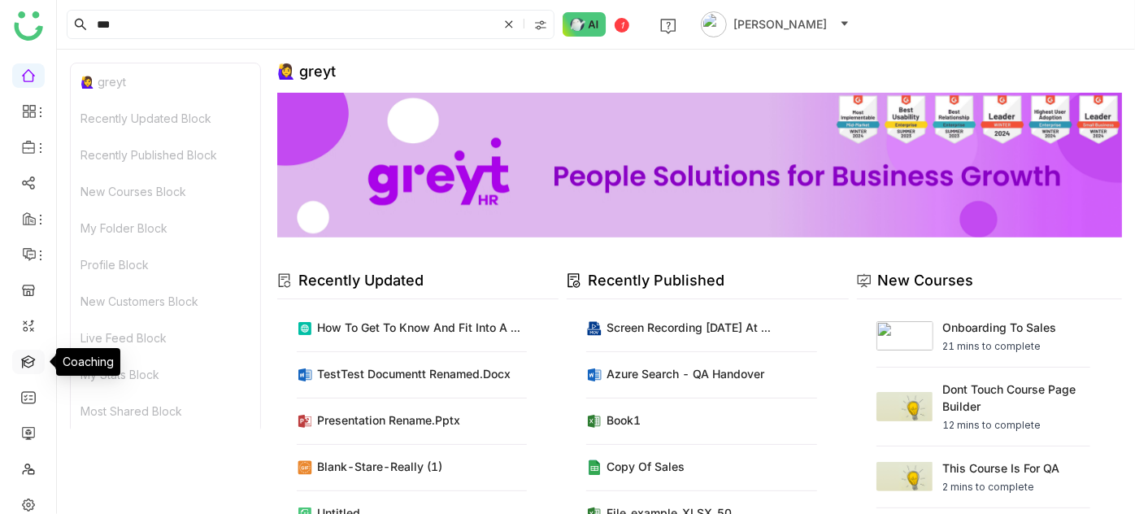
click at [33, 361] on link at bounding box center [28, 361] width 15 height 14
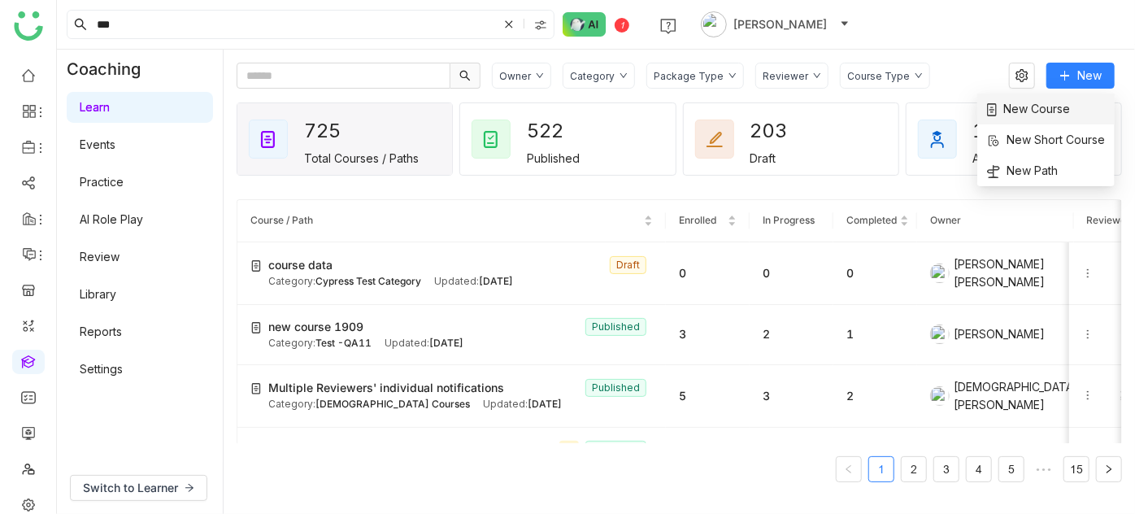
click at [1037, 115] on span "New Course" at bounding box center [1028, 109] width 83 height 18
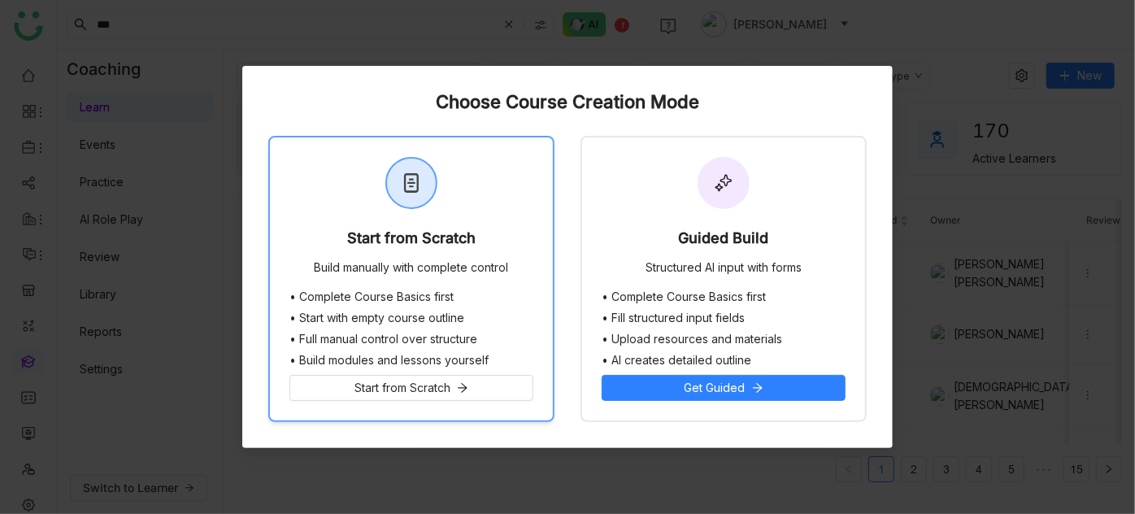
click at [486, 196] on div "Start from Scratch Build manually with complete control" at bounding box center [411, 213] width 283 height 153
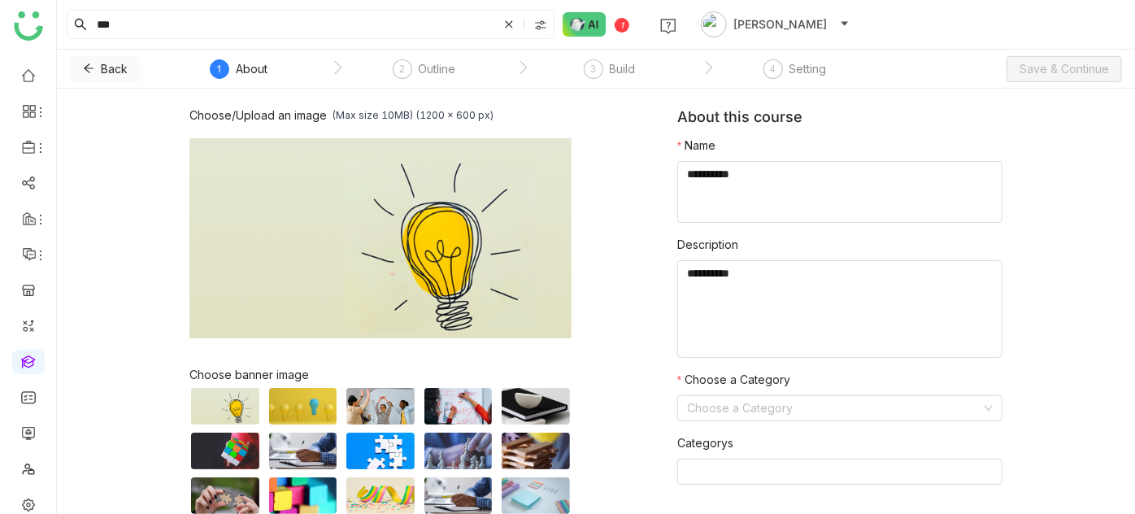
click at [87, 68] on icon at bounding box center [89, 68] width 10 height 9
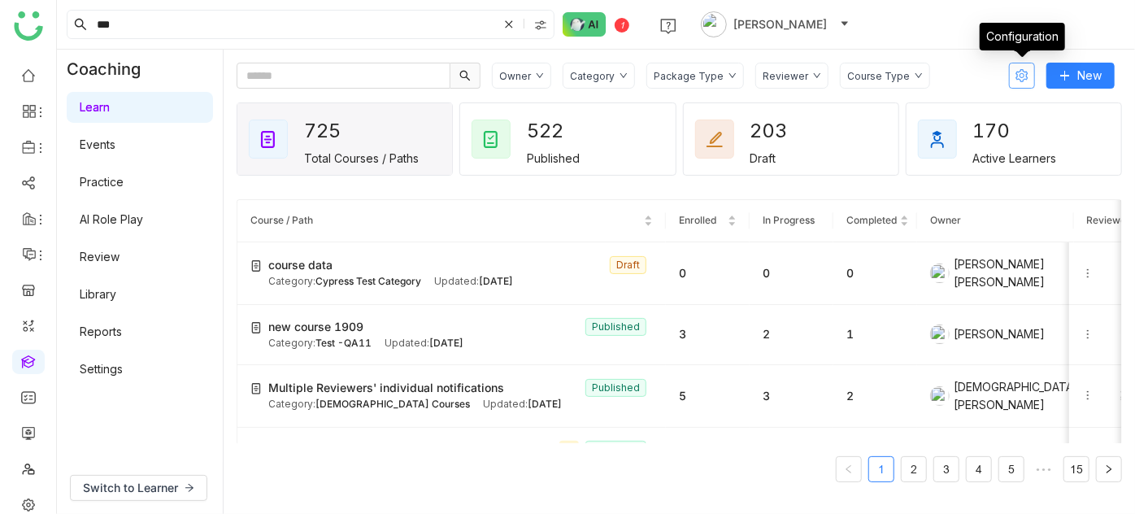
click at [1024, 70] on icon at bounding box center [1021, 75] width 13 height 13
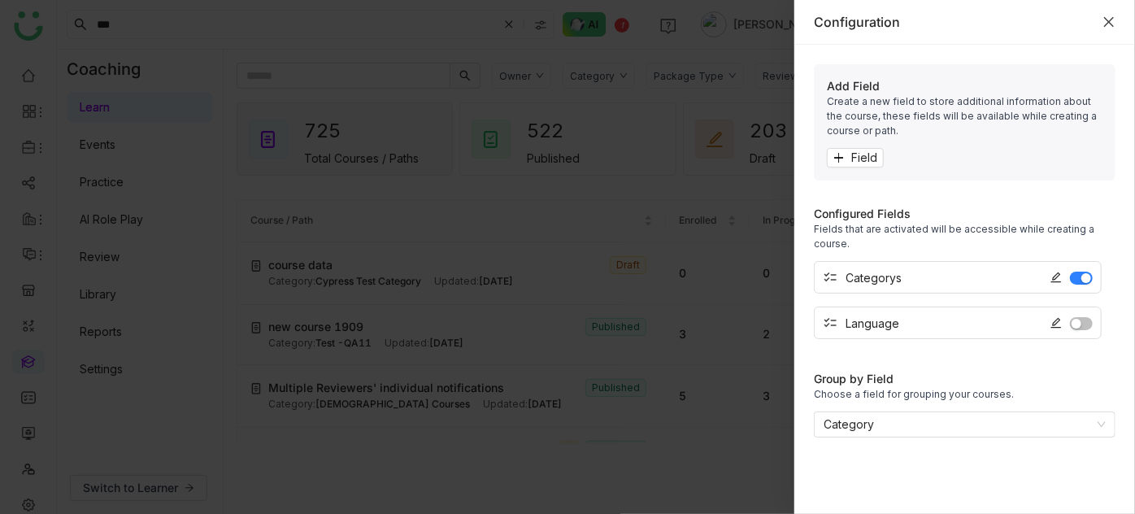
click at [1107, 19] on icon "Close" at bounding box center [1108, 21] width 13 height 13
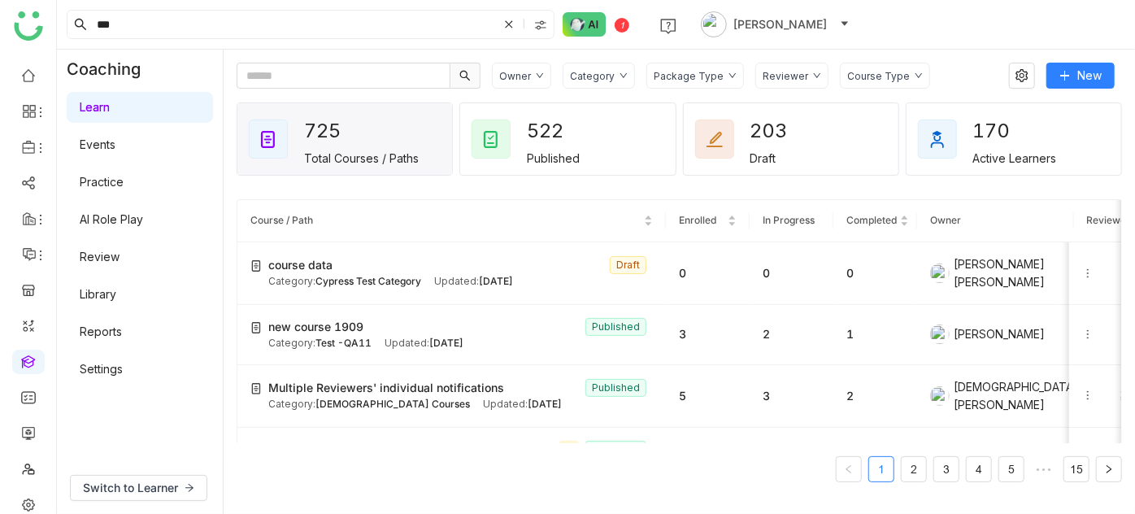
click at [104, 296] on link "Library" at bounding box center [98, 294] width 37 height 14
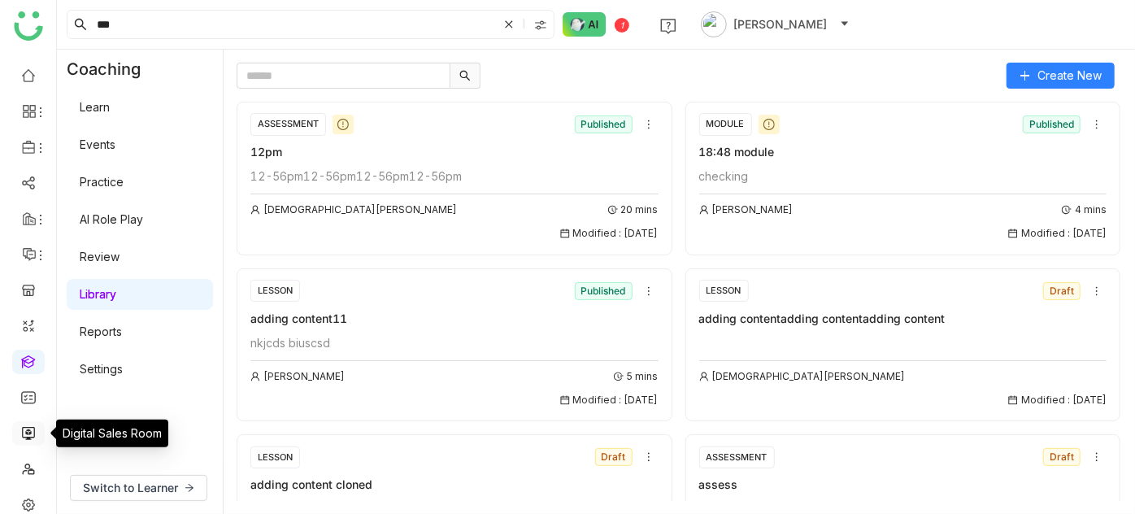
click at [33, 435] on link at bounding box center [28, 432] width 15 height 14
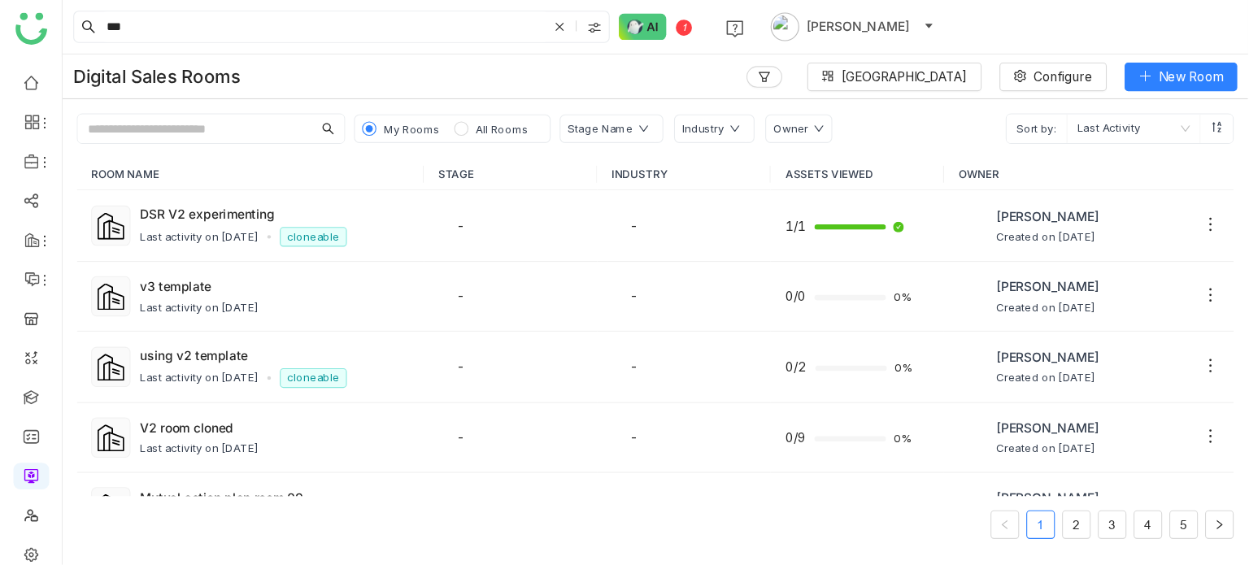
scroll to position [50, 0]
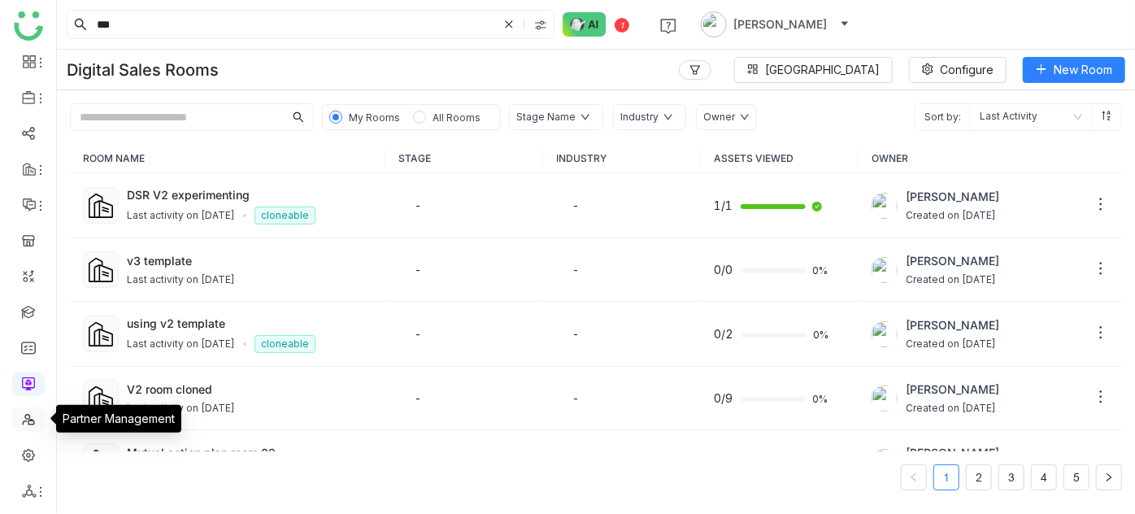
click at [29, 418] on link at bounding box center [28, 418] width 15 height 14
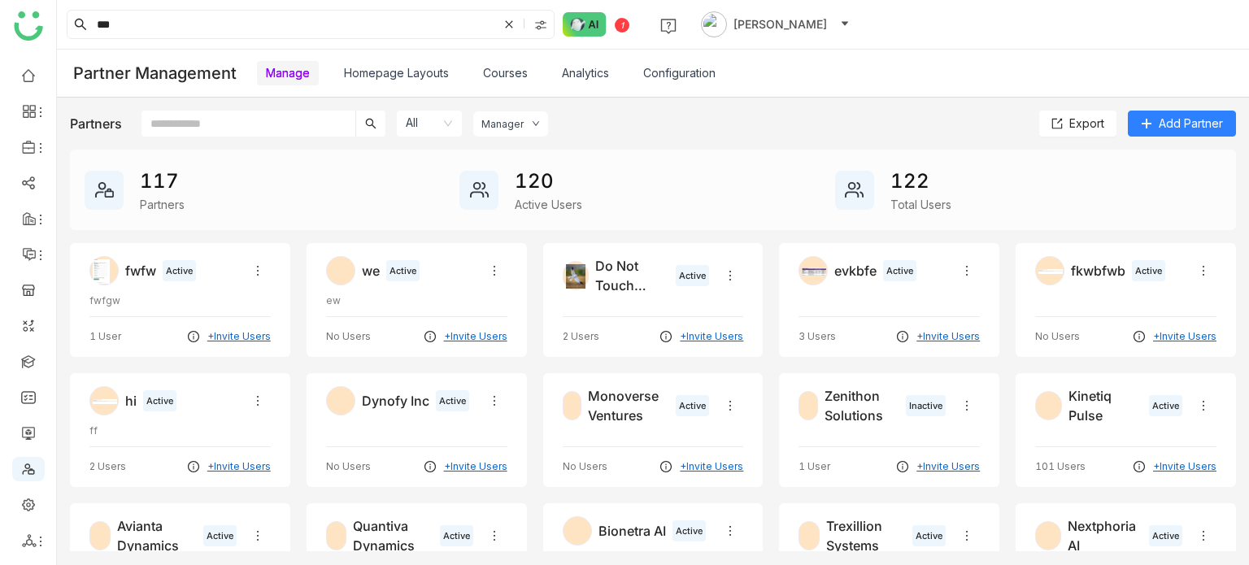
click at [258, 122] on input "text" at bounding box center [248, 124] width 214 height 26
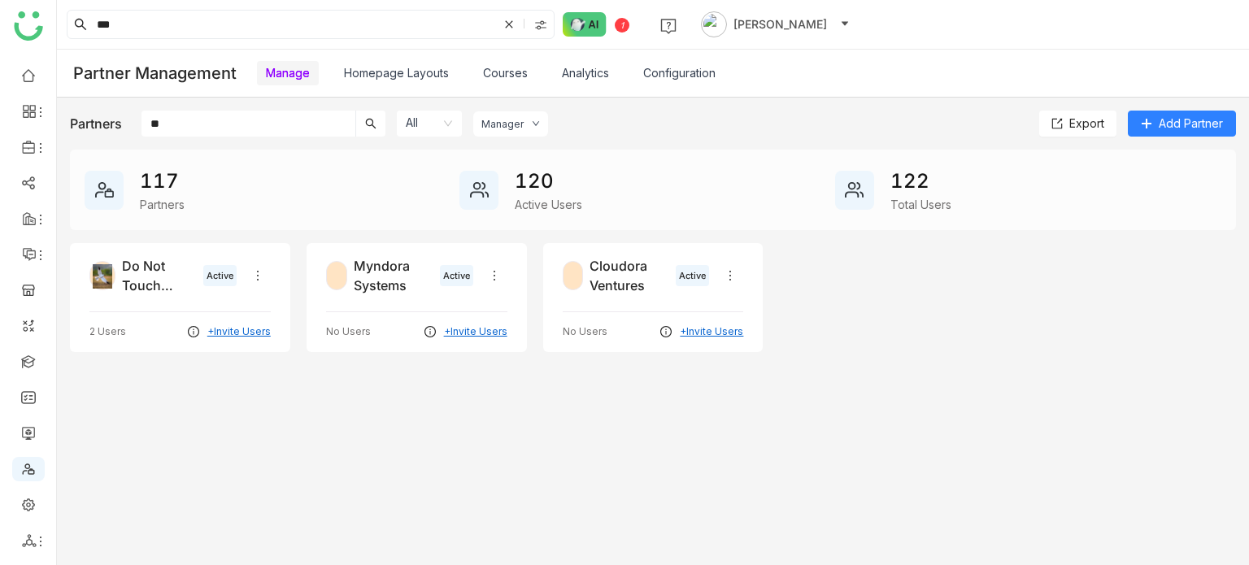
type input "*"
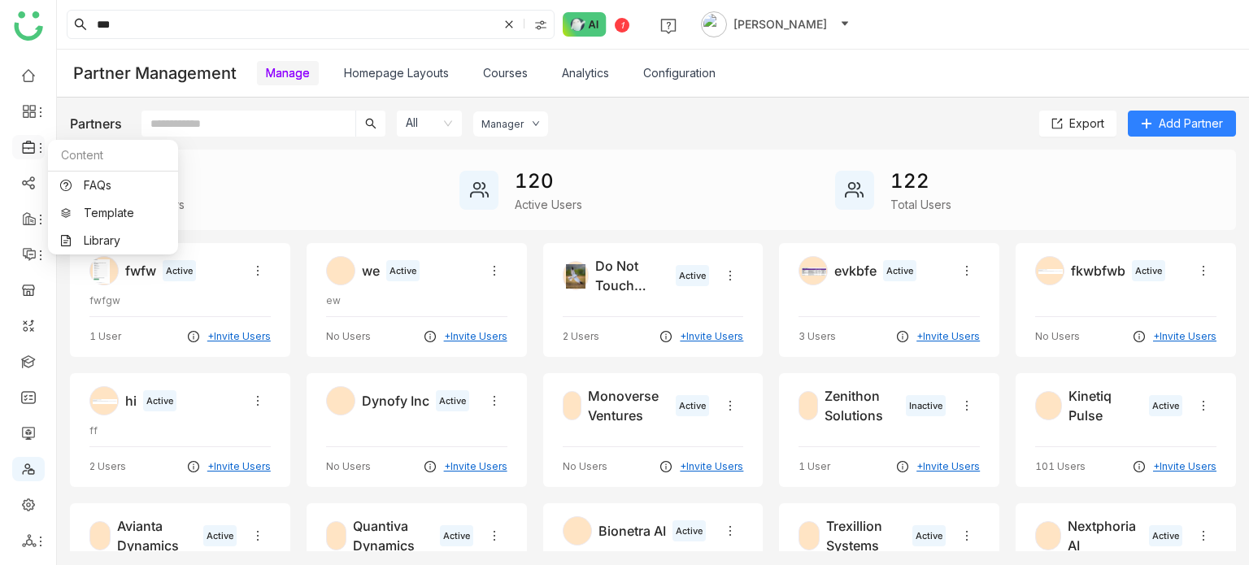
click at [28, 148] on icon at bounding box center [28, 147] width 12 height 13
click at [100, 246] on link "Library" at bounding box center [113, 240] width 106 height 11
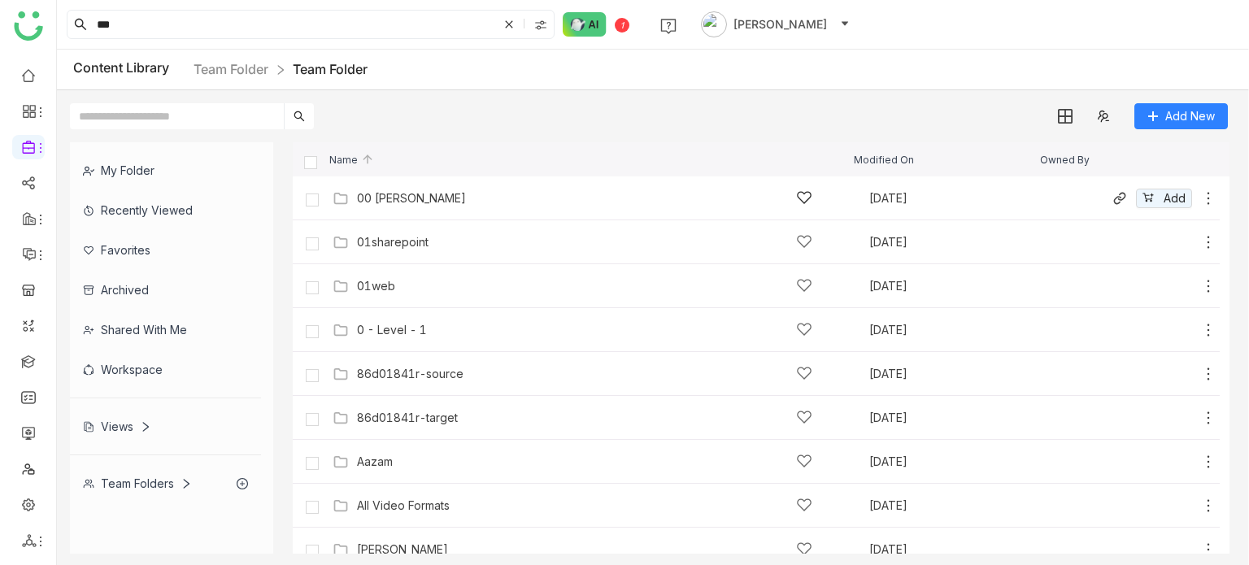
click at [366, 179] on div "00 Arif Folder Sep 22, 2025 Add" at bounding box center [756, 198] width 927 height 44
click at [373, 204] on div "00 [PERSON_NAME]" at bounding box center [584, 197] width 455 height 17
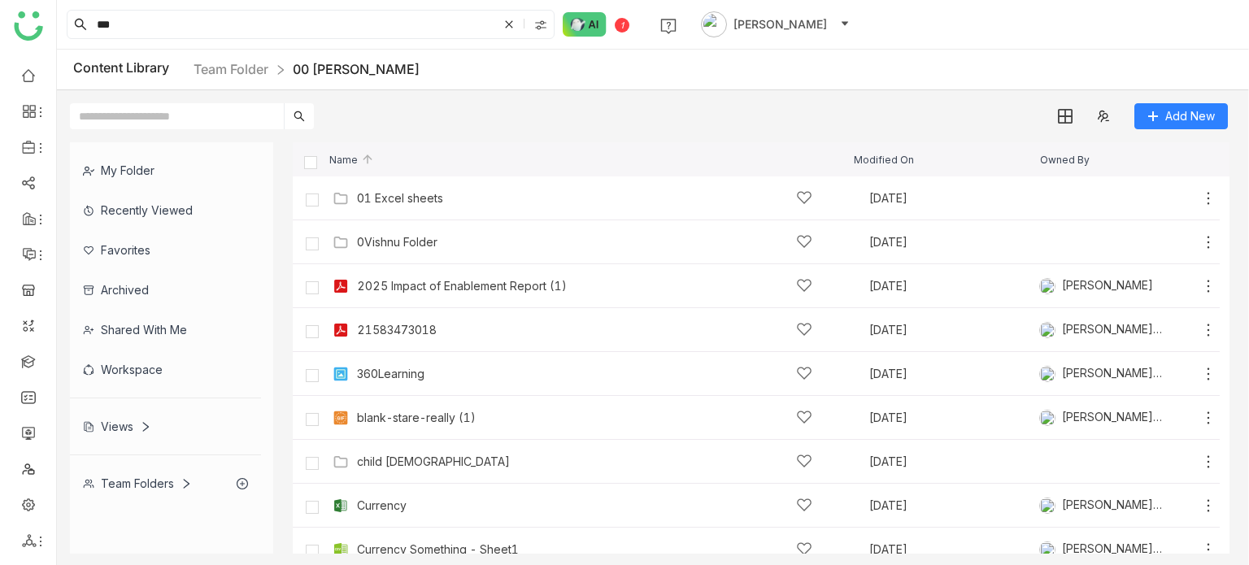
click at [221, 120] on input "text" at bounding box center [177, 116] width 214 height 26
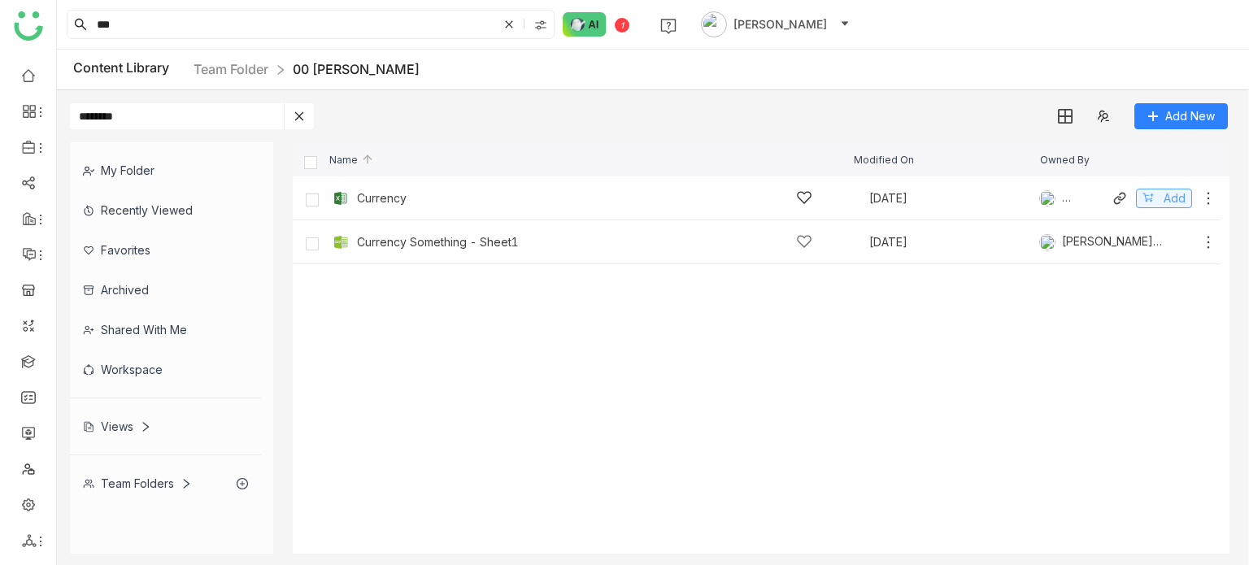
type input "********"
click at [1134, 196] on span "Add" at bounding box center [1174, 198] width 22 height 18
click at [646, 32] on div "Share" at bounding box center [656, 23] width 32 height 17
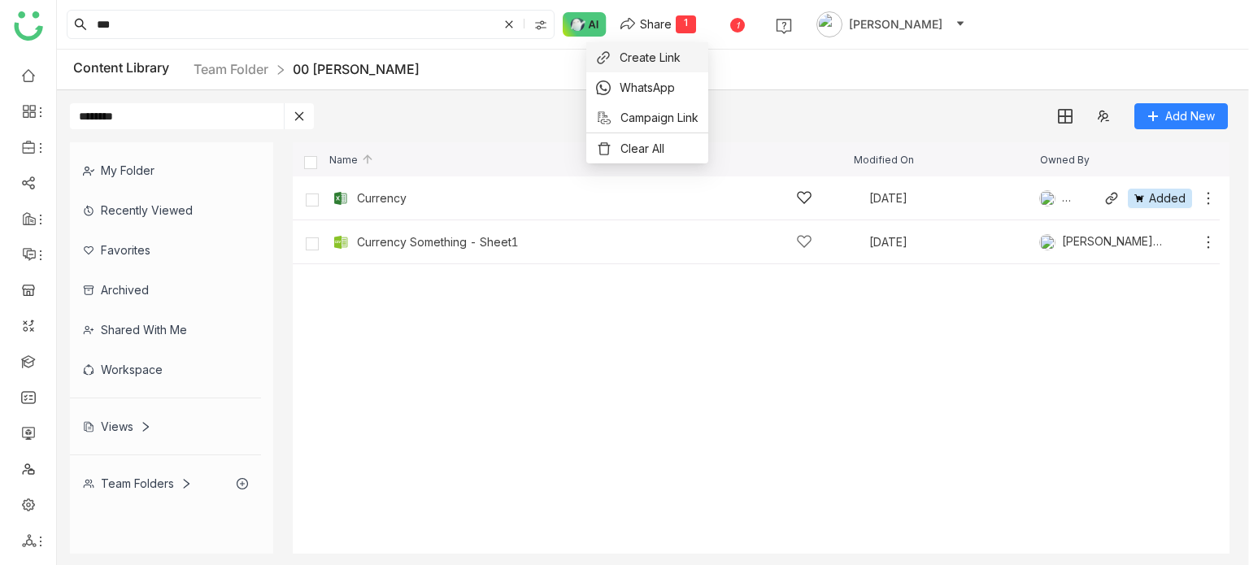
click at [650, 51] on span "Create Link" at bounding box center [649, 57] width 61 height 17
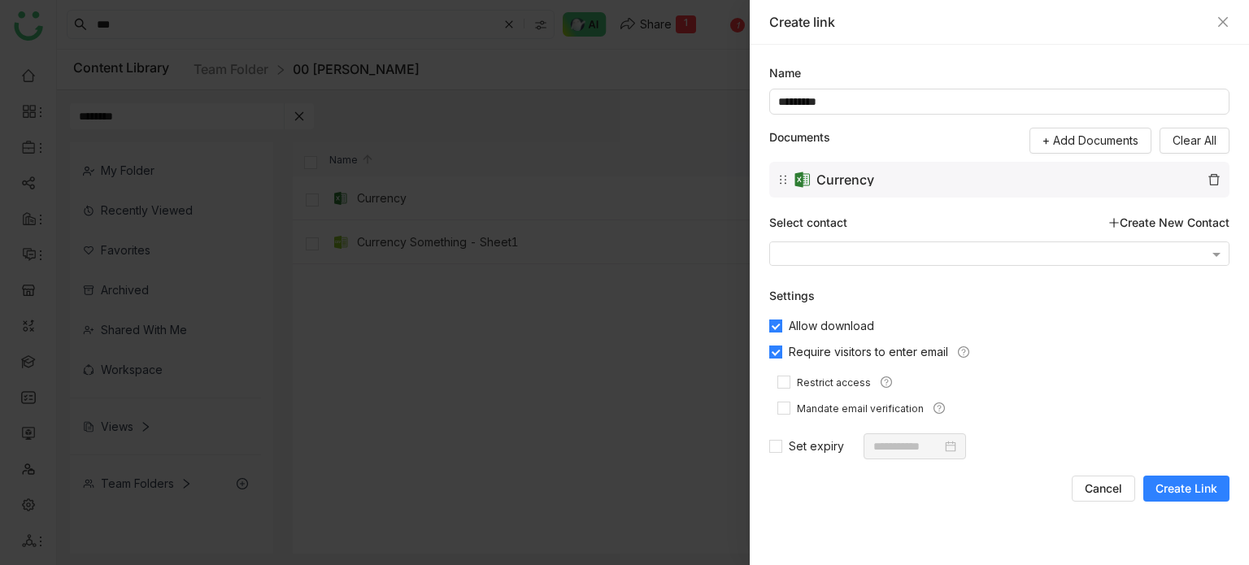
click at [1134, 484] on span "Create Link" at bounding box center [1186, 488] width 62 height 16
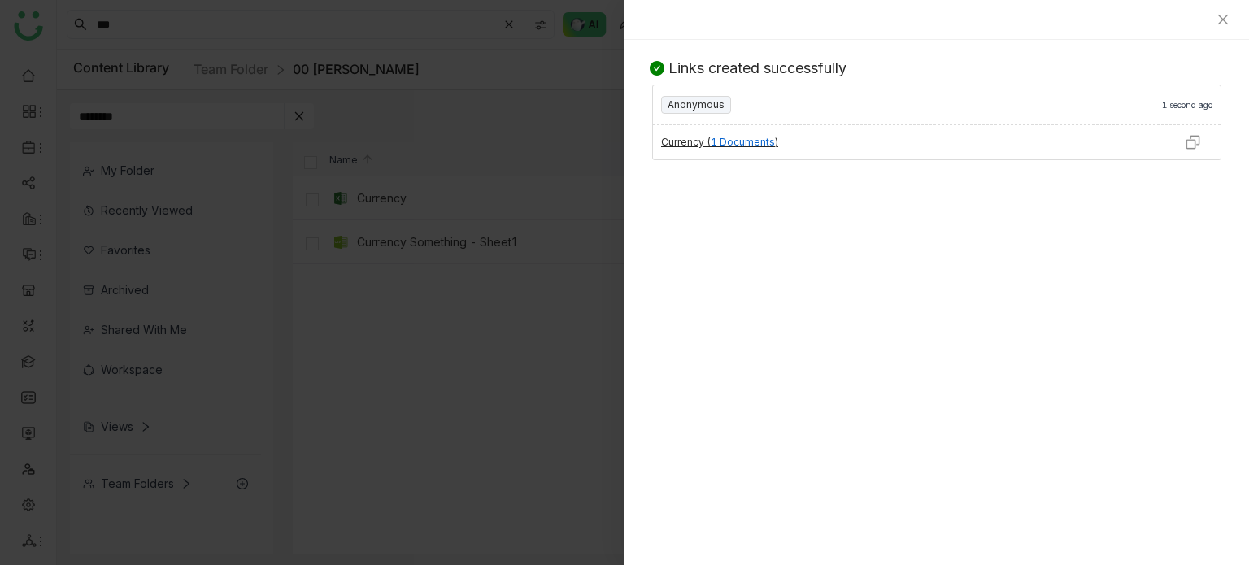
click at [1134, 145] on img at bounding box center [1192, 142] width 16 height 16
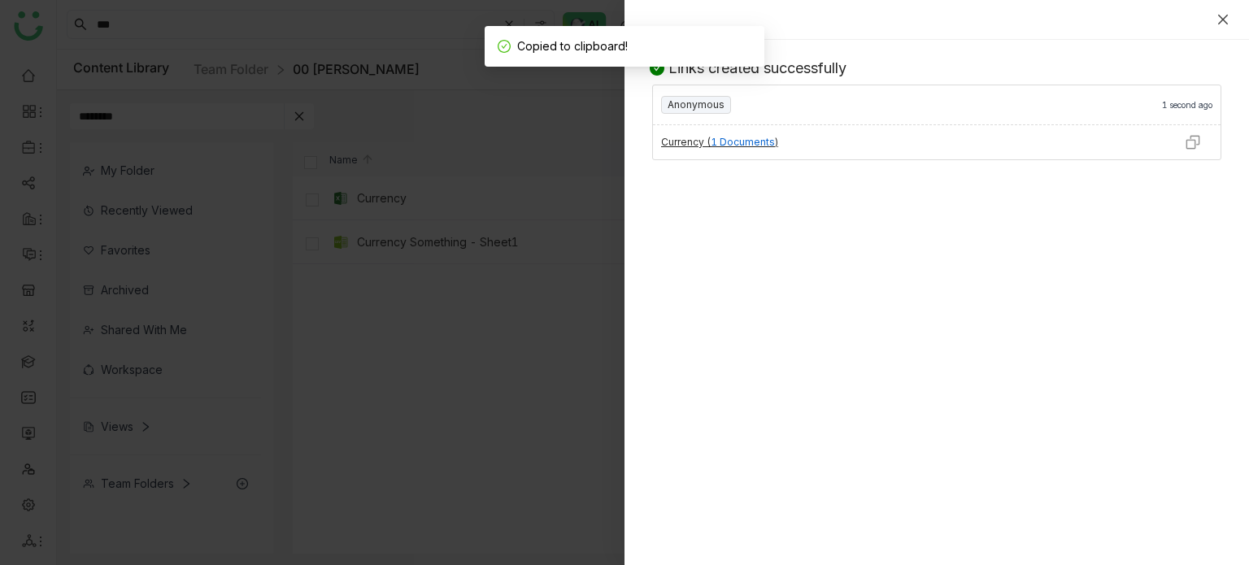
click at [1134, 20] on icon "Close" at bounding box center [1223, 20] width 10 height 10
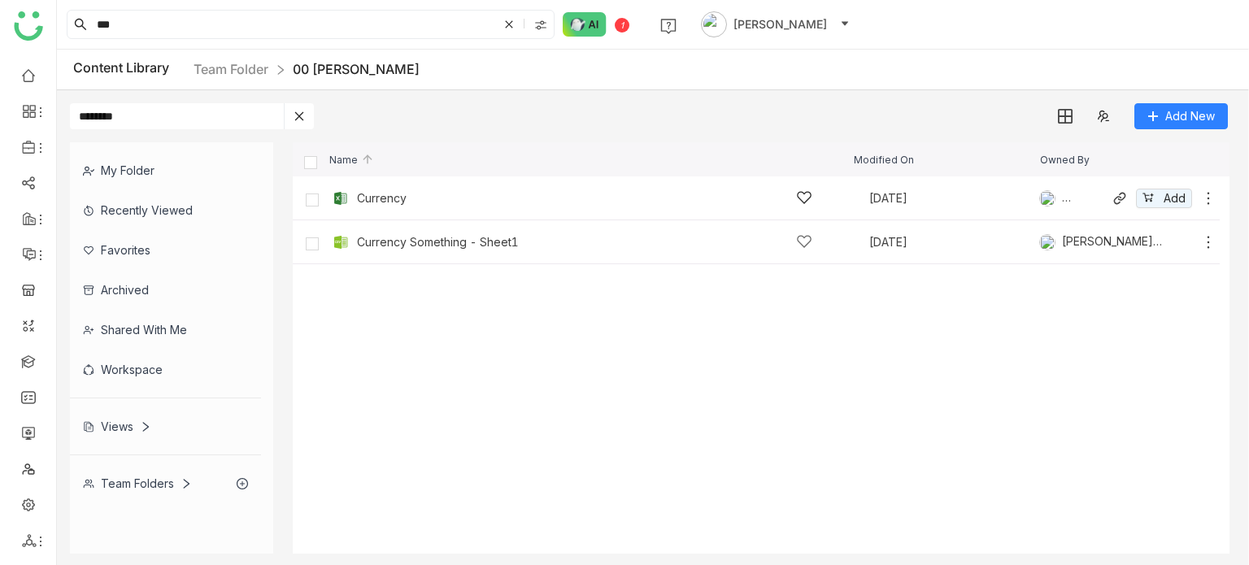
click at [176, 480] on div "Team Folders" at bounding box center [137, 483] width 109 height 14
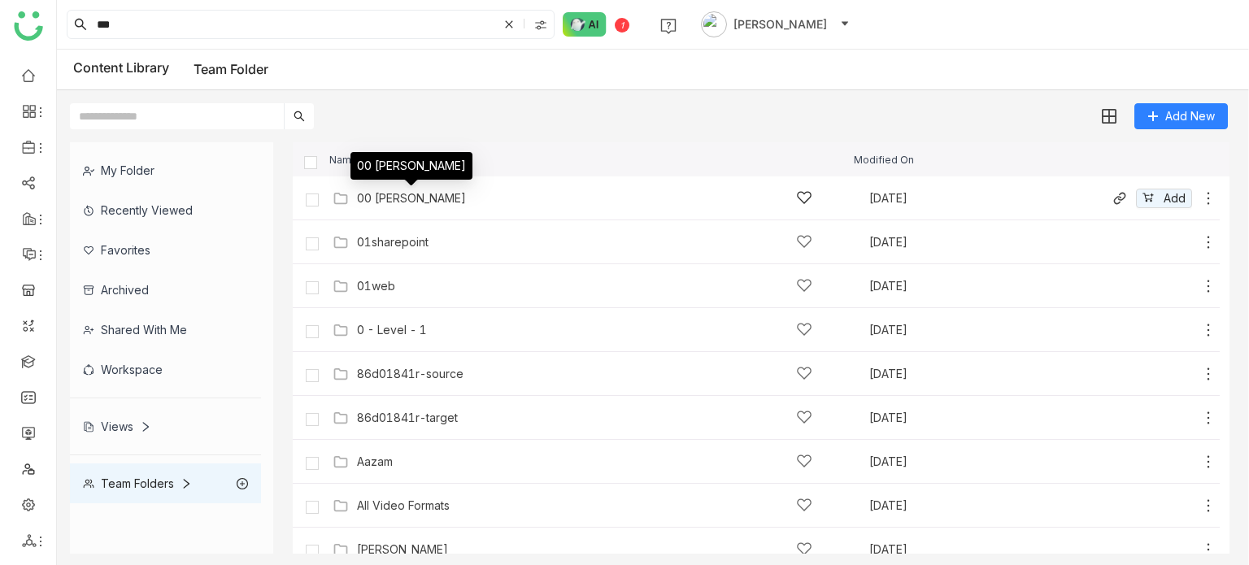
click at [394, 200] on div "00 [PERSON_NAME]" at bounding box center [411, 198] width 109 height 13
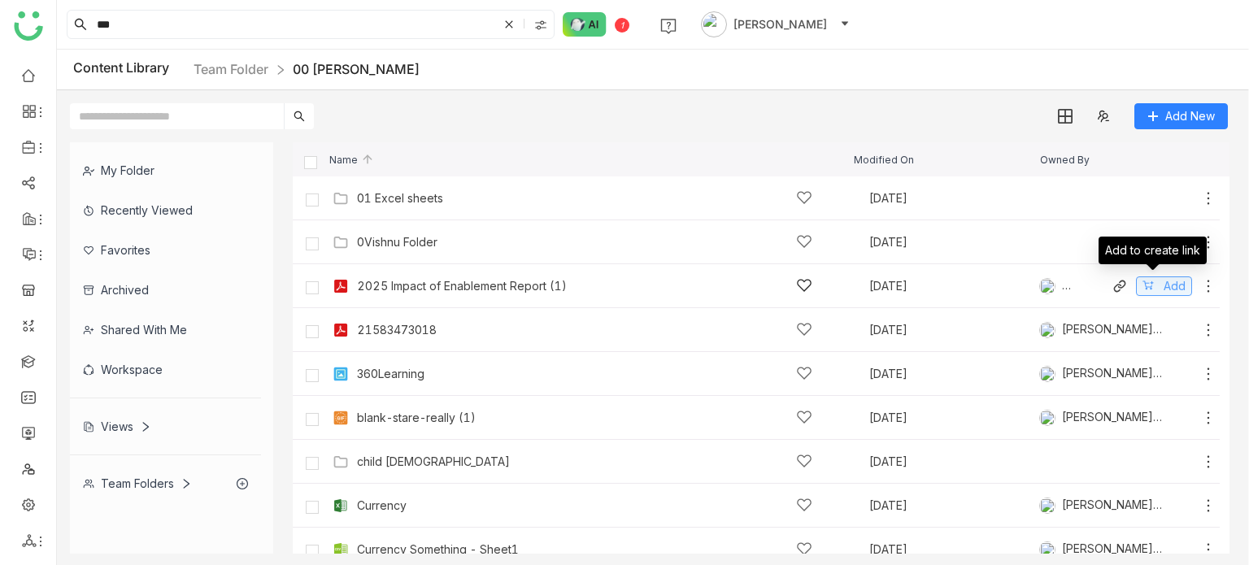
click at [1134, 285] on span "Add" at bounding box center [1174, 286] width 22 height 18
click at [1134, 286] on span "Added" at bounding box center [1167, 286] width 37 height 18
click at [1134, 286] on span "Add" at bounding box center [1174, 286] width 22 height 18
click at [1134, 285] on span "Added" at bounding box center [1167, 286] width 37 height 18
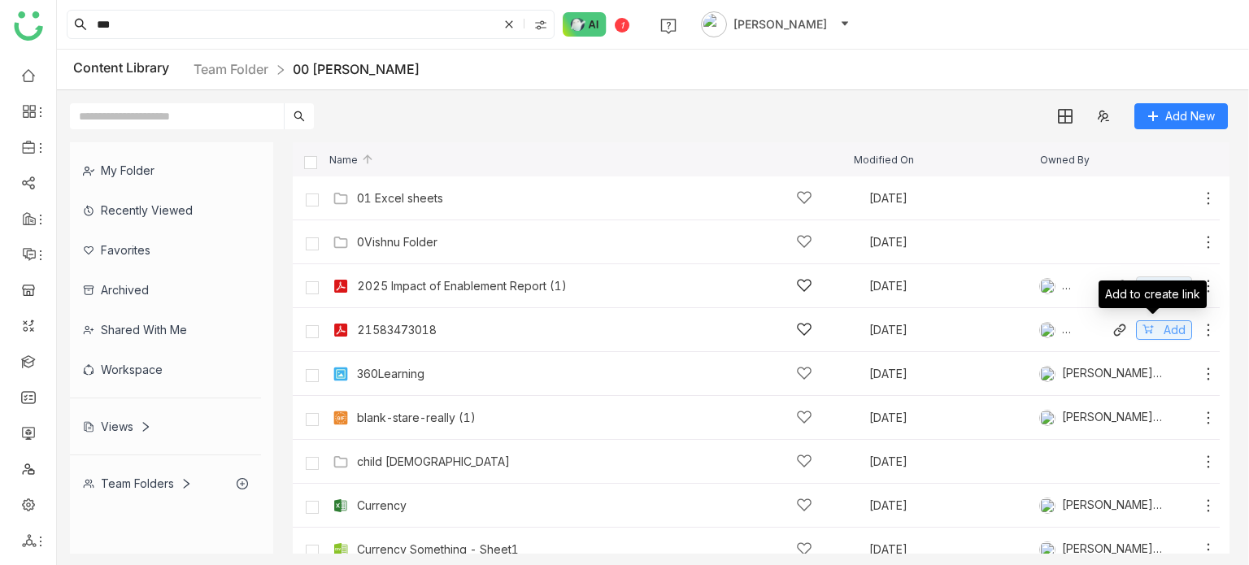
click at [1134, 328] on span "Add" at bounding box center [1174, 330] width 22 height 18
click at [1134, 328] on span "Added" at bounding box center [1167, 330] width 37 height 18
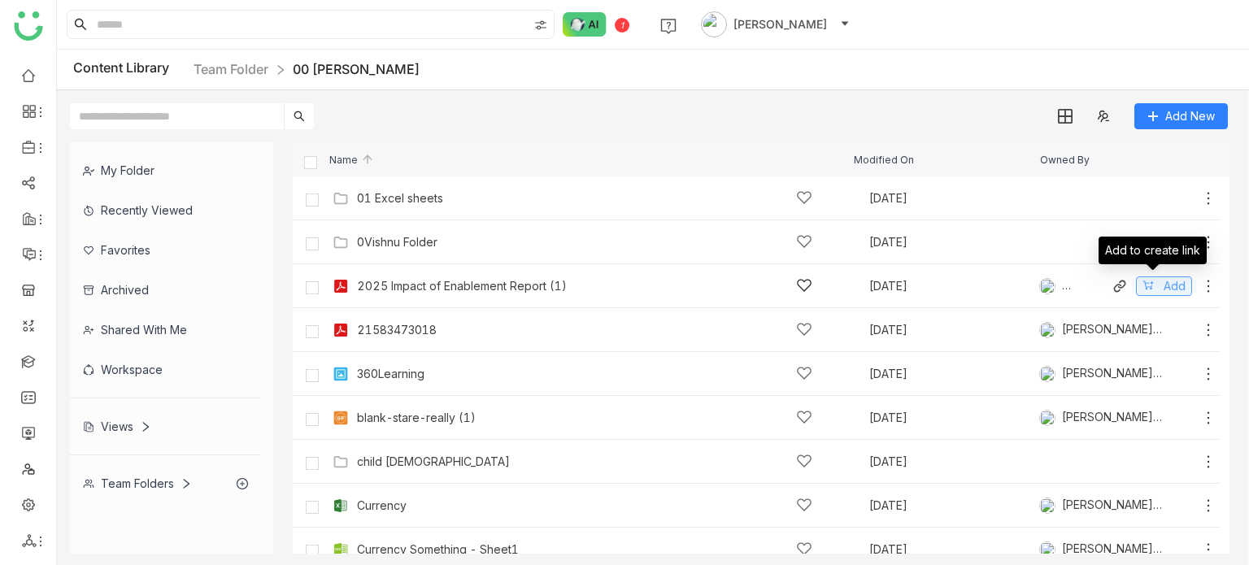
click at [1175, 281] on button "Add" at bounding box center [1164, 286] width 56 height 20
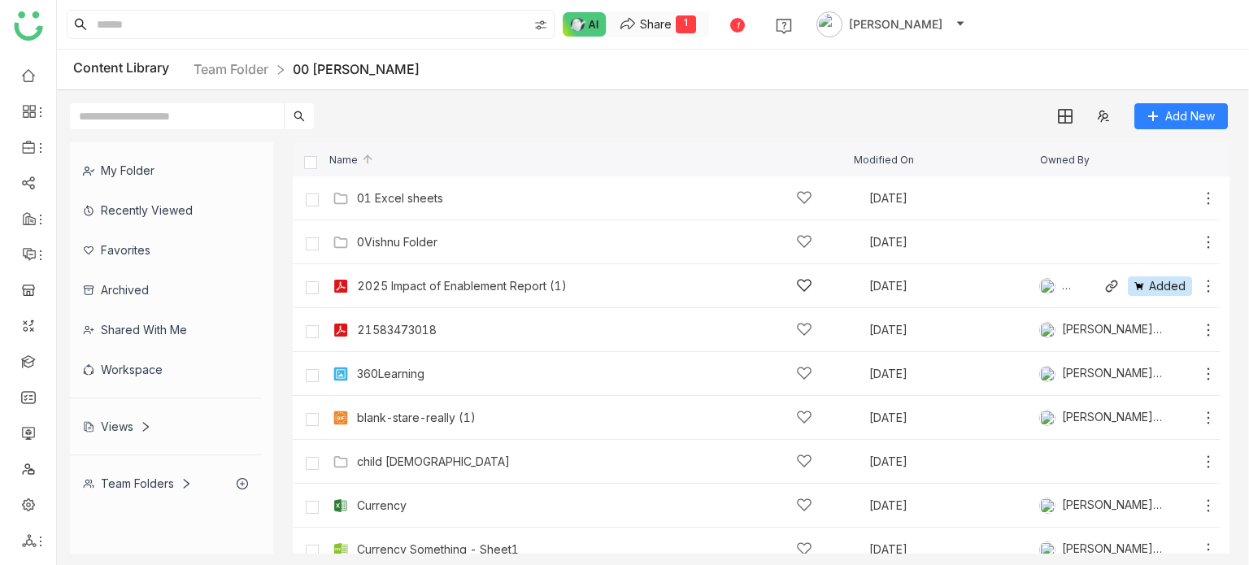
click at [698, 32] on button "Share 1" at bounding box center [657, 24] width 102 height 26
click at [692, 70] on li "Create Link" at bounding box center [647, 57] width 122 height 30
click at [671, 13] on button "Share 1" at bounding box center [657, 24] width 102 height 26
click at [665, 54] on span "Create Link" at bounding box center [649, 57] width 61 height 17
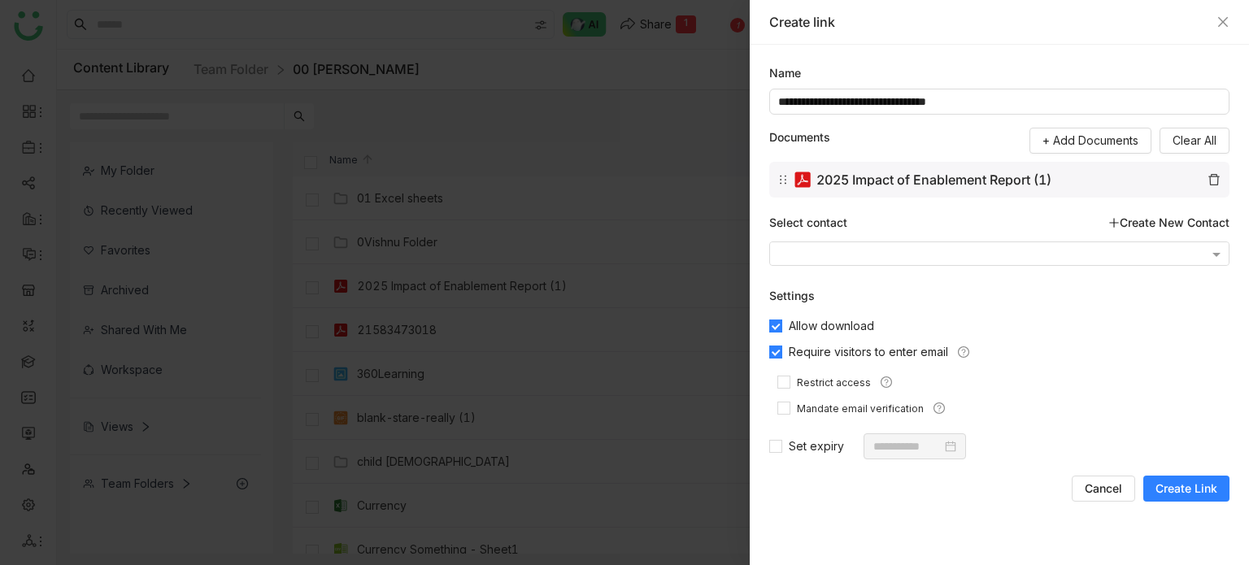
click at [1208, 485] on span "Create Link" at bounding box center [1186, 488] width 62 height 16
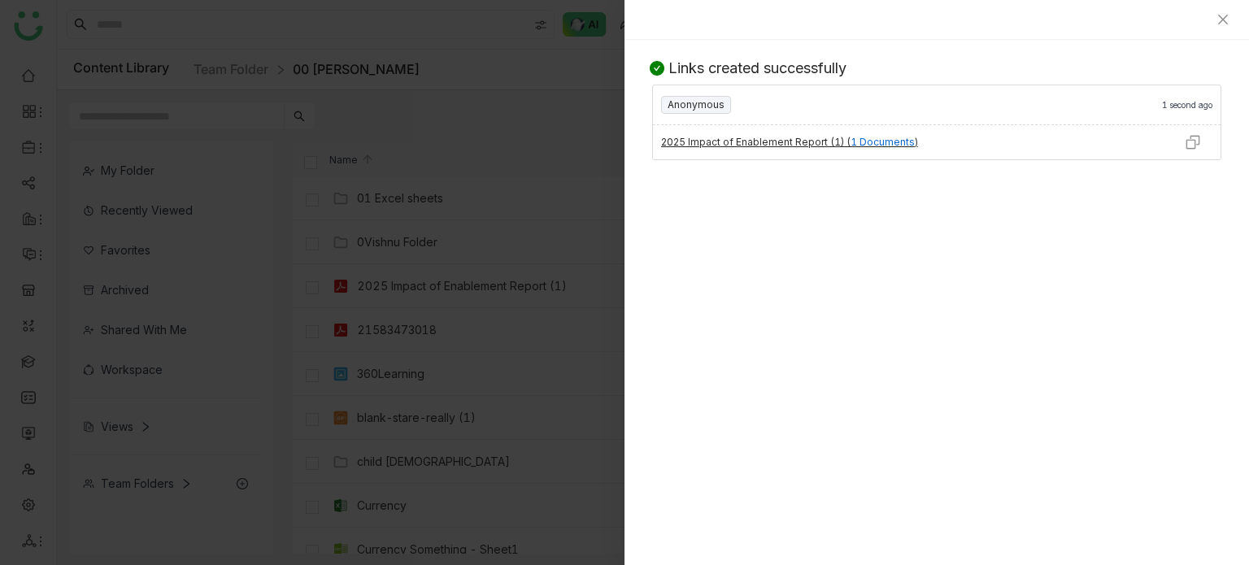
click at [1227, 28] on div at bounding box center [936, 20] width 624 height 40
click at [1223, 26] on div at bounding box center [936, 20] width 624 height 40
click at [1223, 15] on icon "Close" at bounding box center [1222, 19] width 13 height 13
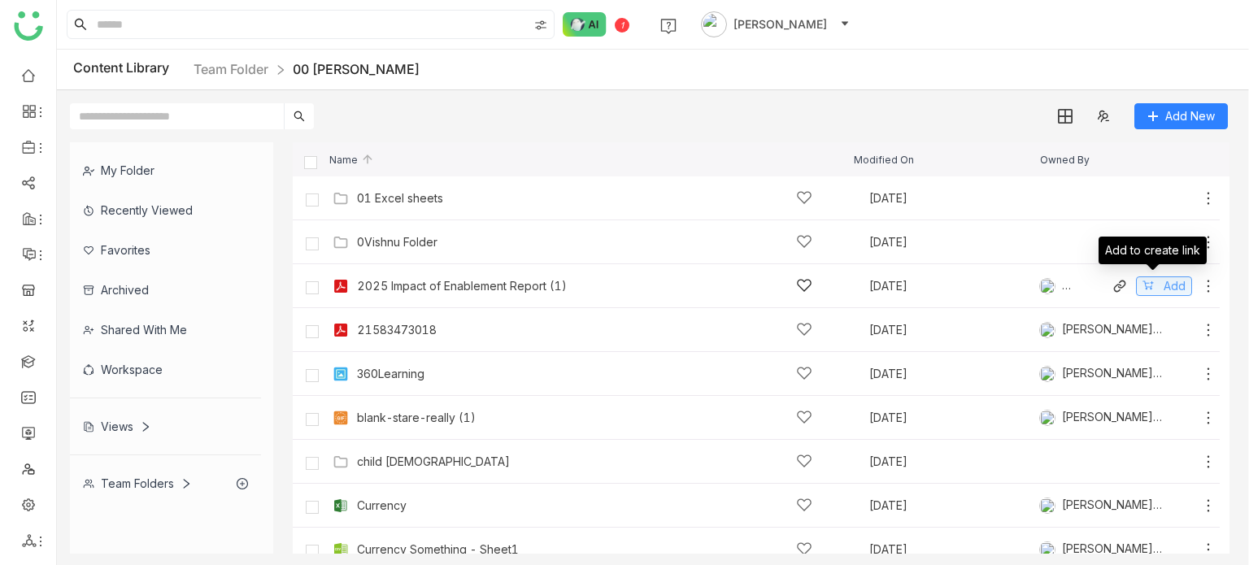
click at [1142, 283] on icon at bounding box center [1147, 285] width 11 height 11
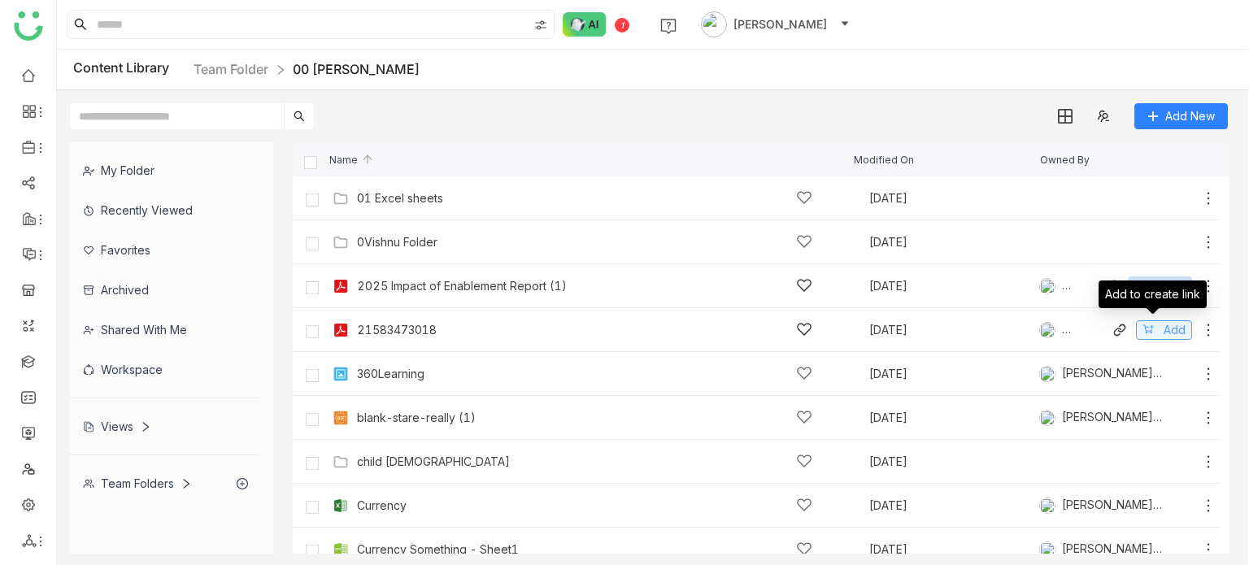
click at [1150, 327] on button "Add" at bounding box center [1164, 330] width 56 height 20
click at [1154, 386] on div "360Learning Sep 10, 2025 Bhupendra Singh Bhandari Add" at bounding box center [756, 374] width 927 height 44
click at [1163, 373] on span "Add" at bounding box center [1174, 374] width 22 height 18
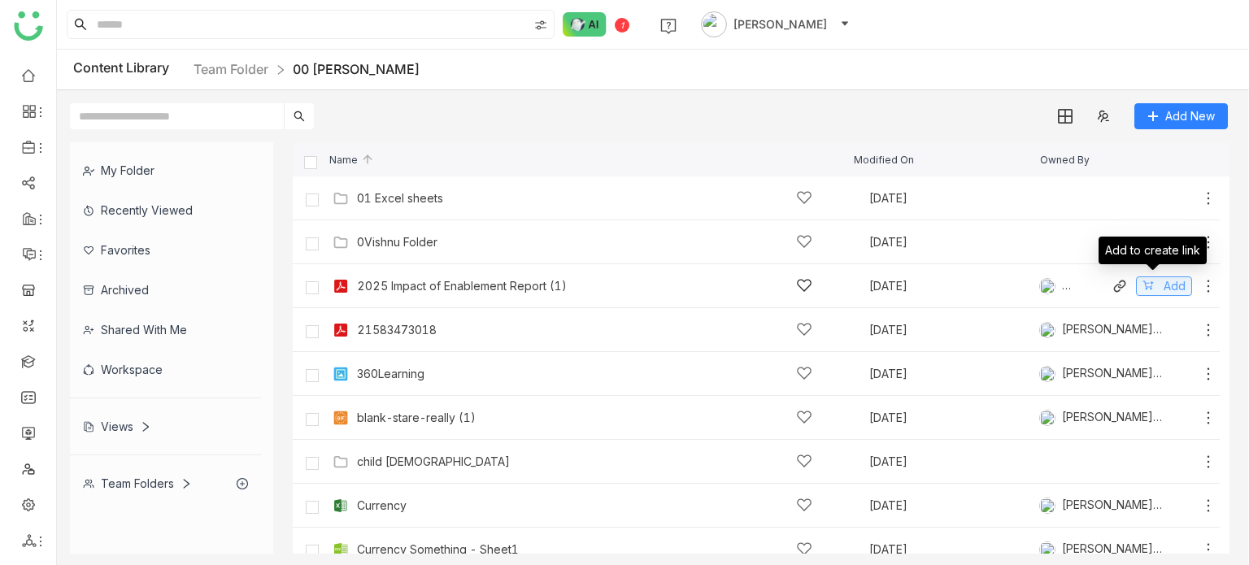
click at [1167, 279] on span "Add" at bounding box center [1174, 286] width 22 height 18
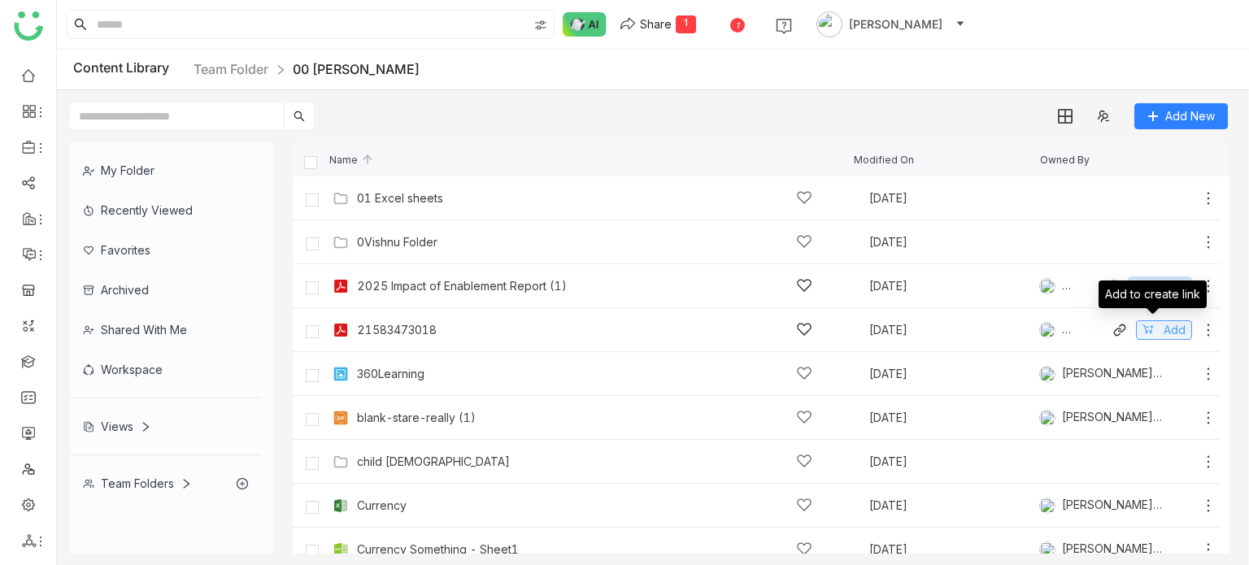
click at [1176, 332] on button "Add" at bounding box center [1164, 330] width 56 height 20
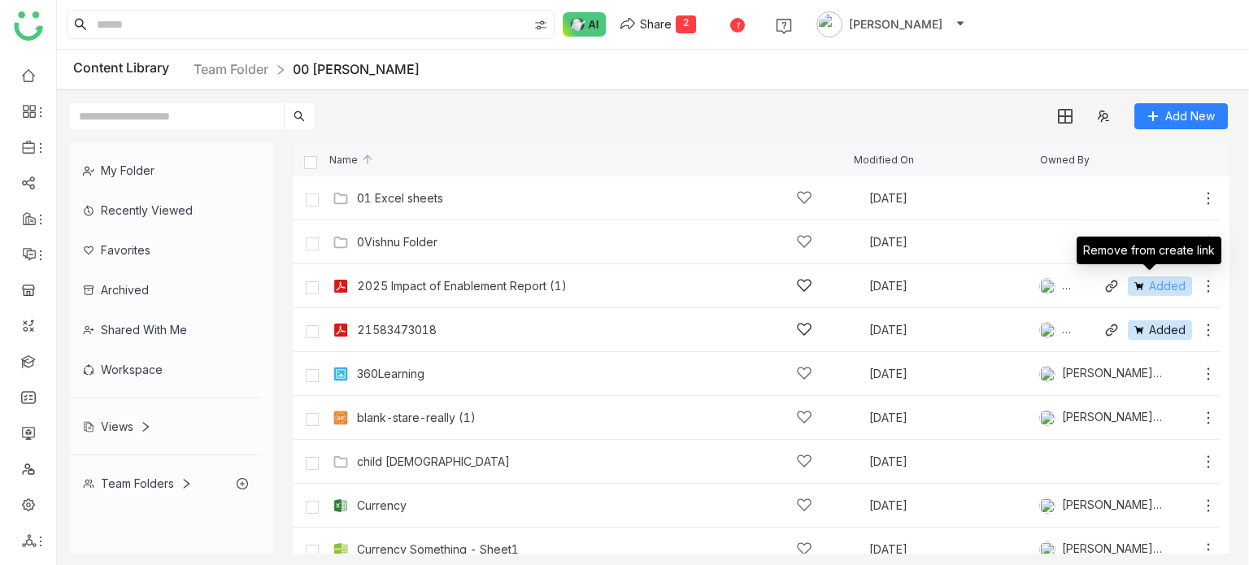
click at [1163, 283] on span "Added" at bounding box center [1167, 286] width 37 height 18
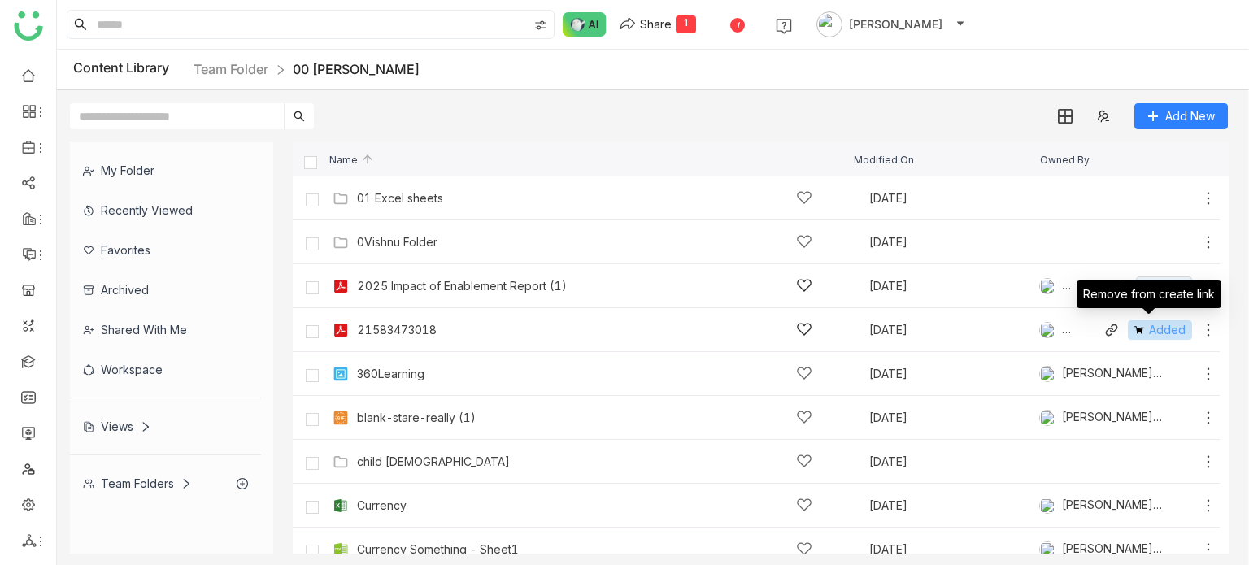
click at [1162, 327] on span "Added" at bounding box center [1167, 330] width 37 height 18
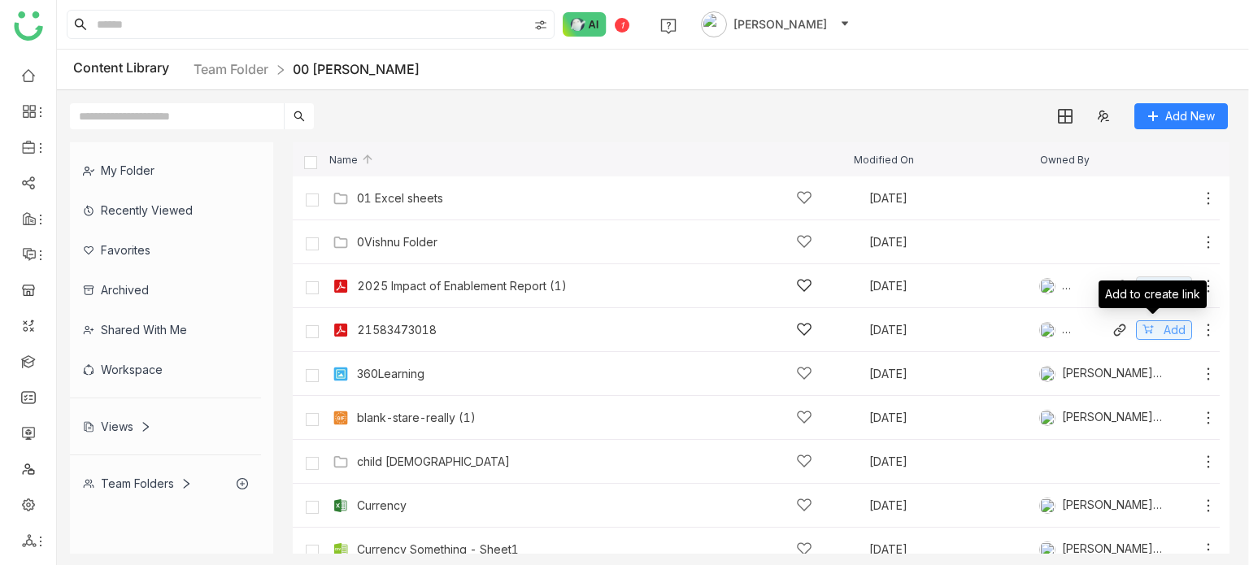
click at [1142, 324] on icon at bounding box center [1147, 329] width 11 height 11
click at [1143, 378] on button "Add" at bounding box center [1164, 374] width 56 height 20
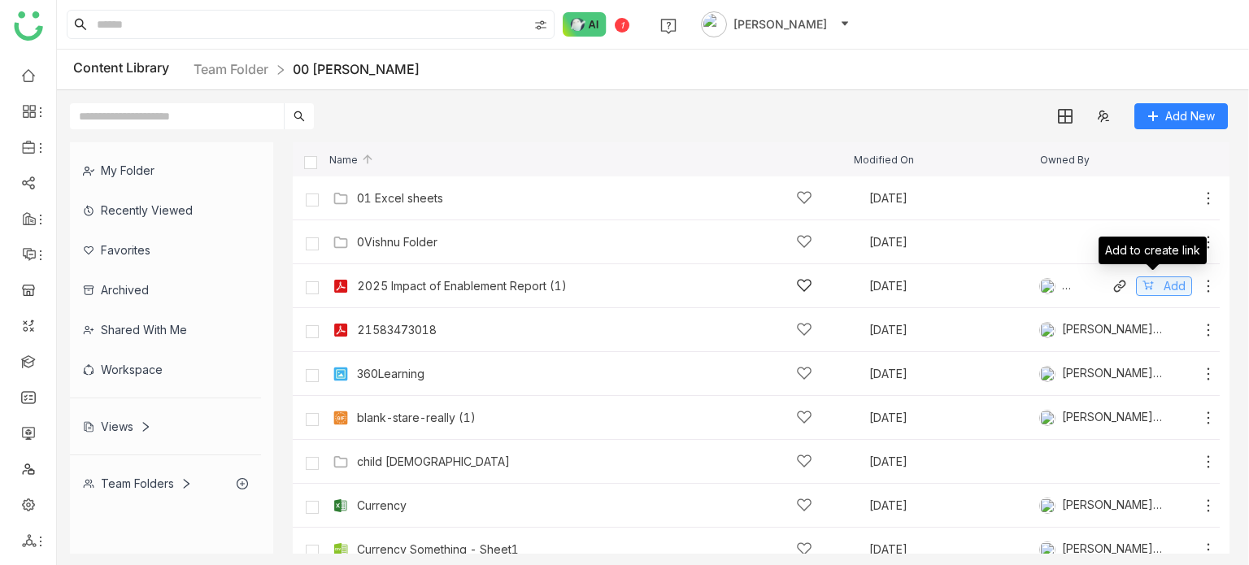
click at [1170, 285] on span "Add" at bounding box center [1174, 286] width 22 height 18
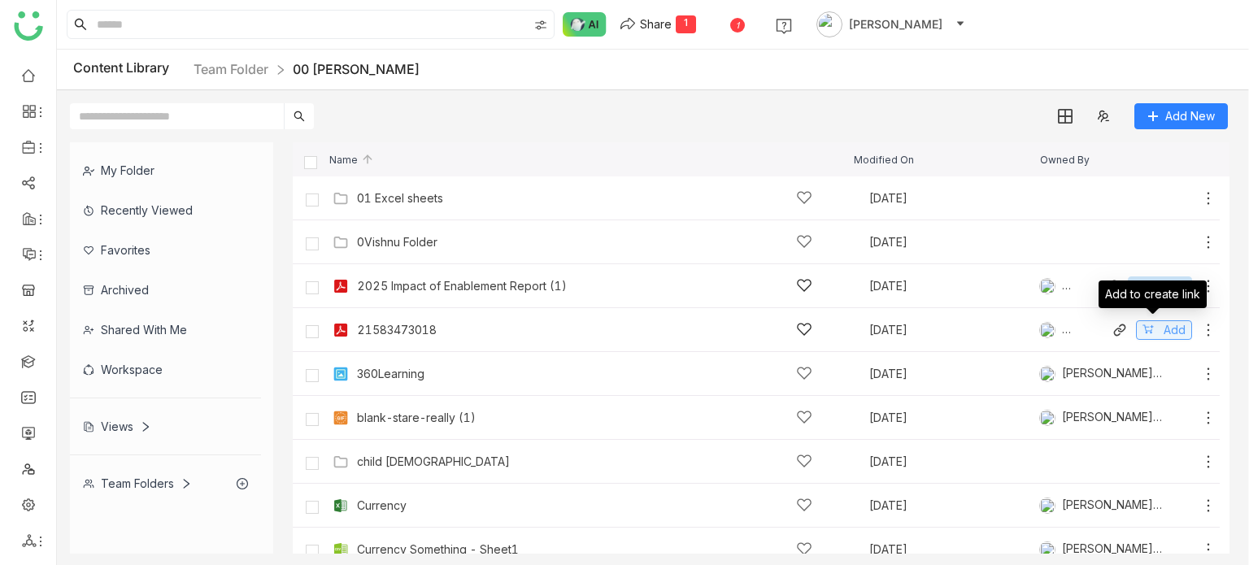
click at [1166, 332] on span "Add" at bounding box center [1174, 330] width 22 height 18
click at [1166, 332] on span "Added" at bounding box center [1167, 330] width 37 height 18
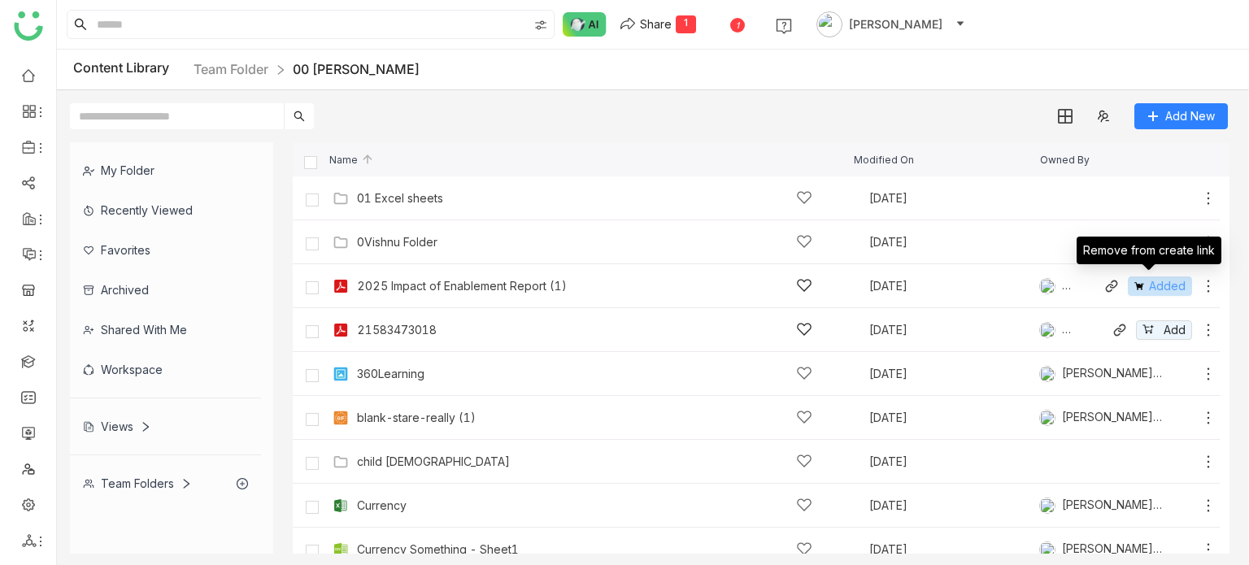
click at [1149, 280] on span "Added" at bounding box center [1167, 286] width 37 height 18
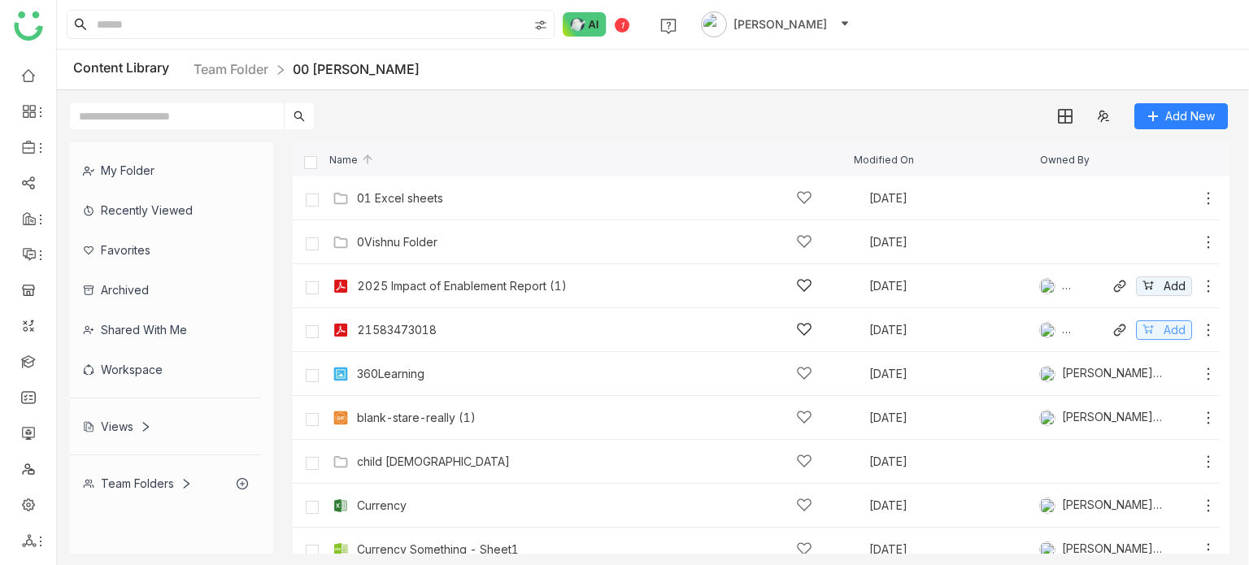
click at [1145, 331] on button "Add" at bounding box center [1164, 330] width 56 height 20
click at [1171, 377] on span "Add" at bounding box center [1174, 374] width 22 height 18
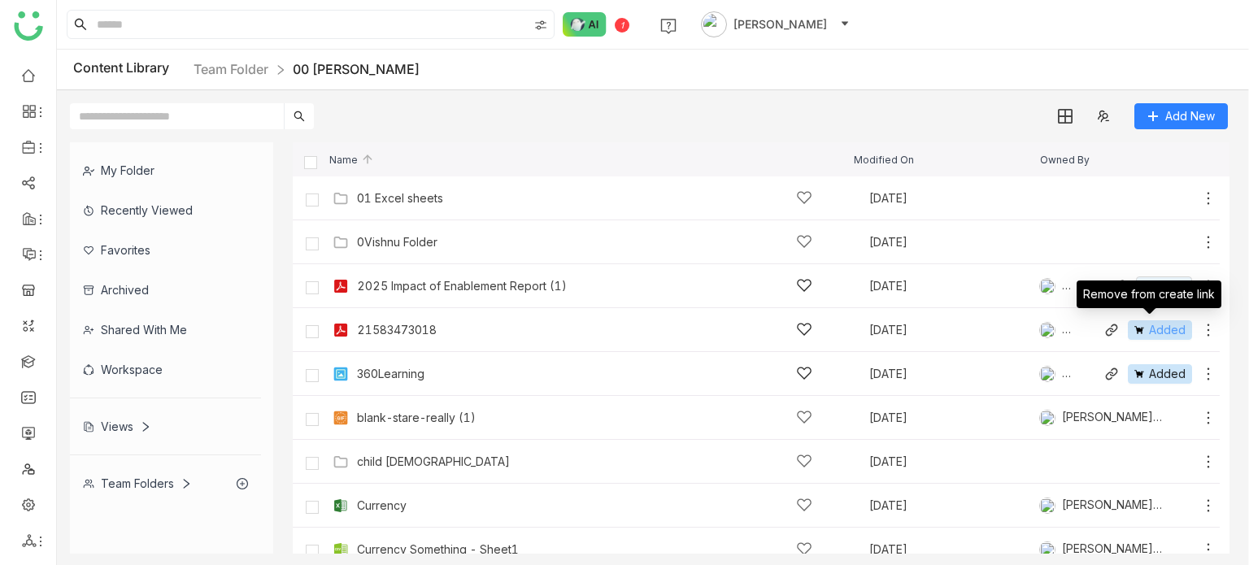
click at [1149, 332] on span "Added" at bounding box center [1167, 330] width 37 height 18
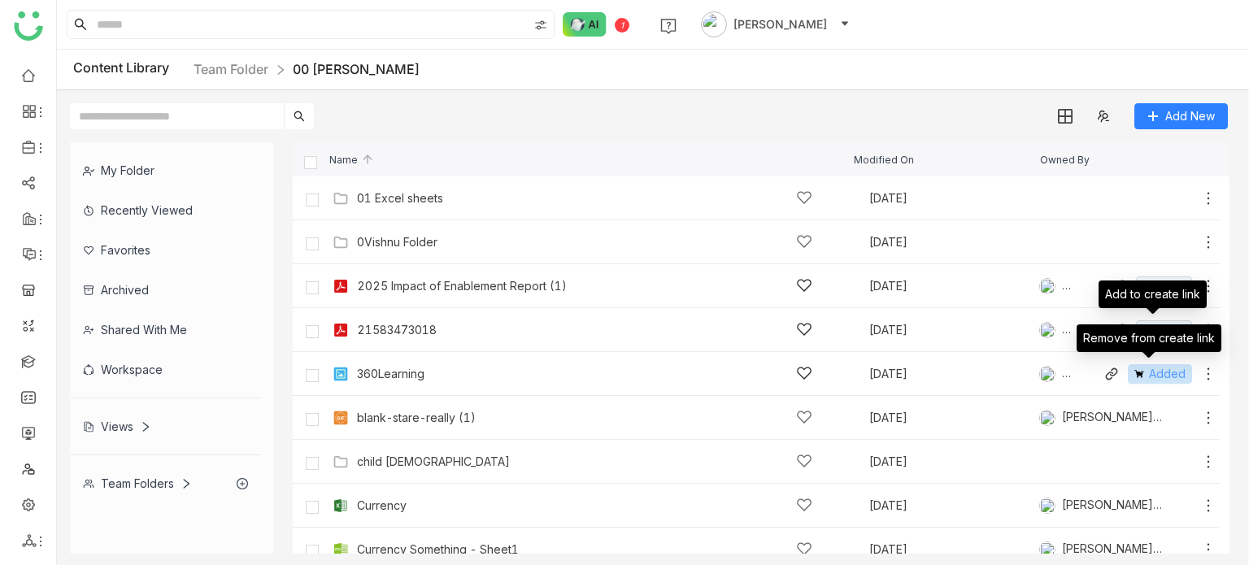
click at [1150, 383] on button "Added" at bounding box center [1160, 374] width 64 height 20
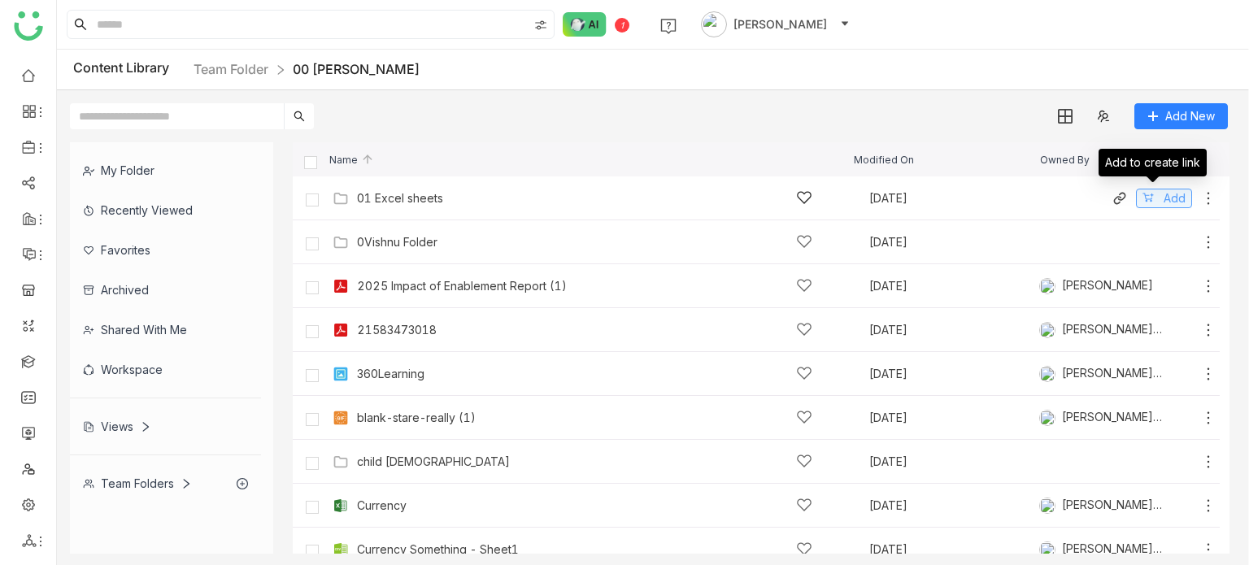
click at [1171, 198] on span "Add" at bounding box center [1174, 198] width 22 height 18
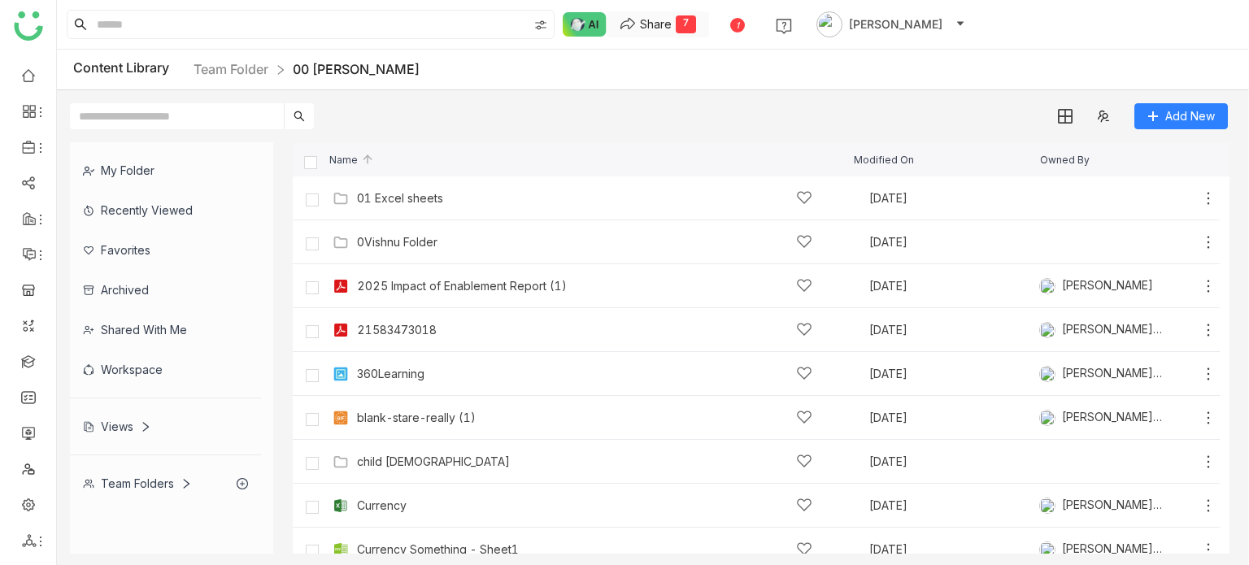
click at [672, 19] on button "Share 7" at bounding box center [657, 24] width 102 height 26
click at [628, 150] on span "Clear All" at bounding box center [642, 148] width 44 height 17
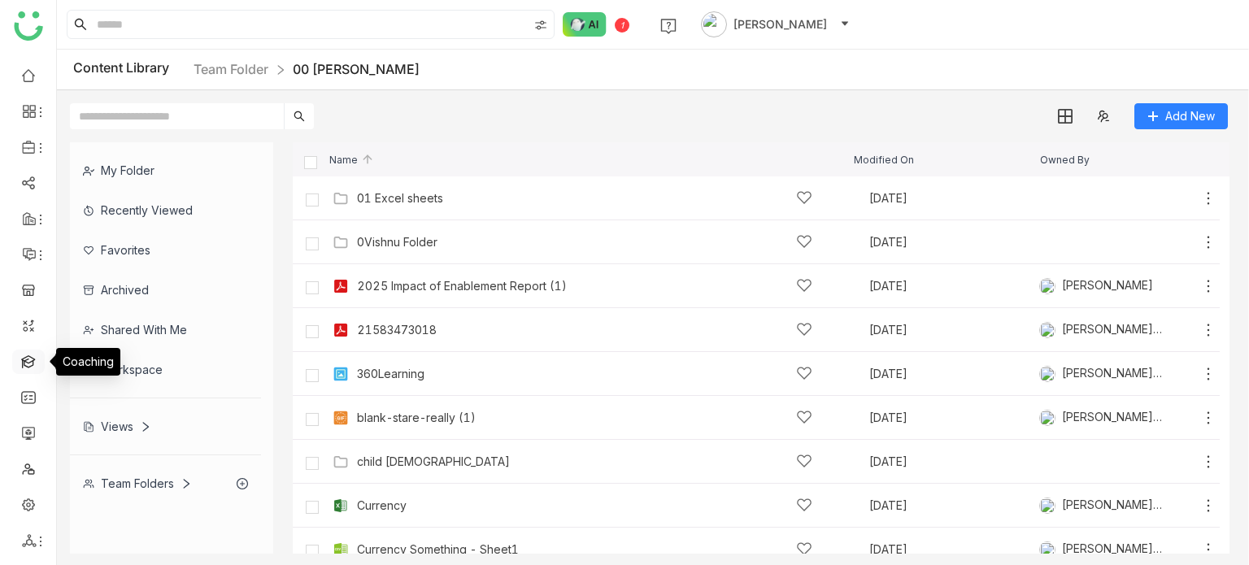
click at [36, 363] on link at bounding box center [28, 361] width 15 height 14
